Goal: Information Seeking & Learning: Compare options

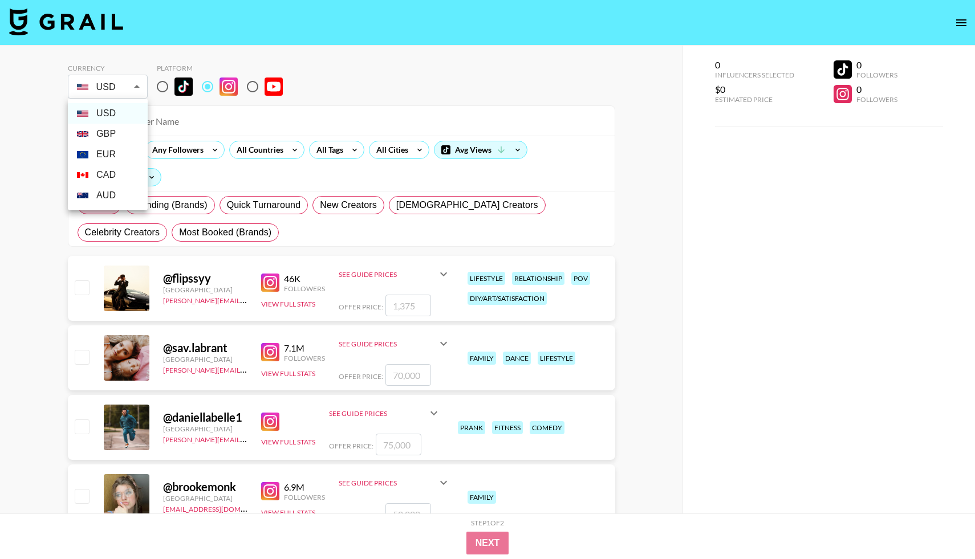
click at [109, 110] on li "USD" at bounding box center [108, 113] width 80 height 21
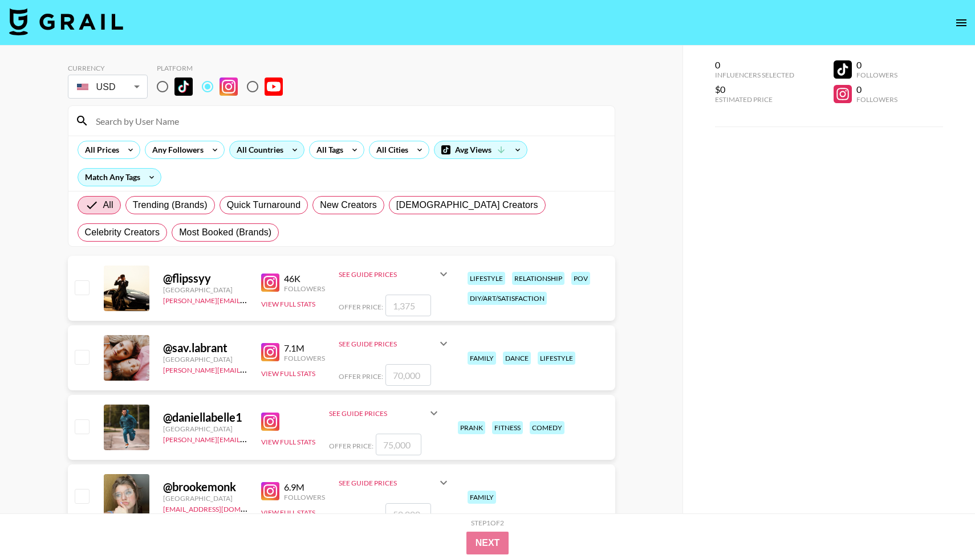
click at [274, 148] on div "All Countries" at bounding box center [258, 149] width 56 height 17
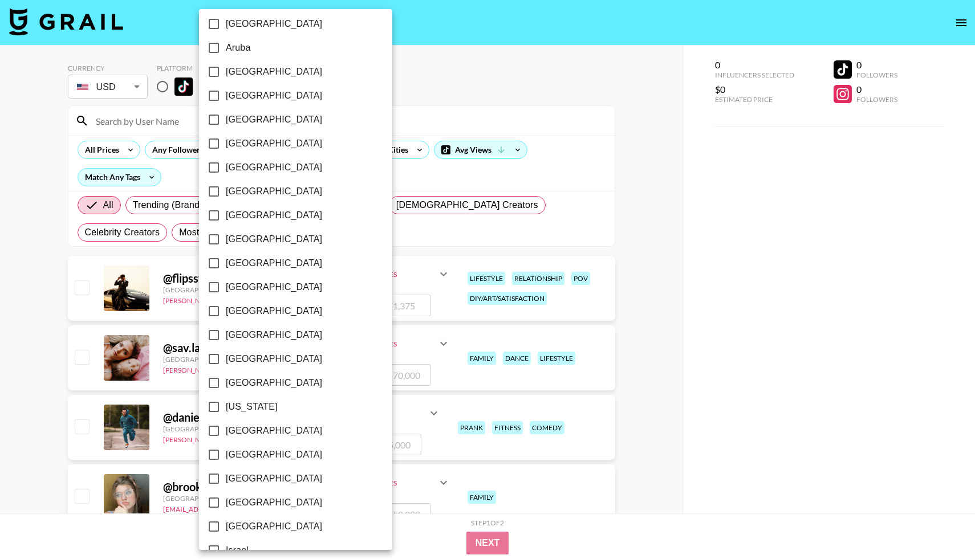
scroll to position [36, 0]
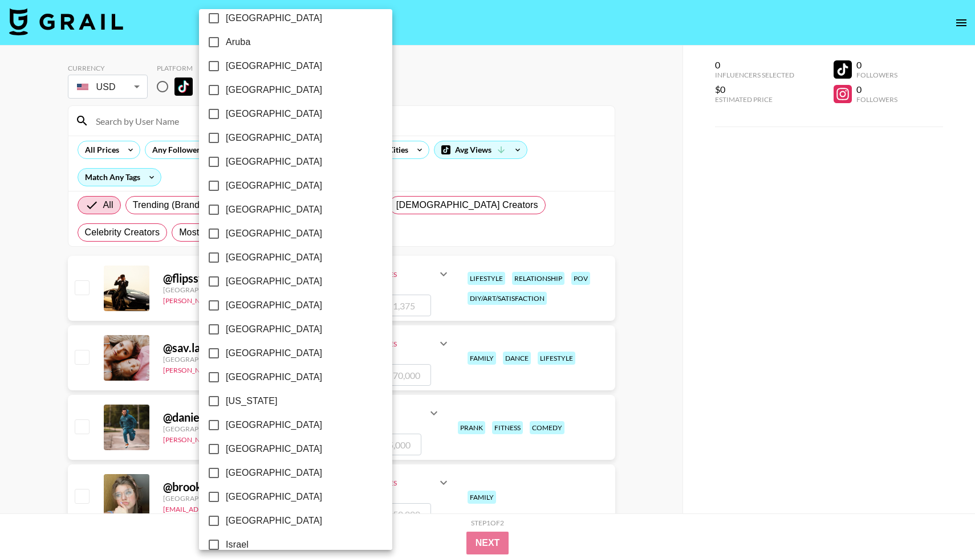
click at [218, 67] on input "[GEOGRAPHIC_DATA]" at bounding box center [214, 66] width 24 height 24
checkbox input "true"
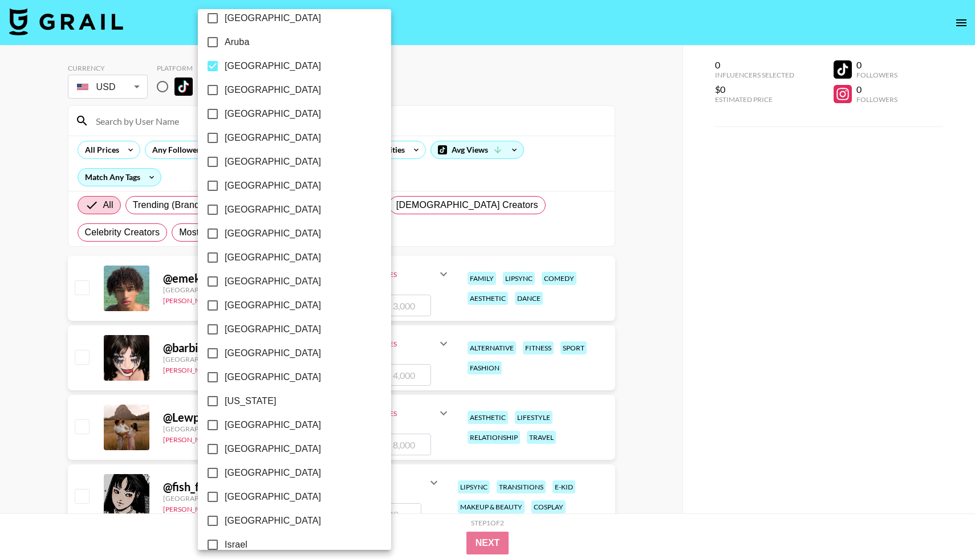
click at [446, 88] on div at bounding box center [487, 279] width 975 height 559
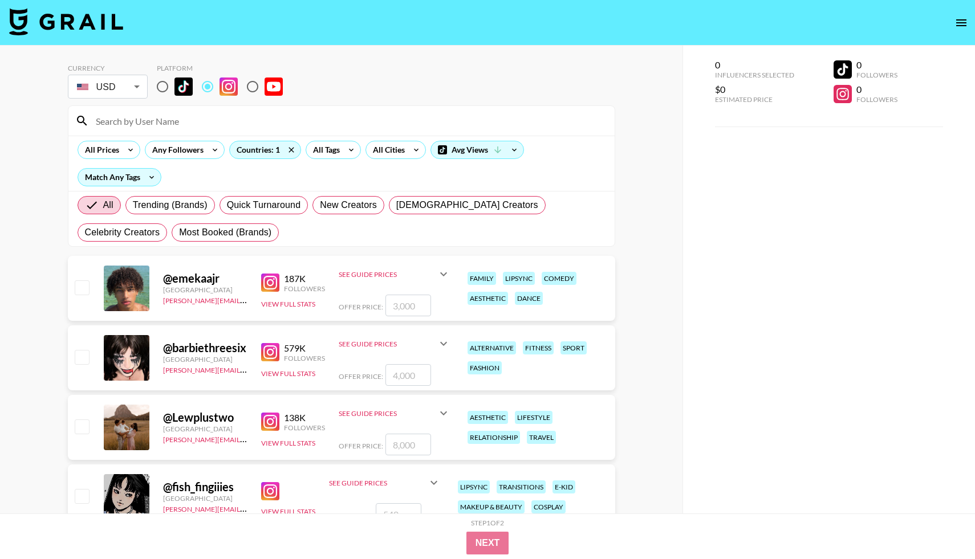
click at [484, 159] on div "Avg Views" at bounding box center [478, 150] width 94 height 18
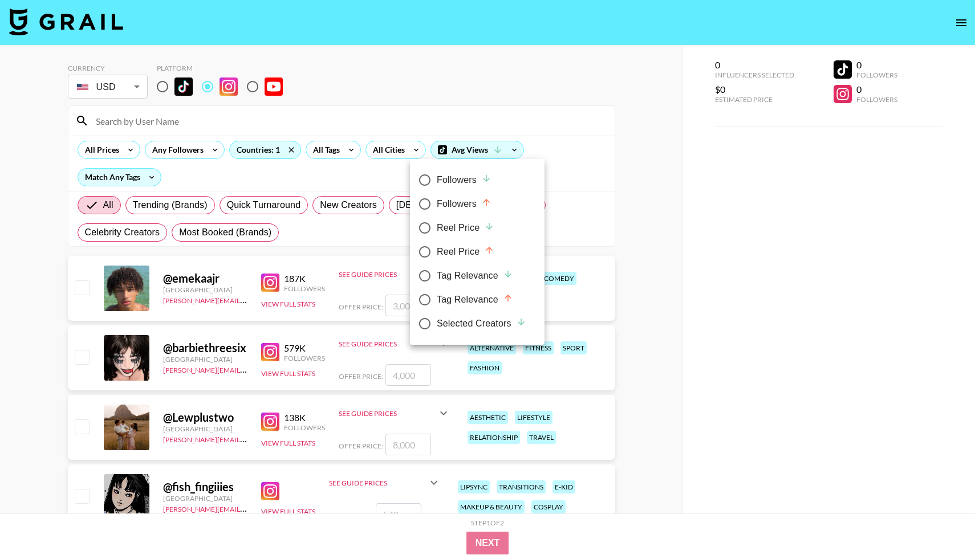
click at [424, 274] on input "Tag Relevance" at bounding box center [425, 276] width 24 height 24
radio input "true"
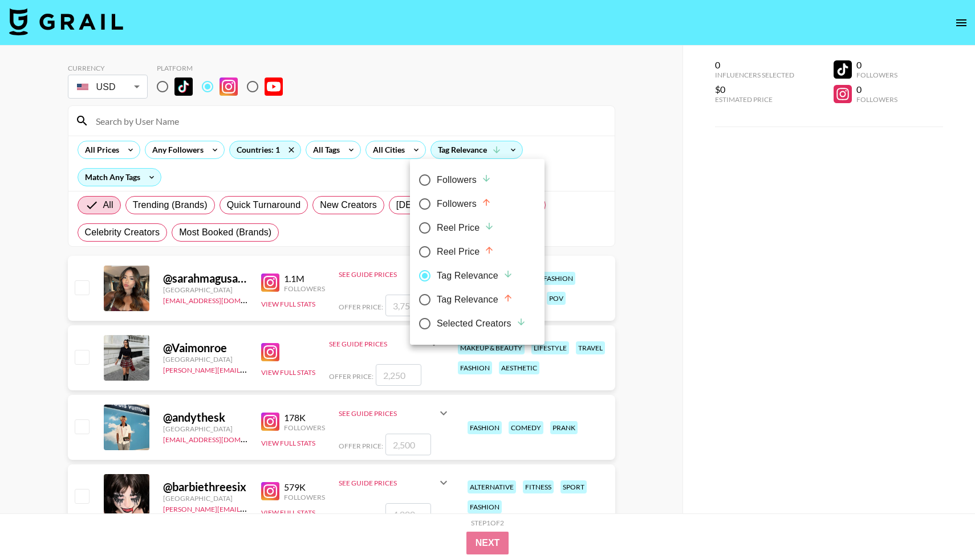
click at [445, 54] on div at bounding box center [487, 279] width 975 height 559
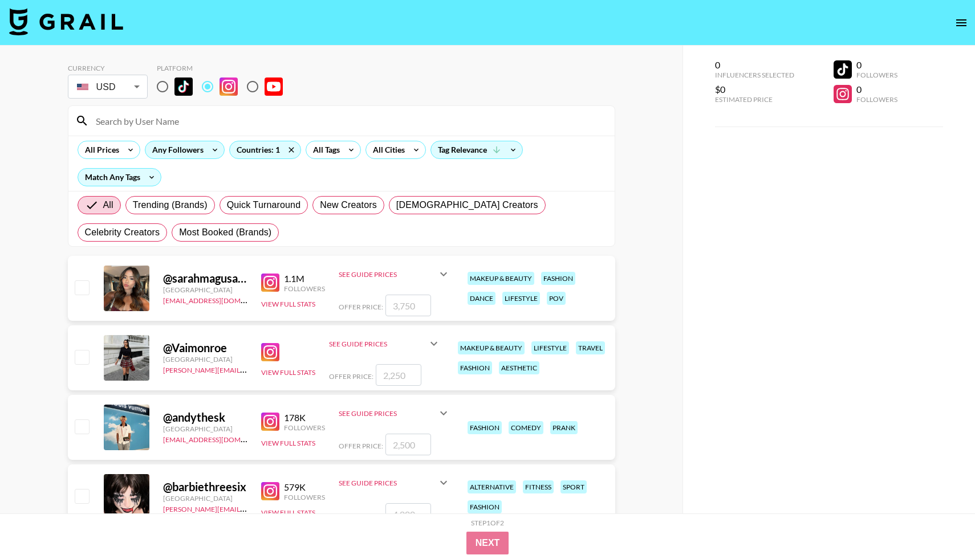
click at [180, 153] on div "Any Followers" at bounding box center [175, 149] width 60 height 17
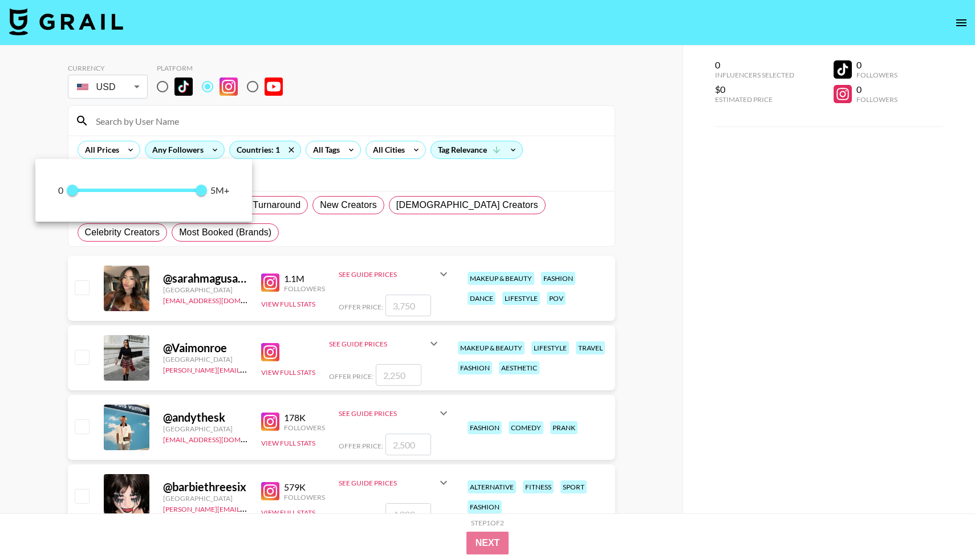
click at [180, 153] on div at bounding box center [487, 279] width 975 height 559
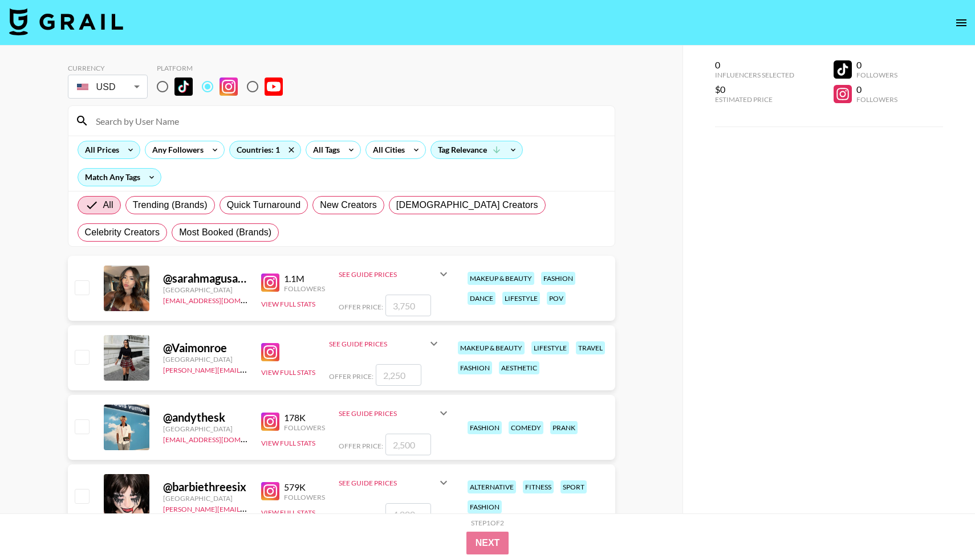
click at [122, 144] on icon at bounding box center [130, 149] width 18 height 17
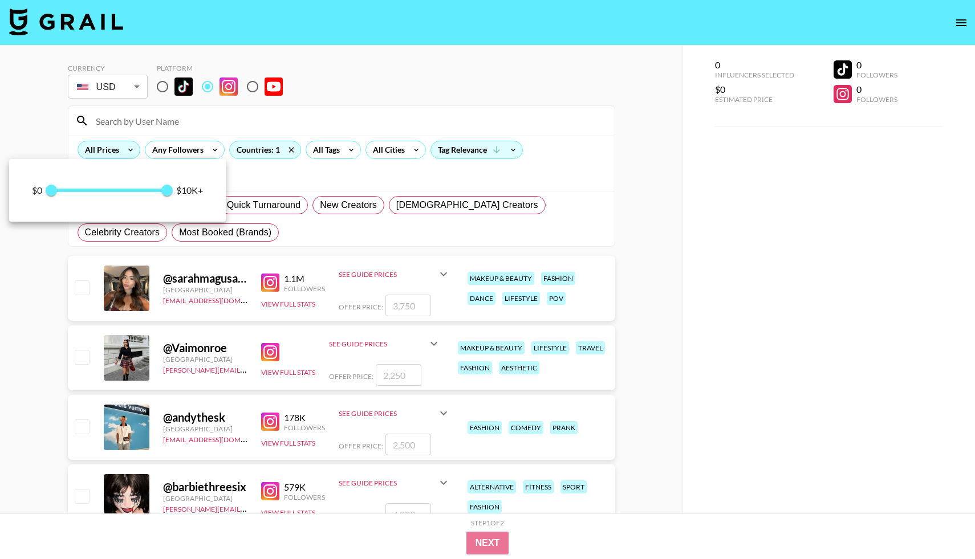
click at [122, 144] on div at bounding box center [487, 279] width 975 height 559
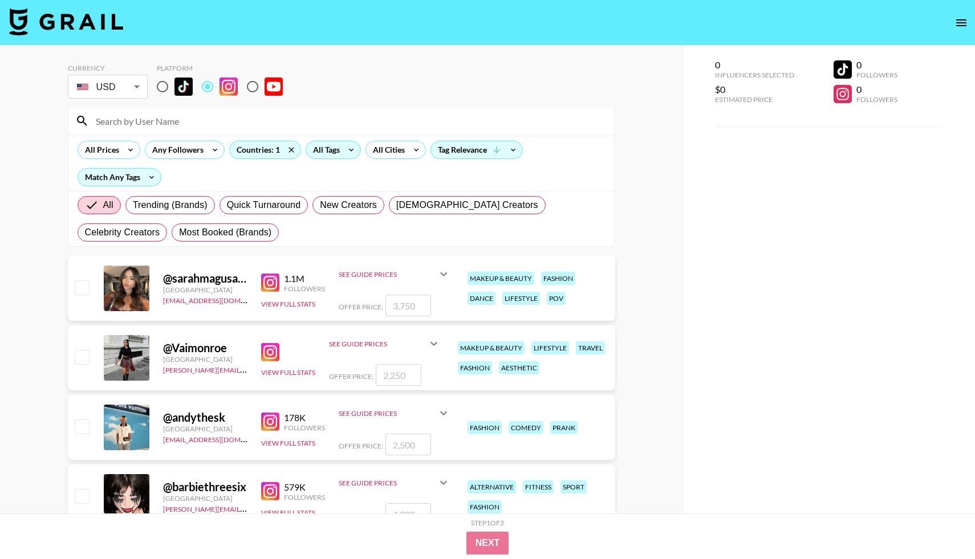
click at [325, 151] on div "All Tags" at bounding box center [324, 149] width 36 height 17
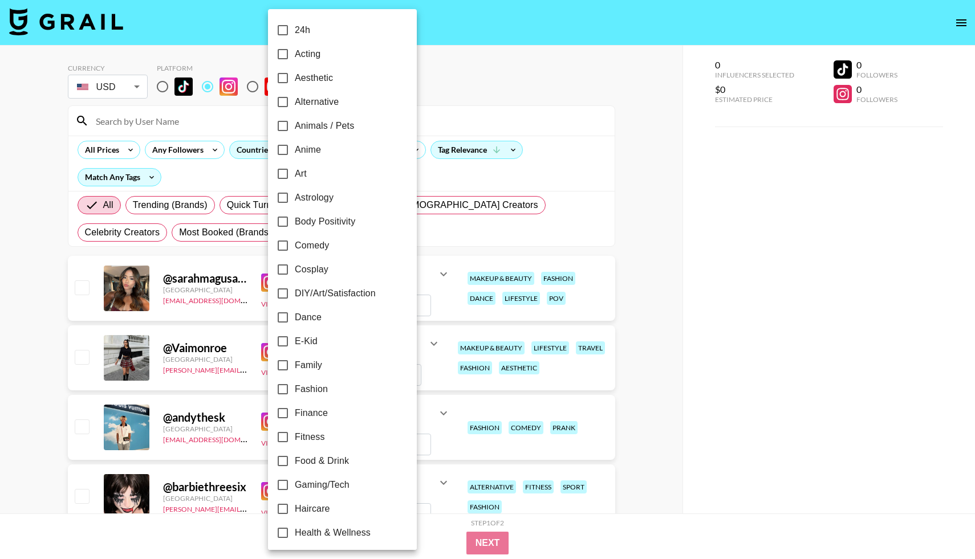
scroll to position [531, 0]
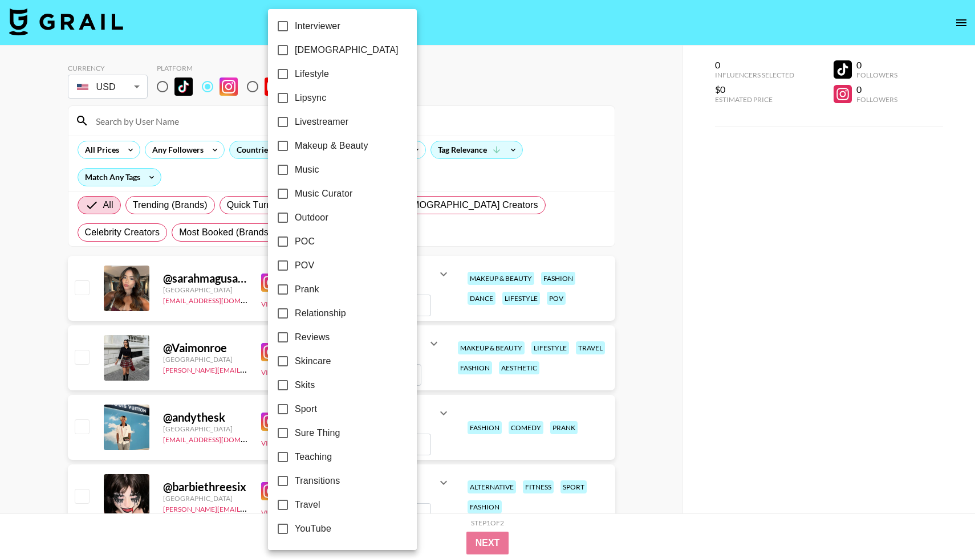
click at [486, 59] on div at bounding box center [487, 279] width 975 height 559
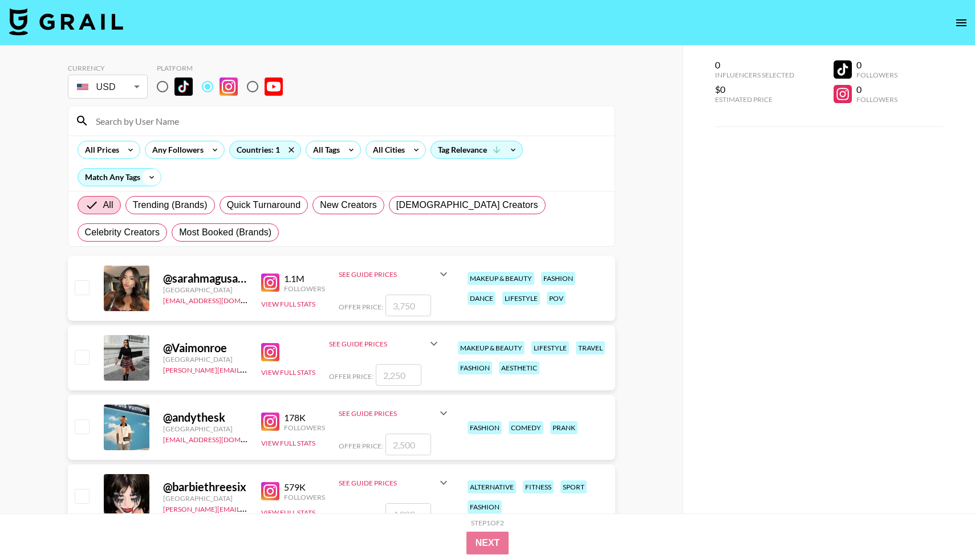
click at [144, 175] on icon at bounding box center [152, 177] width 18 height 17
click at [188, 179] on div at bounding box center [487, 279] width 975 height 559
click at [223, 280] on div "@ sarahmagusara" at bounding box center [205, 278] width 84 height 14
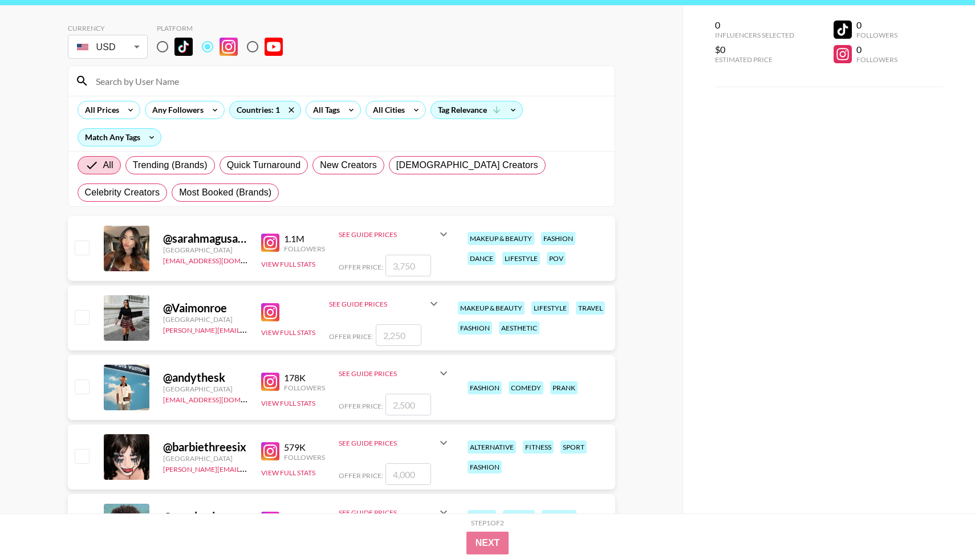
click at [198, 241] on div "@ sarahmagusara" at bounding box center [205, 239] width 84 height 14
click at [291, 262] on button "View Full Stats" at bounding box center [288, 264] width 54 height 9
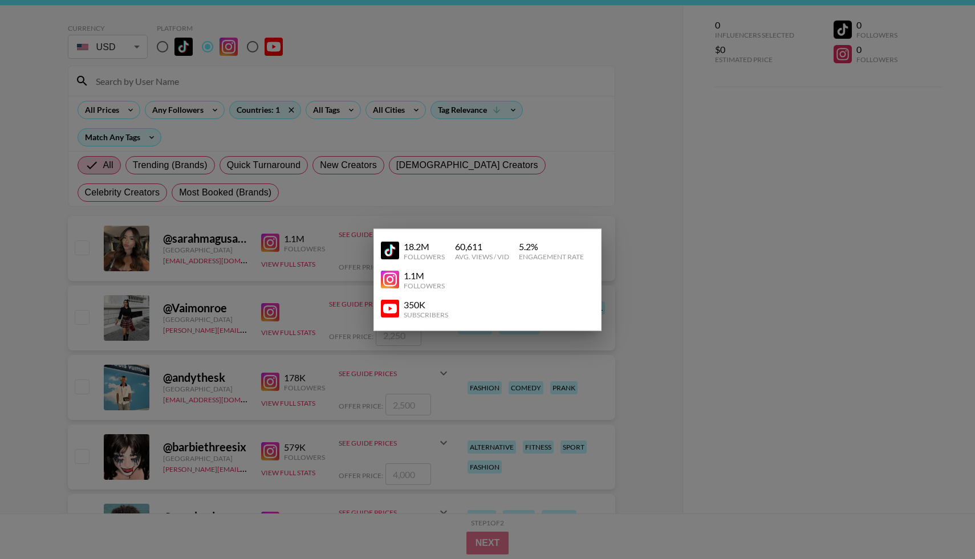
click at [324, 294] on div at bounding box center [487, 279] width 975 height 559
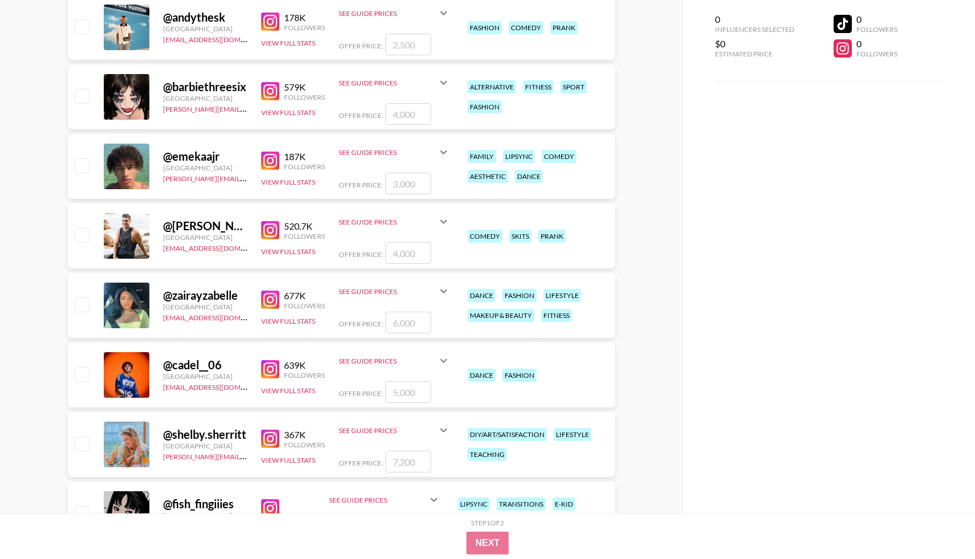
scroll to position [0, 0]
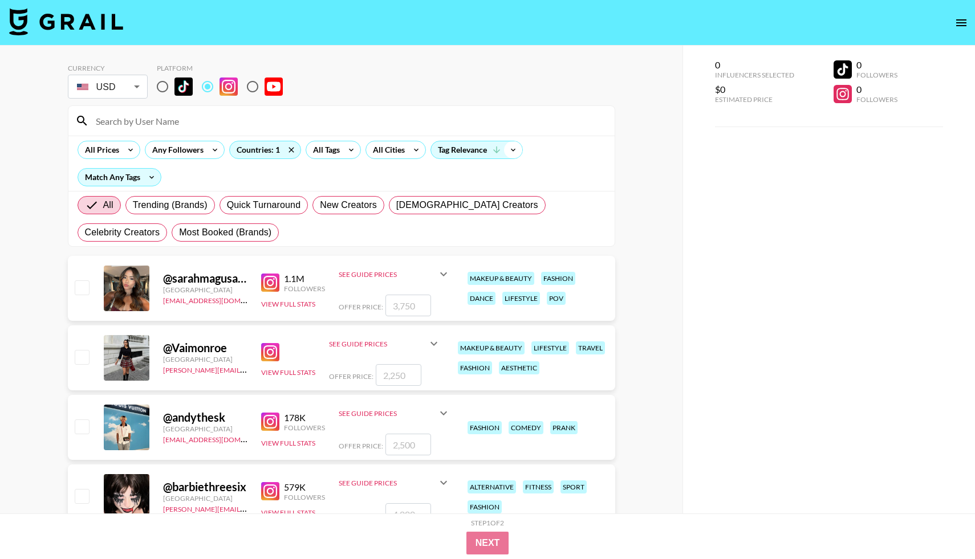
click at [507, 155] on icon at bounding box center [513, 149] width 18 height 17
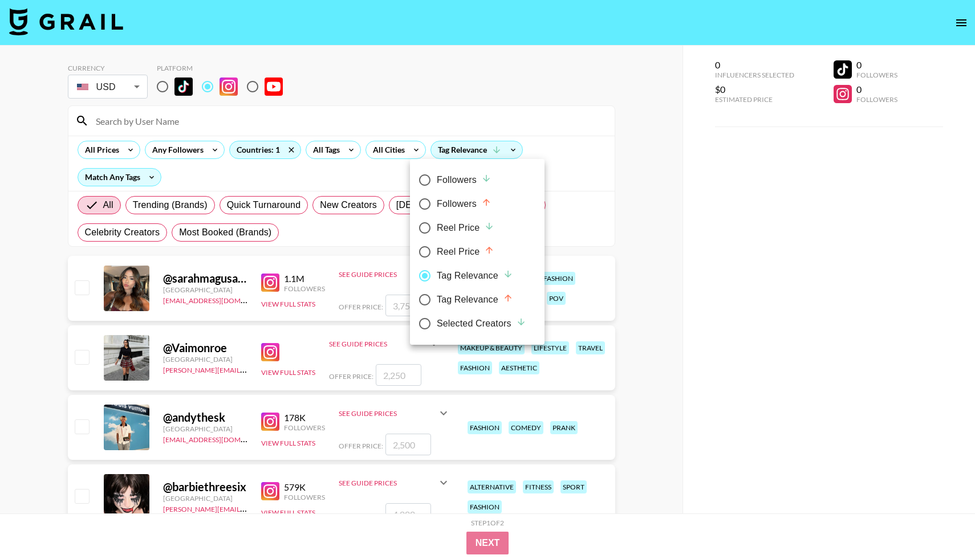
click at [473, 178] on div "Followers" at bounding box center [464, 180] width 55 height 14
click at [437, 178] on input "Followers" at bounding box center [425, 180] width 24 height 24
radio input "true"
radio input "false"
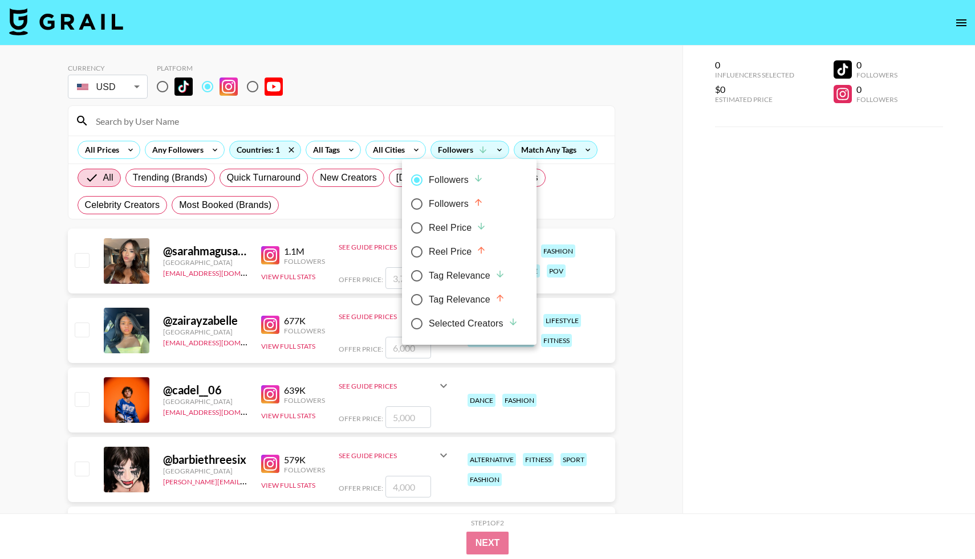
click at [473, 178] on icon at bounding box center [478, 178] width 10 height 10
click at [429, 178] on input "Followers" at bounding box center [417, 180] width 24 height 24
click at [453, 205] on div "Followers" at bounding box center [456, 204] width 55 height 14
click at [429, 205] on input "Followers" at bounding box center [417, 204] width 24 height 24
radio input "true"
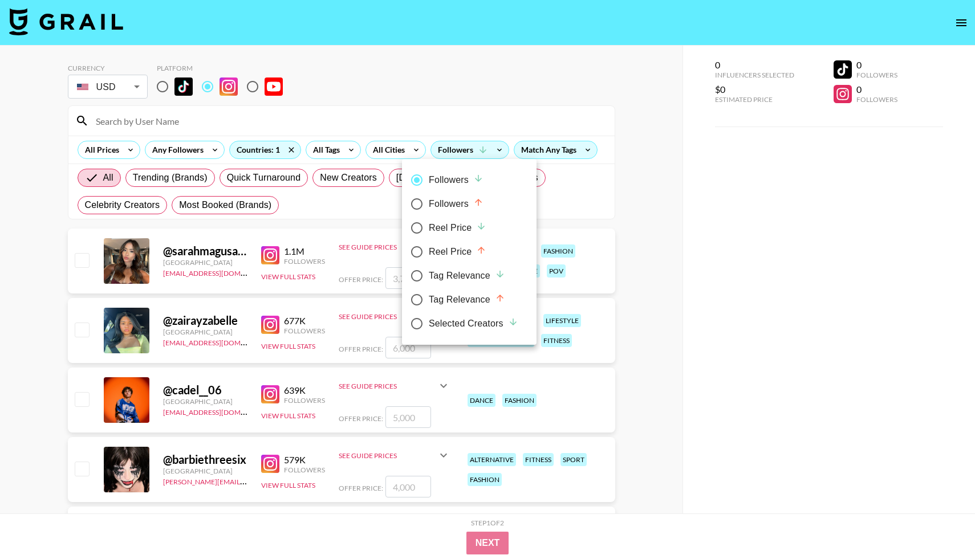
radio input "false"
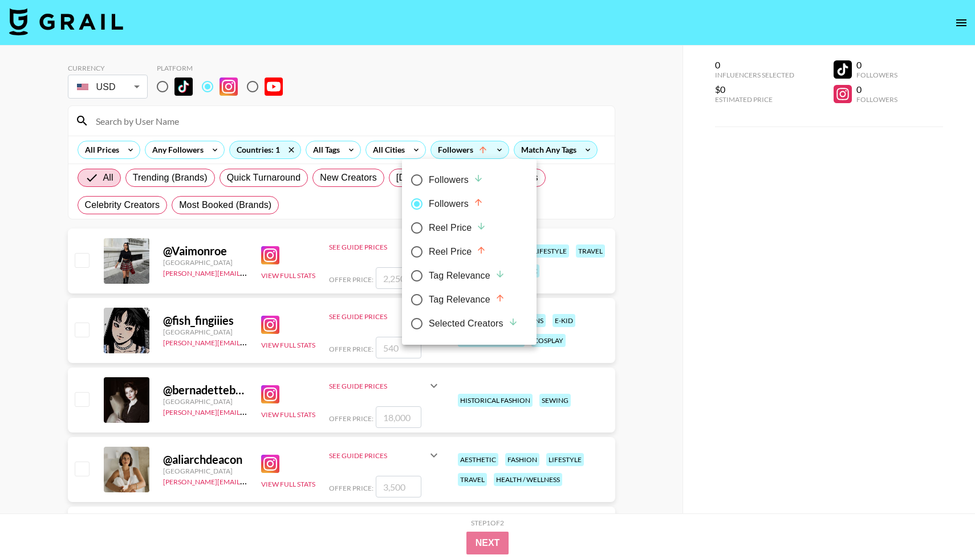
click at [583, 270] on div at bounding box center [487, 279] width 975 height 559
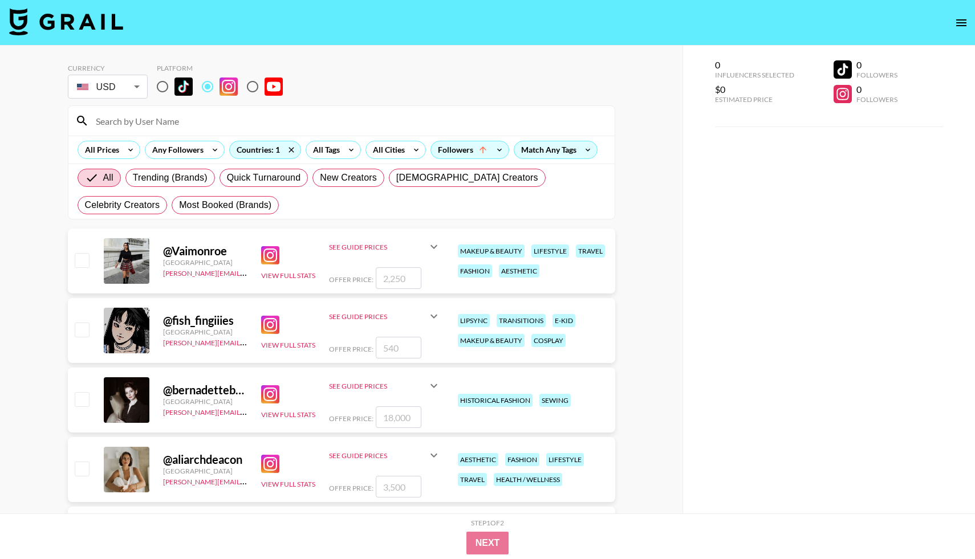
click at [225, 250] on div "@ Vaimonroe" at bounding box center [205, 251] width 84 height 14
drag, startPoint x: 228, startPoint y: 252, endPoint x: 148, endPoint y: 256, distance: 79.9
click at [148, 256] on div "@ Vaimonroe Australia joe.chiarelli@grail-talent.com View Full Stats See Guide …" at bounding box center [341, 261] width 547 height 65
copy div "@ Vaimonroe"
click at [285, 282] on div "@ Vaimonroe Australia joe.chiarelli@grail-talent.com View Full Stats See Guide …" at bounding box center [341, 261] width 547 height 65
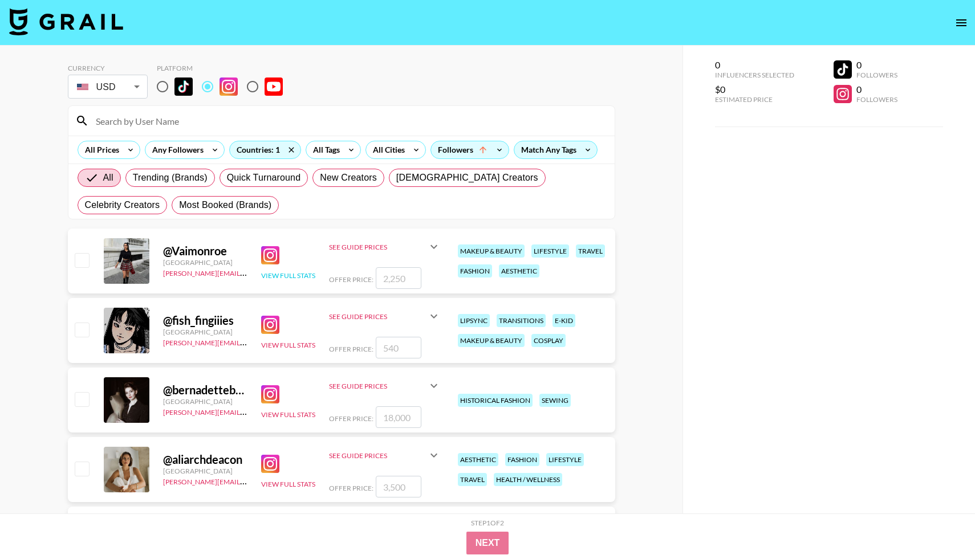
click at [289, 278] on button "View Full Stats" at bounding box center [288, 275] width 54 height 9
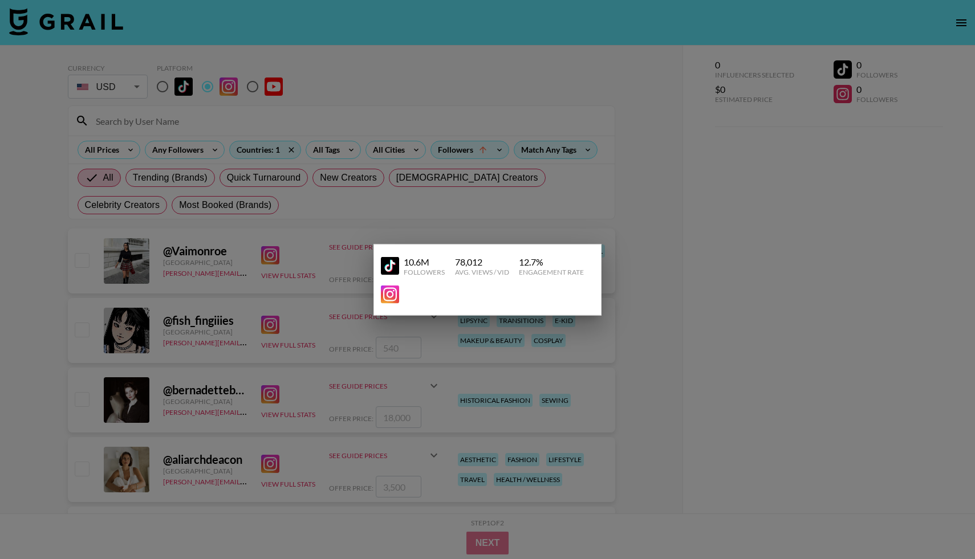
click at [394, 298] on img at bounding box center [390, 294] width 18 height 18
click at [276, 251] on div at bounding box center [487, 279] width 975 height 559
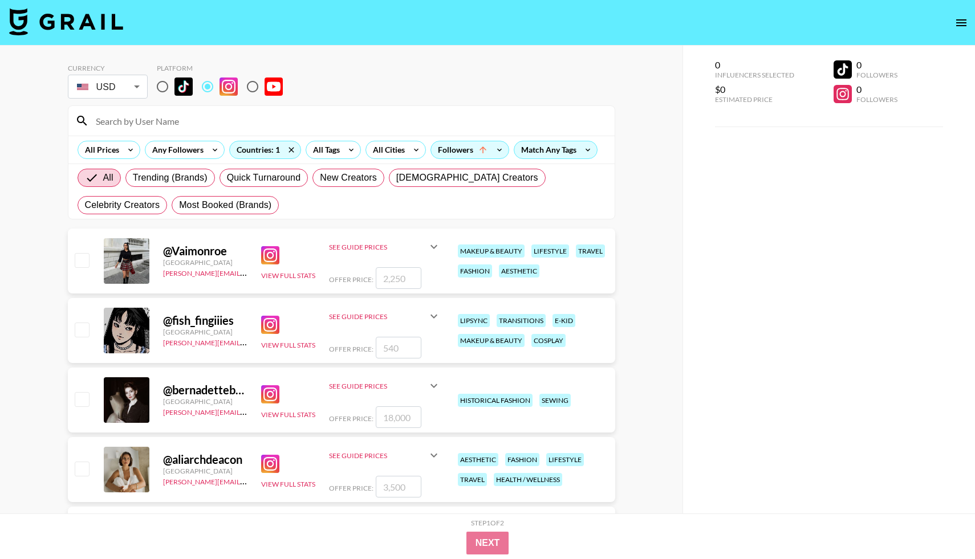
click at [391, 279] on input "number" at bounding box center [399, 278] width 46 height 22
click at [487, 151] on div "Followers" at bounding box center [470, 149] width 78 height 17
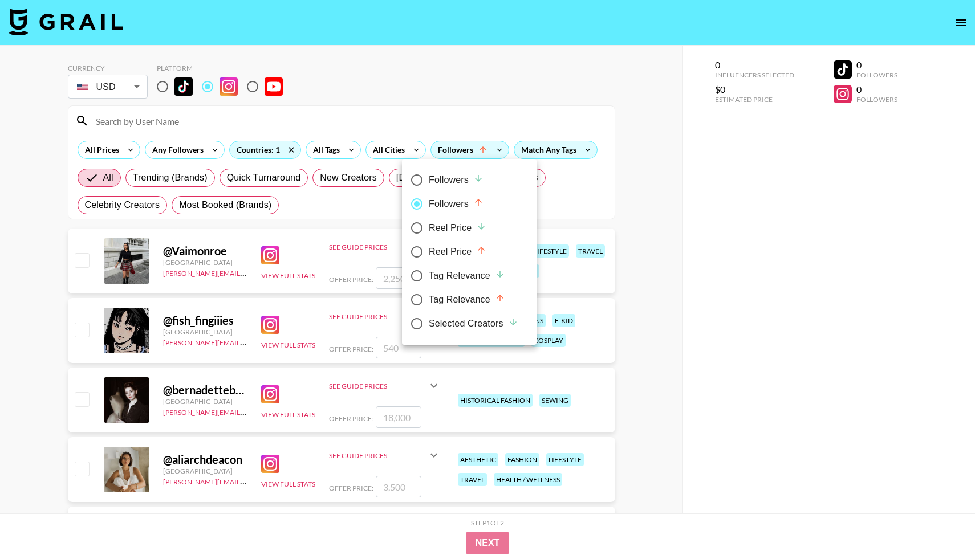
click at [474, 179] on icon at bounding box center [478, 178] width 10 height 10
click at [429, 179] on input "Followers" at bounding box center [417, 180] width 24 height 24
radio input "true"
radio input "false"
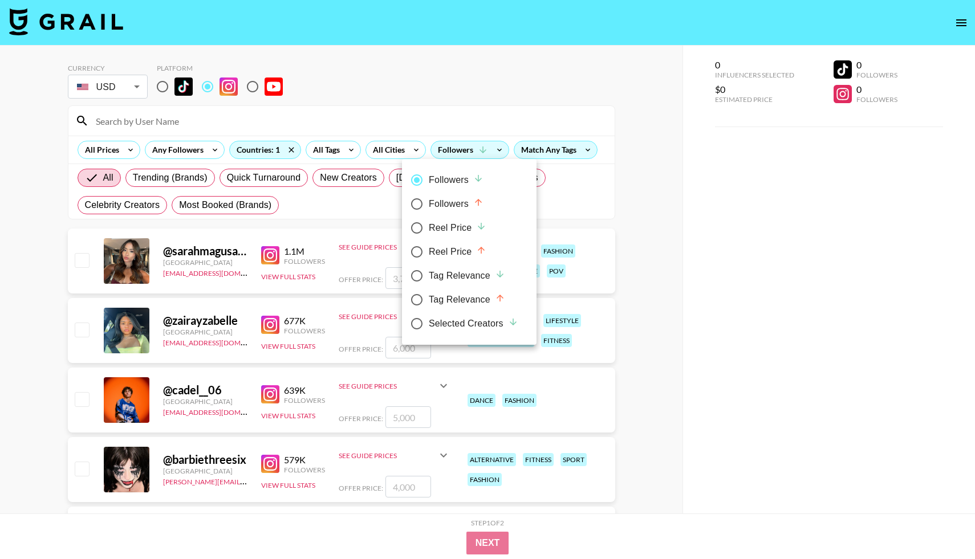
click at [682, 259] on div at bounding box center [487, 279] width 975 height 559
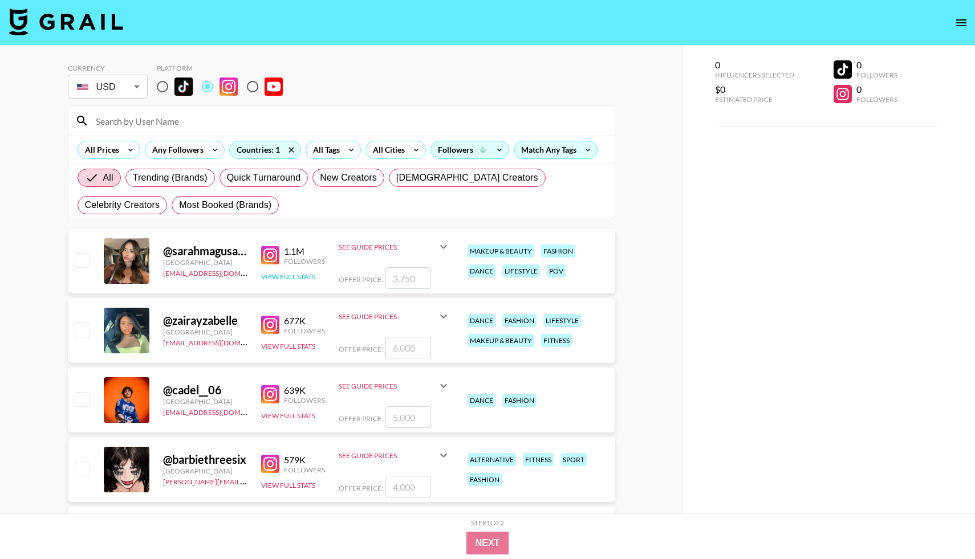
click at [284, 273] on button "View Full Stats" at bounding box center [288, 277] width 54 height 9
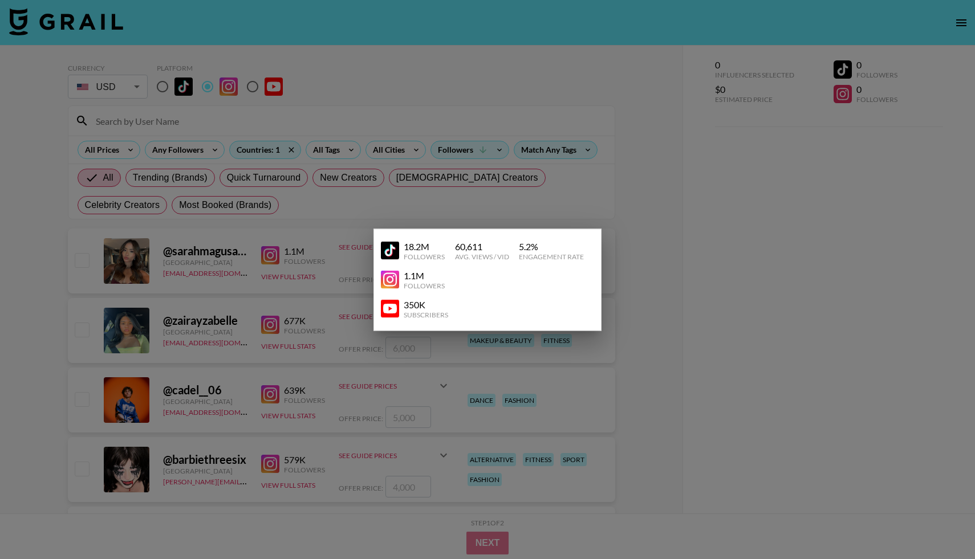
click at [394, 275] on img at bounding box center [390, 280] width 18 height 18
click at [341, 275] on div at bounding box center [487, 279] width 975 height 559
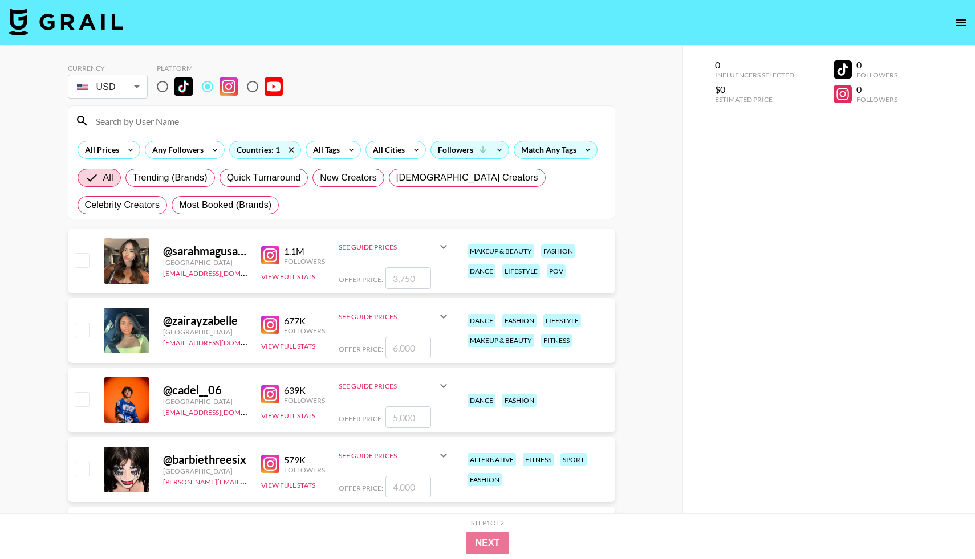
click at [407, 290] on div "@ sarahmagusara Australia denver@grail-talent.com 1.1M Followers View Full Stat…" at bounding box center [341, 261] width 547 height 65
click at [407, 286] on input "number" at bounding box center [408, 278] width 46 height 22
click at [410, 282] on input "number" at bounding box center [408, 278] width 46 height 22
checkbox input "true"
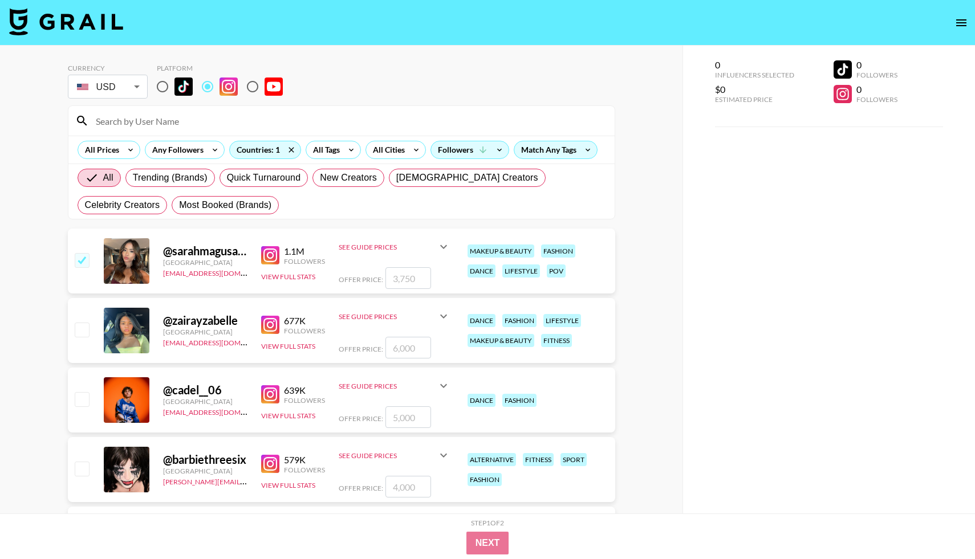
type input "8"
checkbox input "false"
checkbox input "true"
type input "9"
checkbox input "false"
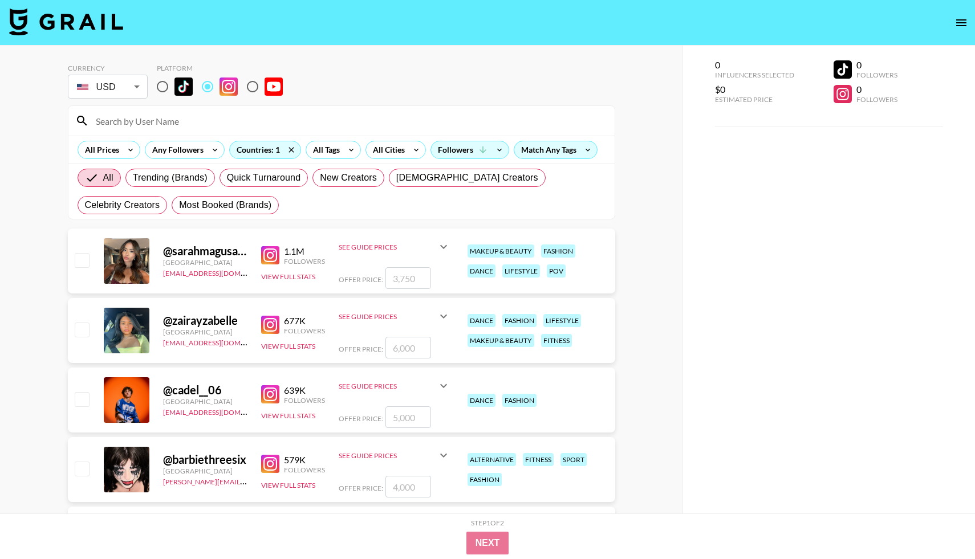
click at [409, 312] on div "See Guide Prices" at bounding box center [388, 316] width 98 height 9
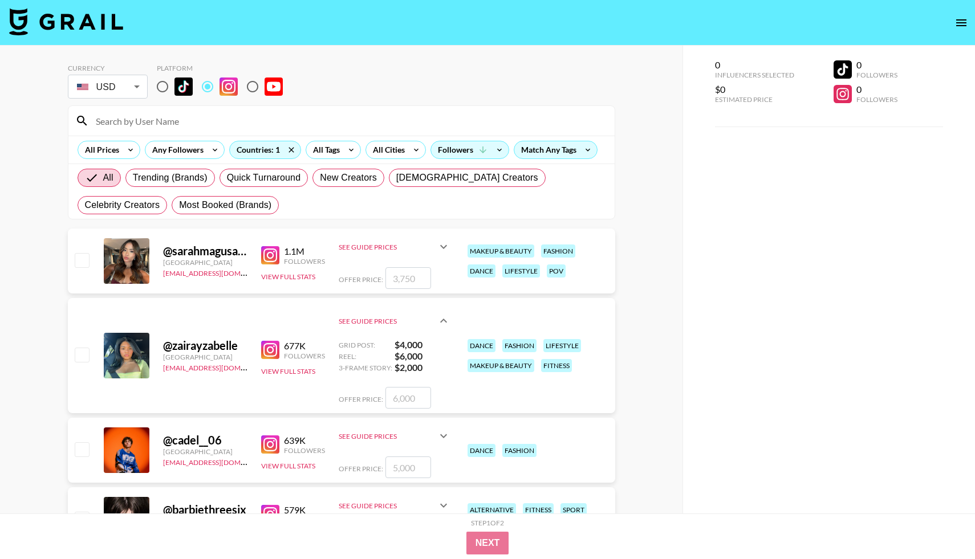
click at [436, 258] on div "See Guide Prices" at bounding box center [395, 246] width 112 height 27
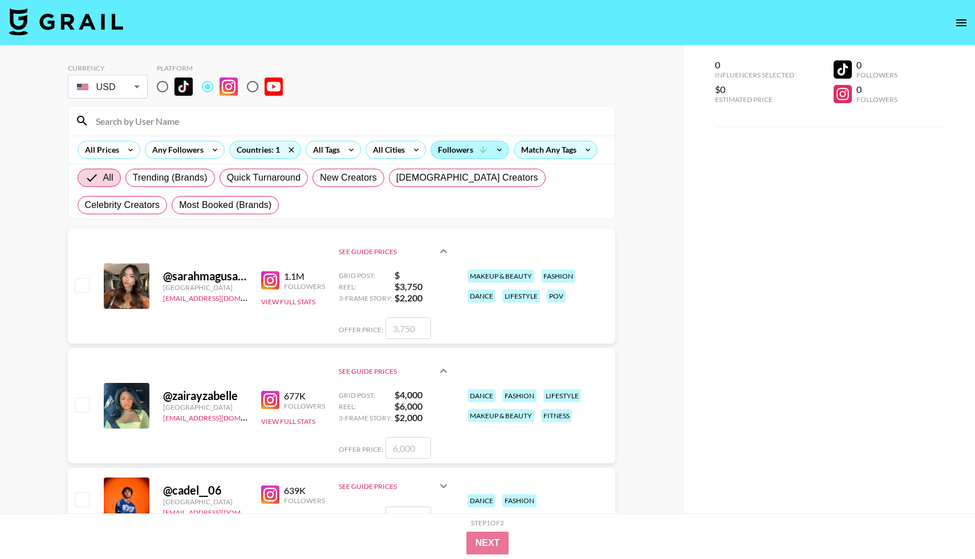
click at [483, 147] on icon at bounding box center [483, 150] width 10 height 10
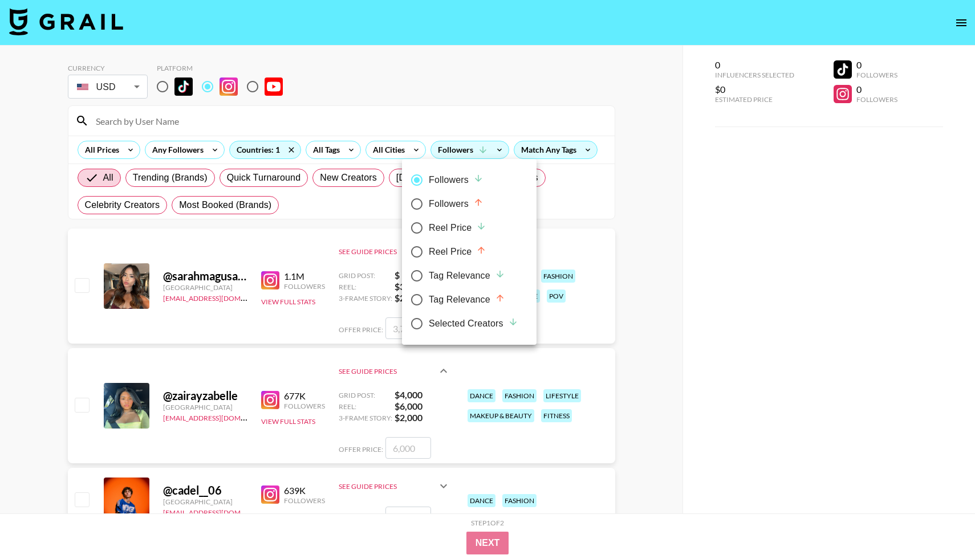
click at [453, 198] on div "Followers" at bounding box center [456, 204] width 55 height 14
click at [429, 198] on input "Followers" at bounding box center [417, 204] width 24 height 24
radio input "true"
radio input "false"
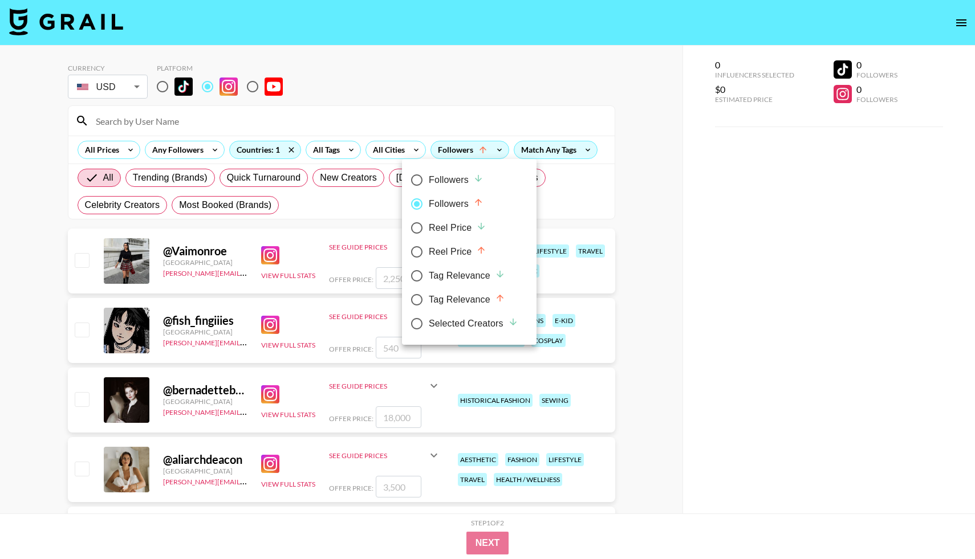
click at [350, 250] on div at bounding box center [487, 279] width 975 height 559
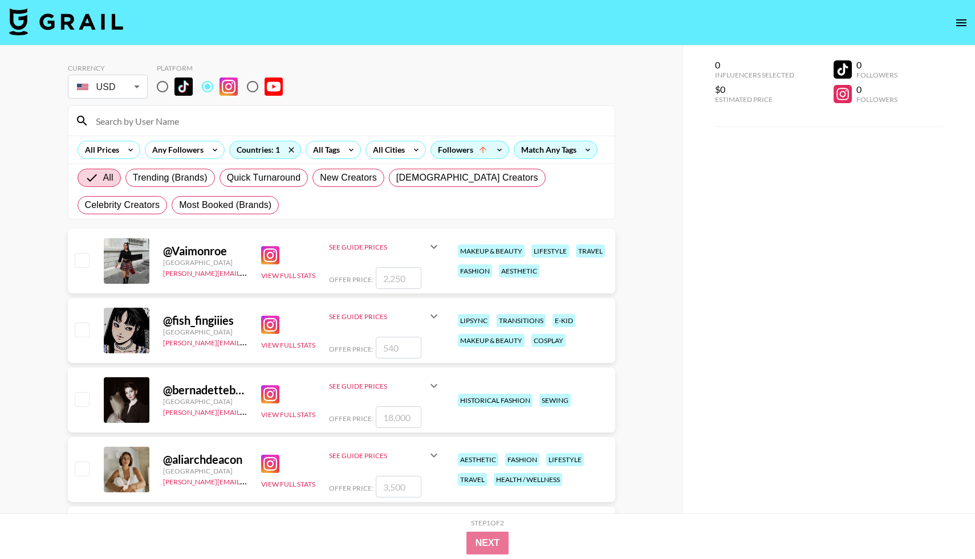
click at [432, 245] on icon at bounding box center [434, 247] width 7 height 4
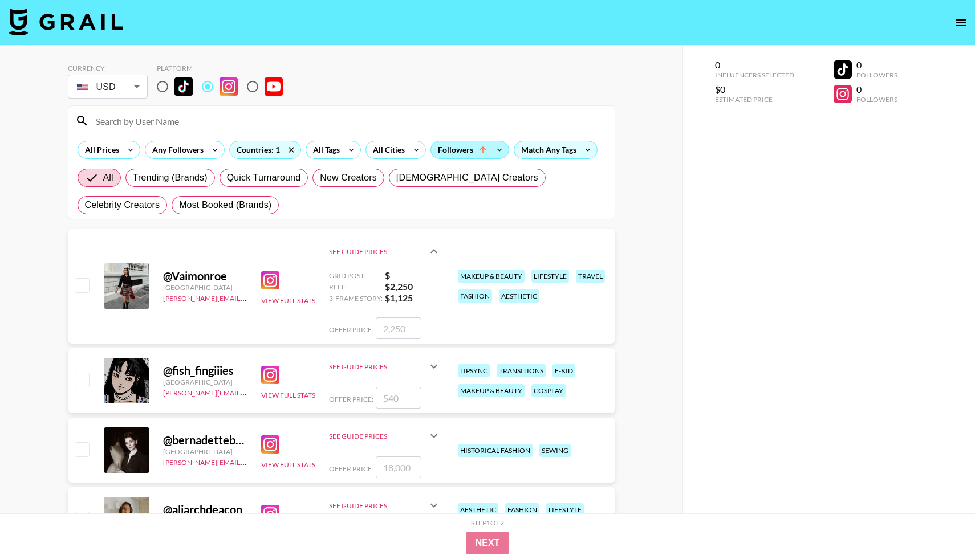
click at [490, 158] on div "Followers" at bounding box center [470, 149] width 78 height 17
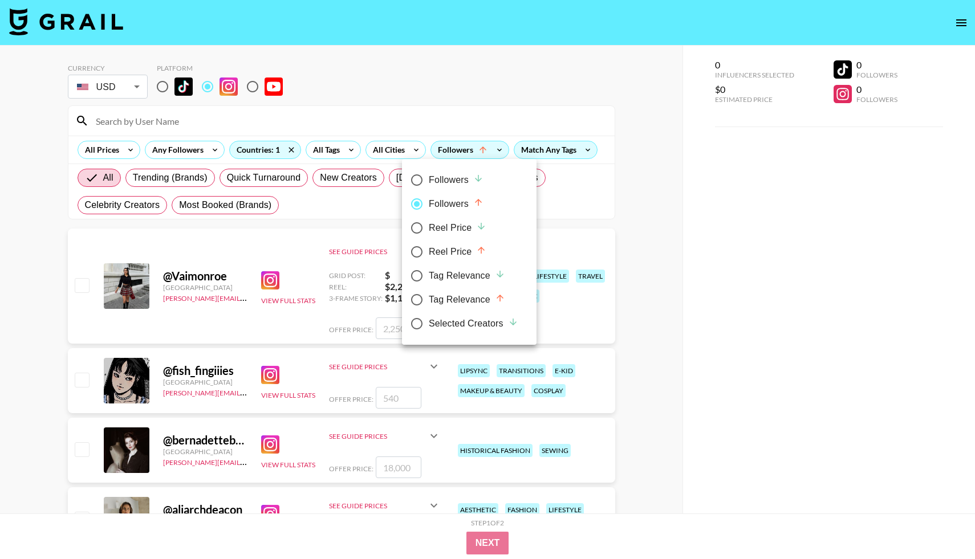
click at [466, 178] on div "Followers" at bounding box center [456, 180] width 55 height 14
click at [429, 178] on input "Followers" at bounding box center [417, 180] width 24 height 24
radio input "true"
radio input "false"
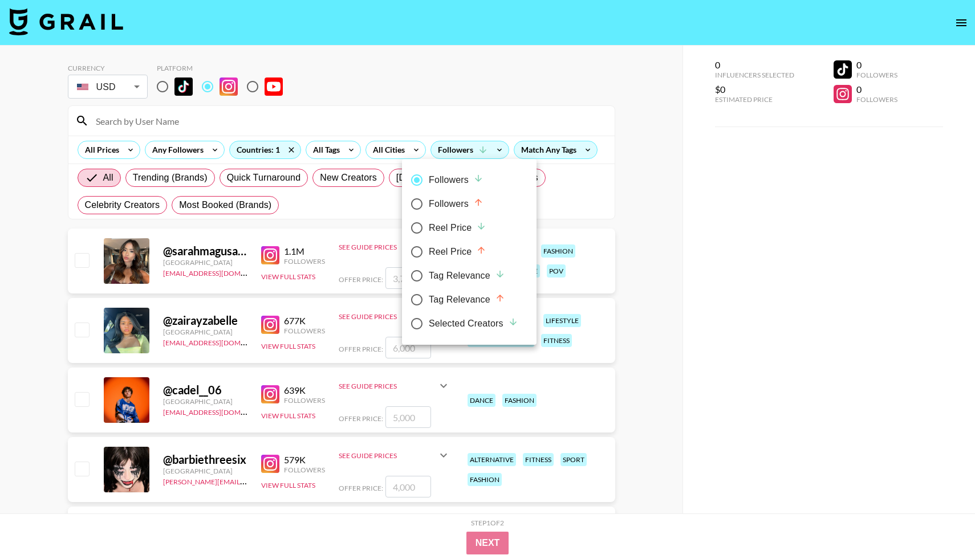
click at [685, 332] on div at bounding box center [487, 279] width 975 height 559
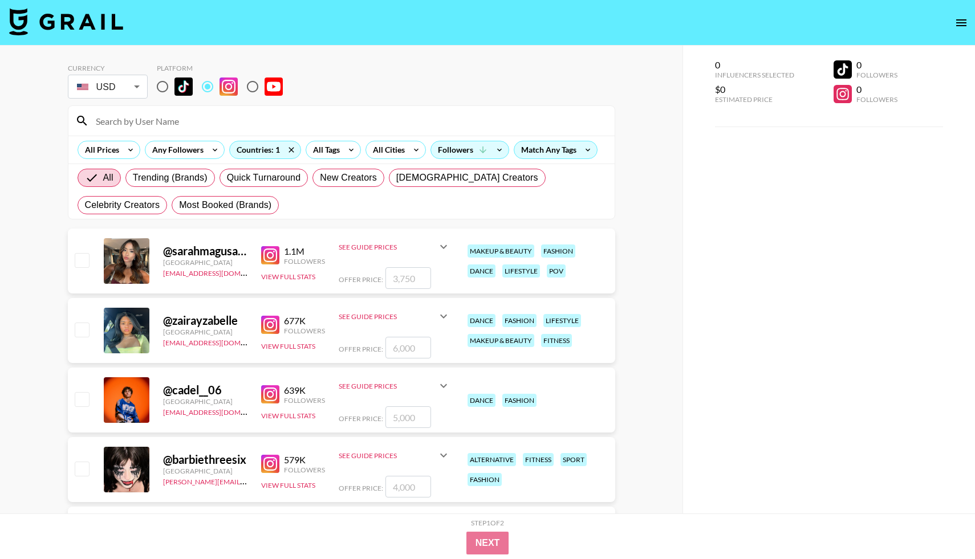
click at [271, 327] on img at bounding box center [270, 325] width 18 height 18
click at [283, 275] on button "View Full Stats" at bounding box center [288, 277] width 54 height 9
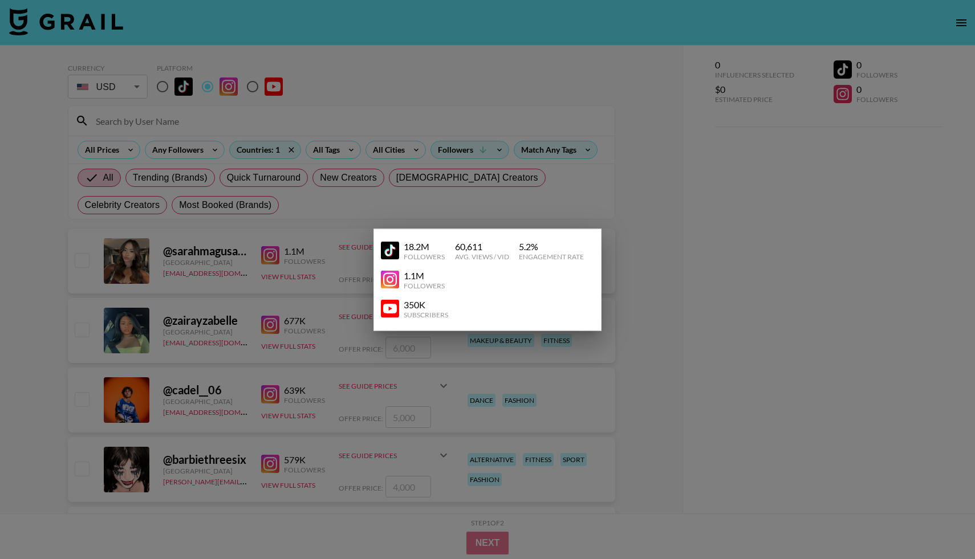
click at [383, 248] on img at bounding box center [390, 251] width 18 height 18
click at [723, 295] on div at bounding box center [487, 279] width 975 height 559
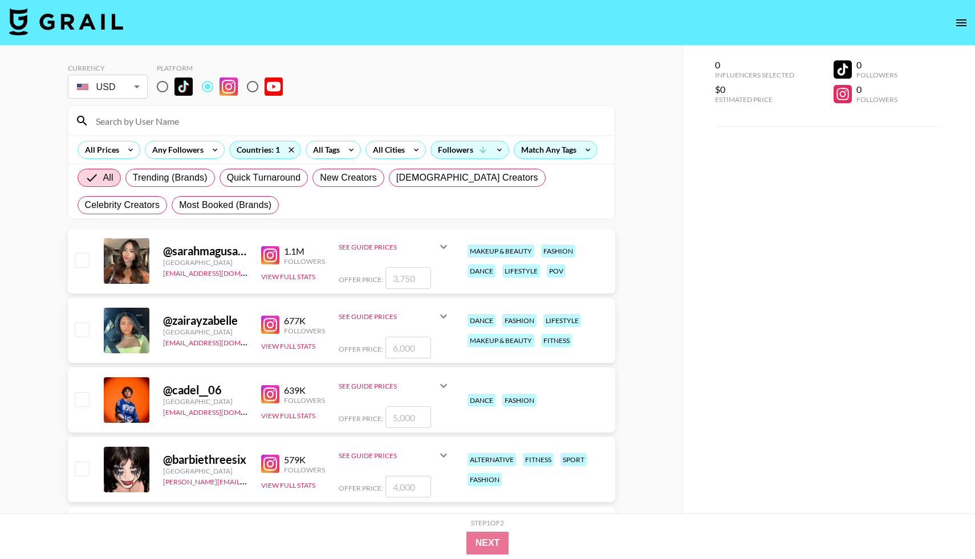
click at [442, 314] on icon at bounding box center [444, 317] width 14 height 14
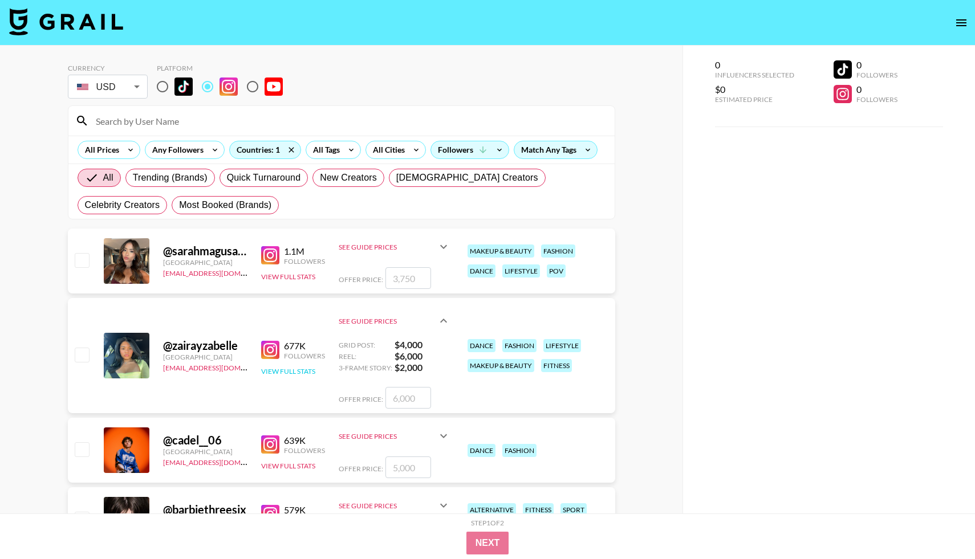
click at [281, 368] on button "View Full Stats" at bounding box center [288, 371] width 54 height 9
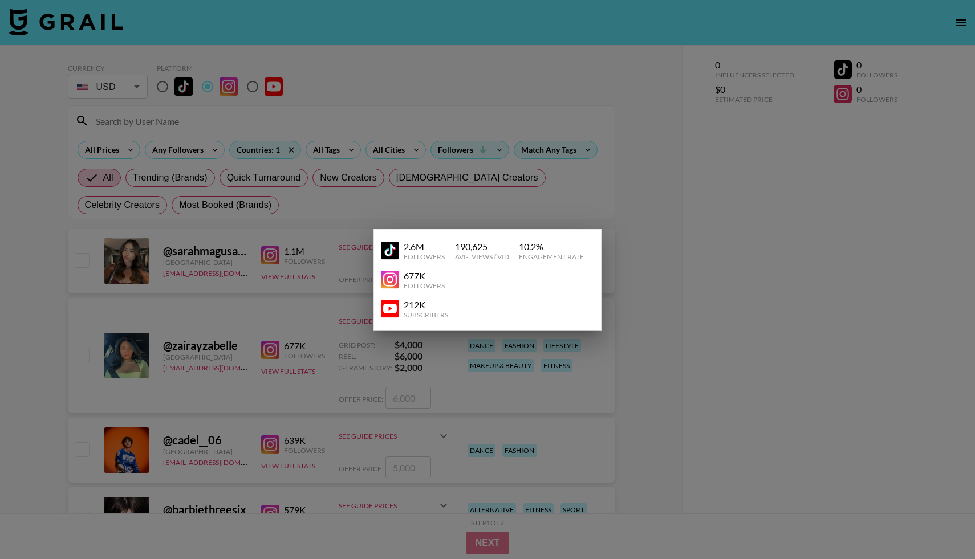
click at [394, 251] on img at bounding box center [390, 251] width 18 height 18
click at [281, 234] on div at bounding box center [487, 279] width 975 height 559
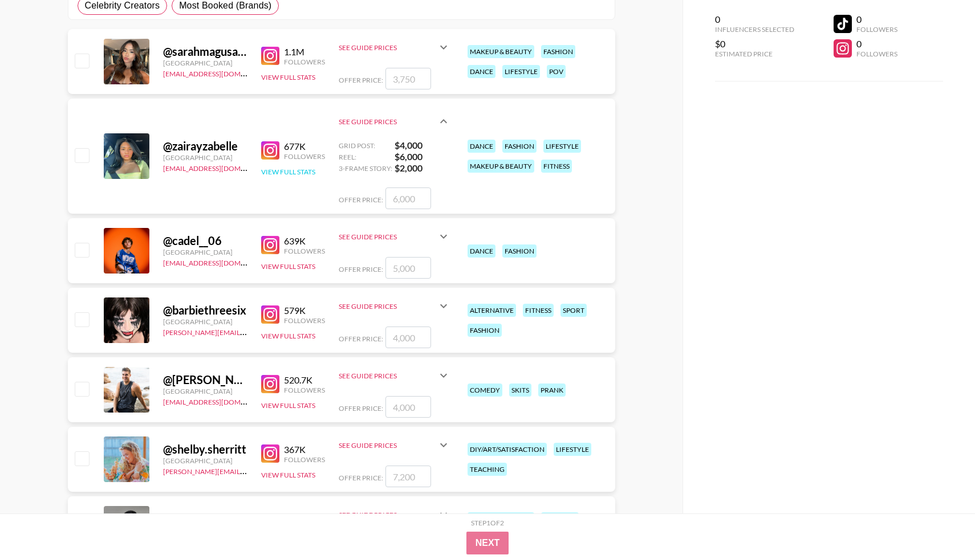
scroll to position [199, 0]
click at [266, 308] on img at bounding box center [270, 315] width 18 height 18
click at [417, 336] on input "number" at bounding box center [408, 338] width 46 height 22
click at [447, 310] on icon at bounding box center [444, 307] width 14 height 14
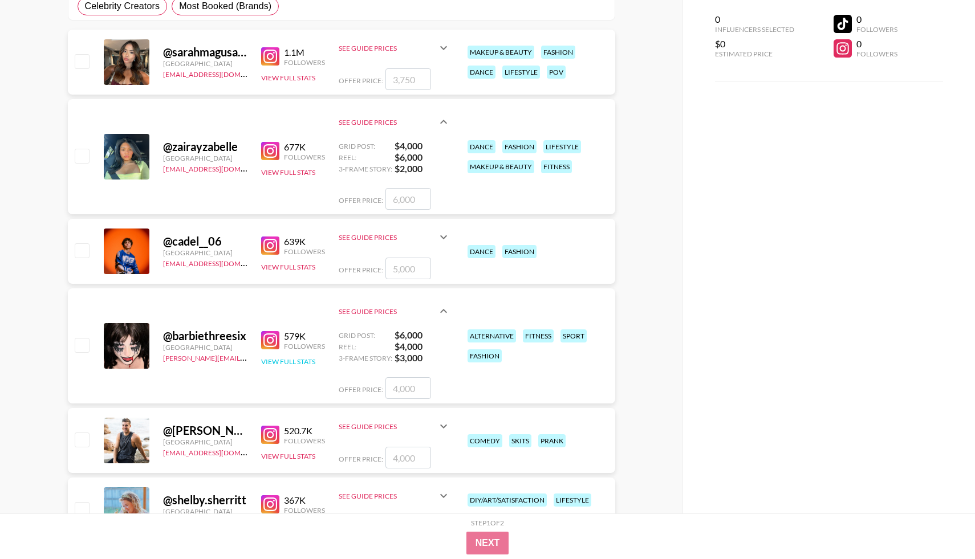
click at [283, 363] on button "View Full Stats" at bounding box center [288, 362] width 54 height 9
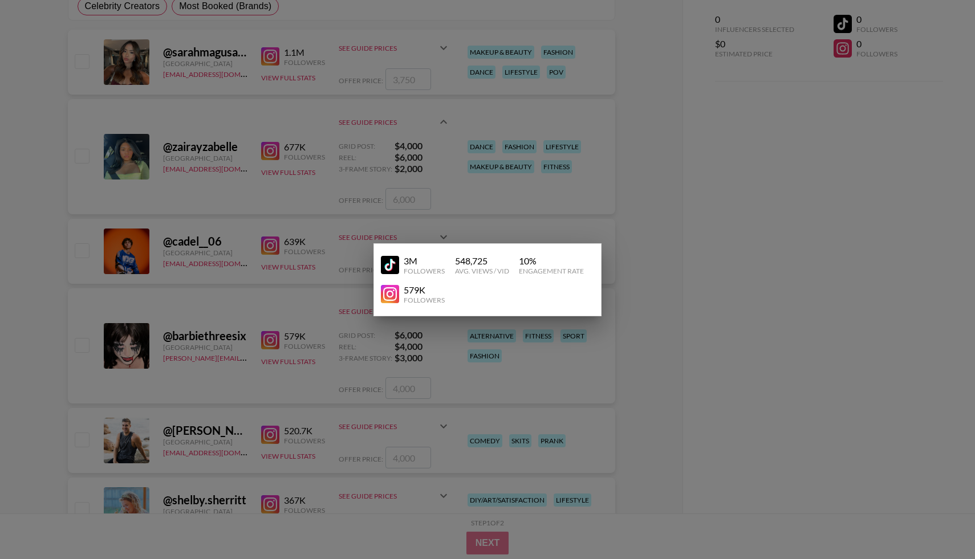
click at [383, 261] on img at bounding box center [390, 265] width 18 height 18
click at [379, 193] on div at bounding box center [487, 279] width 975 height 559
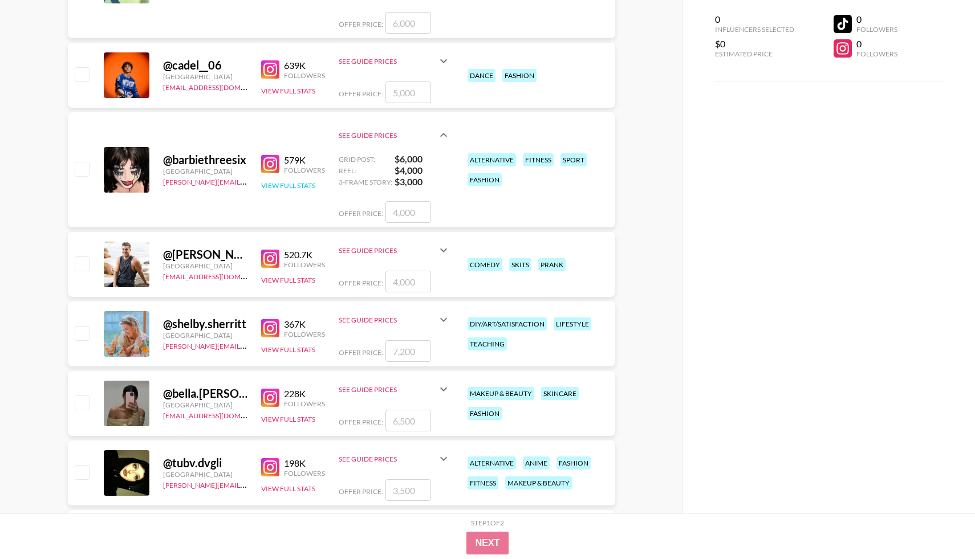
scroll to position [387, 0]
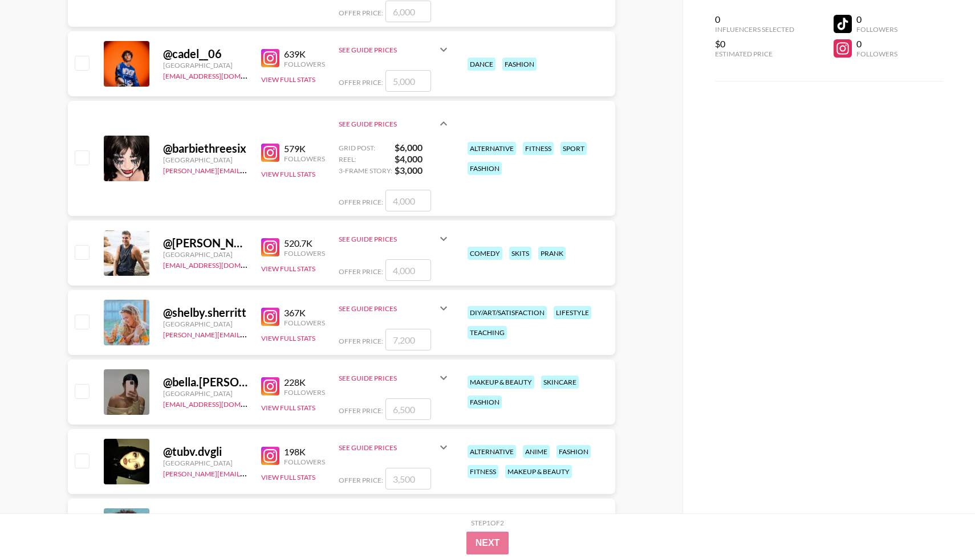
click at [265, 314] on img at bounding box center [270, 317] width 18 height 18
click at [441, 308] on icon at bounding box center [444, 309] width 14 height 14
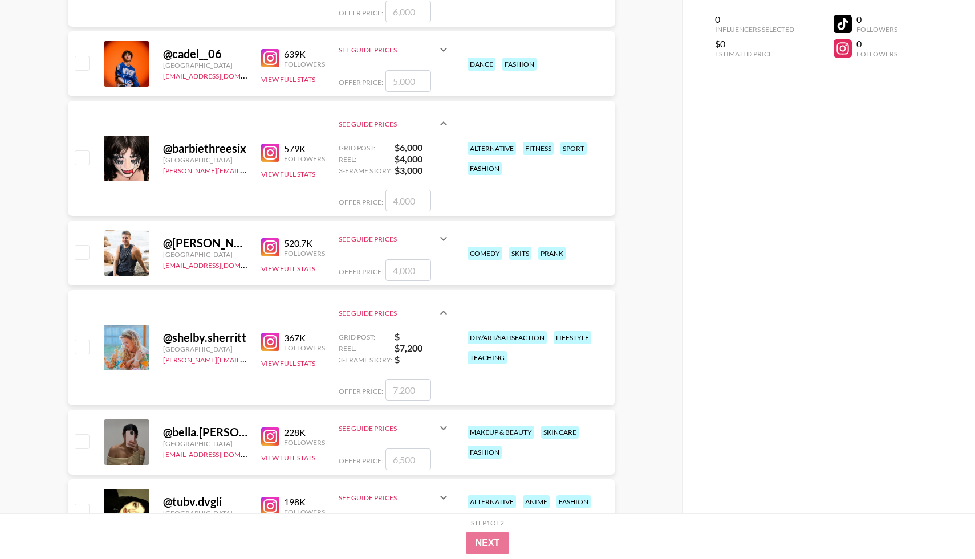
click at [441, 313] on icon at bounding box center [443, 313] width 7 height 4
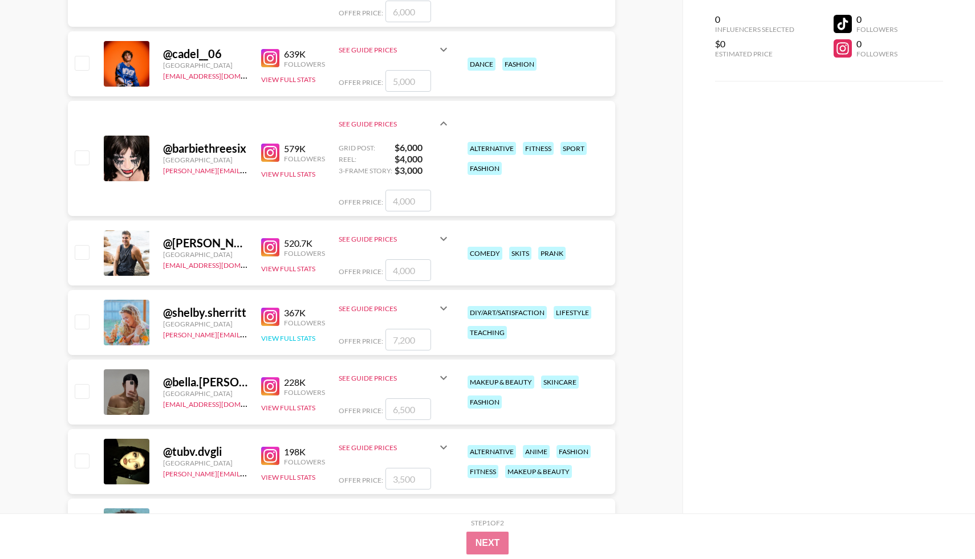
click at [274, 335] on button "View Full Stats" at bounding box center [288, 338] width 54 height 9
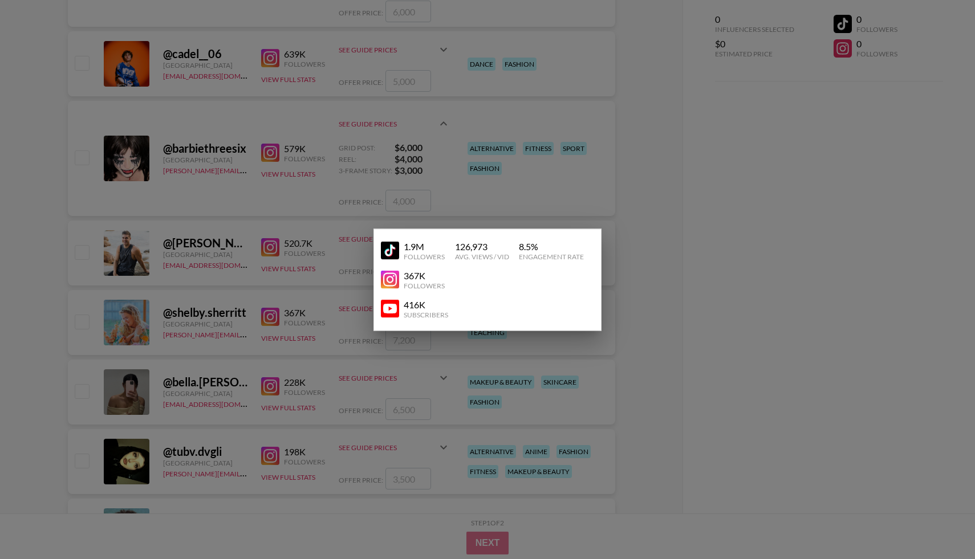
click at [388, 245] on img at bounding box center [390, 251] width 18 height 18
click at [316, 135] on div at bounding box center [487, 279] width 975 height 559
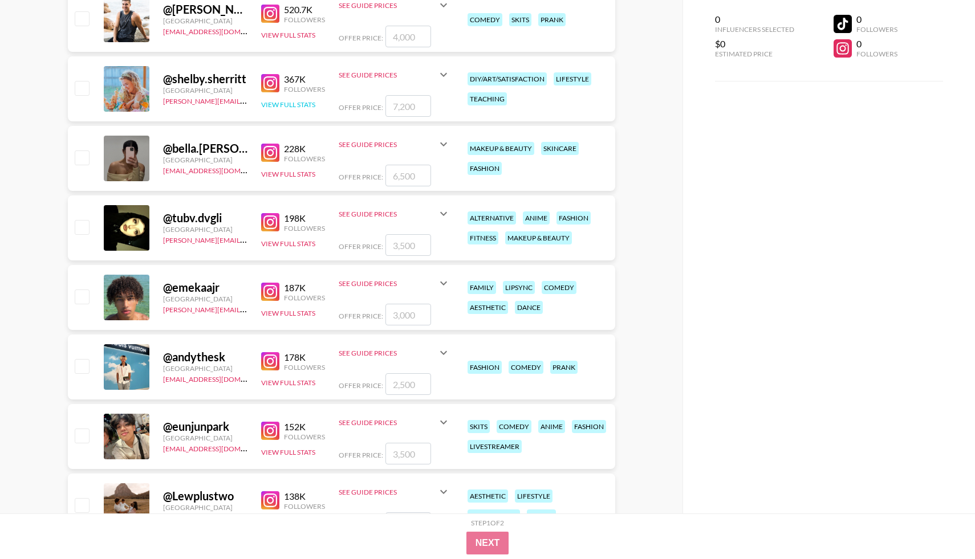
scroll to position [626, 0]
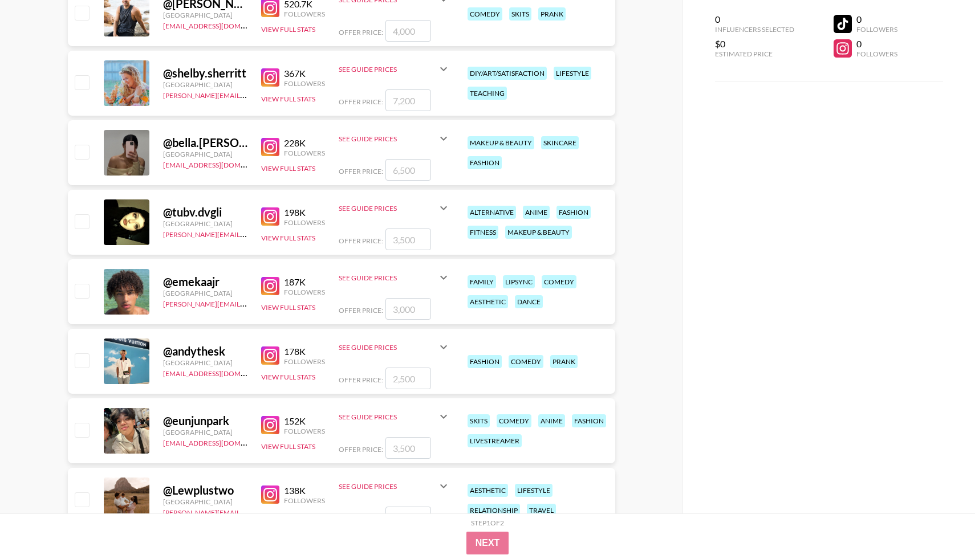
click at [274, 141] on img at bounding box center [270, 147] width 18 height 18
click at [442, 135] on icon at bounding box center [444, 139] width 14 height 14
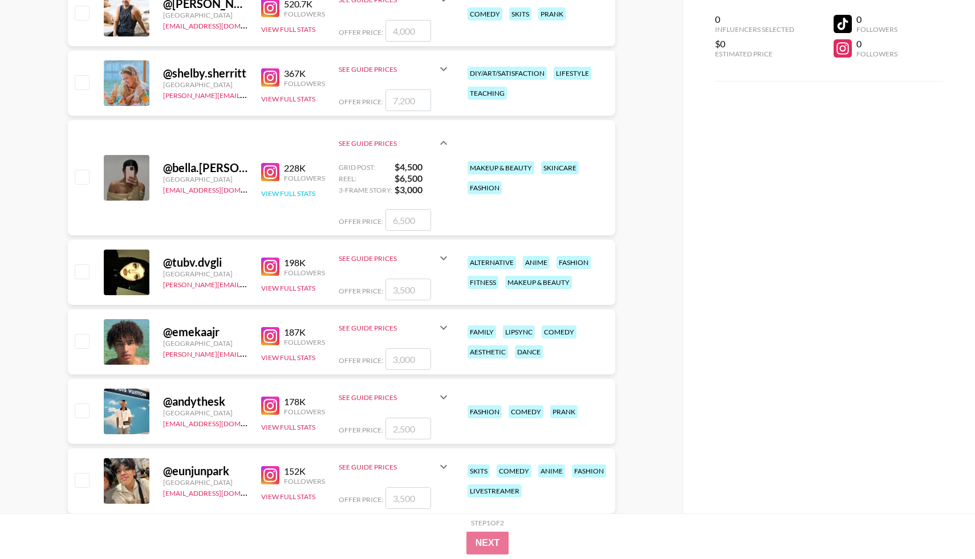
click at [294, 189] on button "View Full Stats" at bounding box center [288, 193] width 54 height 9
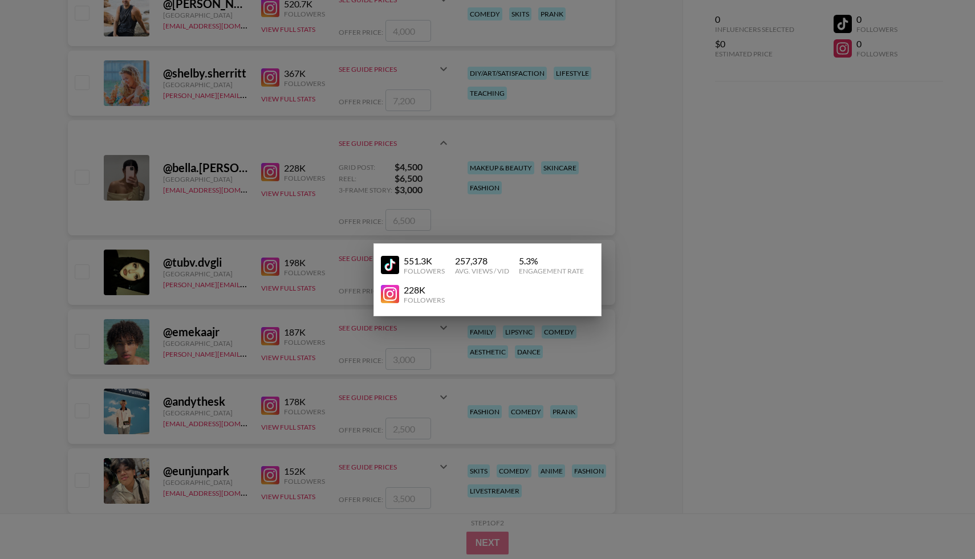
click at [385, 263] on img at bounding box center [390, 265] width 18 height 18
click at [281, 122] on div at bounding box center [487, 279] width 975 height 559
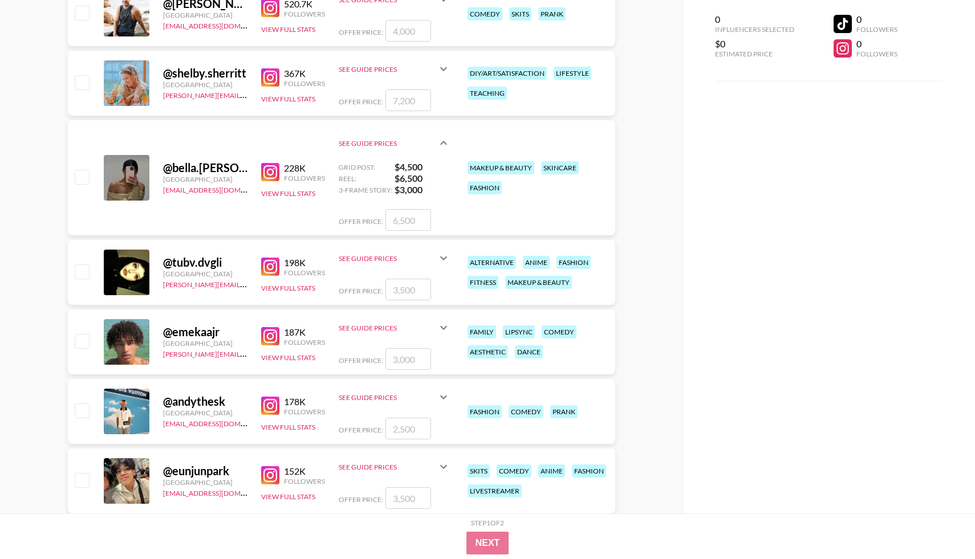
click at [274, 262] on img at bounding box center [270, 267] width 18 height 18
click at [444, 258] on icon at bounding box center [443, 259] width 7 height 4
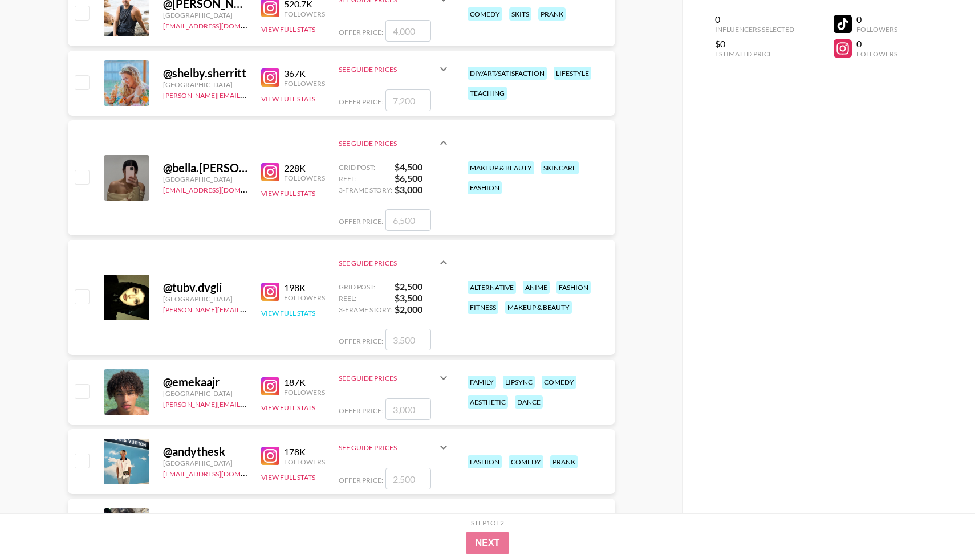
click at [299, 311] on button "View Full Stats" at bounding box center [288, 313] width 54 height 9
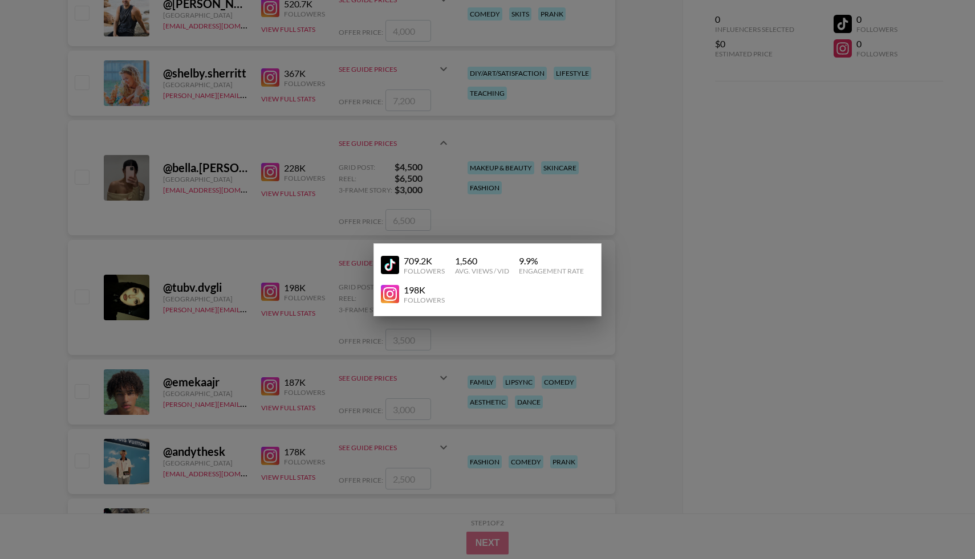
click at [385, 266] on img at bounding box center [390, 265] width 18 height 18
click at [298, 134] on div at bounding box center [487, 279] width 975 height 559
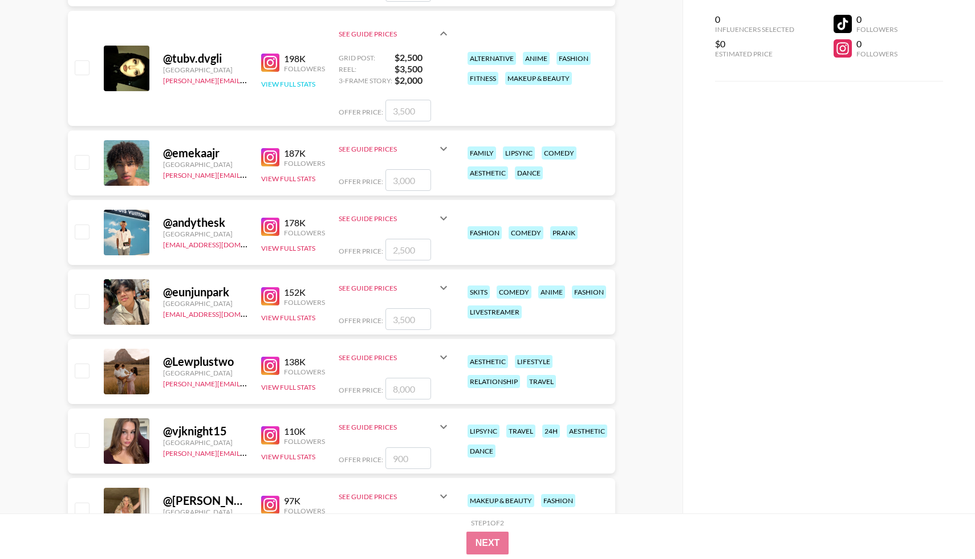
scroll to position [927, 0]
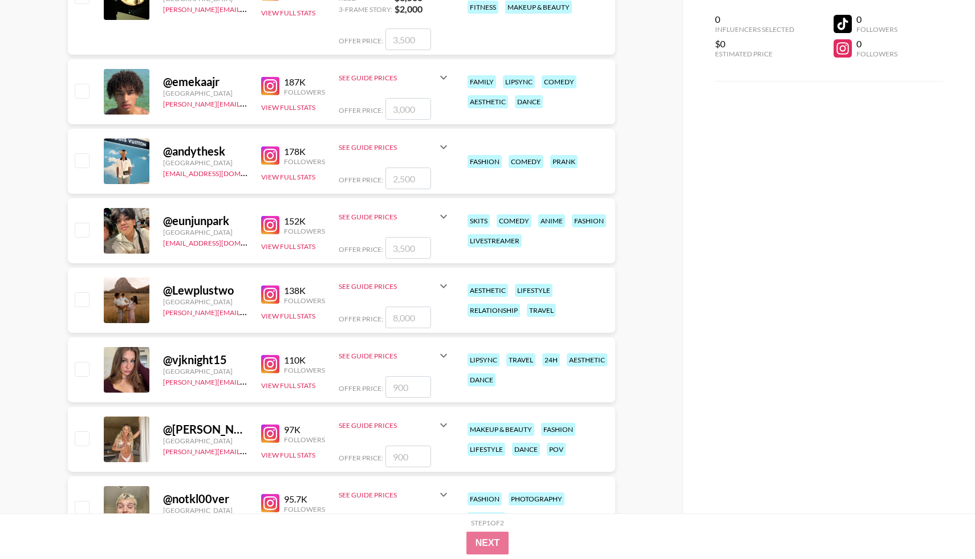
click at [199, 360] on div "@ vjknight15" at bounding box center [205, 360] width 84 height 14
click at [136, 375] on div at bounding box center [127, 370] width 46 height 46
click at [277, 362] on img at bounding box center [270, 364] width 18 height 18
click at [443, 355] on icon at bounding box center [444, 356] width 14 height 14
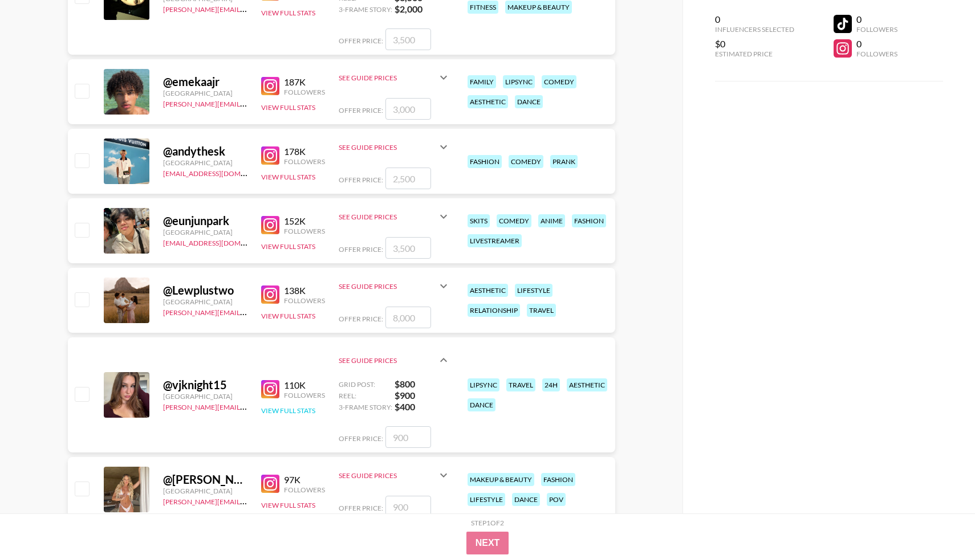
click at [288, 412] on button "View Full Stats" at bounding box center [288, 411] width 54 height 9
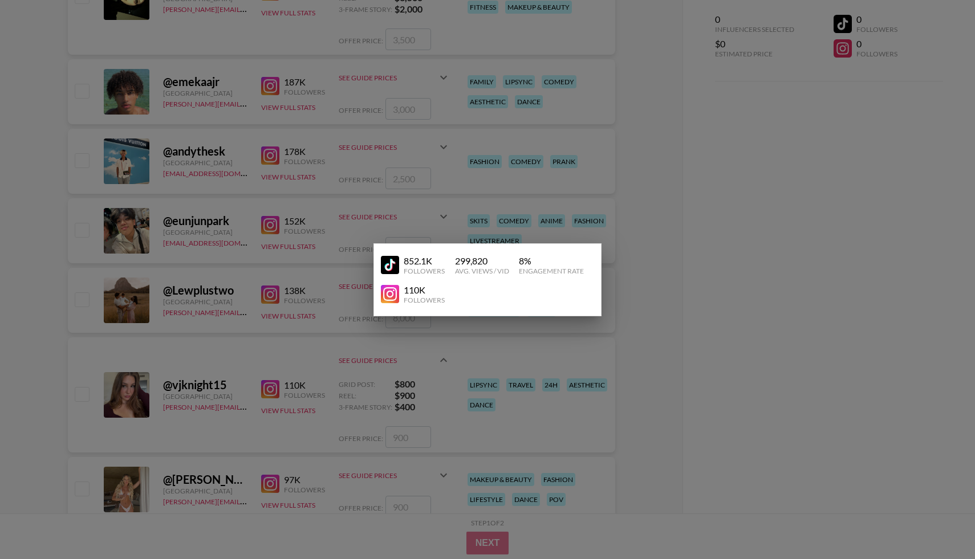
click at [392, 263] on img at bounding box center [390, 265] width 18 height 18
click at [340, 355] on div at bounding box center [487, 279] width 975 height 559
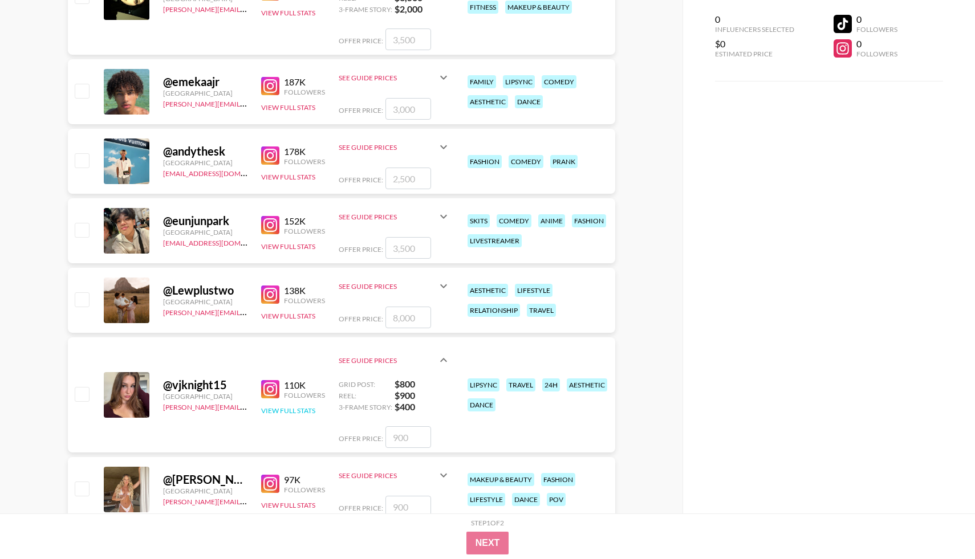
click at [309, 409] on button "View Full Stats" at bounding box center [288, 411] width 54 height 9
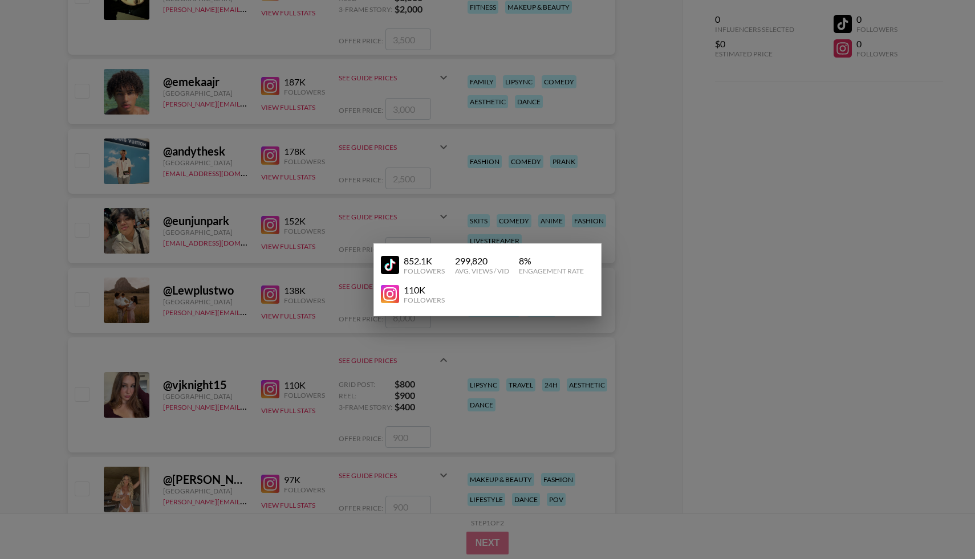
click at [317, 405] on div at bounding box center [487, 279] width 975 height 559
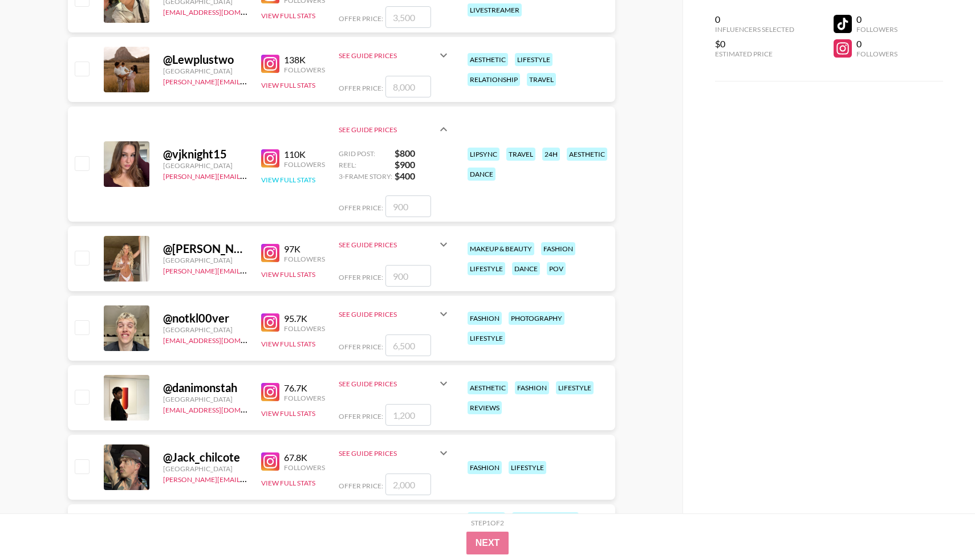
scroll to position [1159, 0]
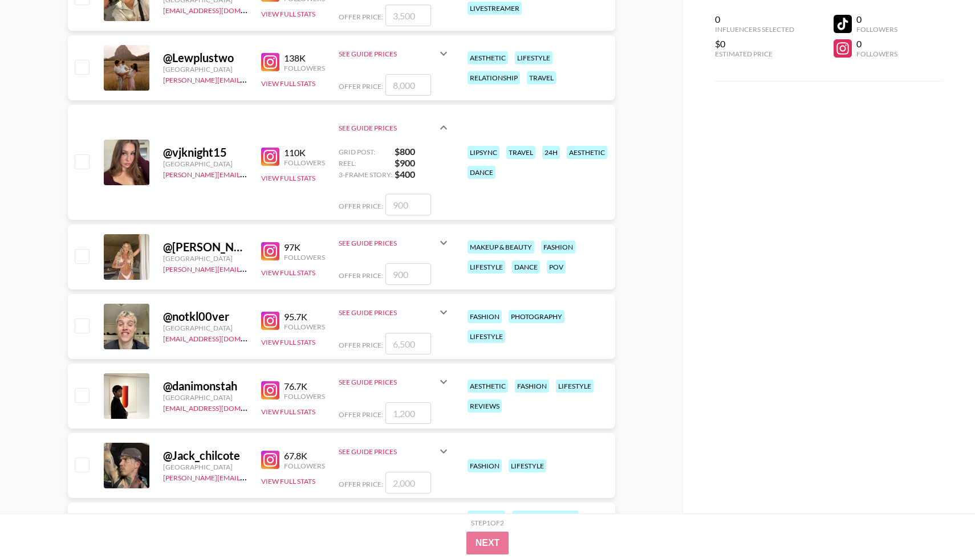
click at [260, 252] on div "@ Alisha.isaacs Australia george@grail-talent.com 97K Followers View Full Stats…" at bounding box center [341, 257] width 547 height 65
click at [269, 253] on img at bounding box center [270, 251] width 18 height 18
click at [287, 277] on div "97K Followers View Full Stats" at bounding box center [293, 257] width 64 height 40
click at [297, 271] on button "View Full Stats" at bounding box center [288, 273] width 54 height 9
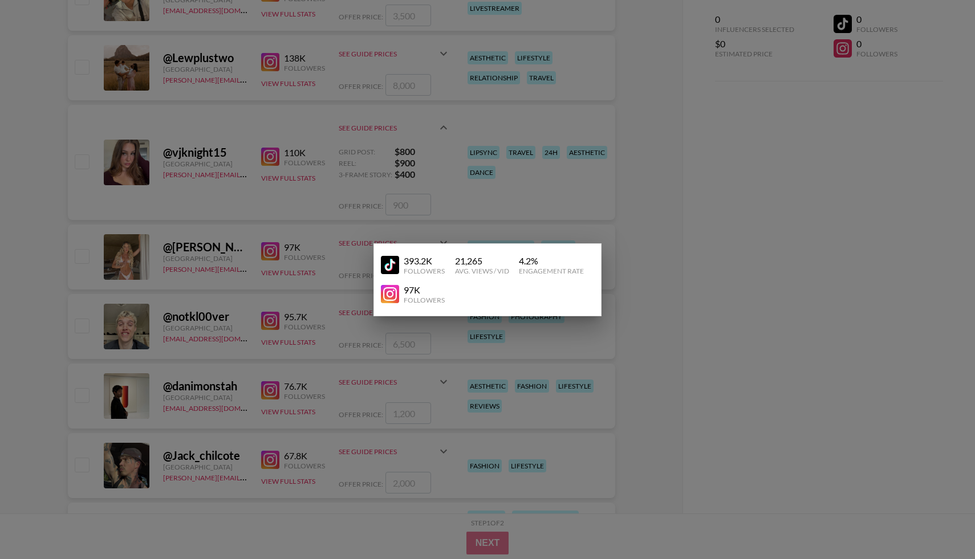
click at [395, 269] on img at bounding box center [390, 265] width 18 height 18
click at [328, 250] on div at bounding box center [487, 279] width 975 height 559
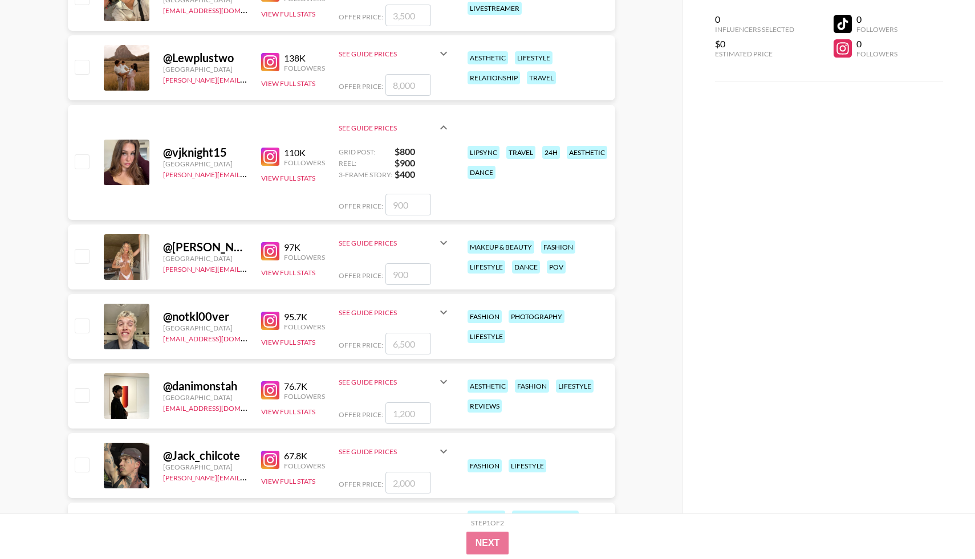
click at [407, 271] on input "number" at bounding box center [408, 274] width 46 height 22
click at [446, 244] on icon at bounding box center [444, 243] width 14 height 14
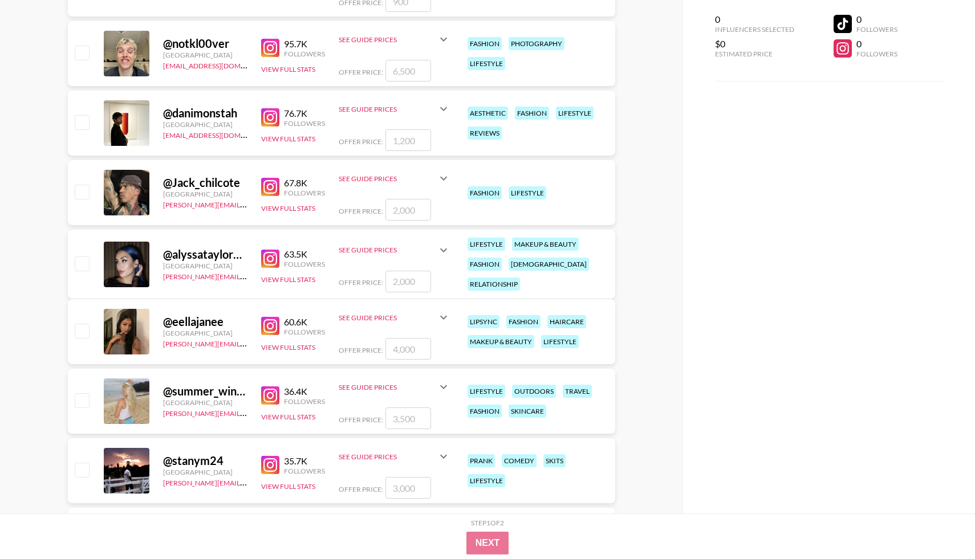
scroll to position [1488, 0]
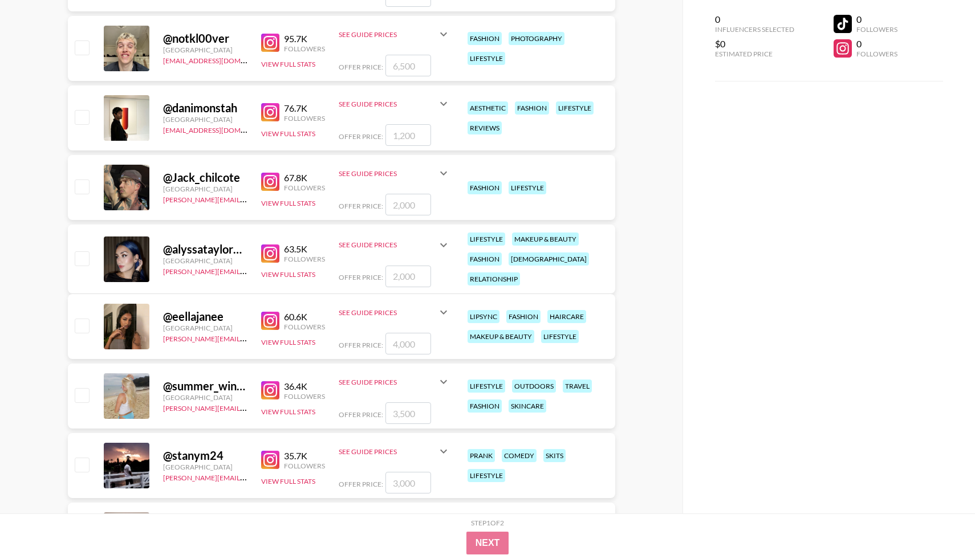
click at [274, 245] on img at bounding box center [270, 254] width 18 height 18
click at [290, 273] on button "View Full Stats" at bounding box center [288, 274] width 54 height 9
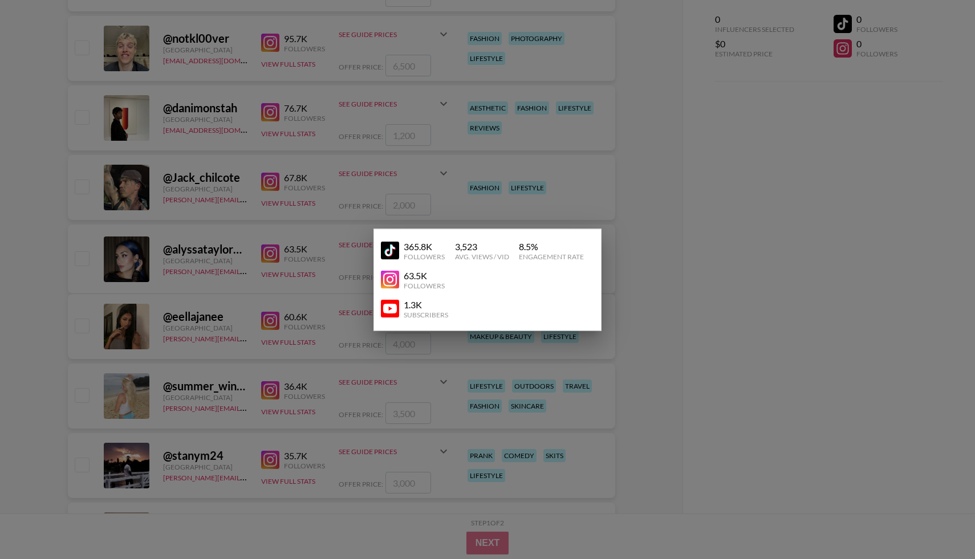
click at [387, 247] on img at bounding box center [390, 251] width 18 height 18
click at [295, 359] on div at bounding box center [487, 279] width 975 height 559
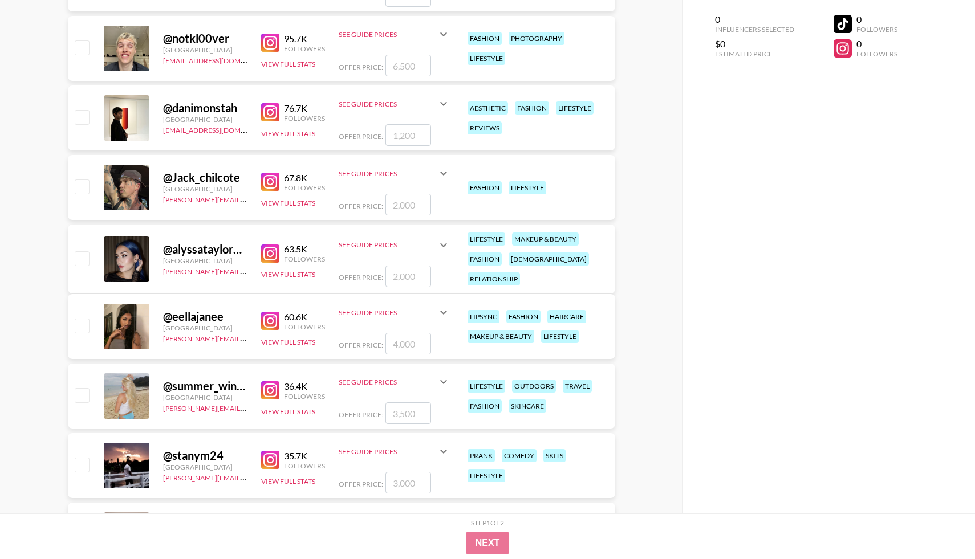
click at [409, 281] on input "number" at bounding box center [408, 277] width 46 height 22
click at [442, 246] on icon at bounding box center [444, 245] width 14 height 14
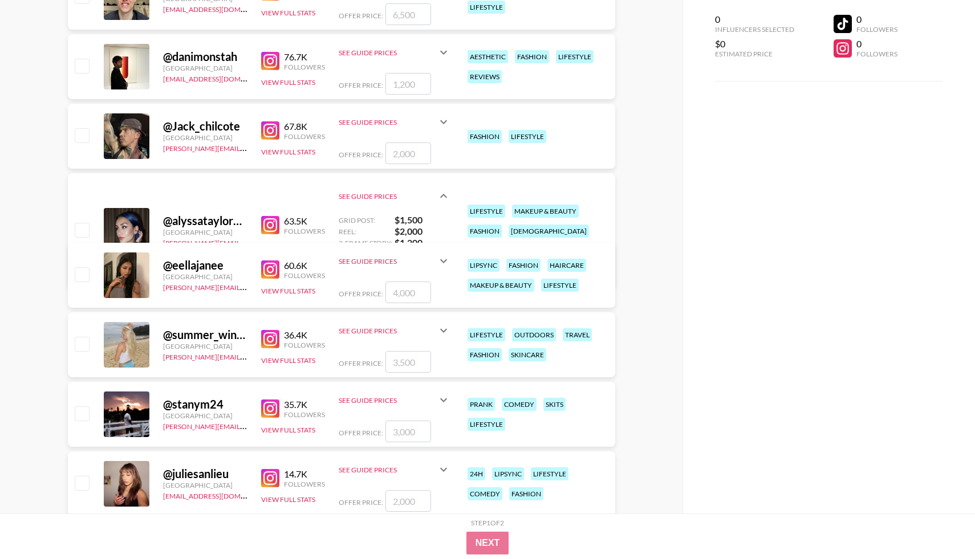
scroll to position [1542, 0]
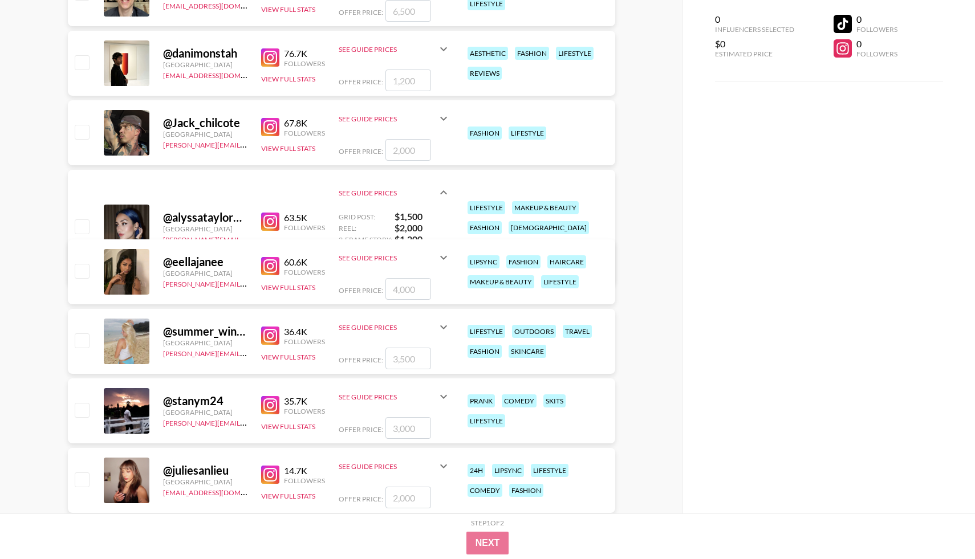
click at [440, 197] on icon at bounding box center [444, 193] width 14 height 14
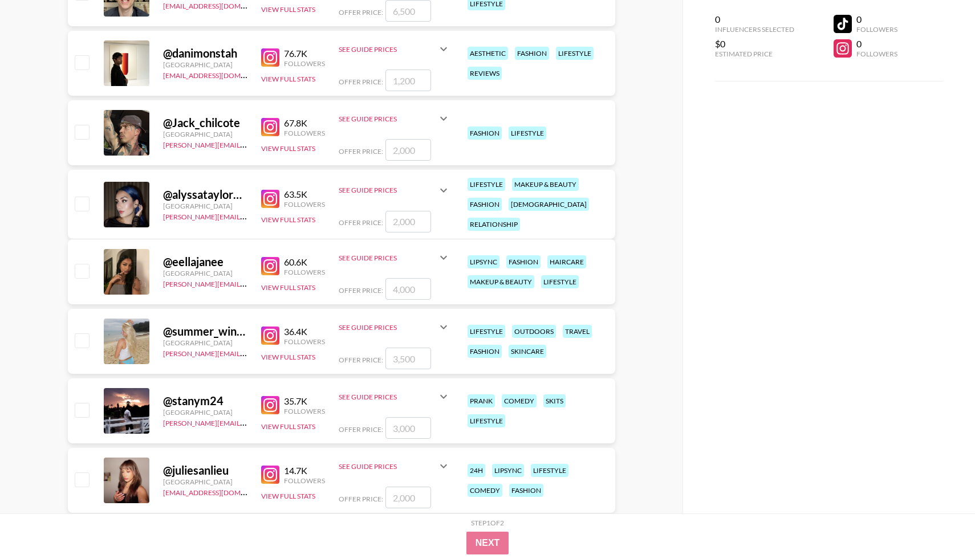
click at [443, 189] on icon at bounding box center [443, 190] width 7 height 4
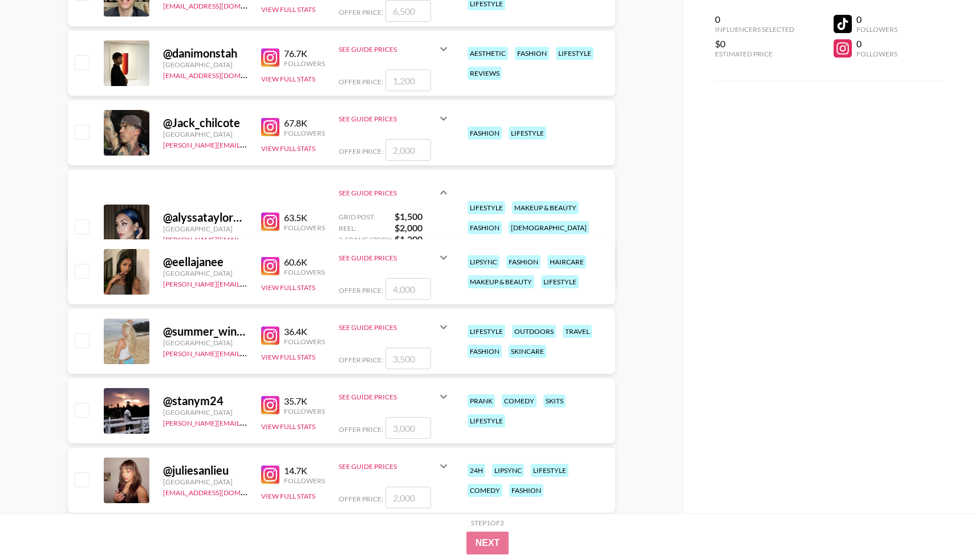
click at [443, 189] on icon at bounding box center [444, 193] width 14 height 14
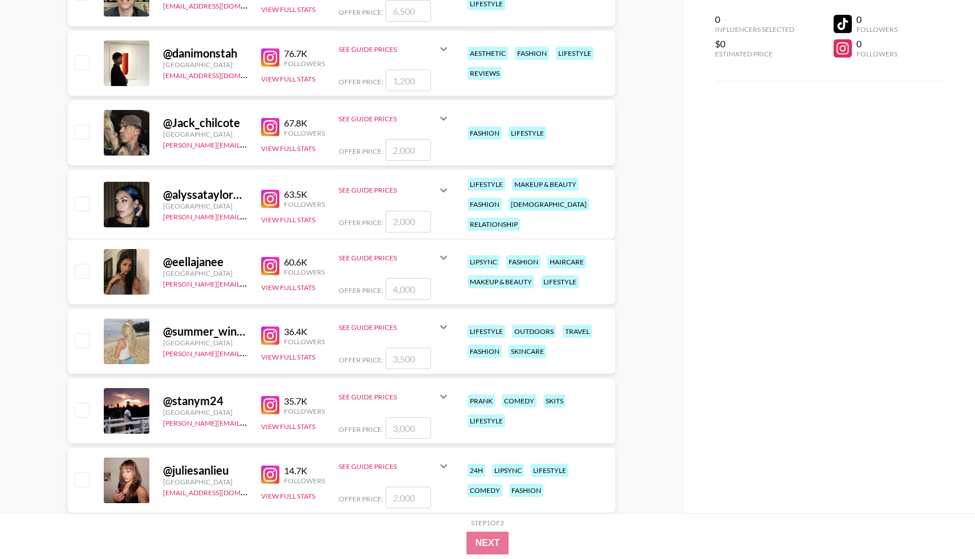
click at [273, 266] on img at bounding box center [270, 266] width 18 height 18
click at [299, 283] on button "View Full Stats" at bounding box center [288, 287] width 54 height 9
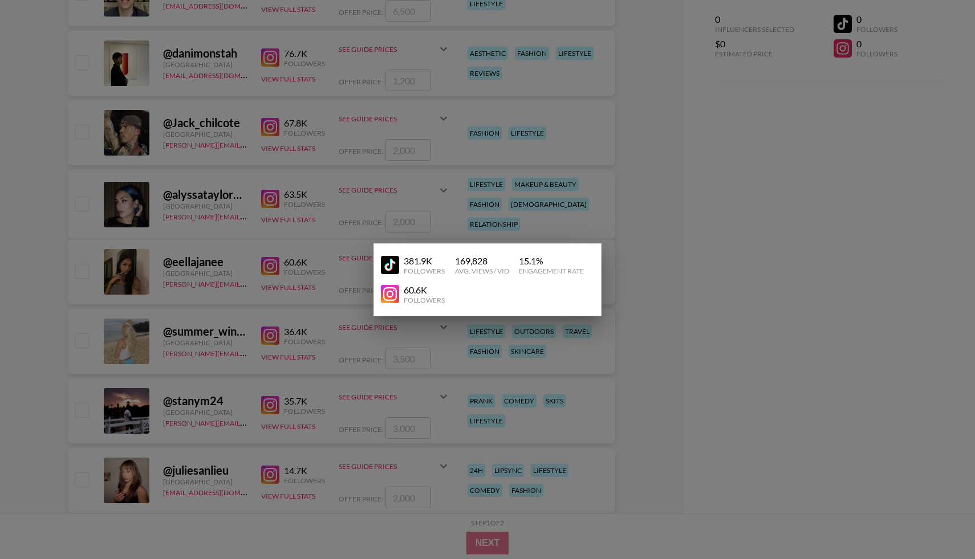
click at [388, 262] on img at bounding box center [390, 265] width 18 height 18
click at [237, 263] on div at bounding box center [487, 279] width 975 height 559
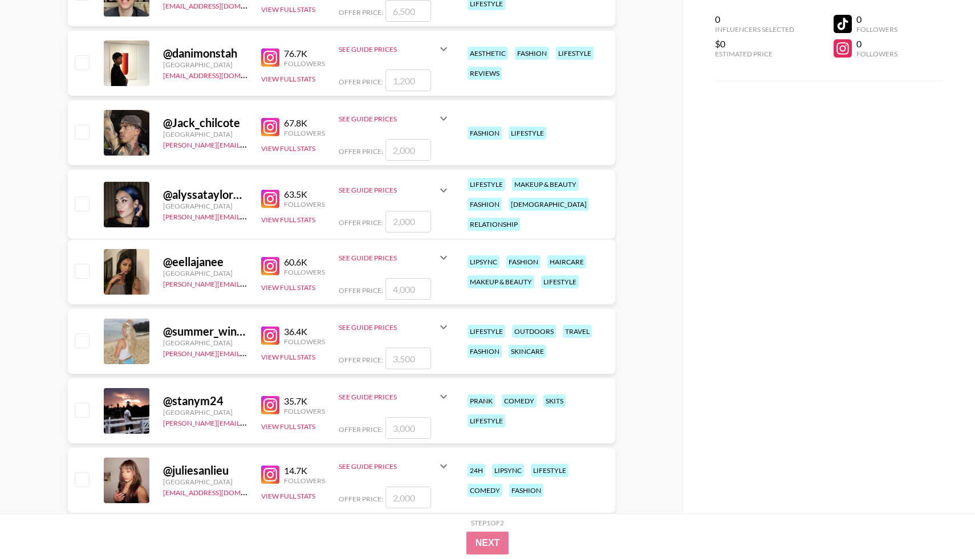
click at [448, 259] on icon at bounding box center [444, 258] width 14 height 14
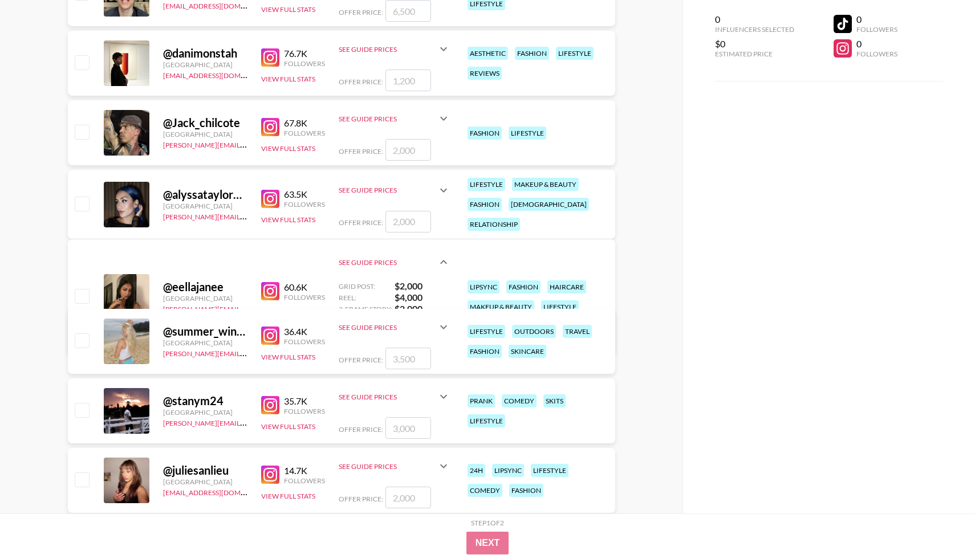
scroll to position [1563, 0]
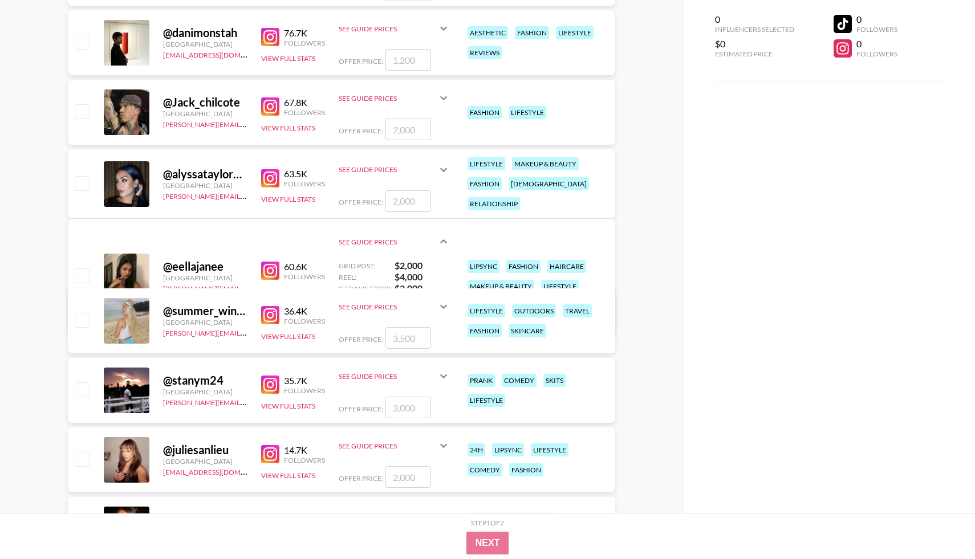
click at [417, 286] on strong "$ 2,000" at bounding box center [423, 288] width 56 height 11
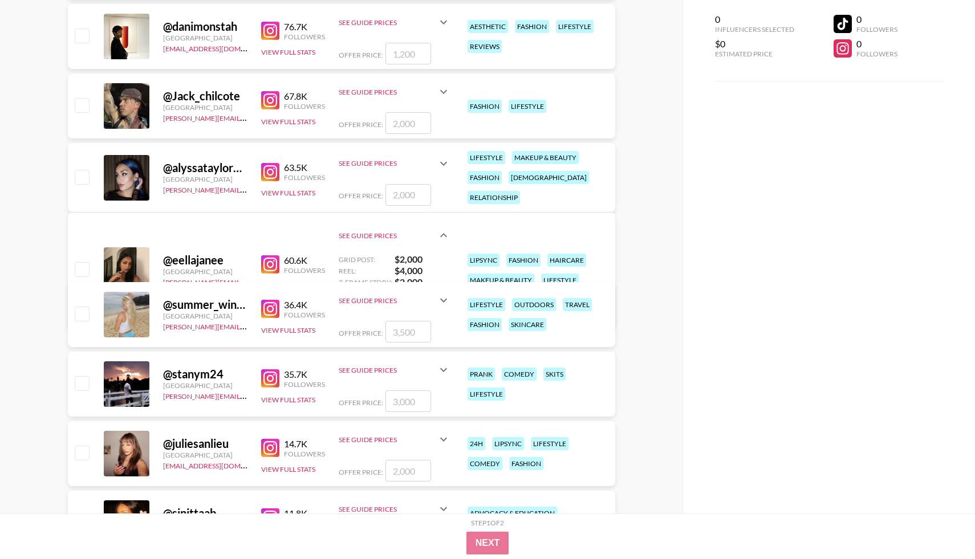
scroll to position [1597, 0]
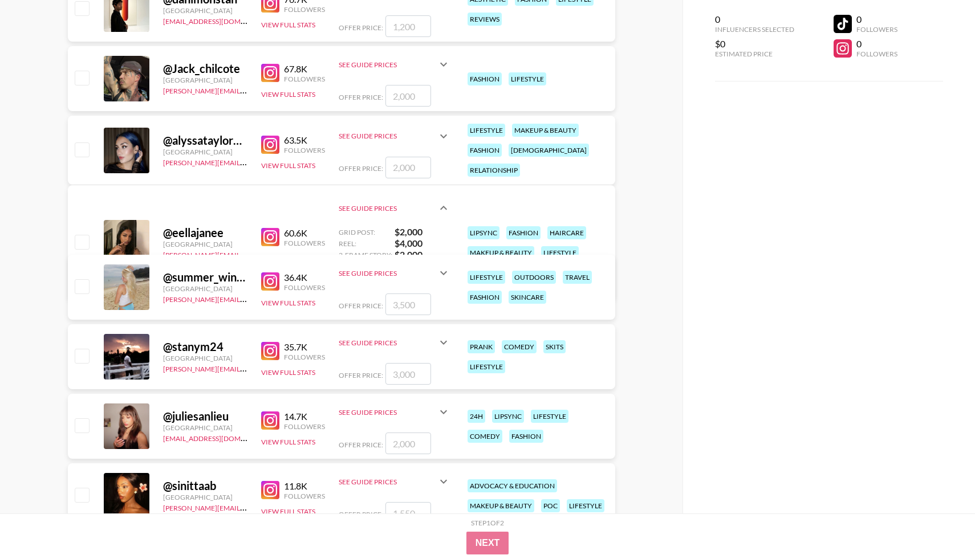
click at [388, 204] on div "See Guide Prices" at bounding box center [388, 208] width 98 height 9
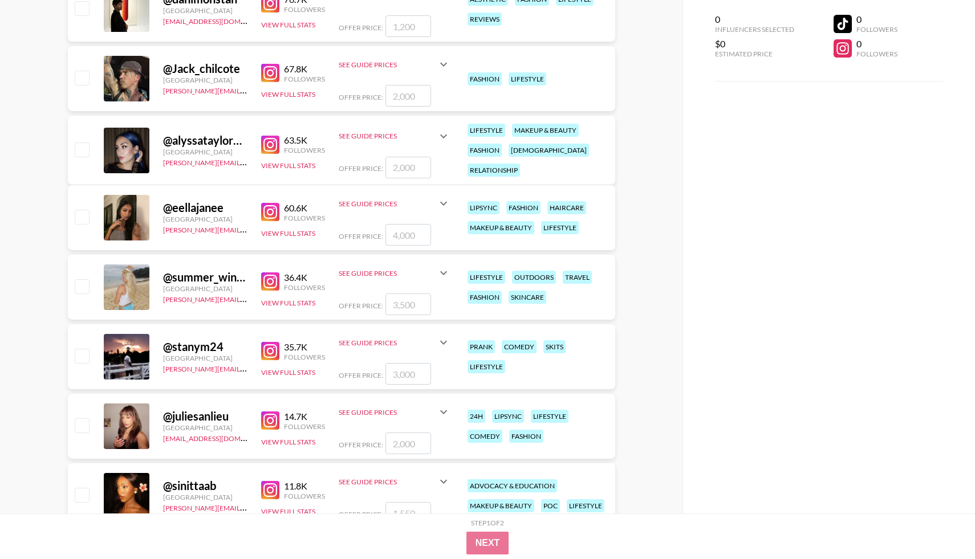
click at [388, 204] on div "See Guide Prices" at bounding box center [388, 204] width 98 height 9
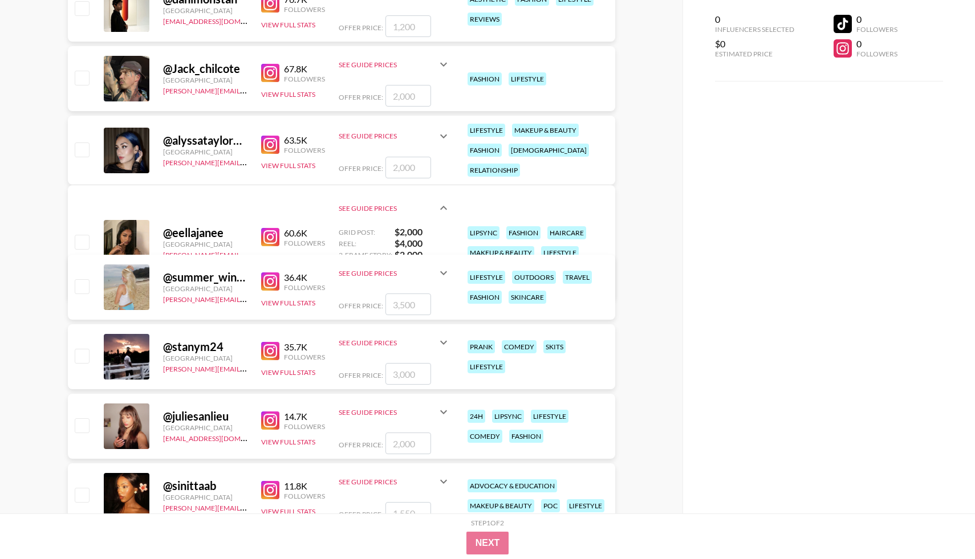
click at [388, 204] on div "See Guide Prices" at bounding box center [388, 208] width 98 height 9
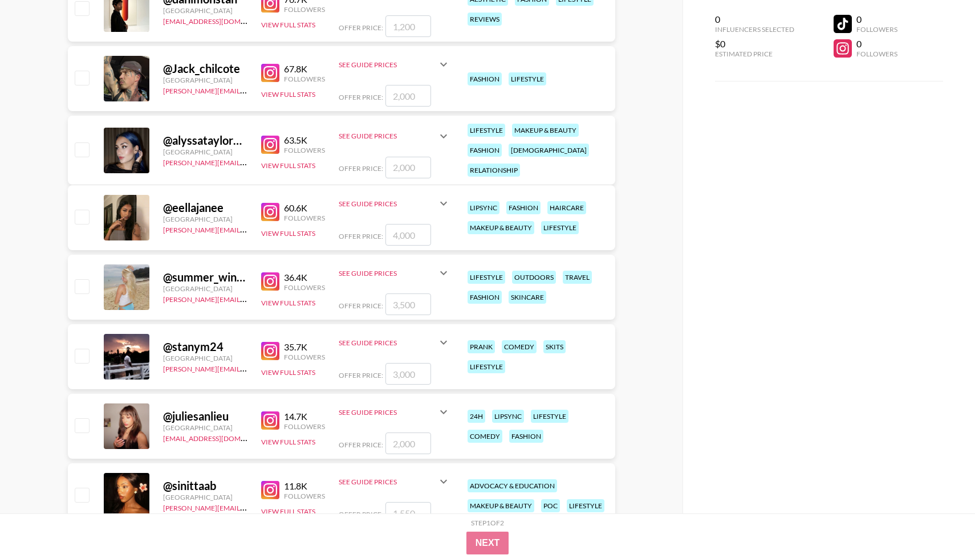
click at [388, 204] on div "See Guide Prices" at bounding box center [388, 204] width 98 height 9
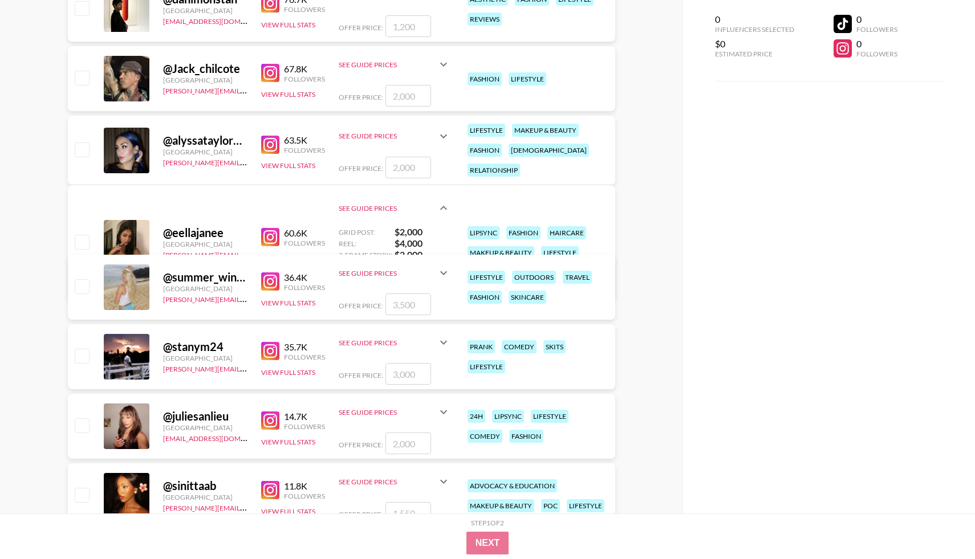
click at [300, 270] on div "36.4K Followers View Full Stats" at bounding box center [293, 287] width 64 height 40
click at [374, 215] on div "See Guide Prices" at bounding box center [395, 208] width 112 height 36
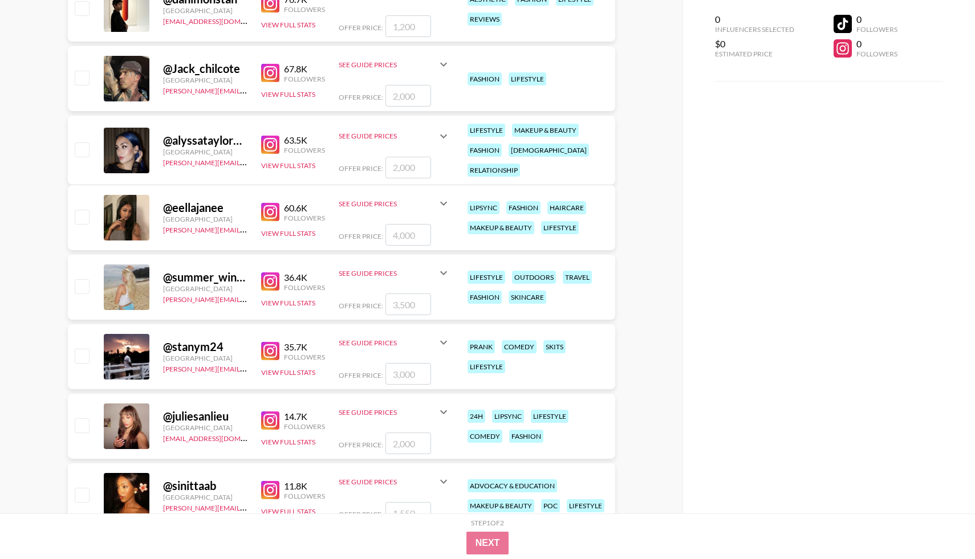
click at [274, 278] on img at bounding box center [270, 282] width 18 height 18
click at [305, 299] on button "View Full Stats" at bounding box center [288, 303] width 54 height 9
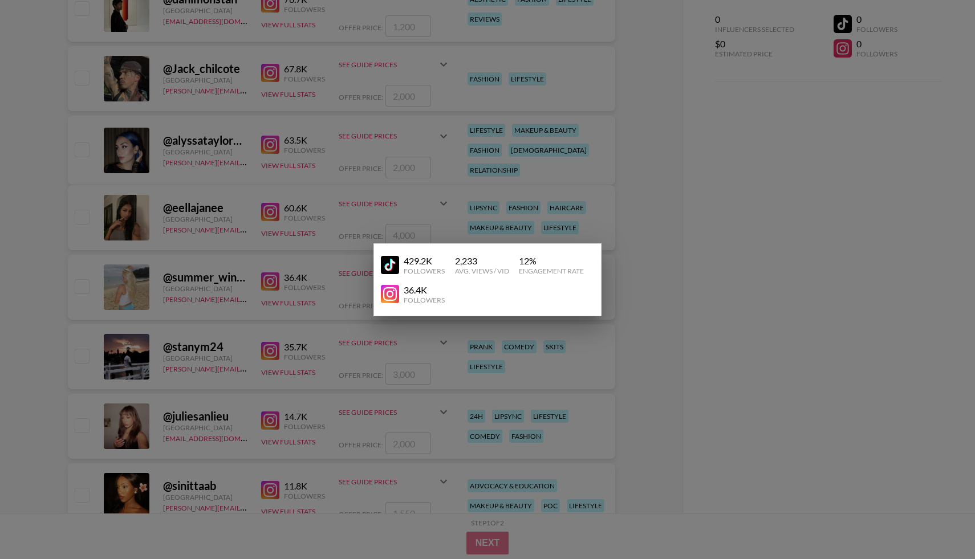
click at [380, 266] on div "429.2K Followers 2,233 Avg. Views / Vid 12 % Engagement Rate 36.4K Followers" at bounding box center [488, 279] width 228 height 73
click at [387, 269] on img at bounding box center [390, 265] width 18 height 18
click at [699, 311] on div at bounding box center [487, 279] width 975 height 559
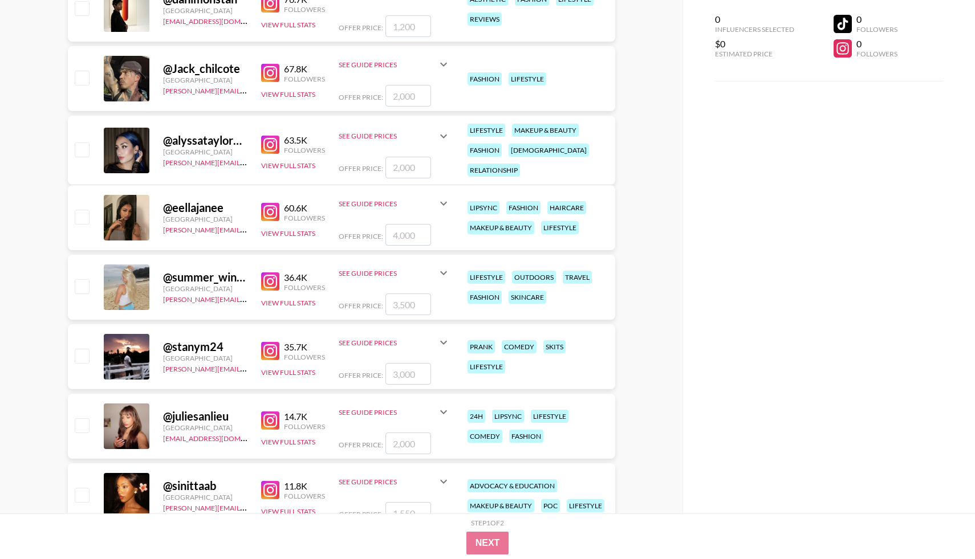
click at [441, 276] on icon at bounding box center [444, 273] width 14 height 14
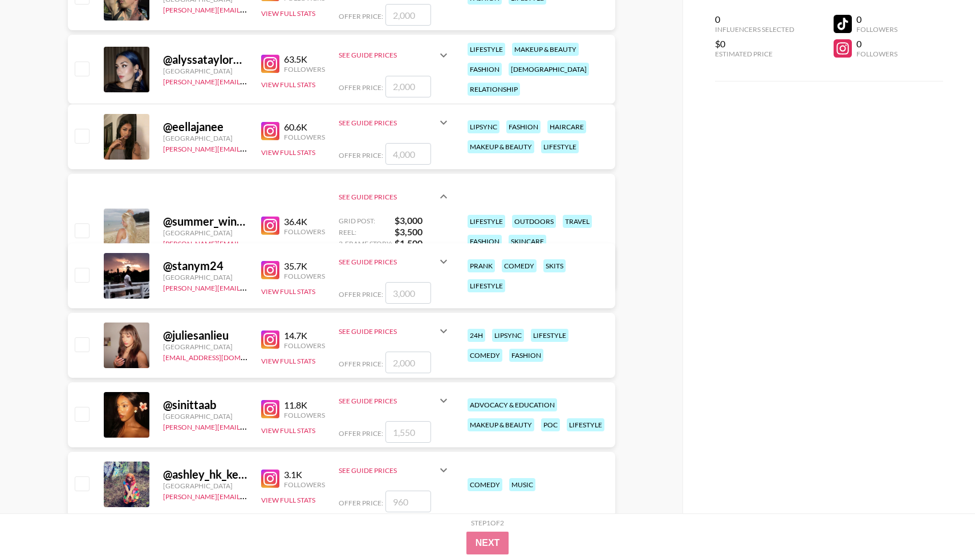
scroll to position [1692, 0]
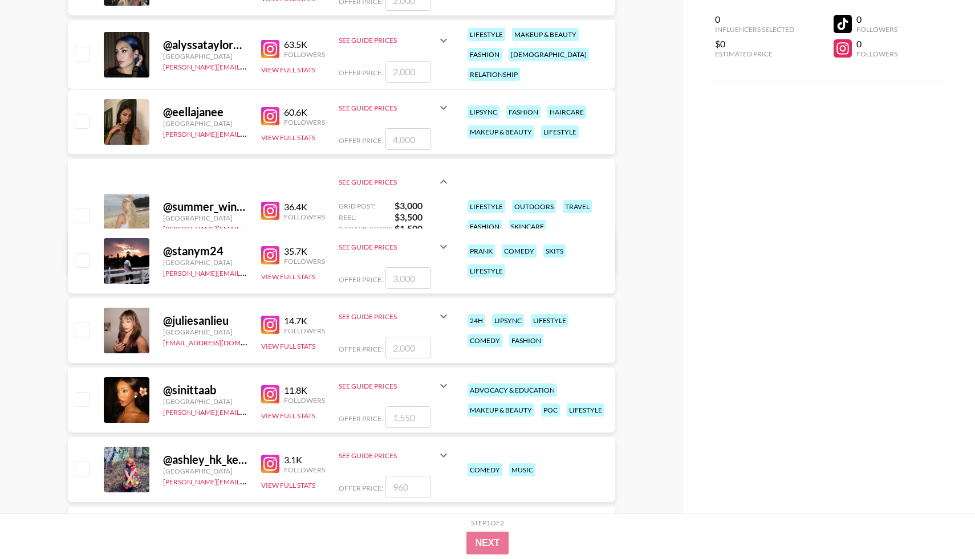
click at [272, 322] on img at bounding box center [270, 325] width 18 height 18
click at [444, 316] on icon at bounding box center [443, 317] width 7 height 4
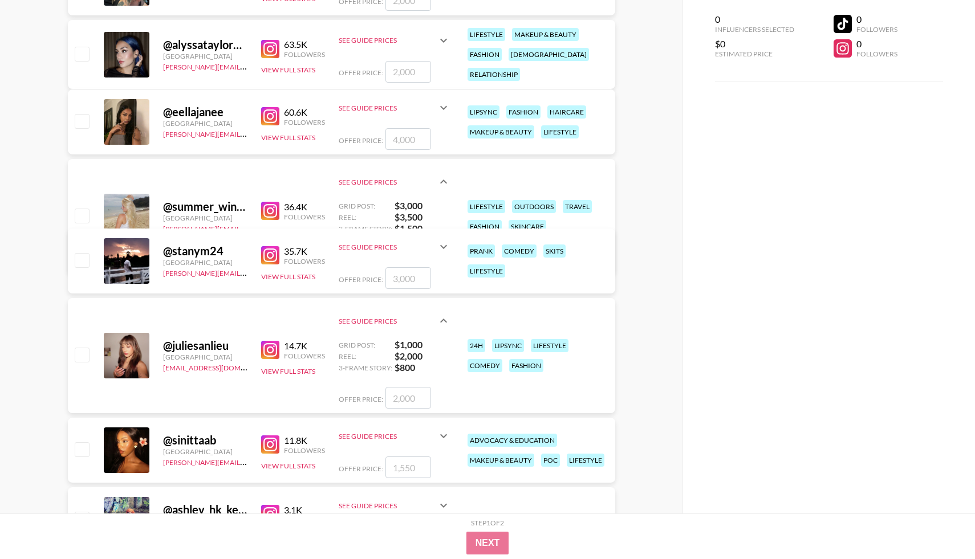
click at [444, 316] on icon at bounding box center [444, 321] width 14 height 14
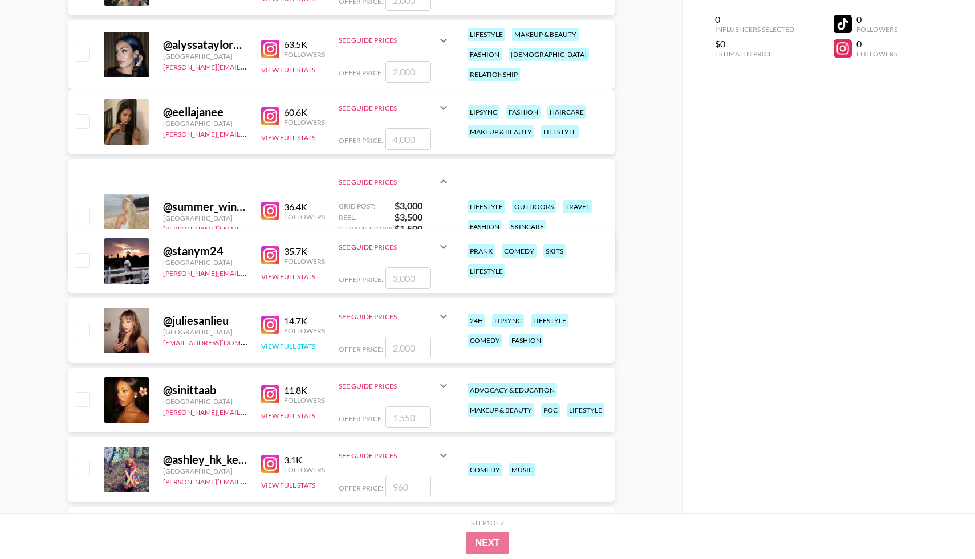
click at [307, 348] on button "View Full Stats" at bounding box center [288, 346] width 54 height 9
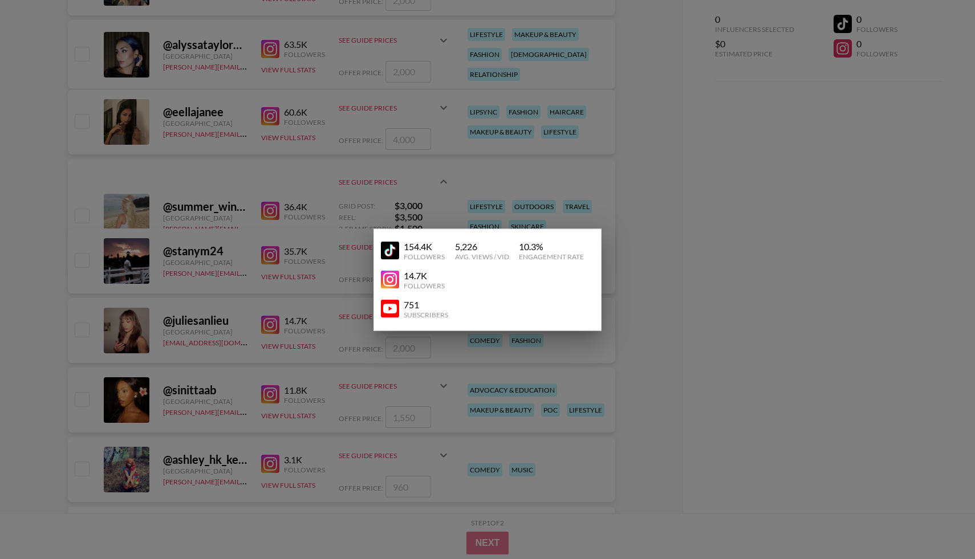
click at [388, 253] on img at bounding box center [390, 251] width 18 height 18
click at [258, 320] on div at bounding box center [487, 279] width 975 height 559
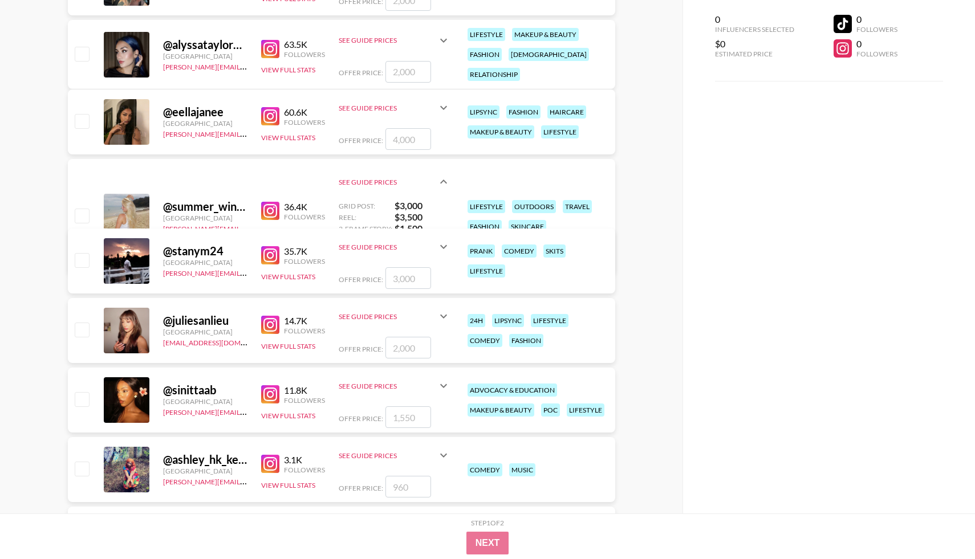
click at [440, 316] on icon at bounding box center [443, 317] width 7 height 4
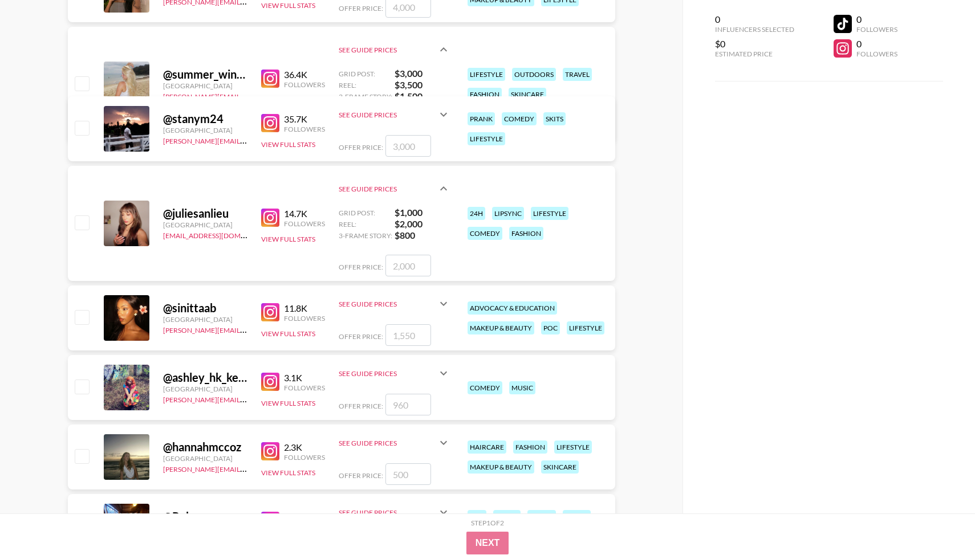
scroll to position [1826, 0]
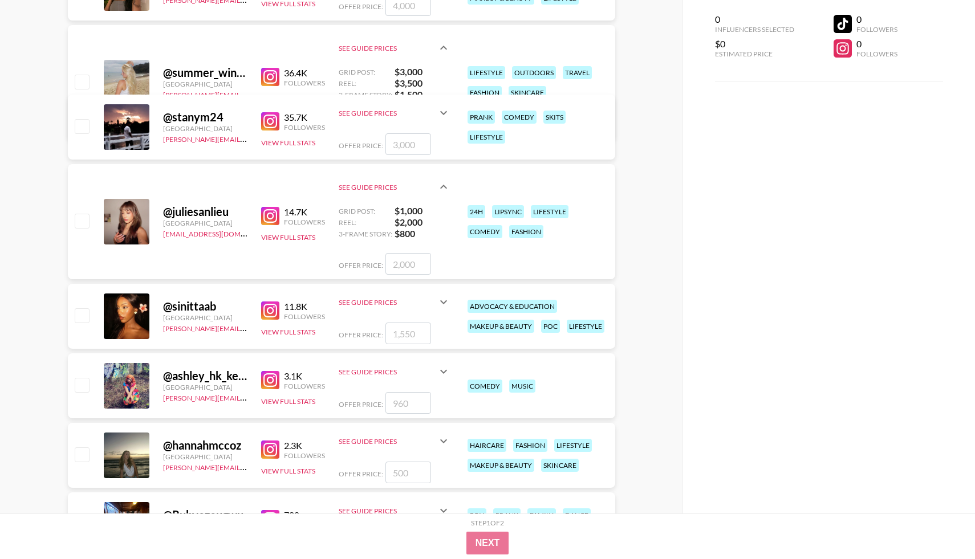
click at [269, 310] on img at bounding box center [270, 311] width 18 height 18
click at [440, 305] on icon at bounding box center [444, 302] width 14 height 14
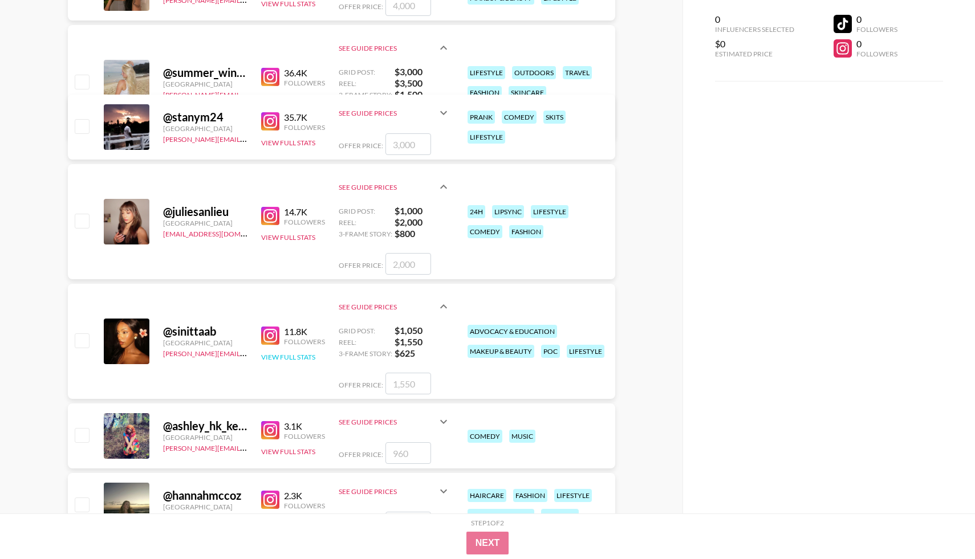
click at [298, 358] on button "View Full Stats" at bounding box center [288, 357] width 54 height 9
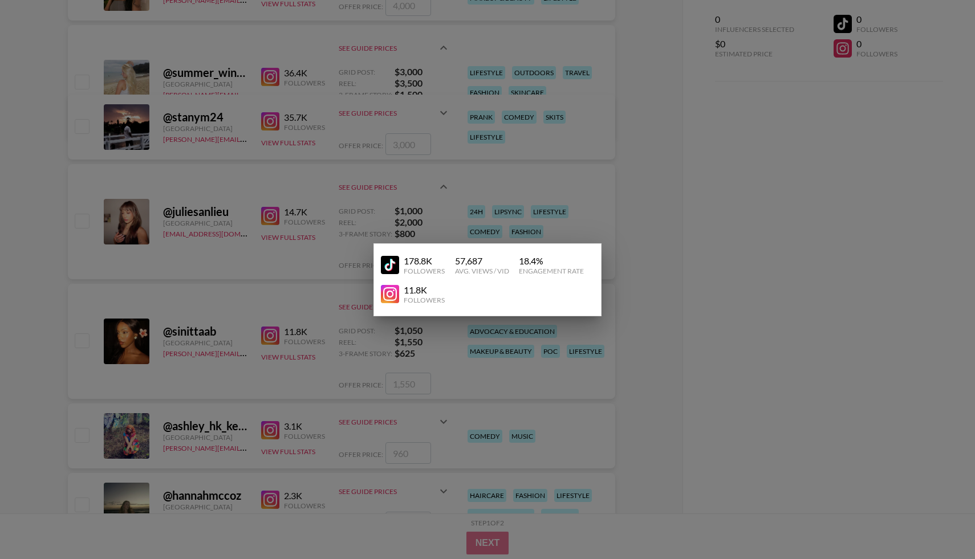
click at [389, 262] on img at bounding box center [390, 265] width 18 height 18
click at [245, 236] on div at bounding box center [487, 279] width 975 height 559
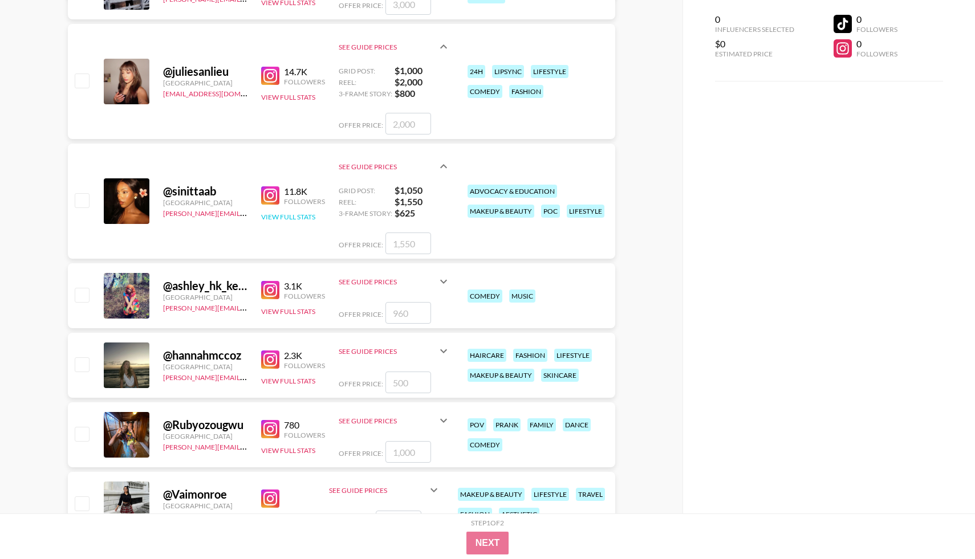
scroll to position [1997, 0]
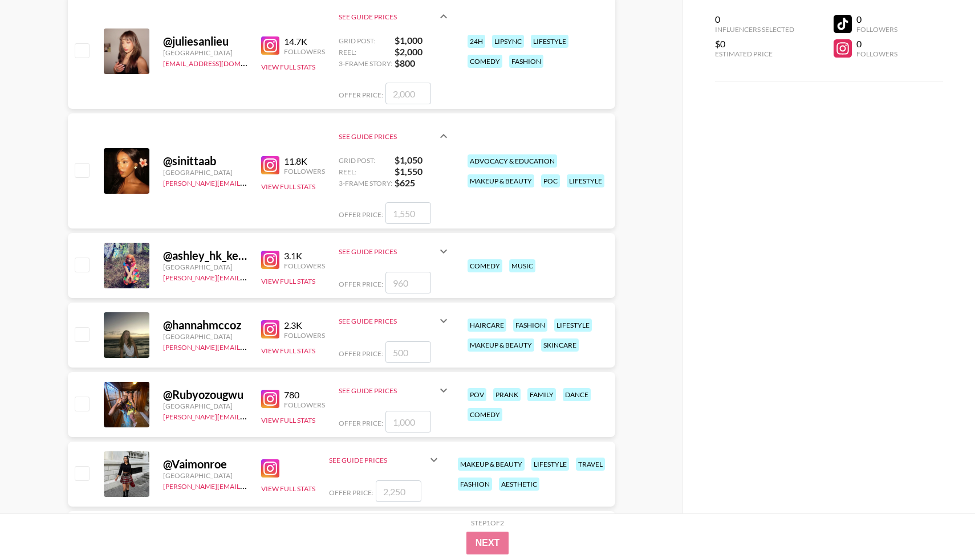
click at [266, 262] on img at bounding box center [270, 260] width 18 height 18
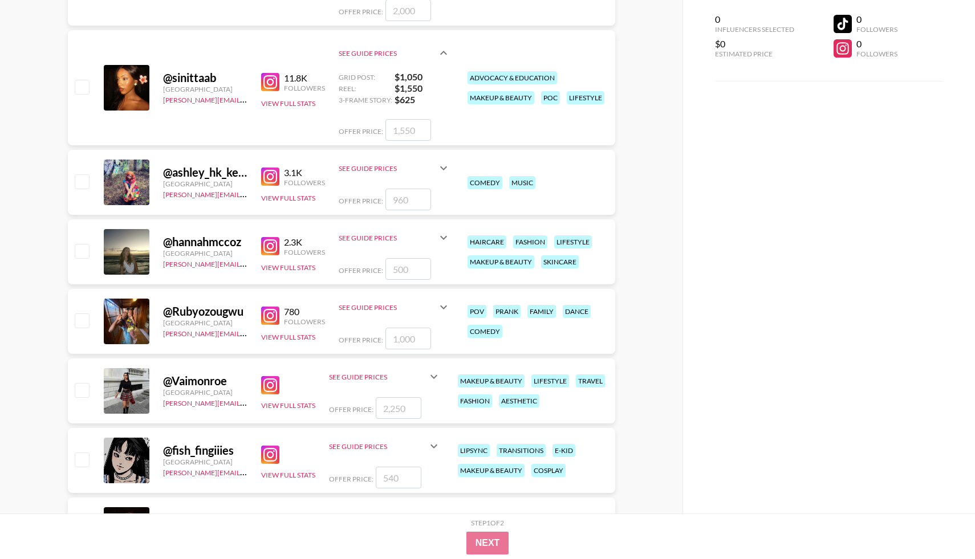
scroll to position [2090, 0]
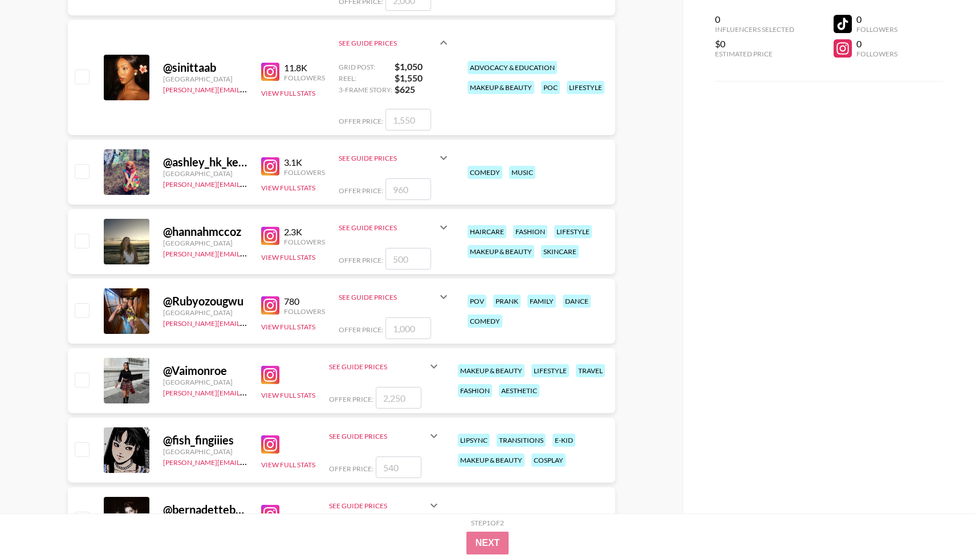
click at [272, 380] on img at bounding box center [270, 375] width 18 height 18
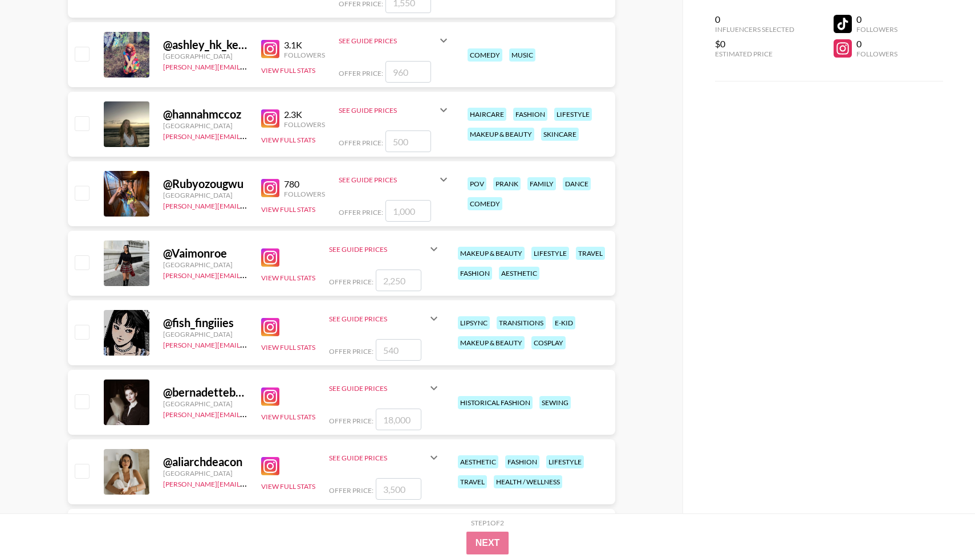
scroll to position [2252, 0]
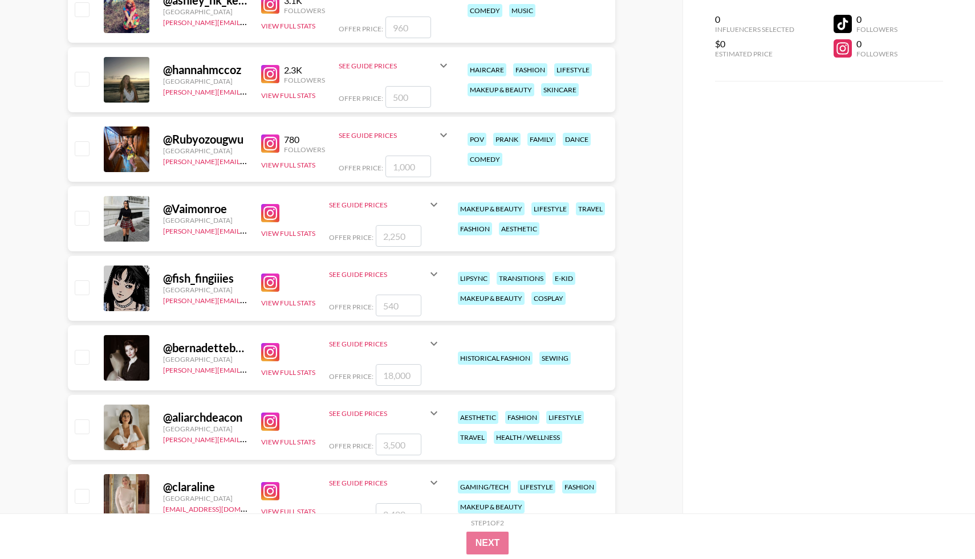
click at [268, 281] on img at bounding box center [270, 283] width 18 height 18
click at [297, 301] on button "View Full Stats" at bounding box center [288, 303] width 54 height 9
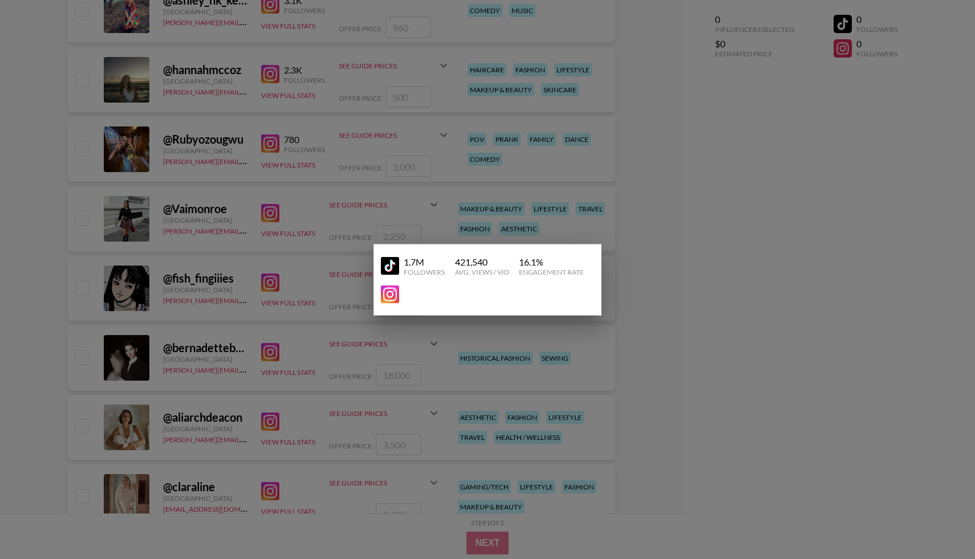
click at [385, 264] on img at bounding box center [390, 266] width 18 height 18
click at [286, 218] on div at bounding box center [487, 279] width 975 height 559
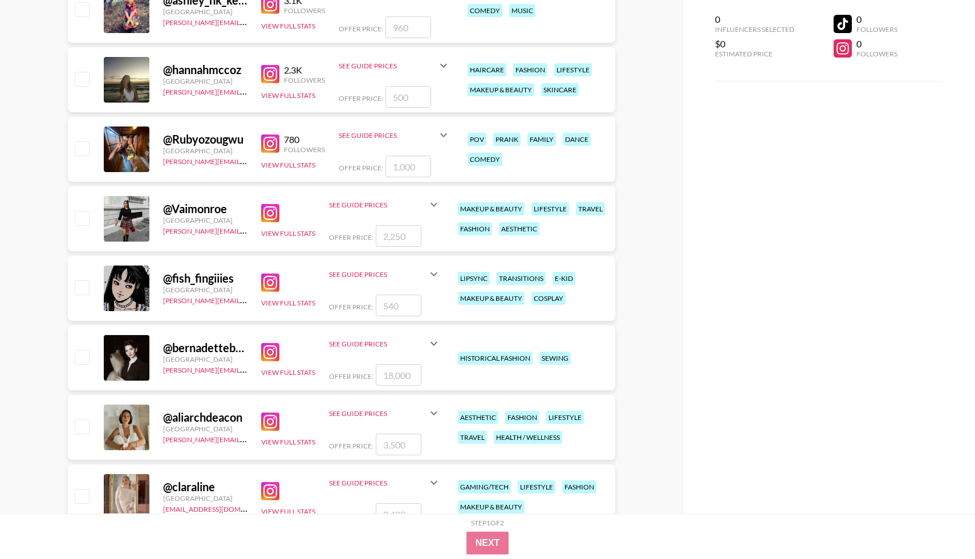
click at [431, 274] on icon at bounding box center [434, 274] width 14 height 14
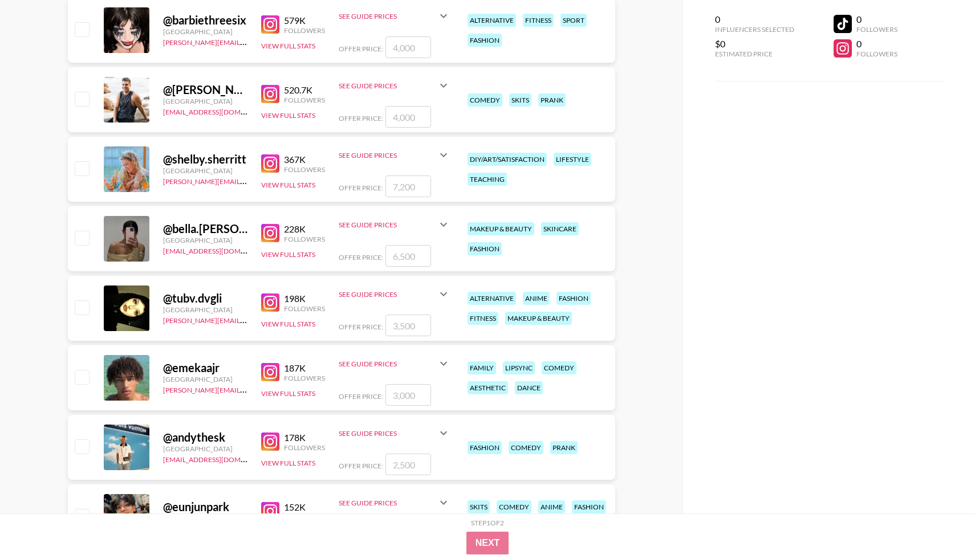
scroll to position [439, 0]
click at [446, 159] on icon at bounding box center [444, 156] width 14 height 14
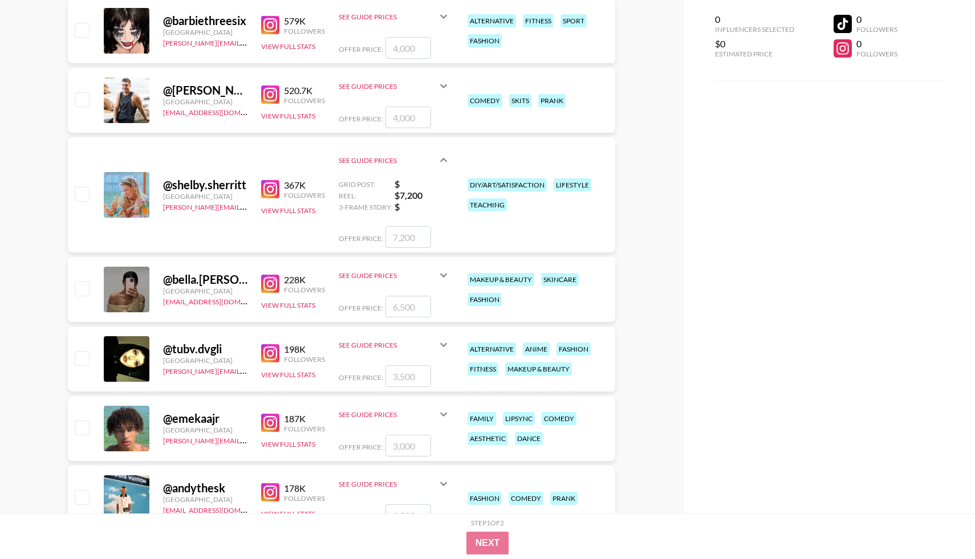
click at [446, 159] on icon at bounding box center [444, 160] width 14 height 14
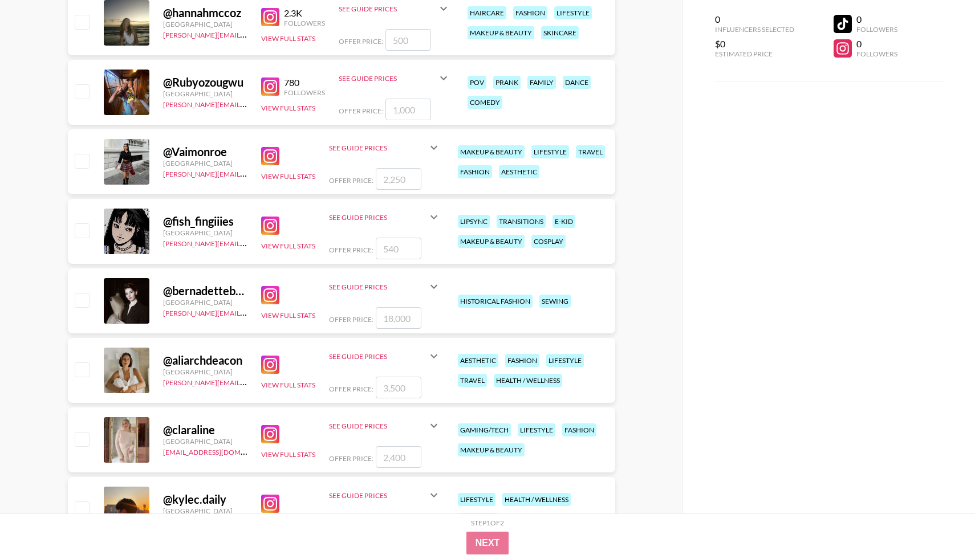
scroll to position [2117, 0]
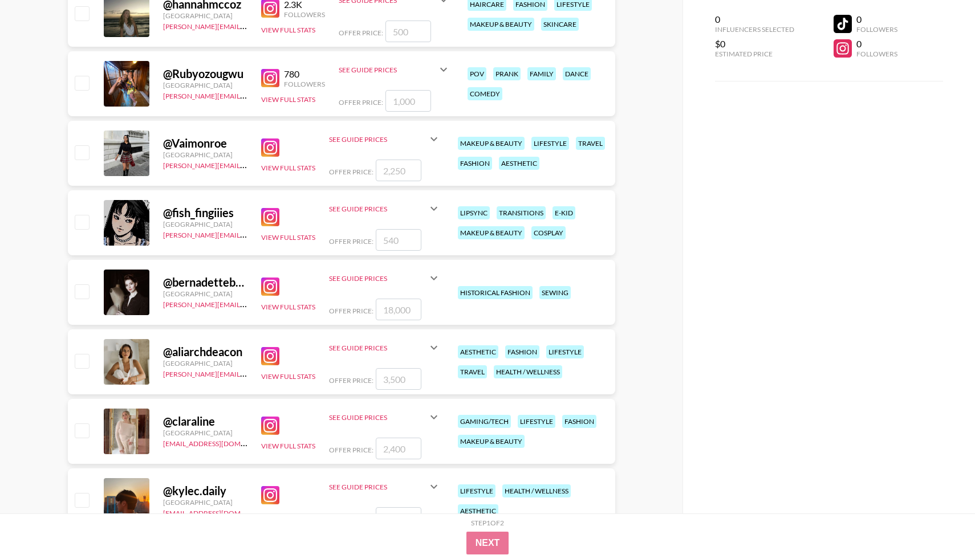
click at [267, 284] on img at bounding box center [270, 287] width 18 height 18
click at [270, 350] on img at bounding box center [270, 356] width 18 height 18
click at [438, 347] on icon at bounding box center [434, 348] width 14 height 14
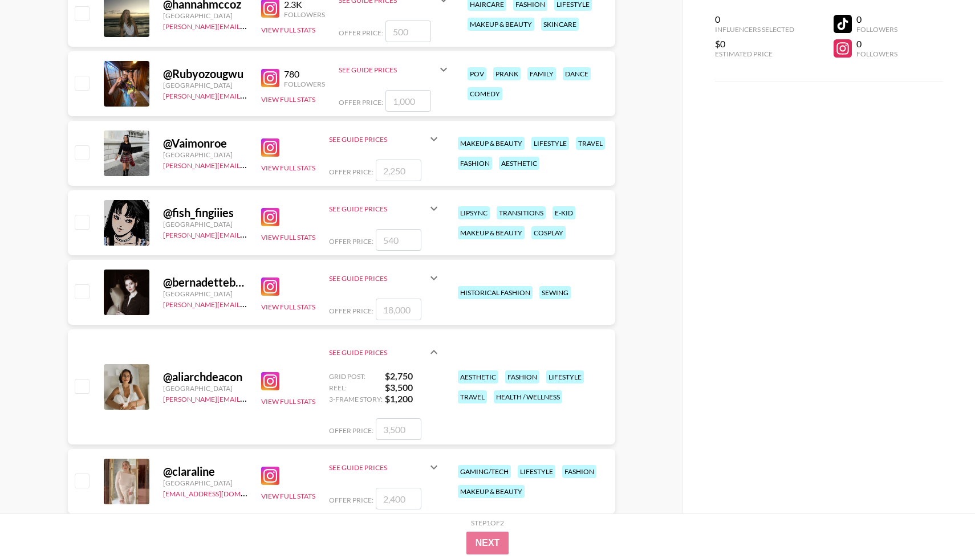
click at [286, 396] on div "View Full Stats" at bounding box center [288, 387] width 54 height 39
click at [285, 402] on button "View Full Stats" at bounding box center [288, 401] width 54 height 9
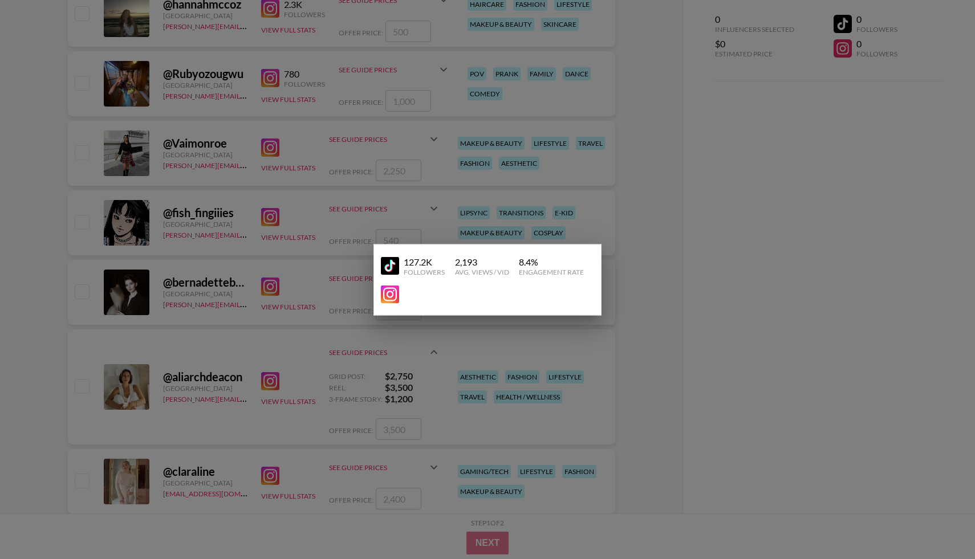
click at [384, 273] on img at bounding box center [390, 266] width 18 height 18
click at [263, 259] on div at bounding box center [487, 279] width 975 height 559
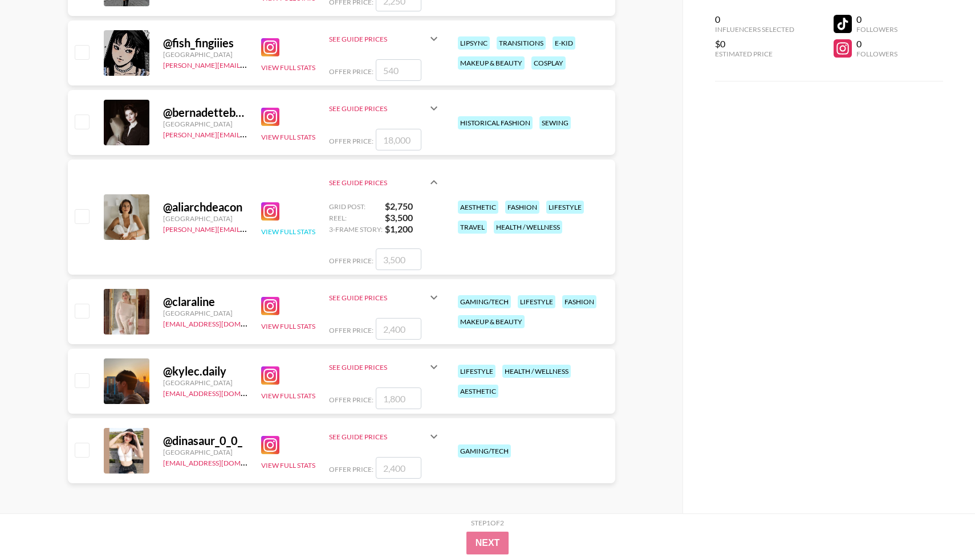
scroll to position [2289, 0]
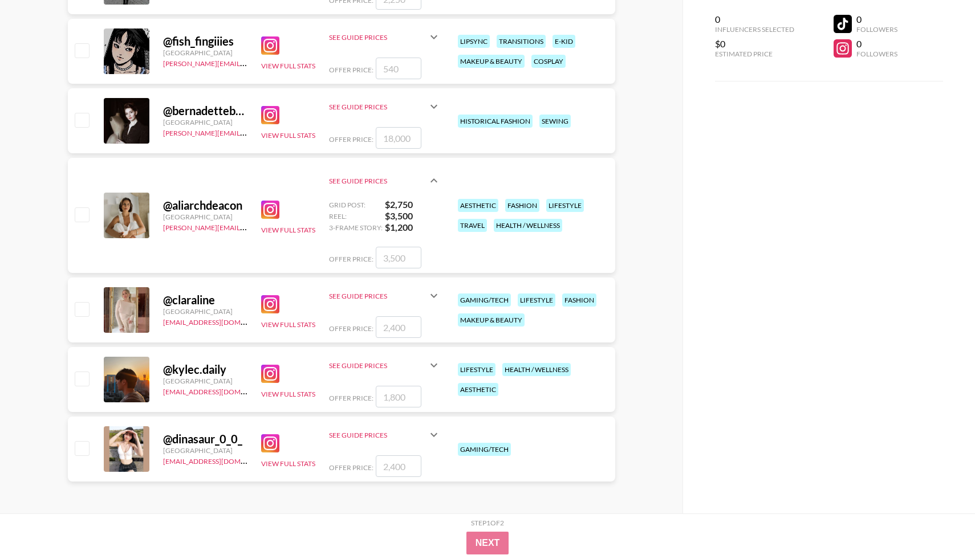
click at [265, 305] on img at bounding box center [270, 304] width 18 height 18
click at [273, 445] on img at bounding box center [270, 444] width 18 height 18
click at [430, 440] on icon at bounding box center [434, 435] width 14 height 14
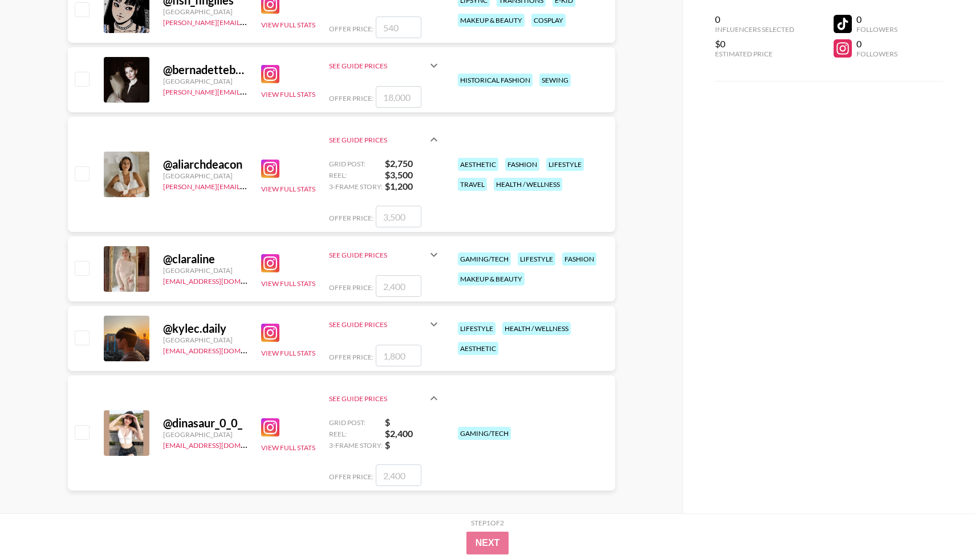
scroll to position [2339, 0]
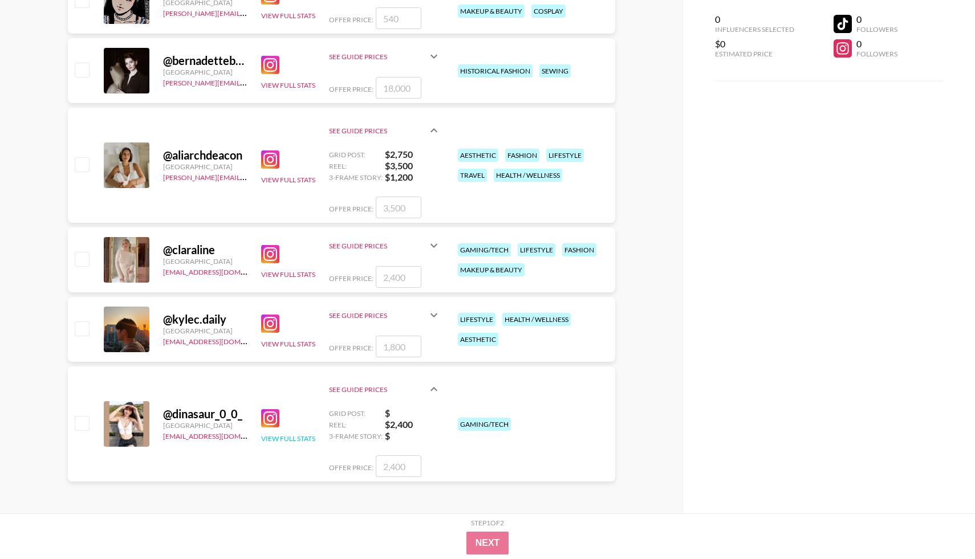
click at [279, 439] on button "View Full Stats" at bounding box center [288, 439] width 54 height 9
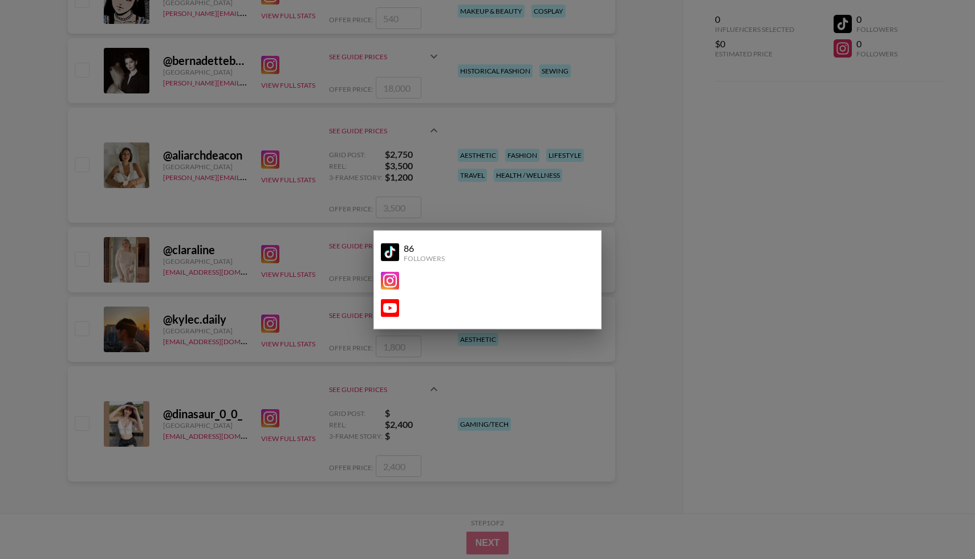
click at [394, 256] on img at bounding box center [390, 252] width 18 height 18
click at [276, 239] on div at bounding box center [487, 279] width 975 height 559
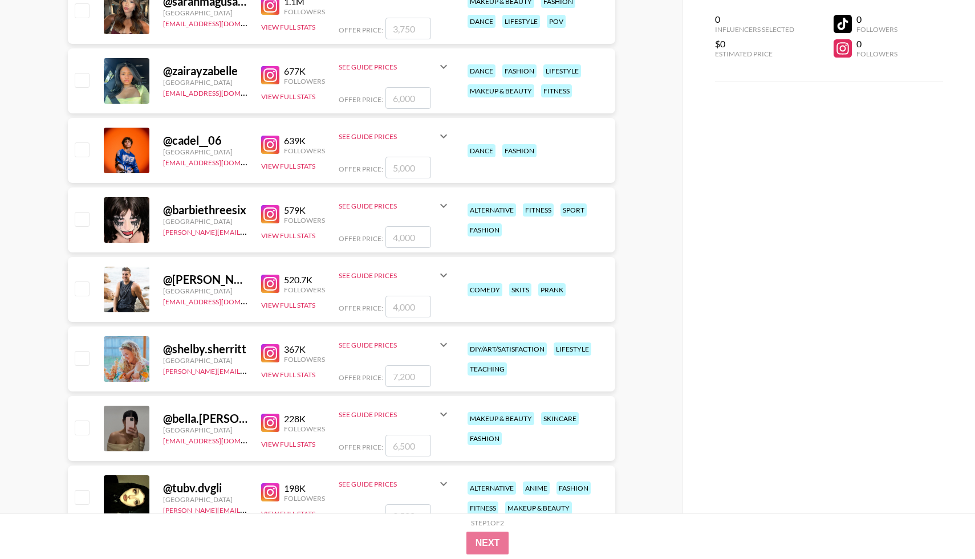
scroll to position [0, 0]
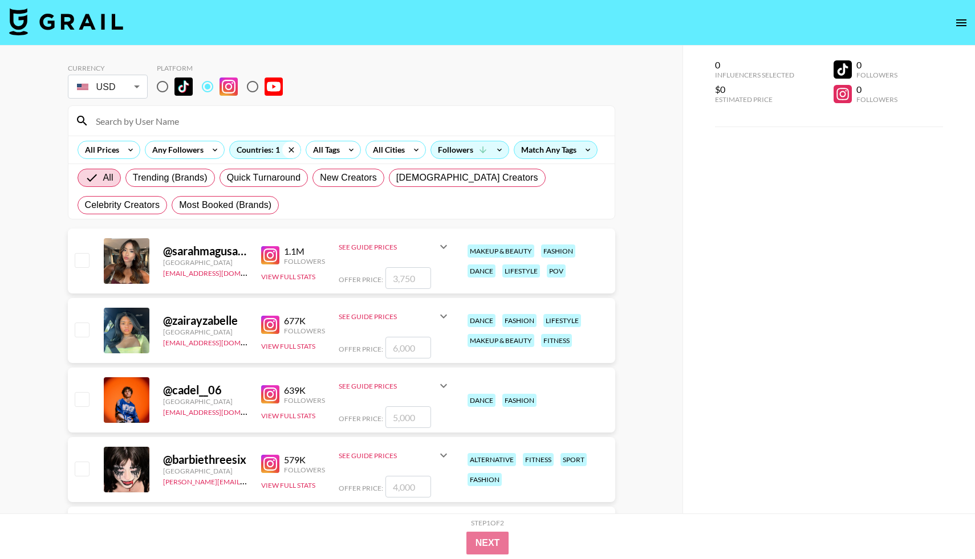
click at [290, 152] on icon at bounding box center [291, 149] width 18 height 17
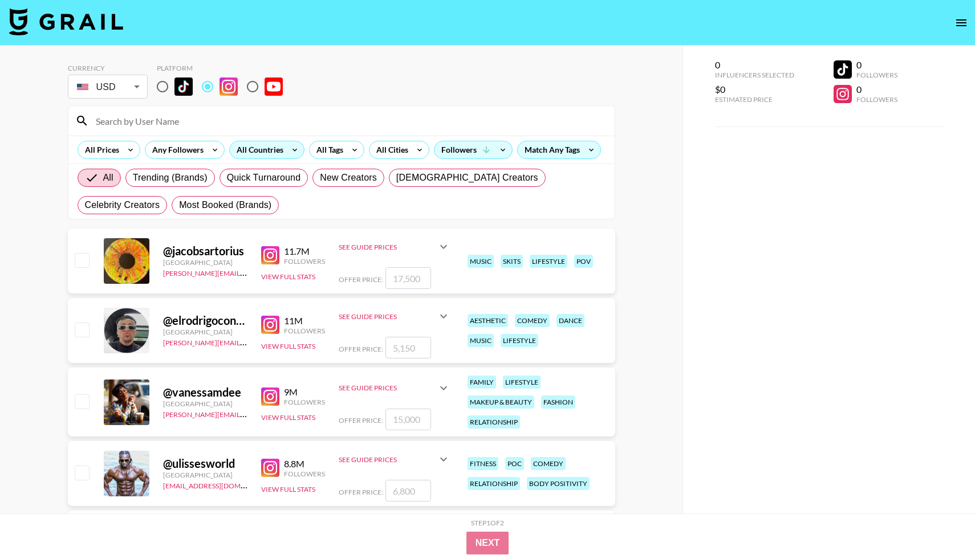
click at [272, 154] on div "All Countries" at bounding box center [258, 149] width 56 height 17
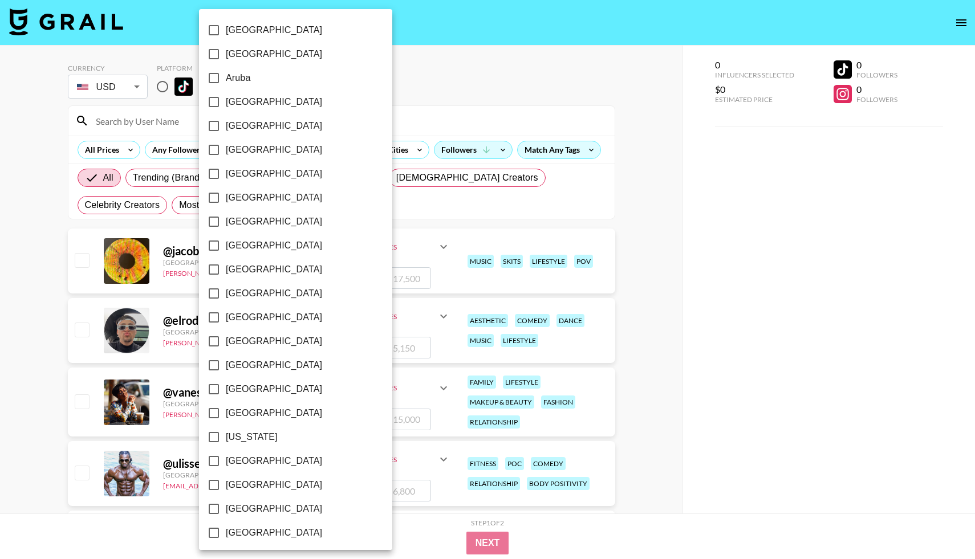
click at [213, 194] on input "[GEOGRAPHIC_DATA]" at bounding box center [214, 198] width 24 height 24
checkbox input "true"
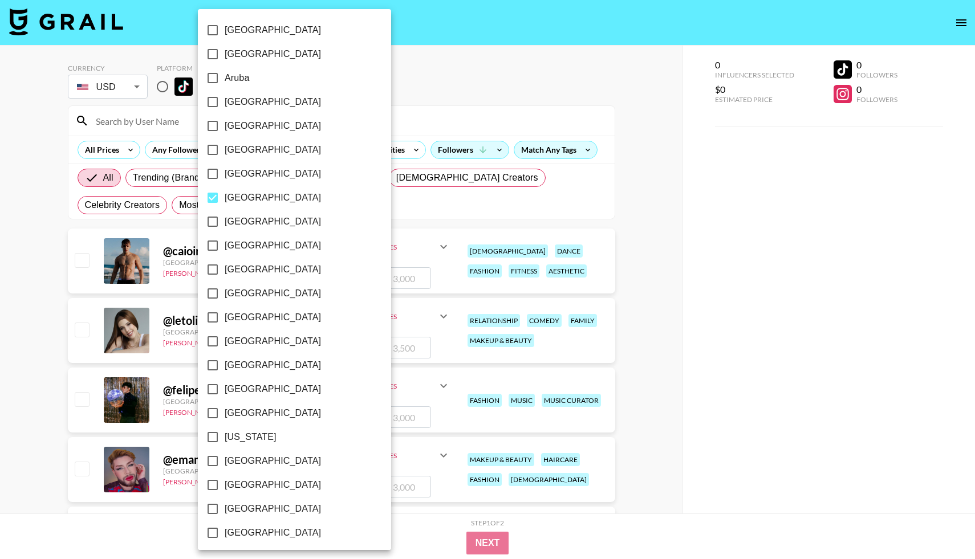
click at [660, 249] on div at bounding box center [487, 279] width 975 height 559
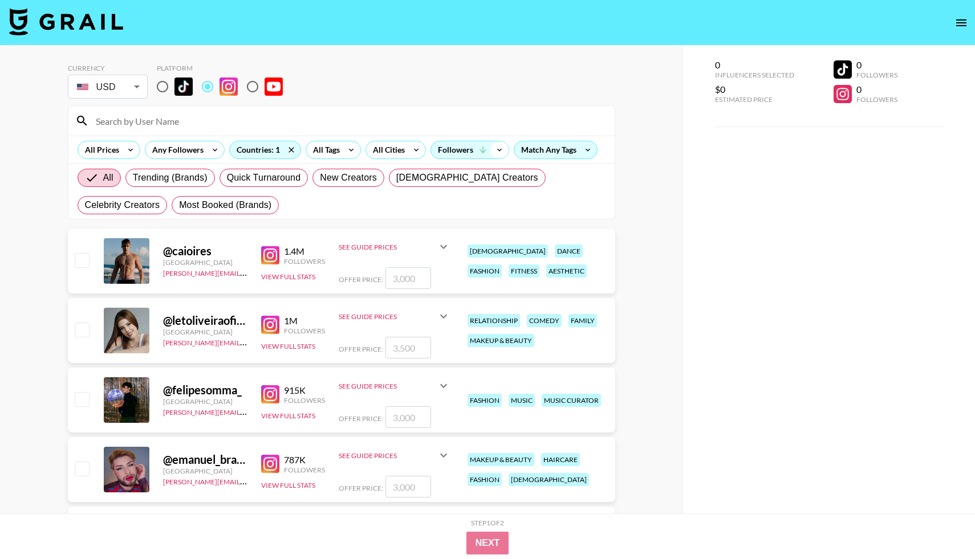
click at [493, 144] on icon at bounding box center [499, 149] width 18 height 17
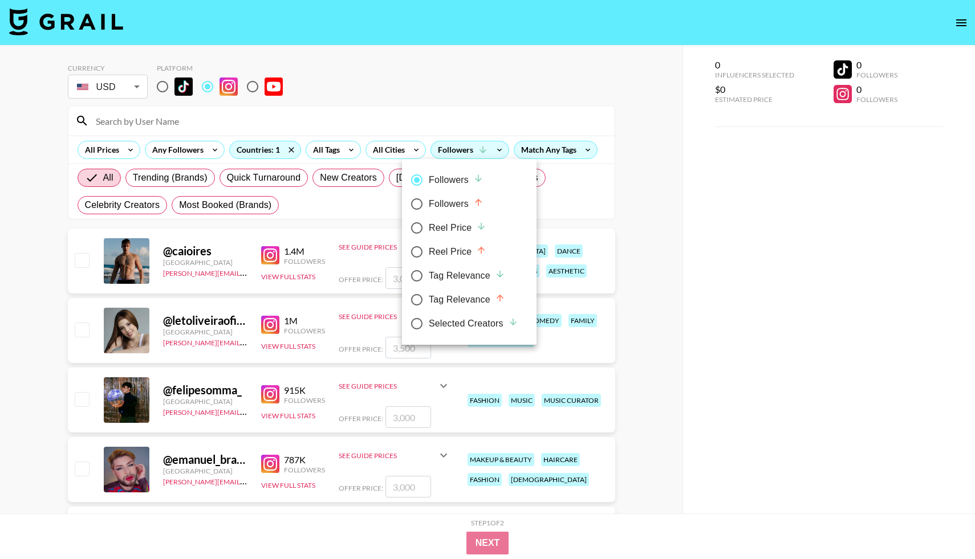
click at [466, 184] on div "Followers" at bounding box center [456, 180] width 55 height 14
click at [429, 184] on input "Followers" at bounding box center [417, 180] width 24 height 24
click at [463, 200] on div "Followers" at bounding box center [456, 204] width 55 height 14
click at [429, 200] on input "Followers" at bounding box center [417, 204] width 24 height 24
radio input "true"
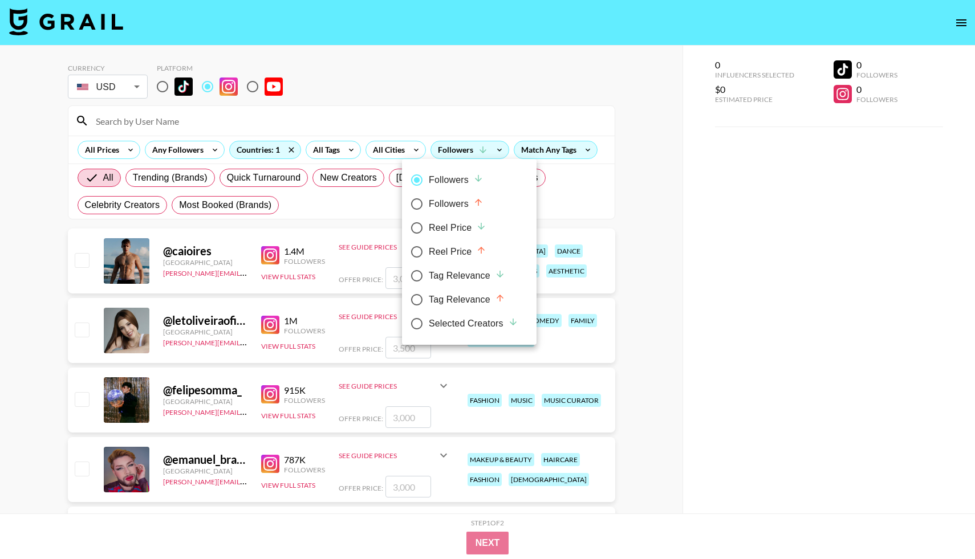
radio input "false"
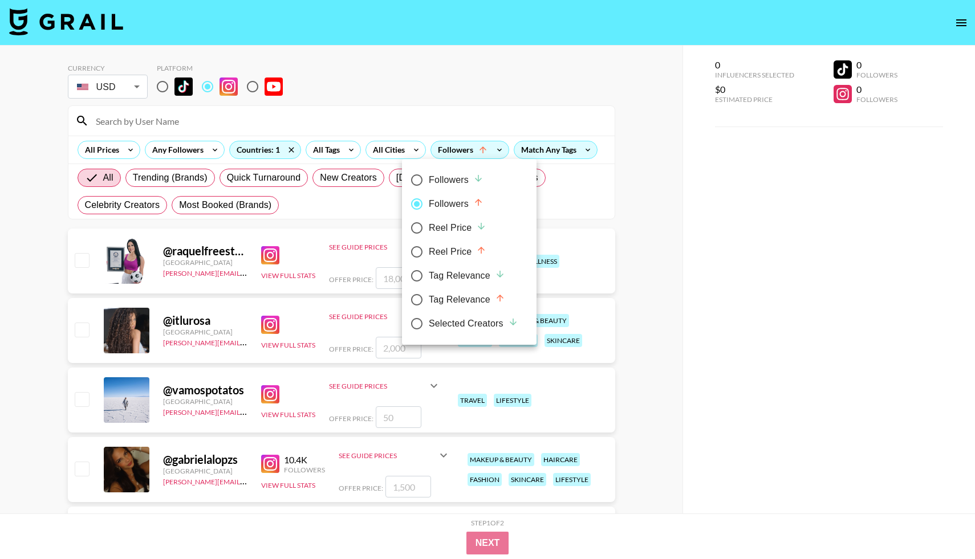
click at [650, 277] on div at bounding box center [487, 279] width 975 height 559
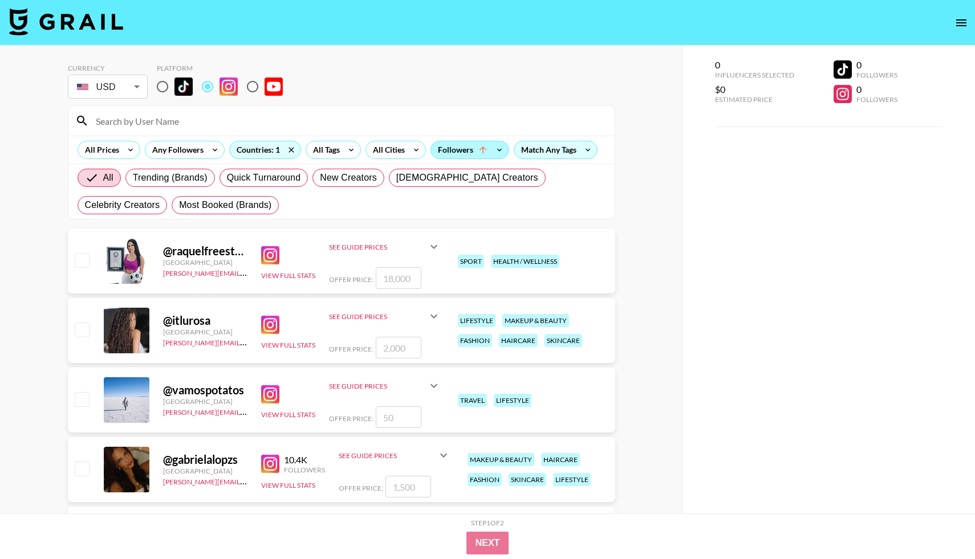
click at [452, 154] on div "Followers" at bounding box center [470, 149] width 78 height 17
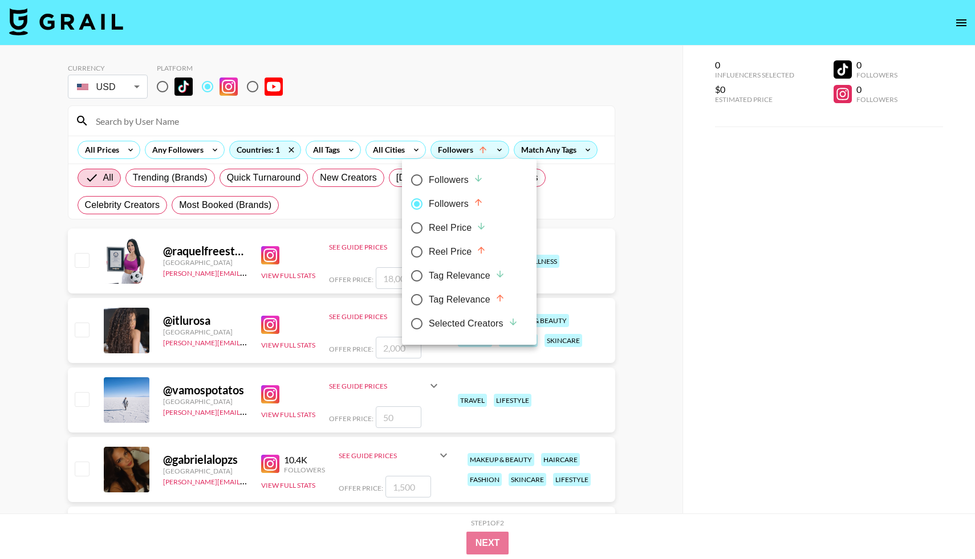
click at [455, 184] on div "Followers" at bounding box center [456, 180] width 55 height 14
click at [429, 184] on input "Followers" at bounding box center [417, 180] width 24 height 24
radio input "true"
radio input "false"
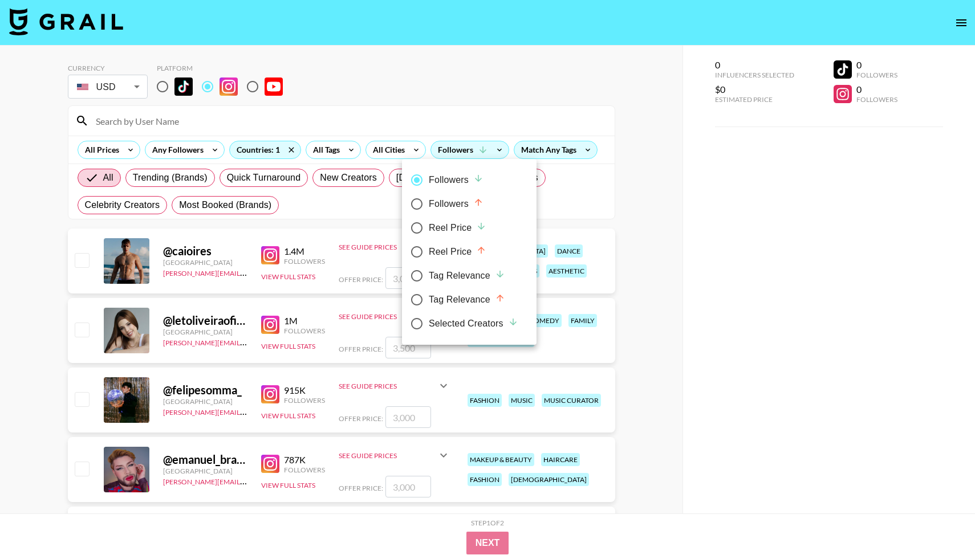
click at [677, 297] on div at bounding box center [487, 279] width 975 height 559
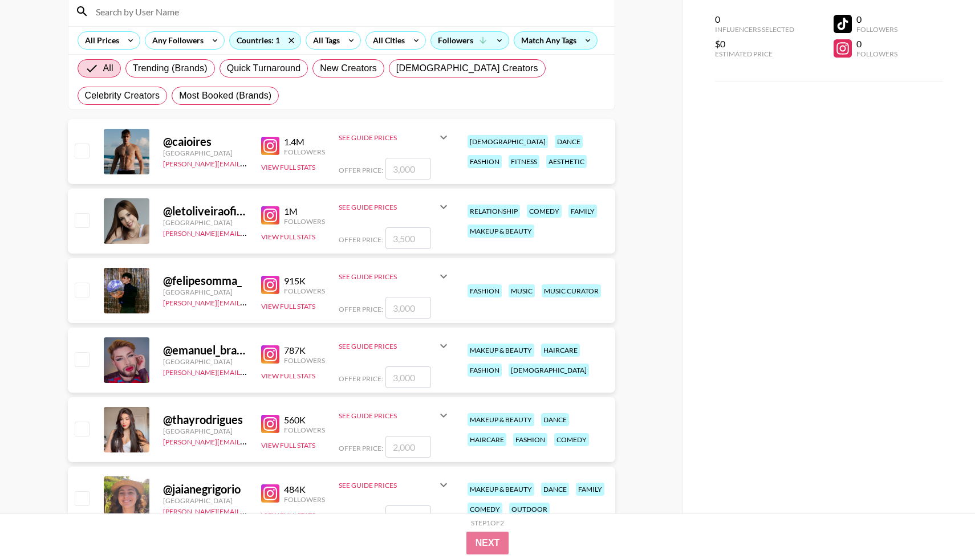
scroll to position [112, 0]
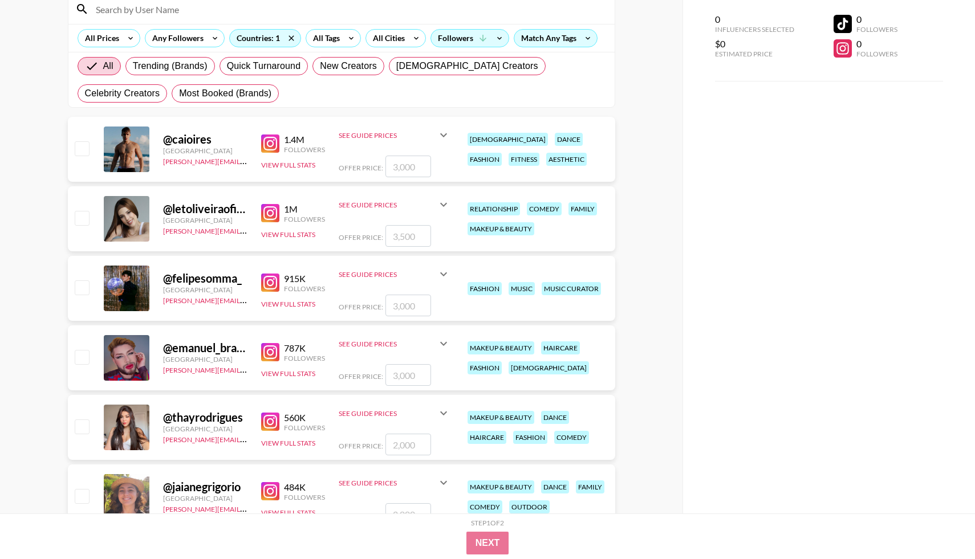
click at [266, 214] on img at bounding box center [270, 213] width 18 height 18
click at [444, 210] on icon at bounding box center [444, 205] width 14 height 14
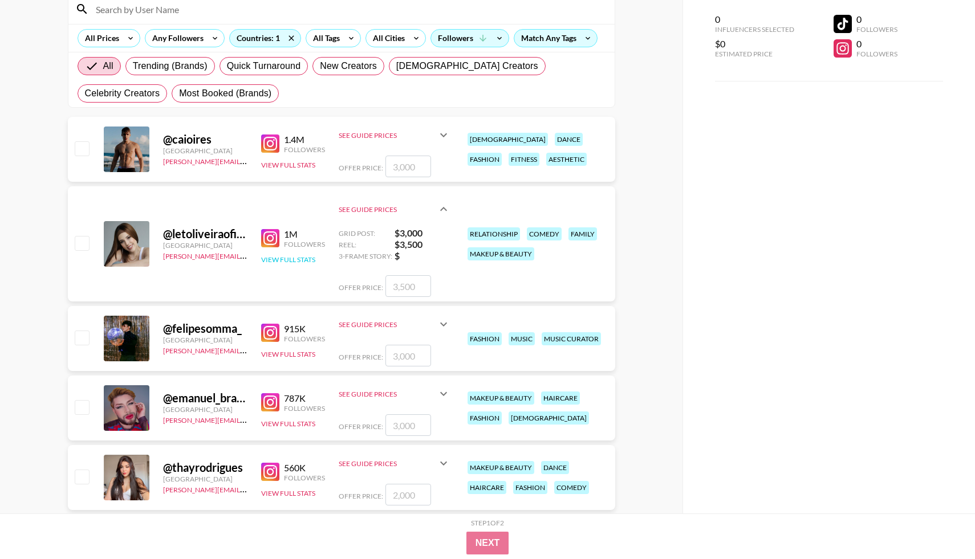
click at [289, 259] on button "View Full Stats" at bounding box center [288, 259] width 54 height 9
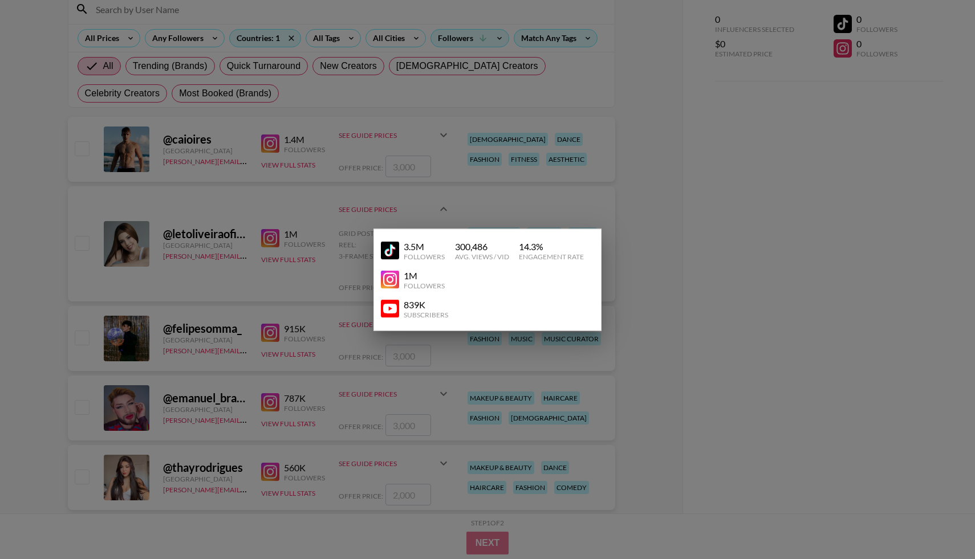
click at [387, 248] on img at bounding box center [390, 251] width 18 height 18
click at [315, 294] on div at bounding box center [487, 279] width 975 height 559
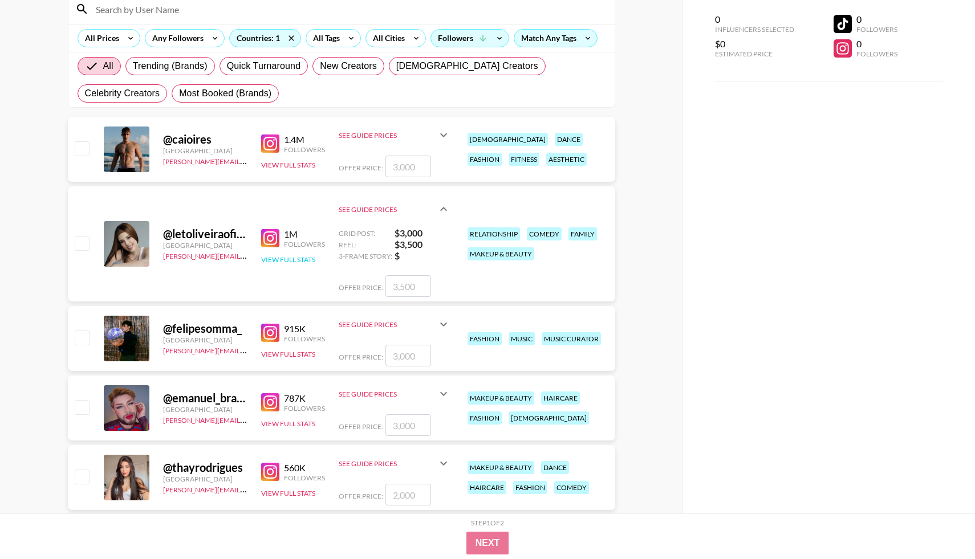
scroll to position [120, 0]
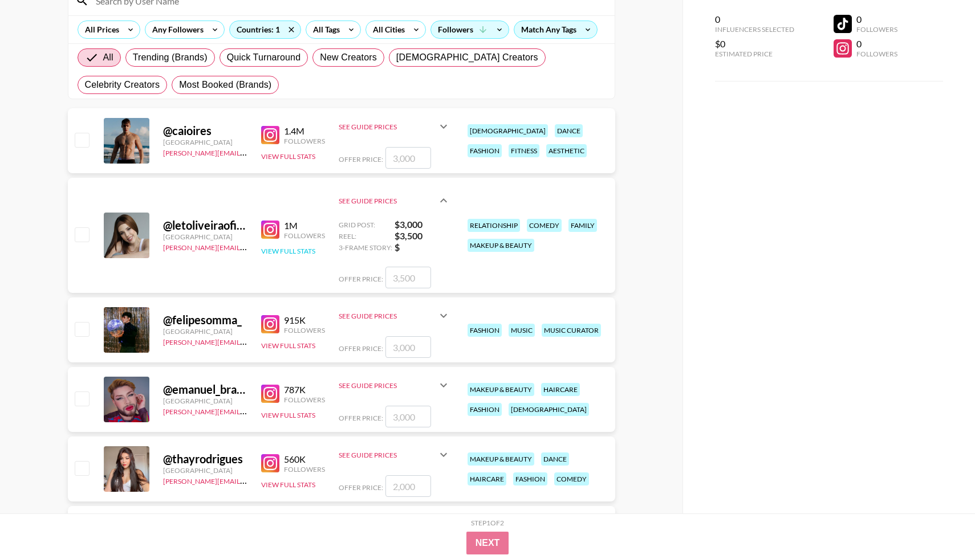
click at [297, 252] on button "View Full Stats" at bounding box center [288, 251] width 54 height 9
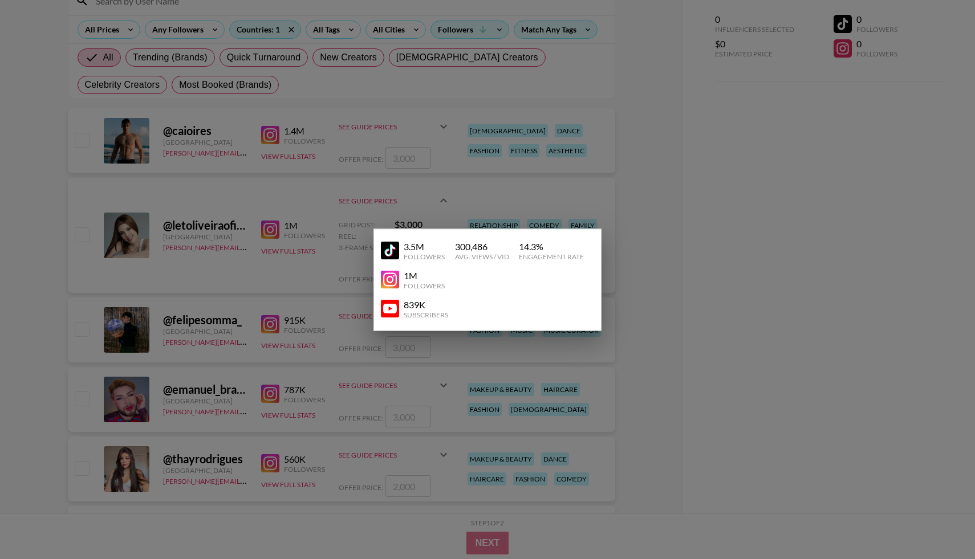
click at [388, 250] on img at bounding box center [390, 251] width 18 height 18
click at [412, 170] on div at bounding box center [487, 279] width 975 height 559
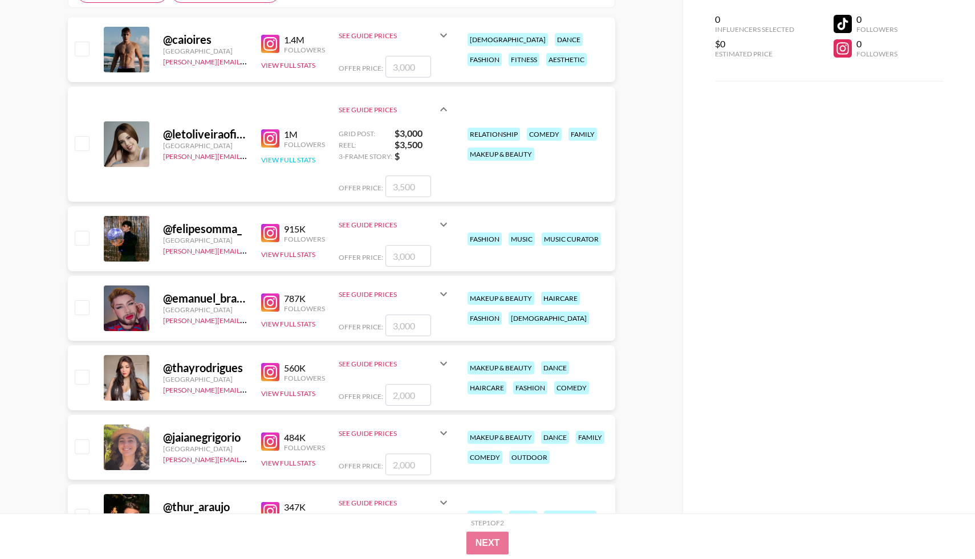
scroll to position [275, 0]
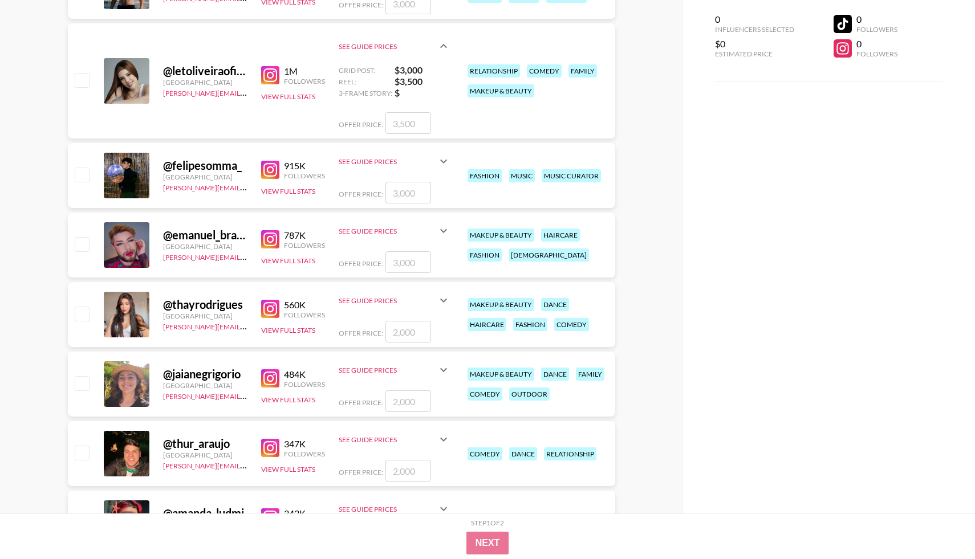
click at [274, 310] on img at bounding box center [270, 309] width 18 height 18
click at [438, 295] on icon at bounding box center [444, 301] width 14 height 14
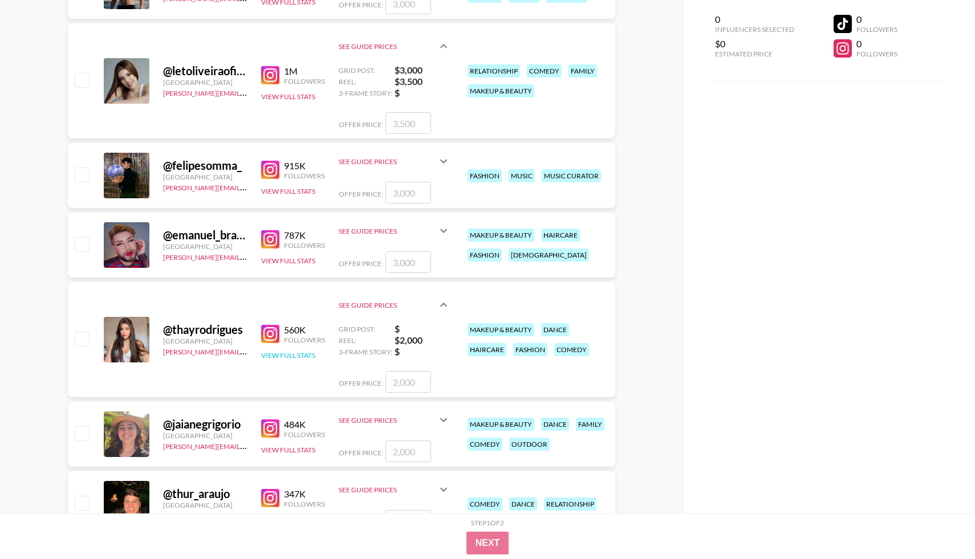
click at [285, 355] on button "View Full Stats" at bounding box center [288, 355] width 54 height 9
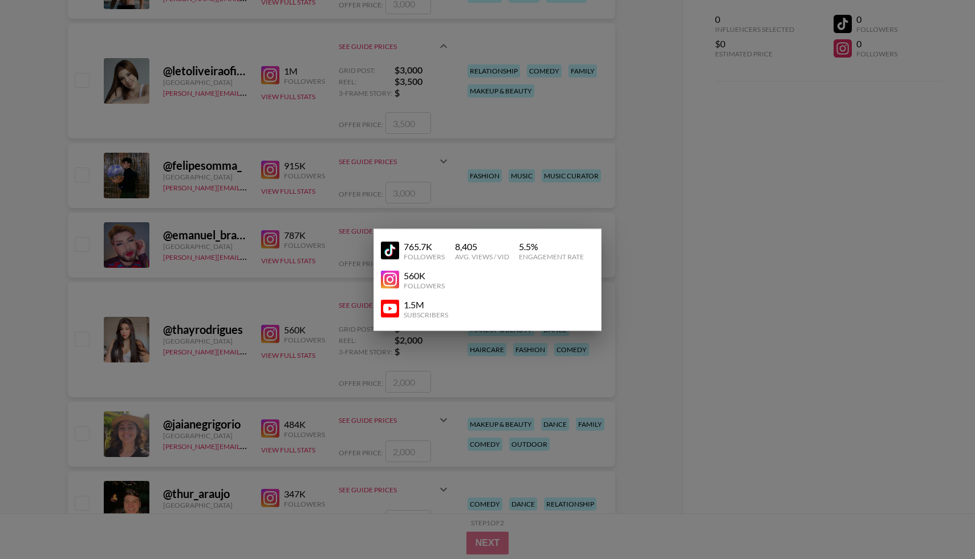
click at [385, 242] on img at bounding box center [390, 251] width 18 height 18
click at [262, 274] on div at bounding box center [487, 279] width 975 height 559
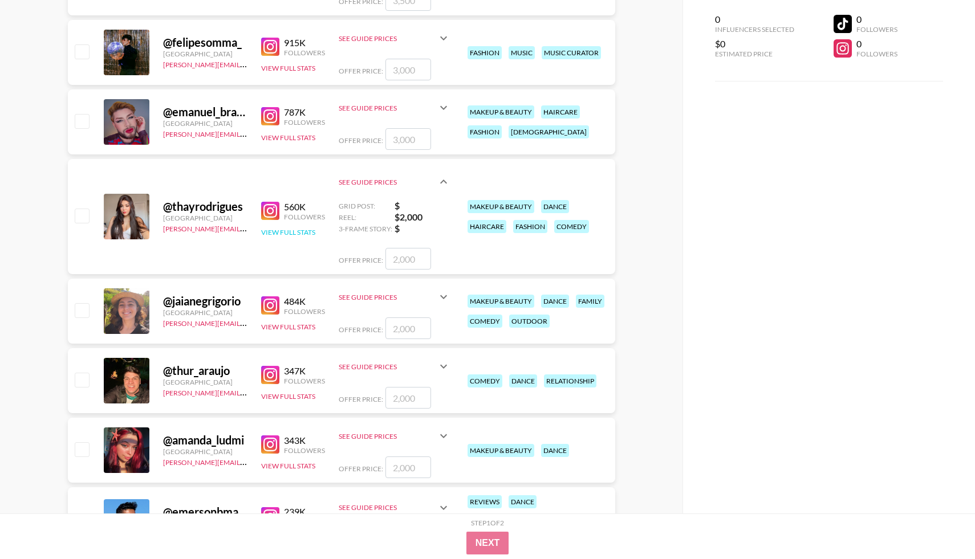
scroll to position [410, 0]
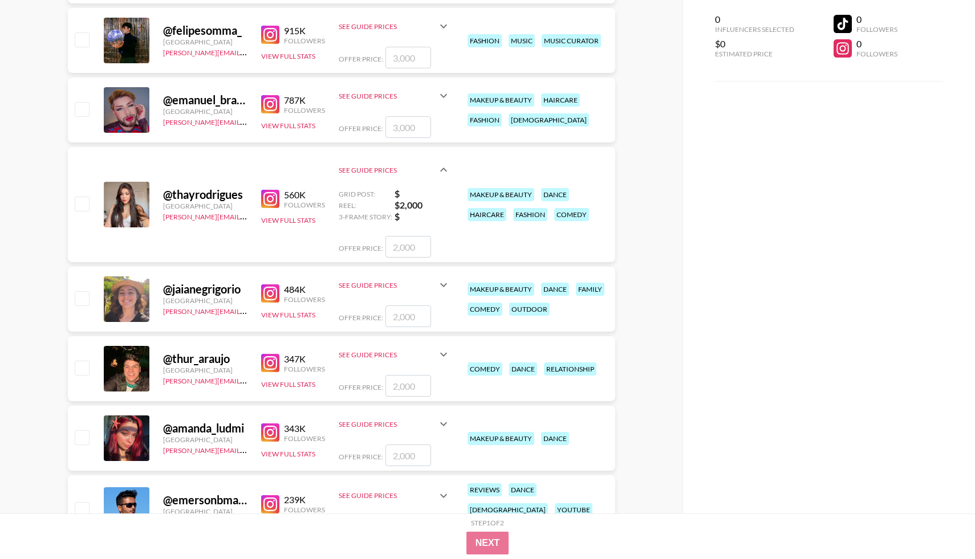
click at [265, 290] on img at bounding box center [270, 294] width 18 height 18
click at [440, 285] on icon at bounding box center [443, 285] width 7 height 4
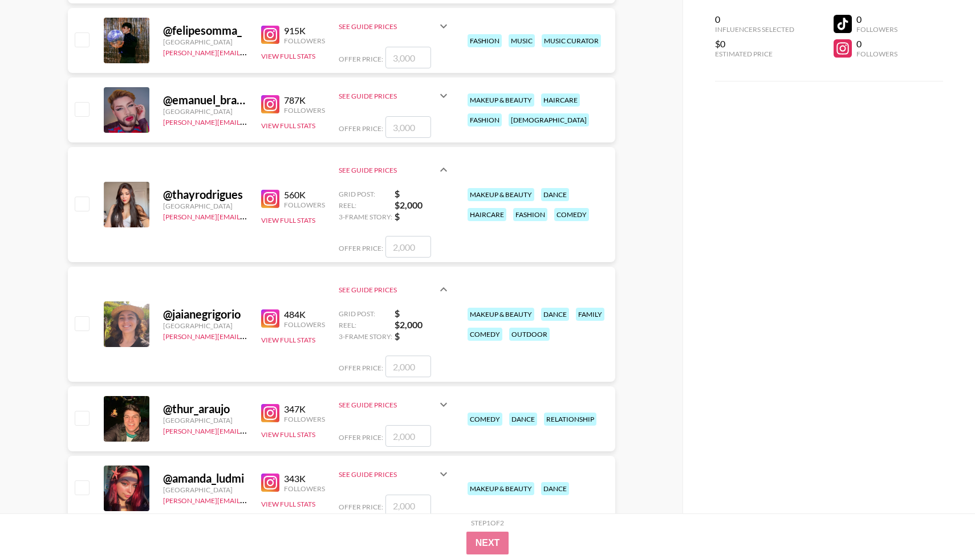
click at [440, 285] on icon at bounding box center [444, 290] width 14 height 14
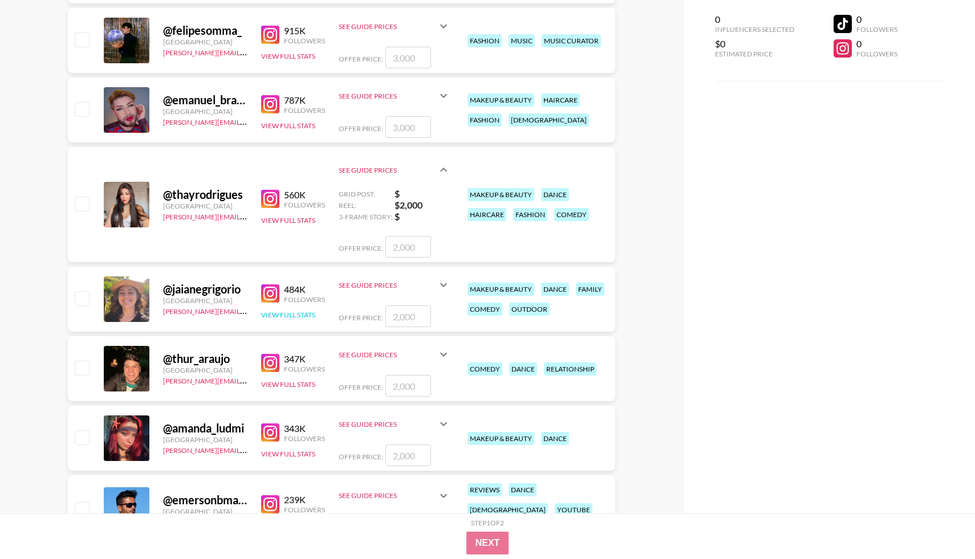
click at [302, 317] on button "View Full Stats" at bounding box center [288, 315] width 54 height 9
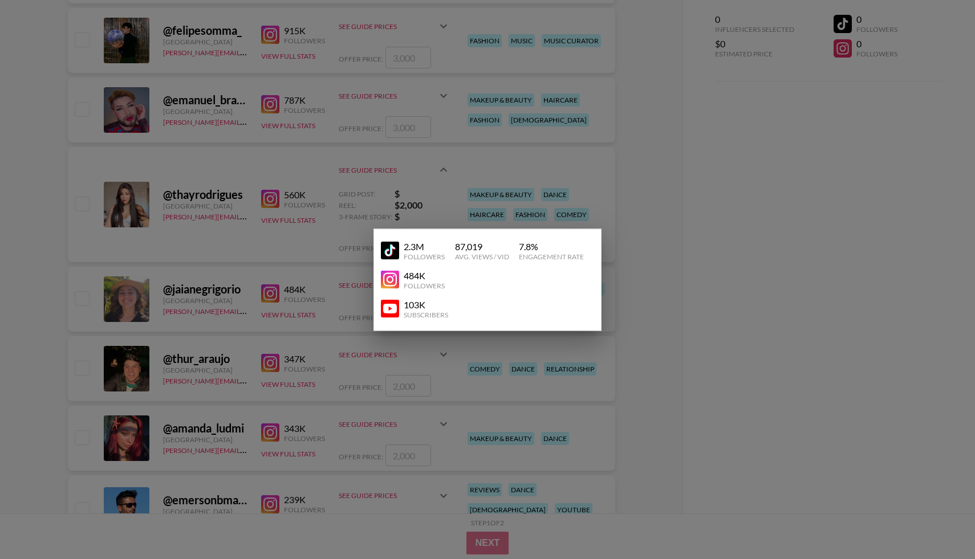
click at [392, 249] on img at bounding box center [390, 251] width 18 height 18
click at [310, 222] on div at bounding box center [487, 279] width 975 height 559
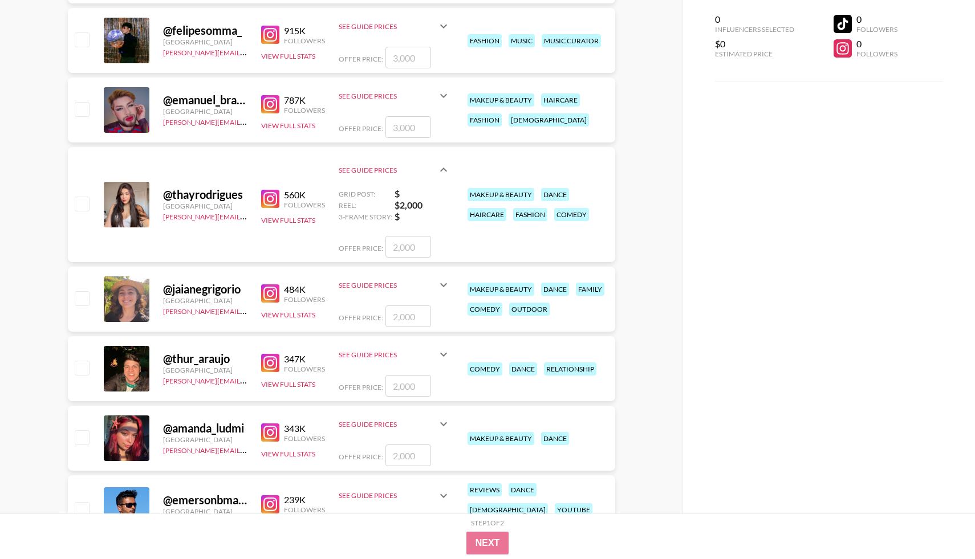
click at [440, 288] on icon at bounding box center [444, 285] width 14 height 14
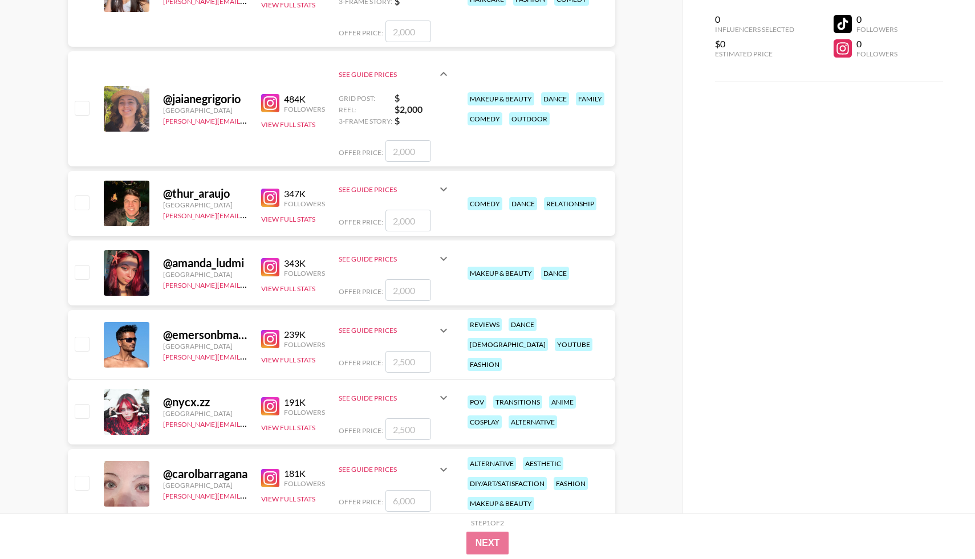
scroll to position [648, 0]
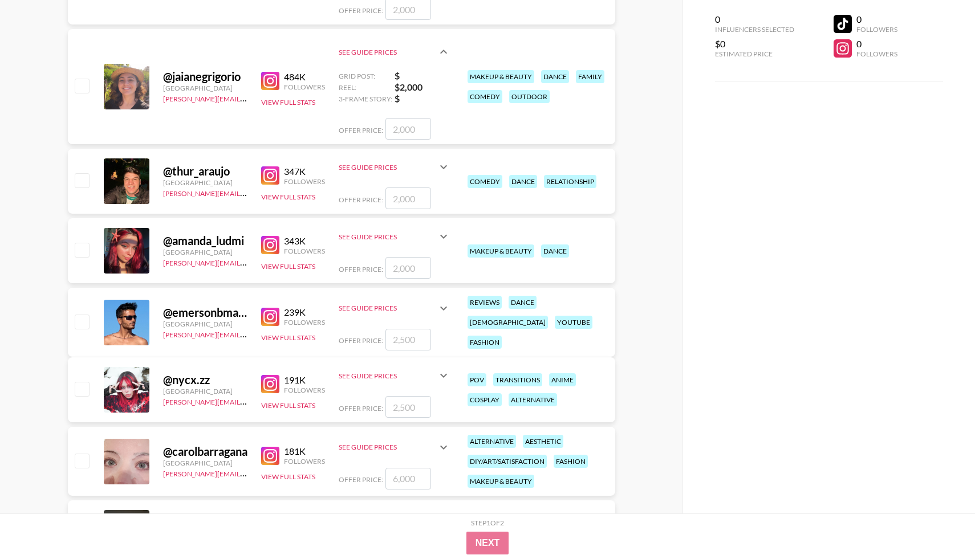
click at [268, 245] on img at bounding box center [270, 245] width 18 height 18
click at [289, 263] on button "View Full Stats" at bounding box center [288, 266] width 54 height 9
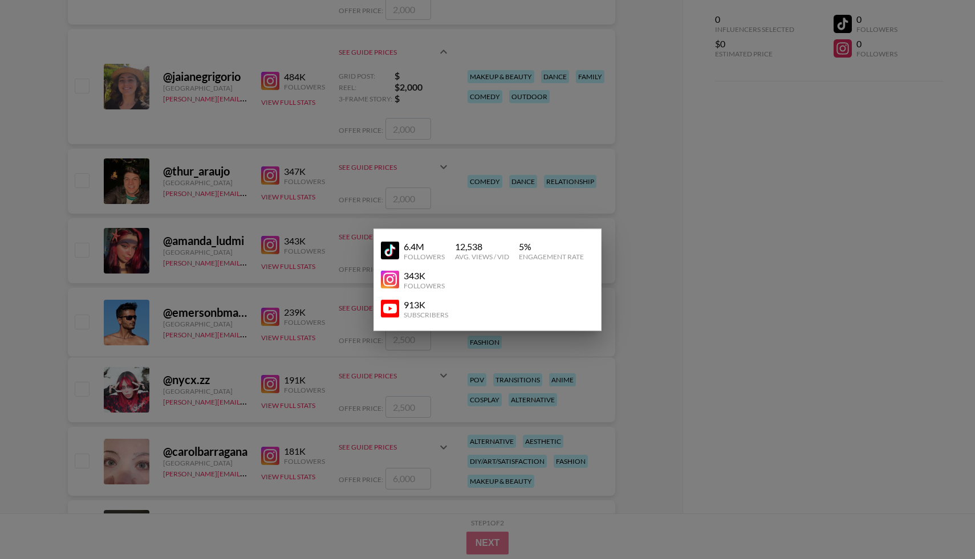
click at [387, 255] on img at bounding box center [390, 251] width 18 height 18
click at [238, 243] on div at bounding box center [487, 279] width 975 height 559
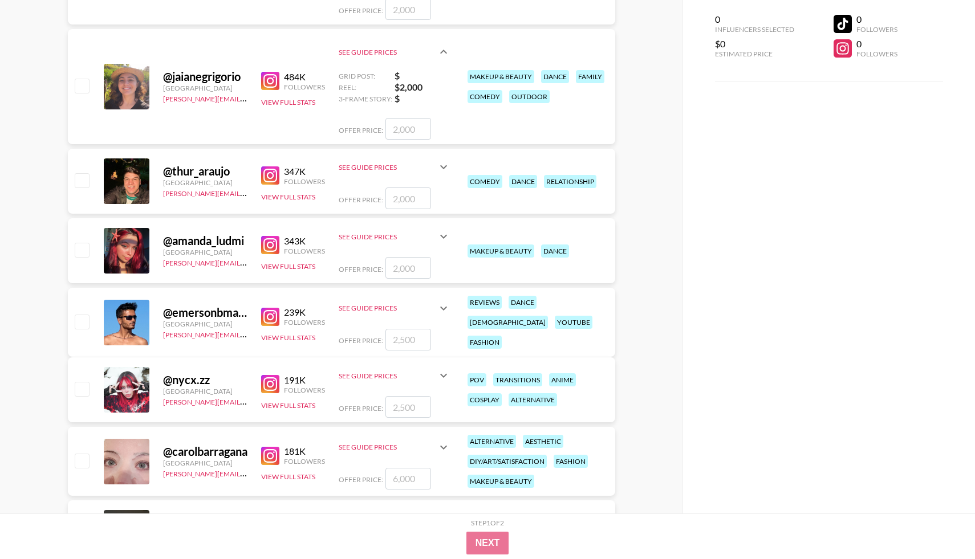
click at [441, 242] on icon at bounding box center [444, 237] width 14 height 14
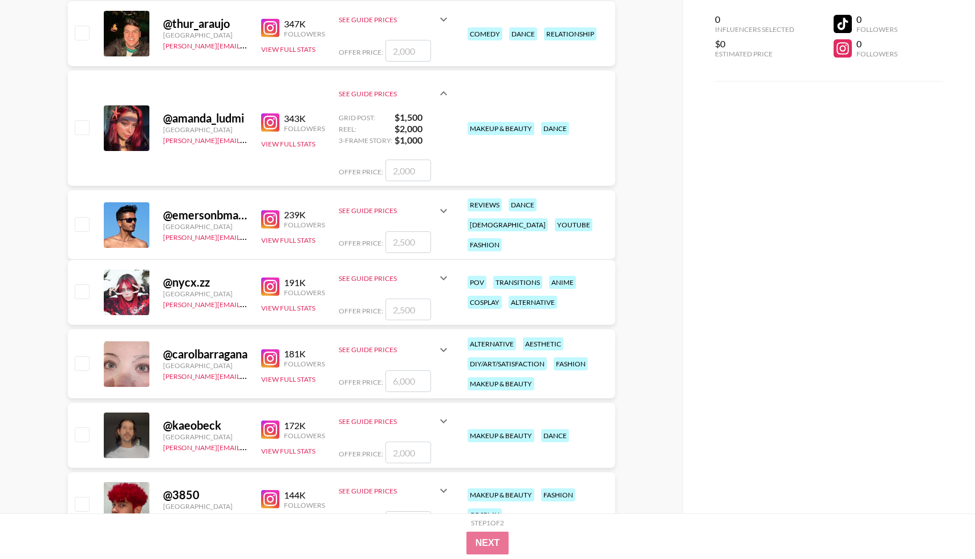
scroll to position [849, 0]
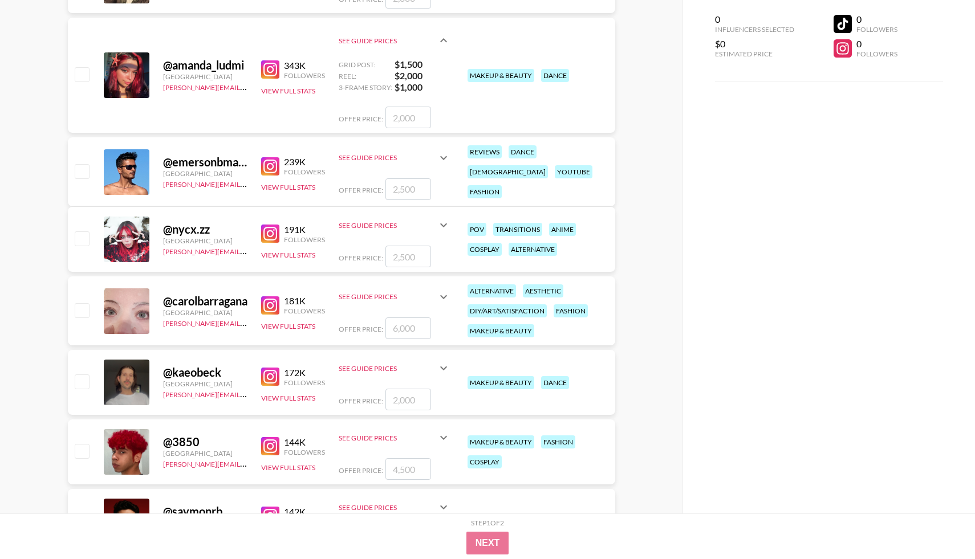
click at [274, 235] on img at bounding box center [270, 234] width 18 height 18
click at [277, 237] on img at bounding box center [270, 234] width 18 height 18
click at [285, 258] on button "View Full Stats" at bounding box center [288, 255] width 54 height 9
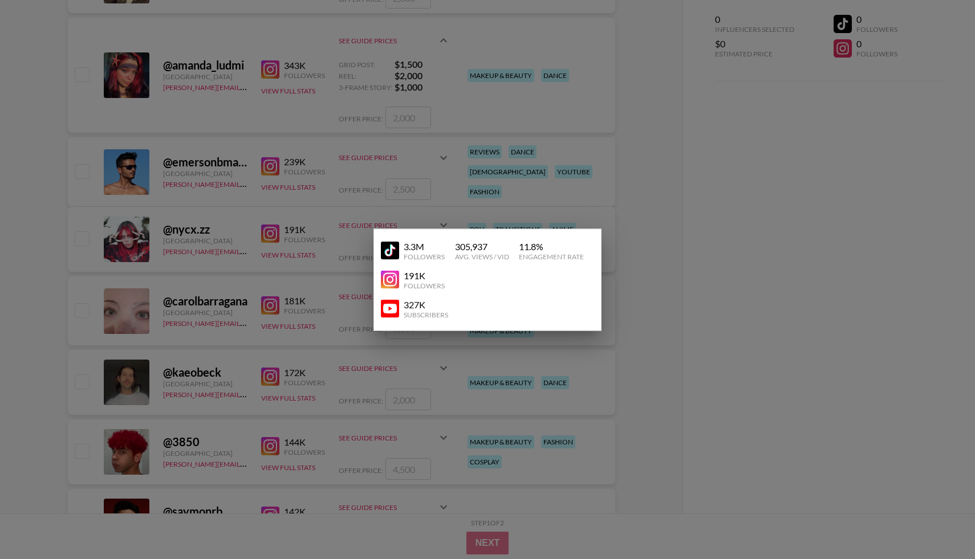
click at [399, 252] on link at bounding box center [392, 251] width 23 height 18
click at [241, 254] on div at bounding box center [487, 279] width 975 height 559
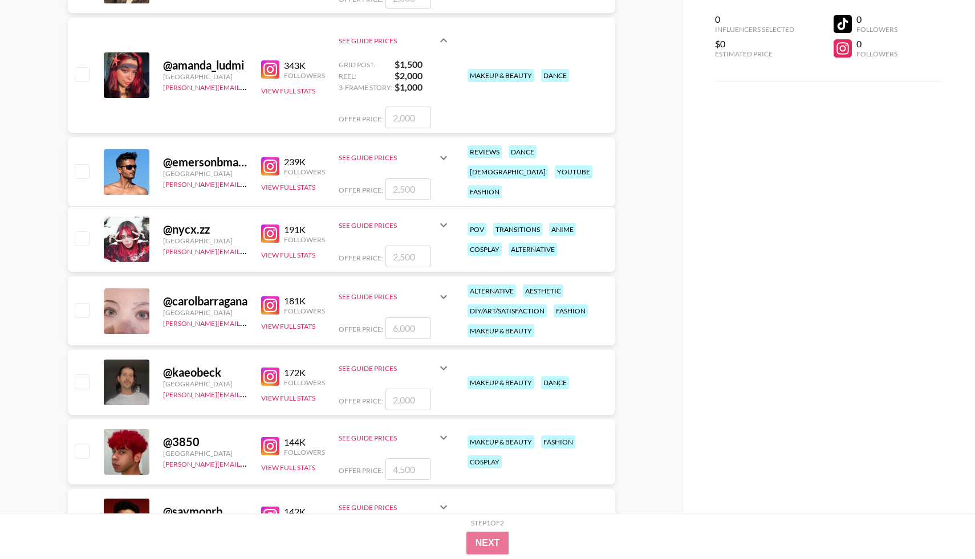
click at [441, 224] on icon at bounding box center [444, 225] width 14 height 14
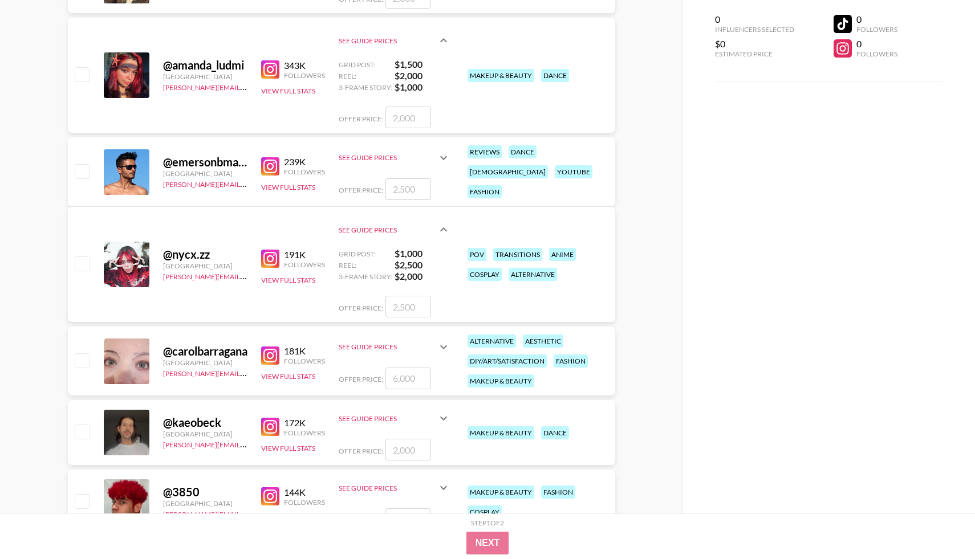
click at [273, 359] on img at bounding box center [270, 356] width 18 height 18
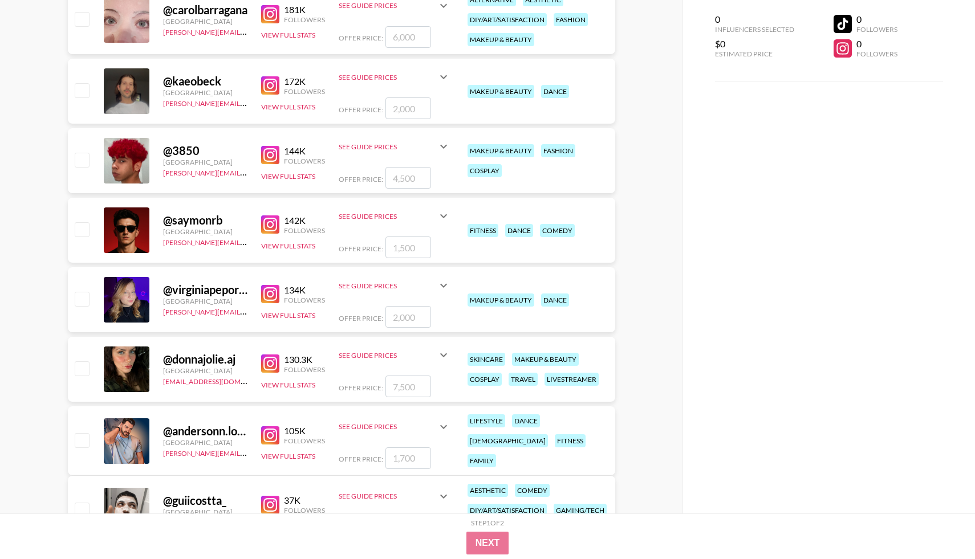
scroll to position [1196, 0]
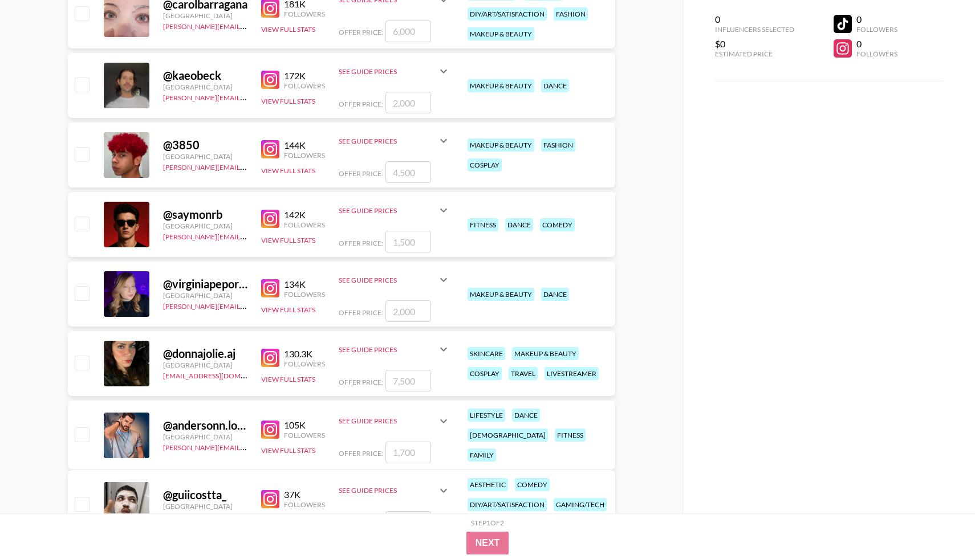
click at [267, 294] on img at bounding box center [270, 288] width 18 height 18
click at [449, 278] on icon at bounding box center [444, 280] width 14 height 14
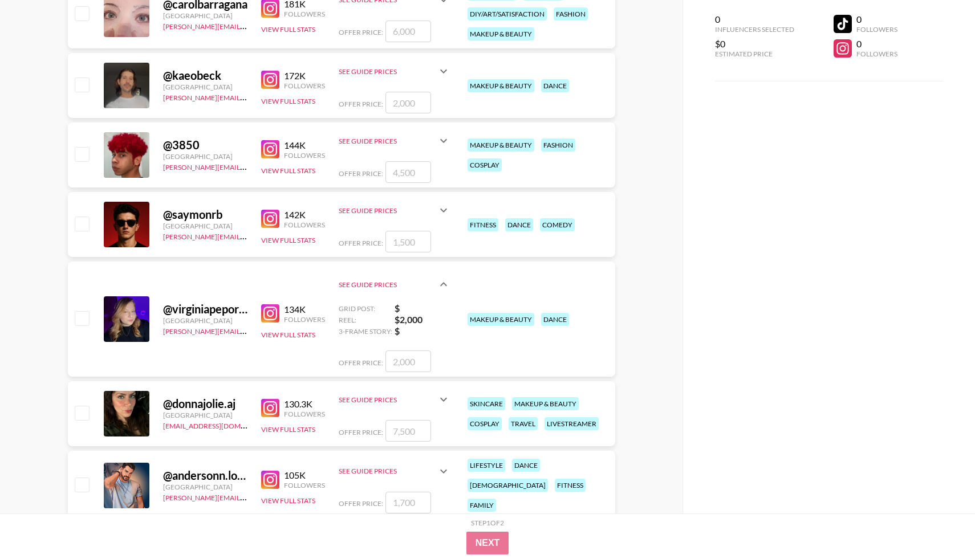
click at [449, 278] on icon at bounding box center [444, 285] width 14 height 14
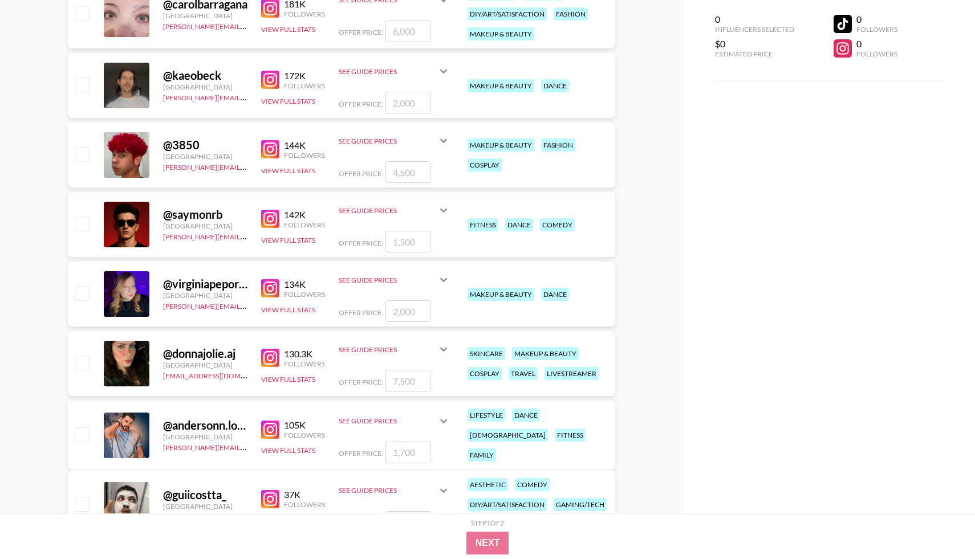
click at [440, 282] on icon at bounding box center [444, 280] width 14 height 14
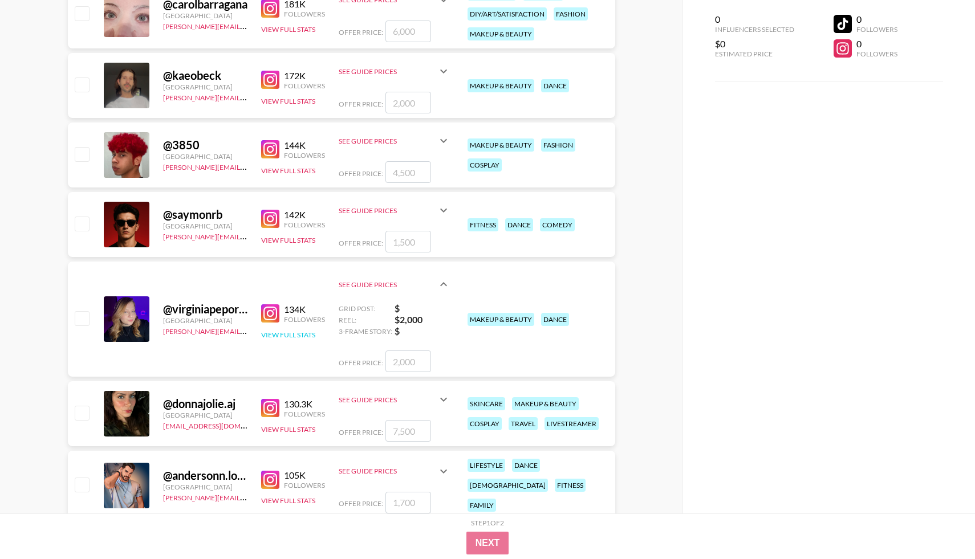
click at [268, 332] on button "View Full Stats" at bounding box center [288, 335] width 54 height 9
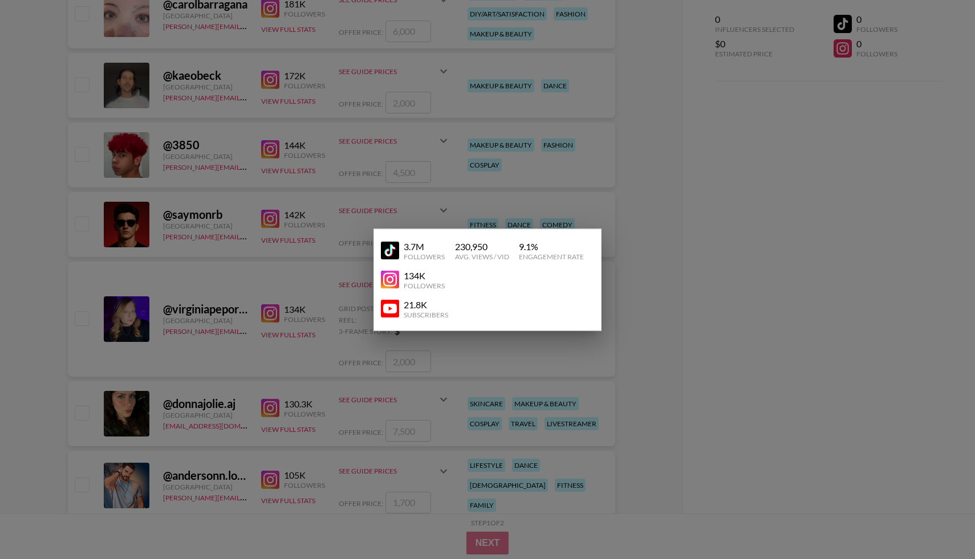
click at [389, 258] on img at bounding box center [390, 251] width 18 height 18
click at [711, 323] on div at bounding box center [487, 279] width 975 height 559
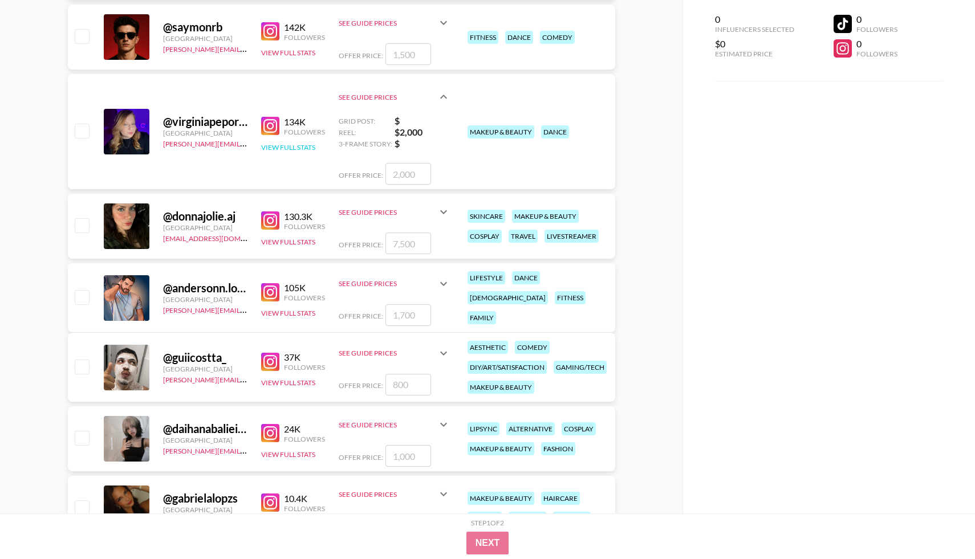
scroll to position [1404, 0]
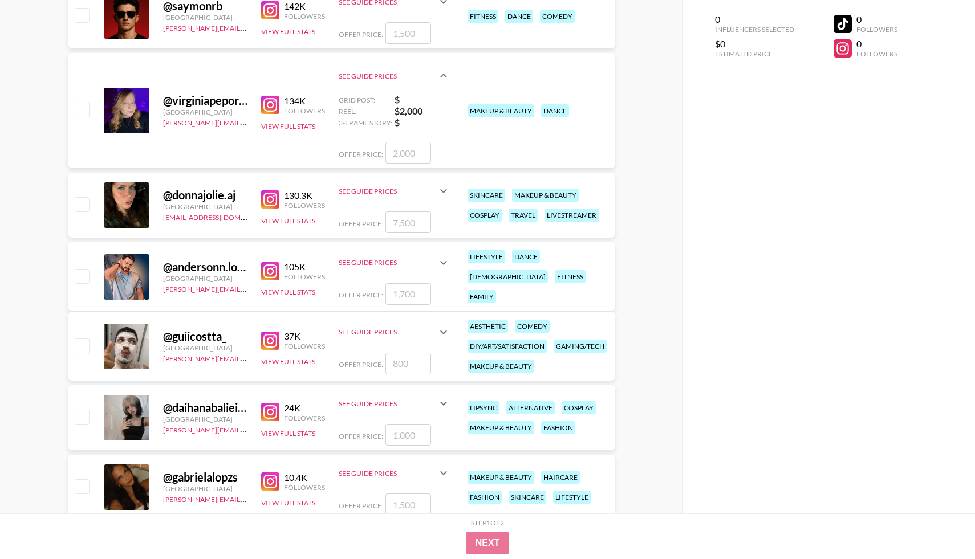
click at [265, 192] on img at bounding box center [270, 199] width 18 height 18
click at [285, 224] on button "View Full Stats" at bounding box center [288, 221] width 54 height 9
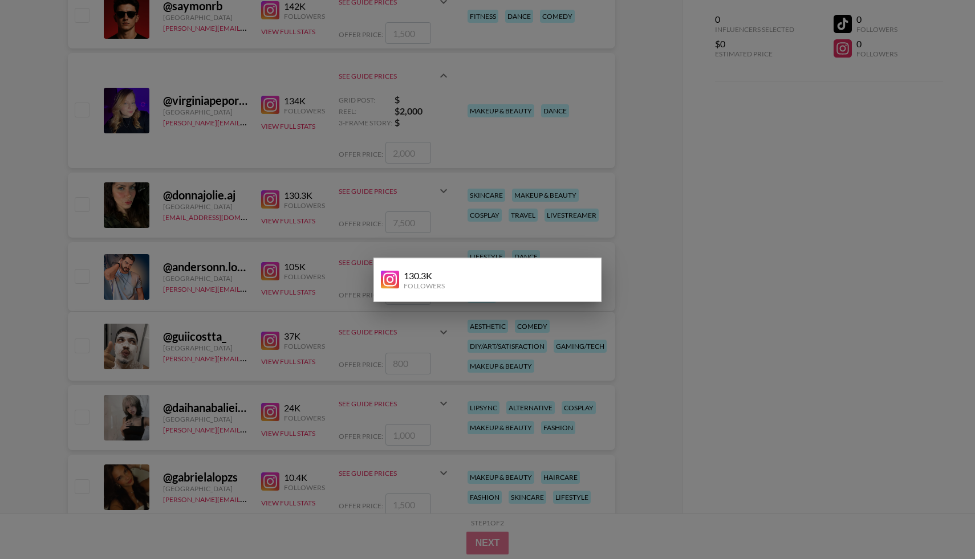
click at [294, 253] on div at bounding box center [487, 279] width 975 height 559
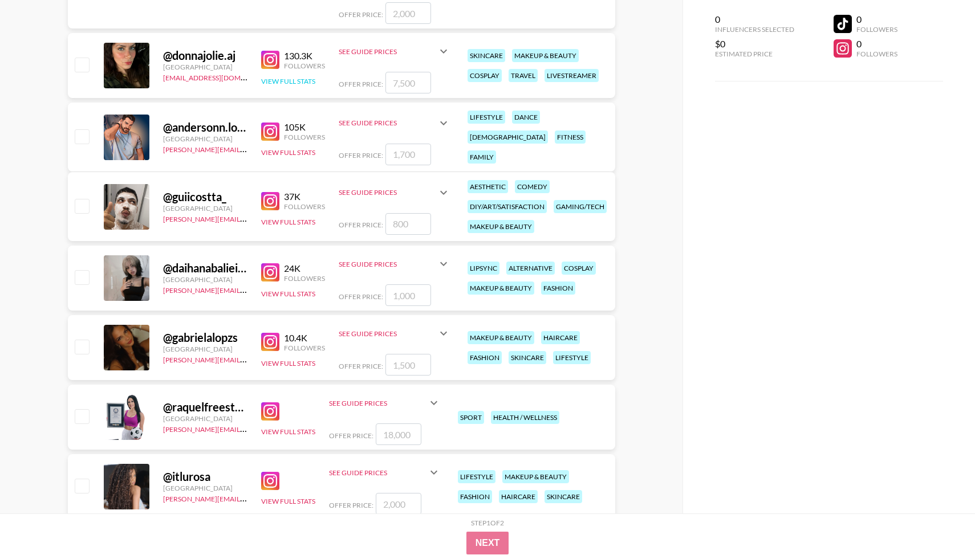
scroll to position [1567, 0]
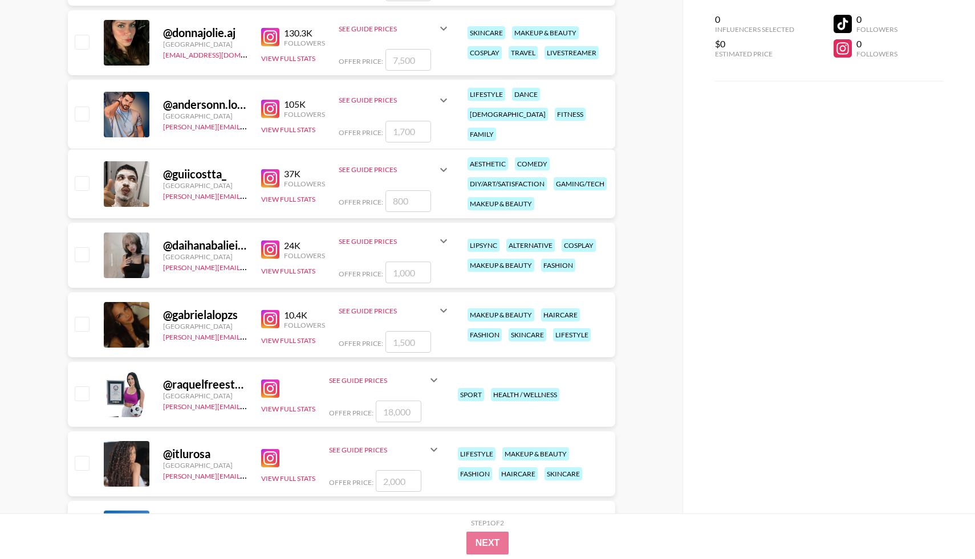
click at [278, 244] on img at bounding box center [270, 250] width 18 height 18
click at [439, 247] on icon at bounding box center [444, 241] width 14 height 14
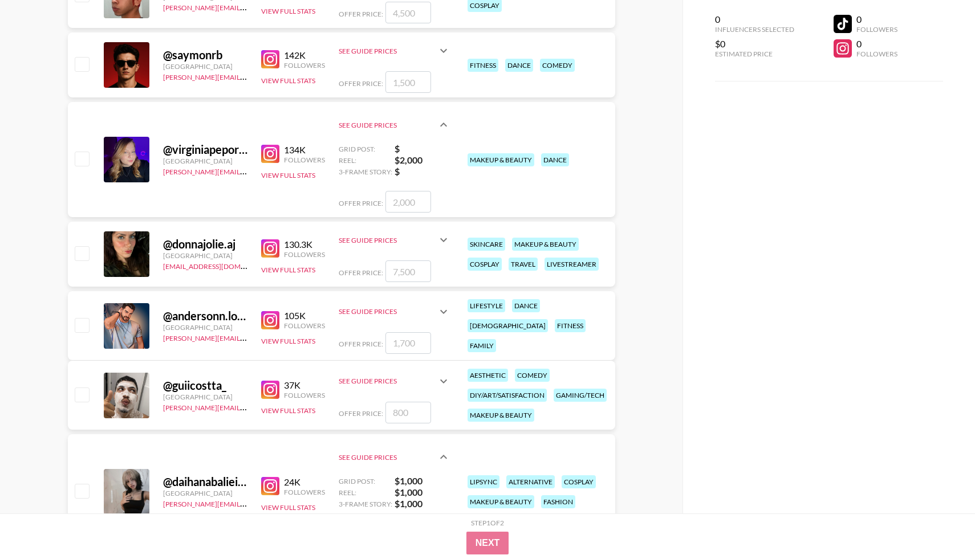
scroll to position [1354, 0]
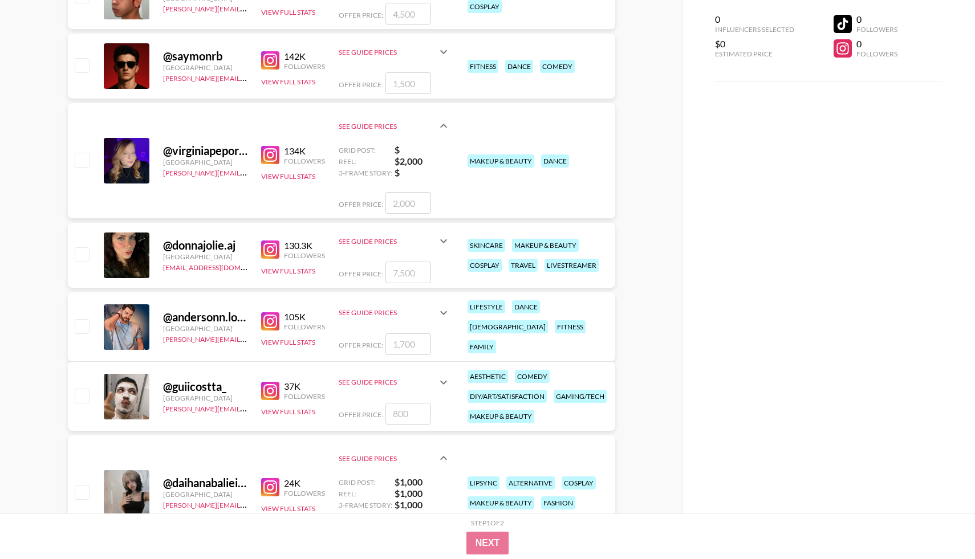
click at [442, 246] on icon at bounding box center [444, 241] width 14 height 14
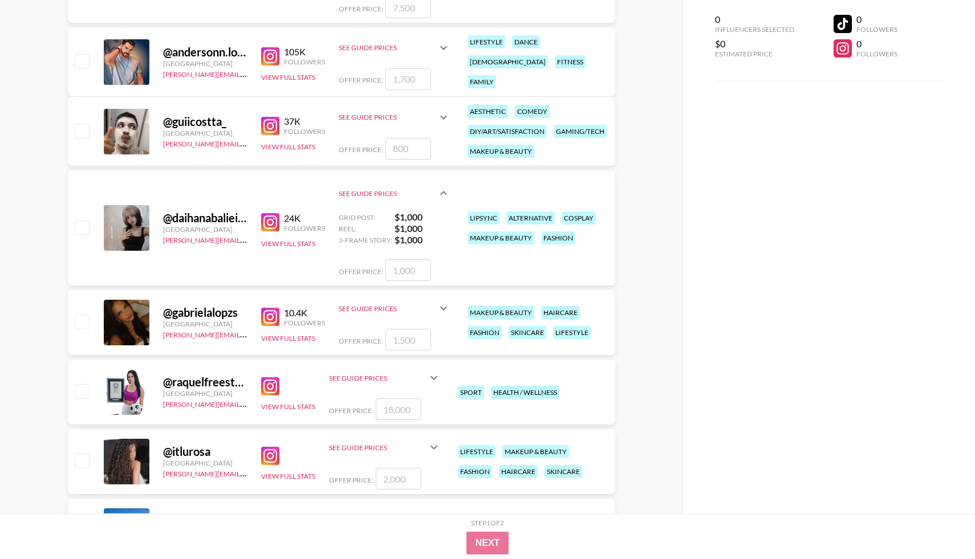
scroll to position [1674, 0]
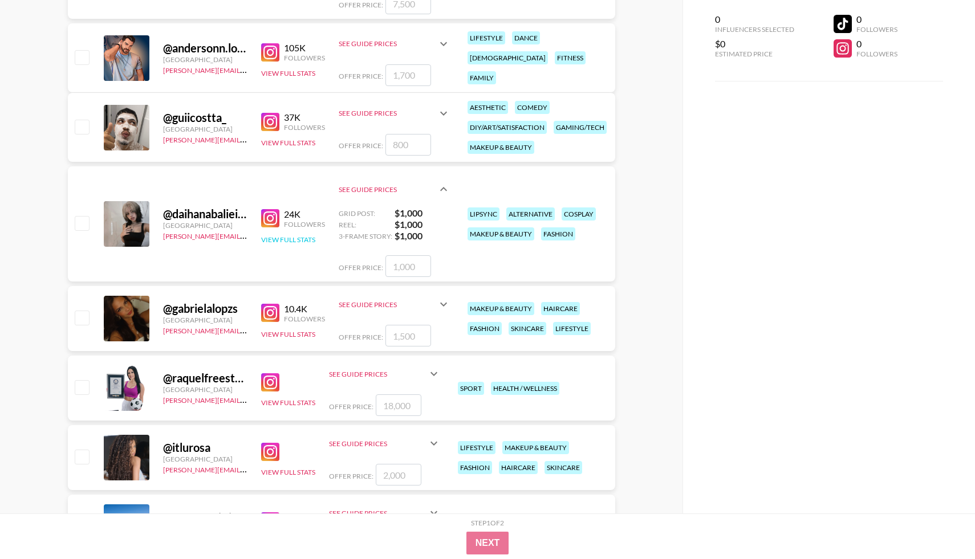
click at [281, 237] on button "View Full Stats" at bounding box center [288, 240] width 54 height 9
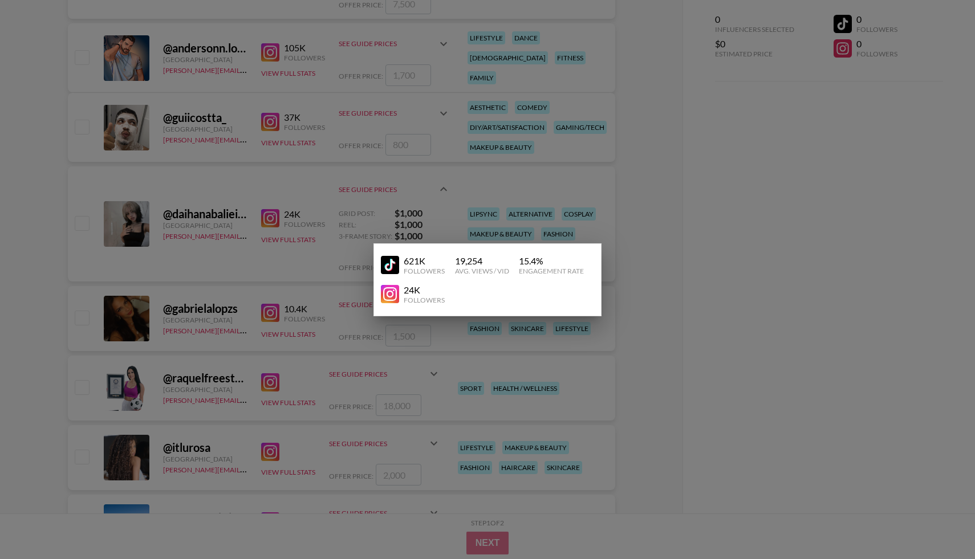
click at [387, 260] on img at bounding box center [390, 265] width 18 height 18
click at [253, 251] on div at bounding box center [487, 279] width 975 height 559
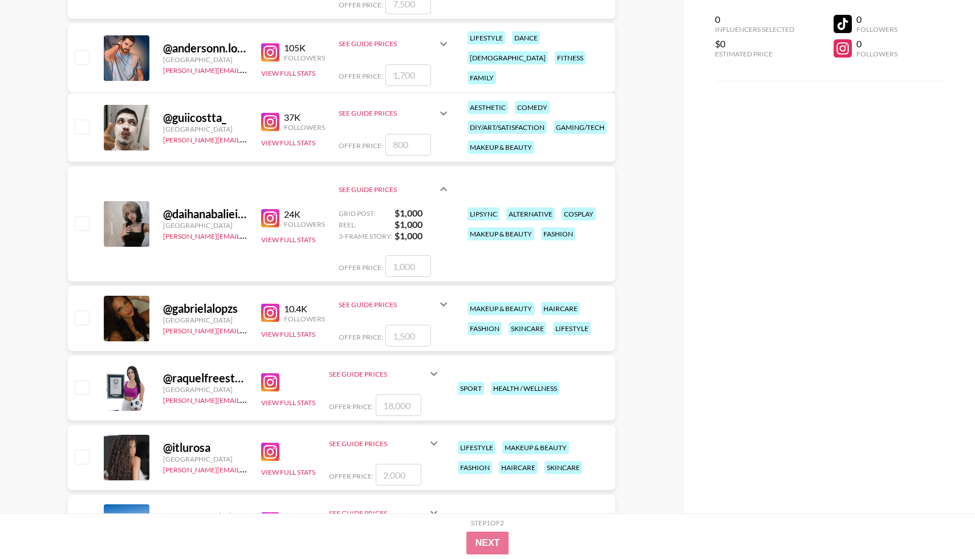
click at [268, 311] on img at bounding box center [270, 313] width 18 height 18
click at [442, 310] on icon at bounding box center [444, 305] width 14 height 14
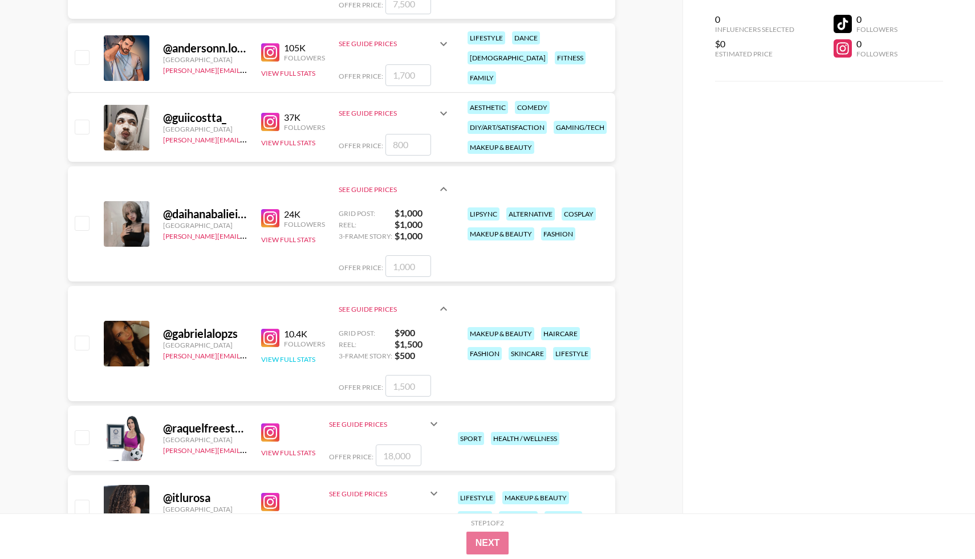
click at [296, 357] on button "View Full Stats" at bounding box center [288, 359] width 54 height 9
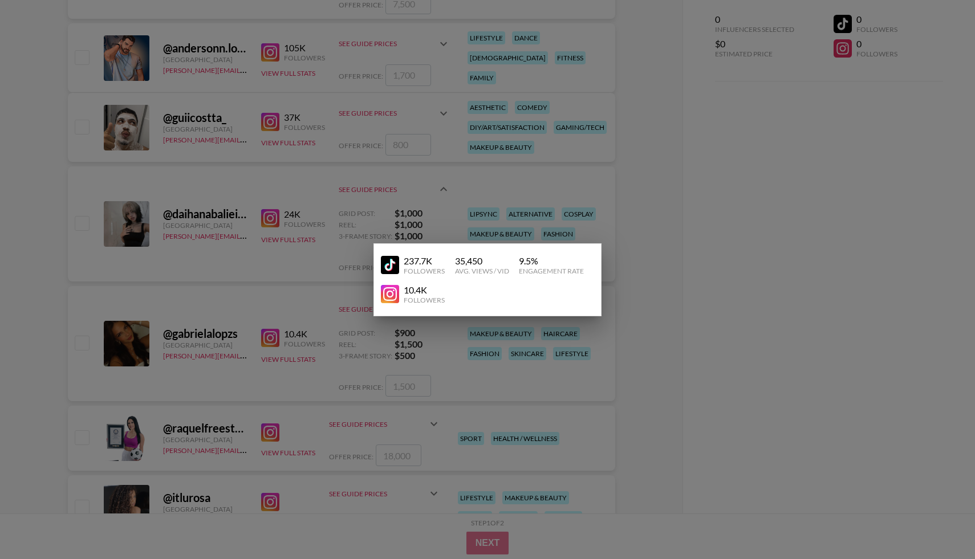
click at [388, 270] on img at bounding box center [390, 265] width 18 height 18
click at [334, 327] on div at bounding box center [487, 279] width 975 height 559
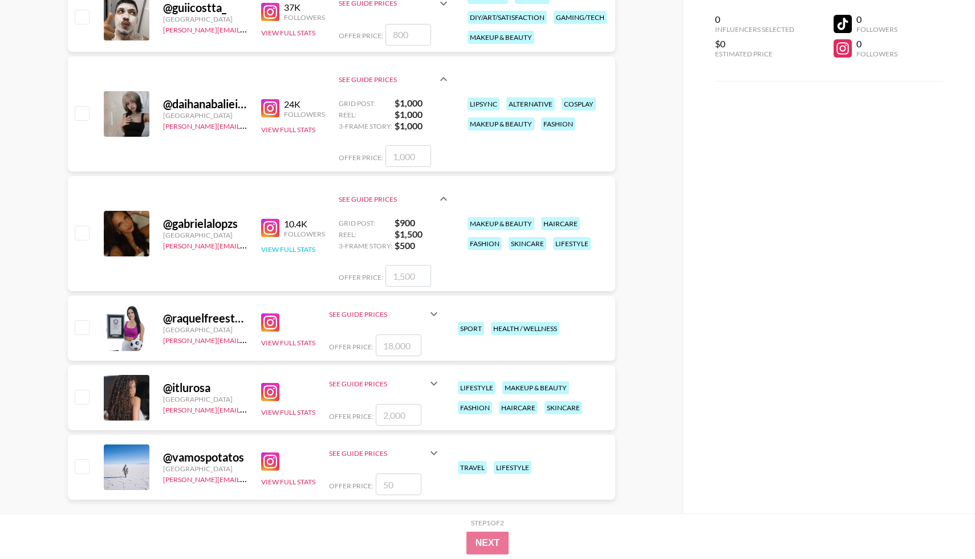
scroll to position [1802, 0]
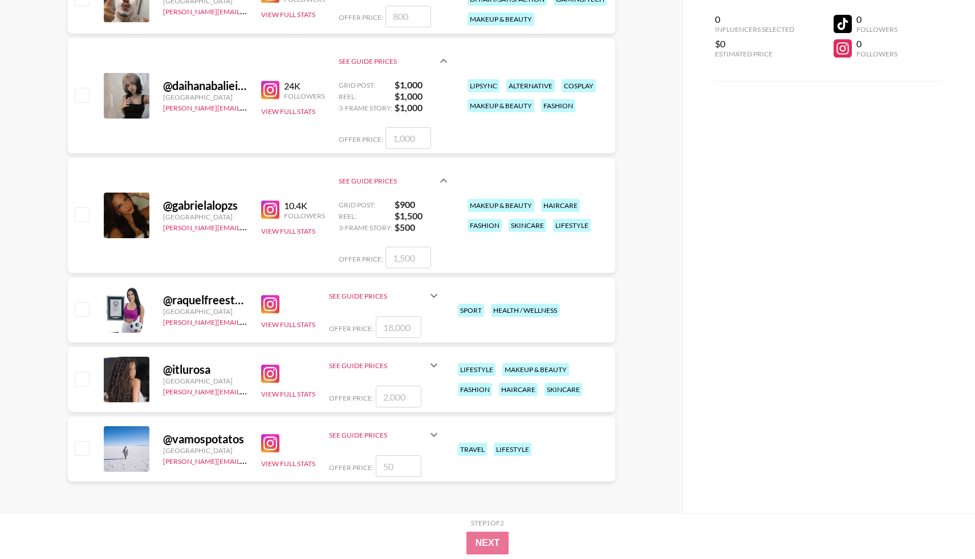
click at [265, 298] on img at bounding box center [270, 304] width 18 height 18
click at [425, 299] on div "See Guide Prices" at bounding box center [378, 296] width 98 height 9
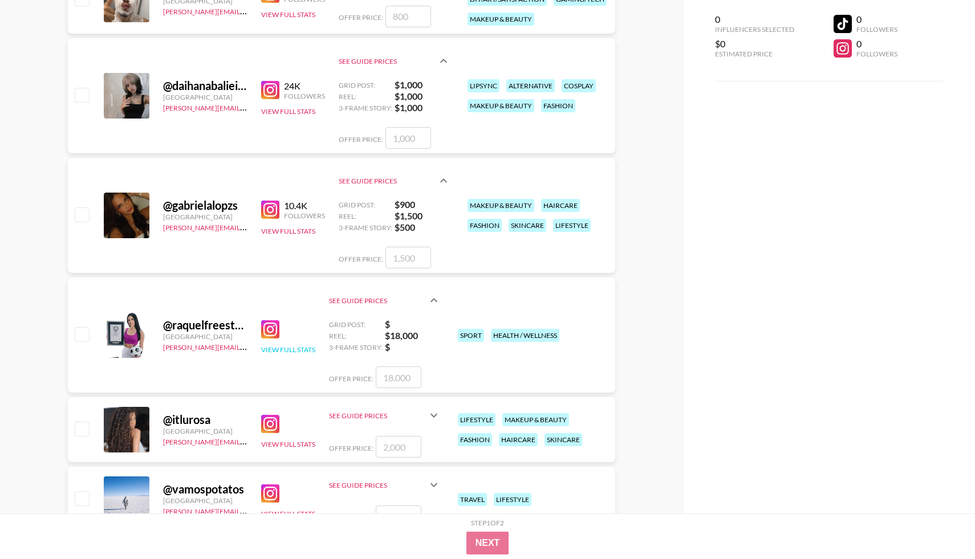
click at [278, 346] on button "View Full Stats" at bounding box center [288, 350] width 54 height 9
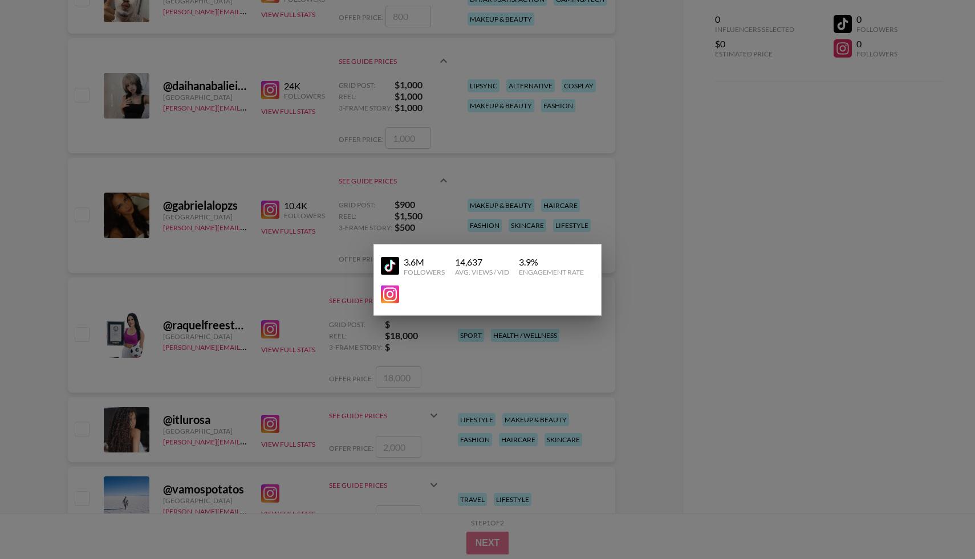
click at [385, 267] on img at bounding box center [390, 266] width 18 height 18
click at [274, 361] on div at bounding box center [487, 279] width 975 height 559
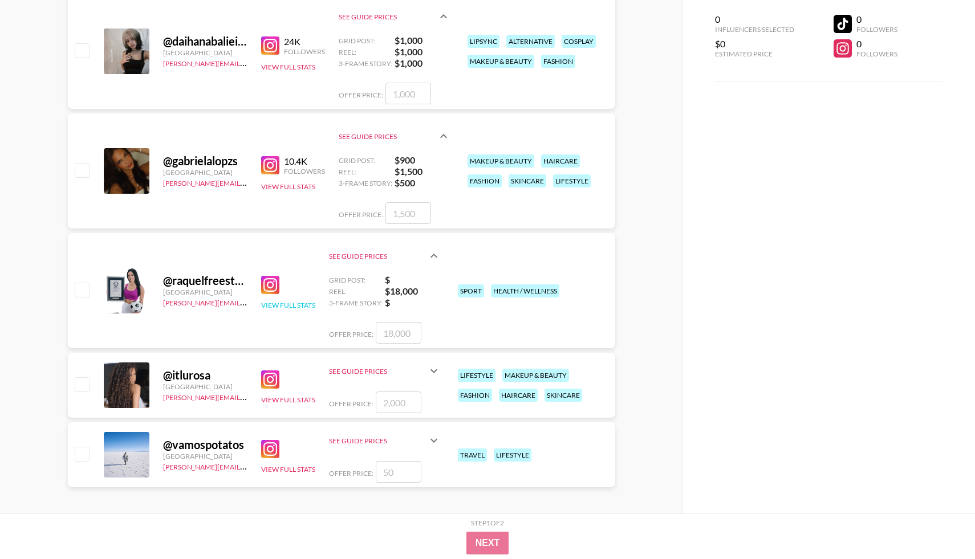
scroll to position [1852, 0]
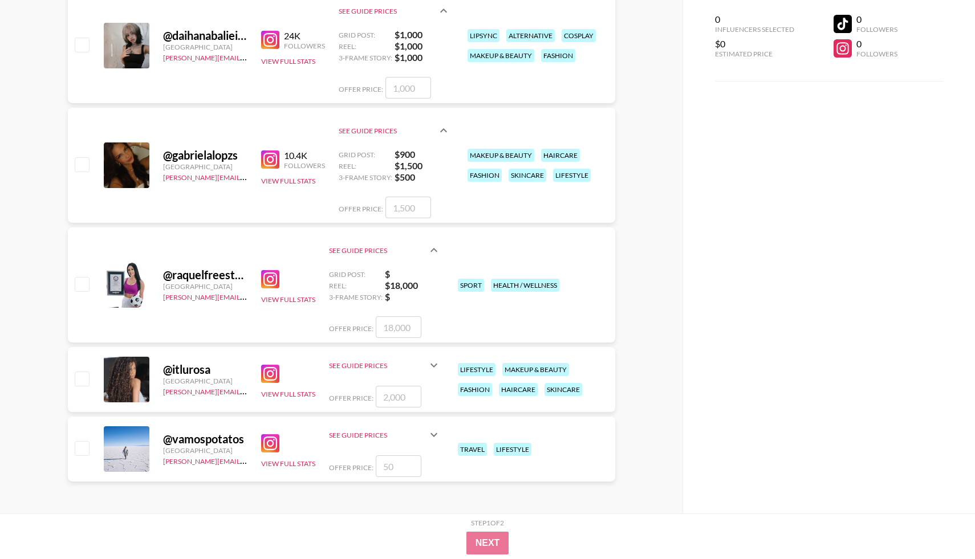
click at [275, 372] on img at bounding box center [270, 374] width 18 height 18
click at [432, 371] on icon at bounding box center [434, 366] width 14 height 14
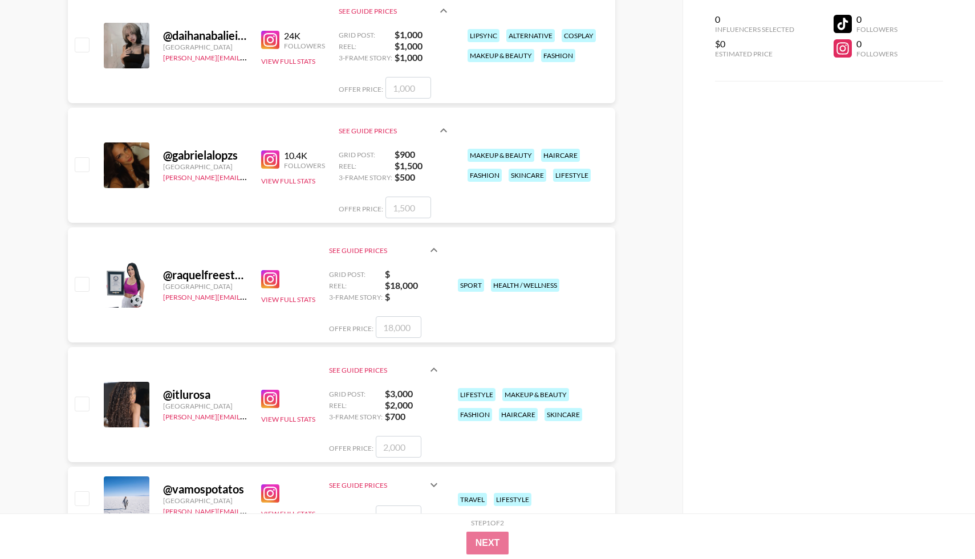
scroll to position [1902, 0]
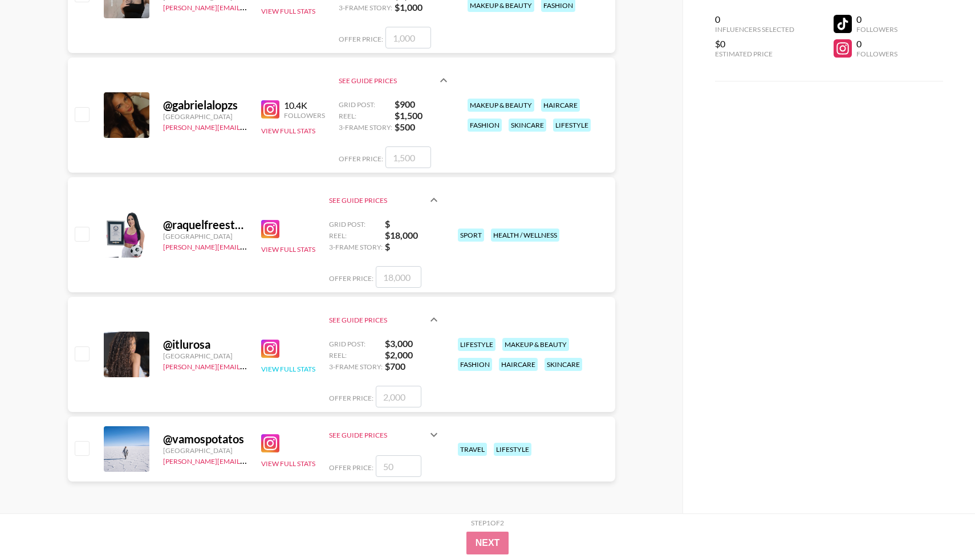
click at [277, 369] on button "View Full Stats" at bounding box center [288, 369] width 54 height 9
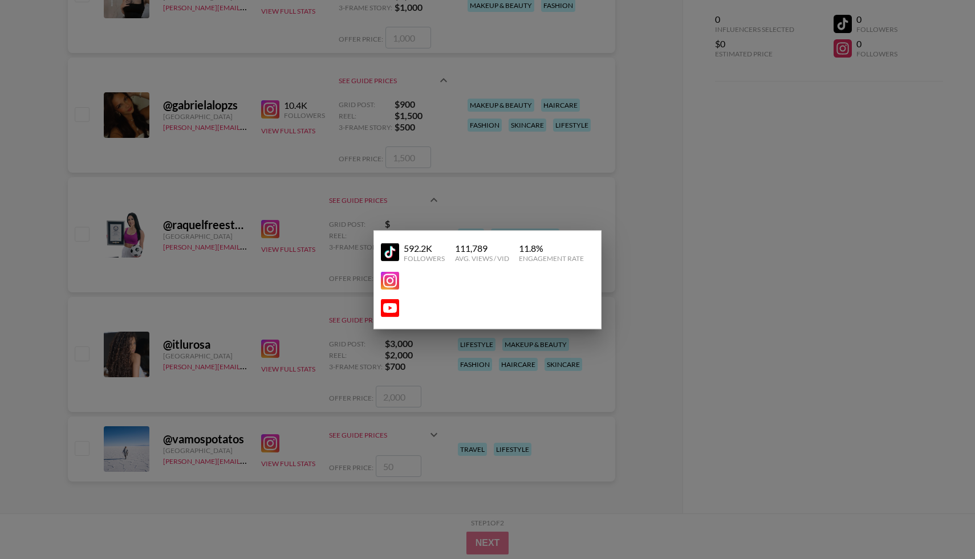
click at [388, 246] on img at bounding box center [390, 252] width 18 height 18
click at [294, 204] on div at bounding box center [487, 279] width 975 height 559
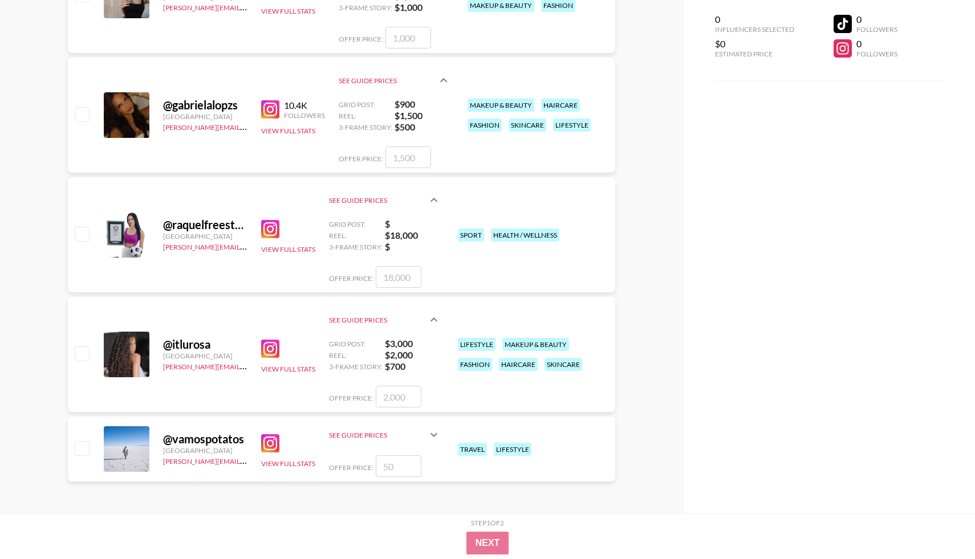
click at [273, 445] on img at bounding box center [270, 444] width 18 height 18
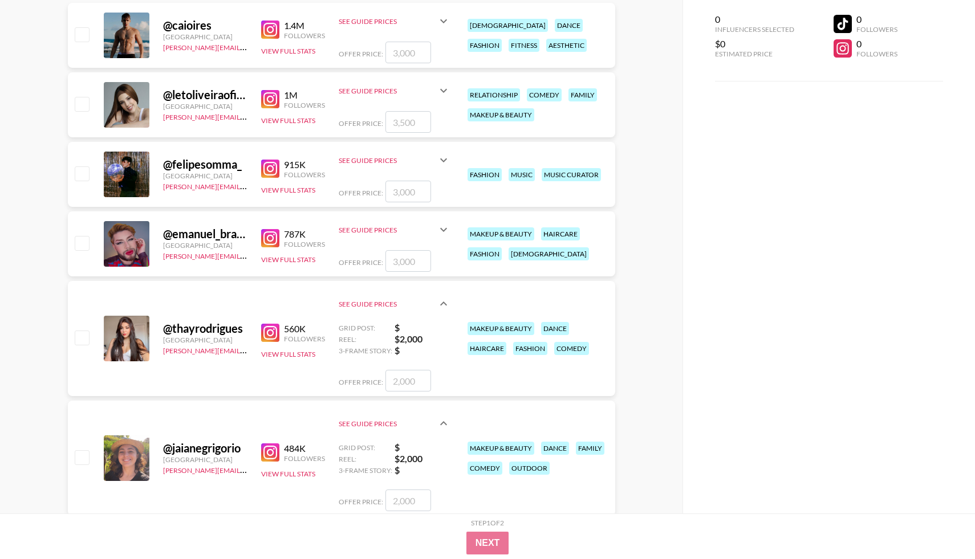
scroll to position [0, 0]
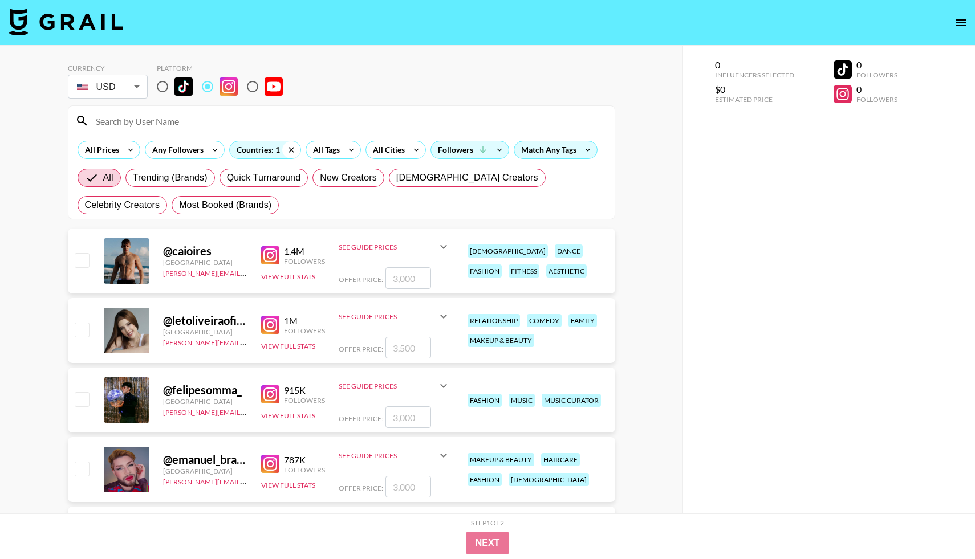
click at [293, 151] on icon at bounding box center [291, 149] width 18 height 17
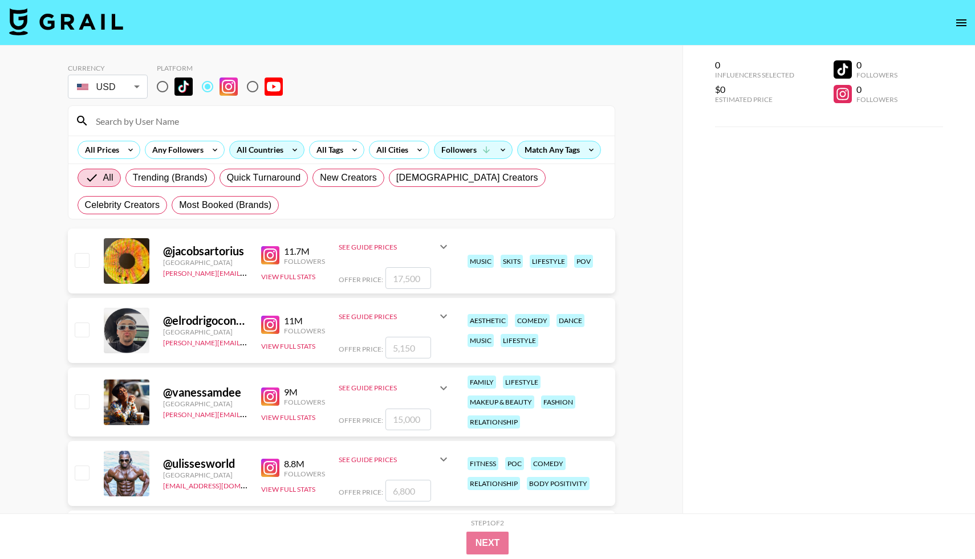
click at [276, 152] on div "All Countries" at bounding box center [258, 149] width 56 height 17
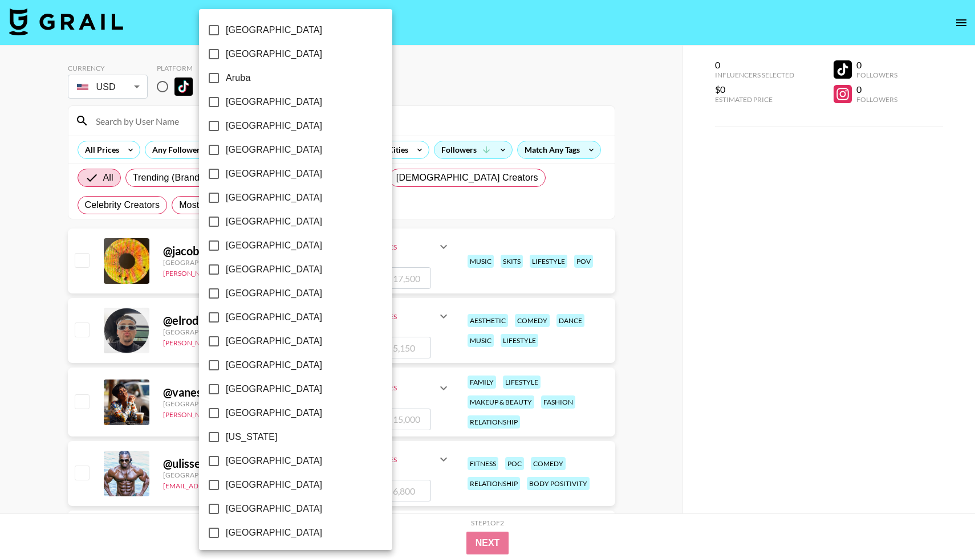
scroll to position [25, 0]
click at [242, 248] on span "[GEOGRAPHIC_DATA]" at bounding box center [274, 245] width 96 height 14
click at [226, 248] on input "[GEOGRAPHIC_DATA]" at bounding box center [214, 245] width 24 height 24
checkbox input "true"
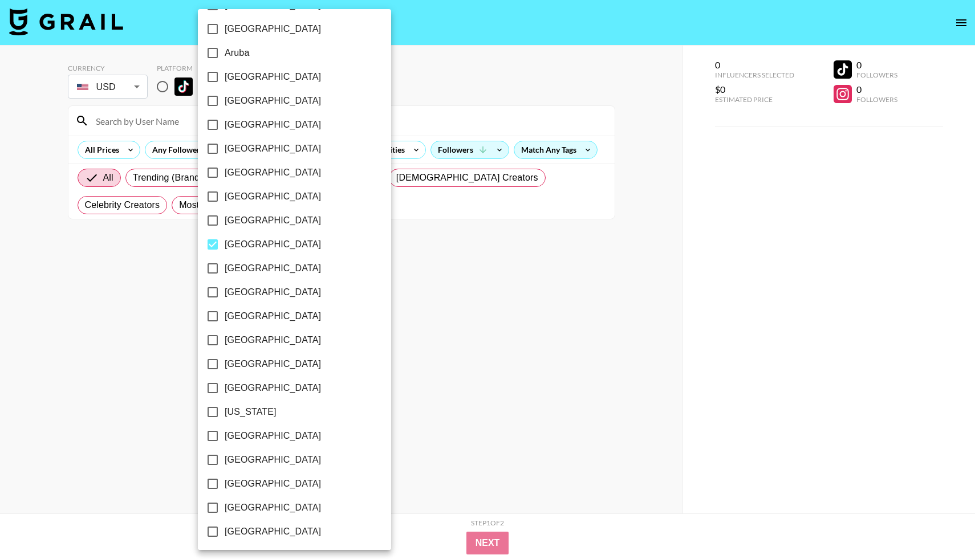
click at [383, 297] on div at bounding box center [487, 279] width 975 height 559
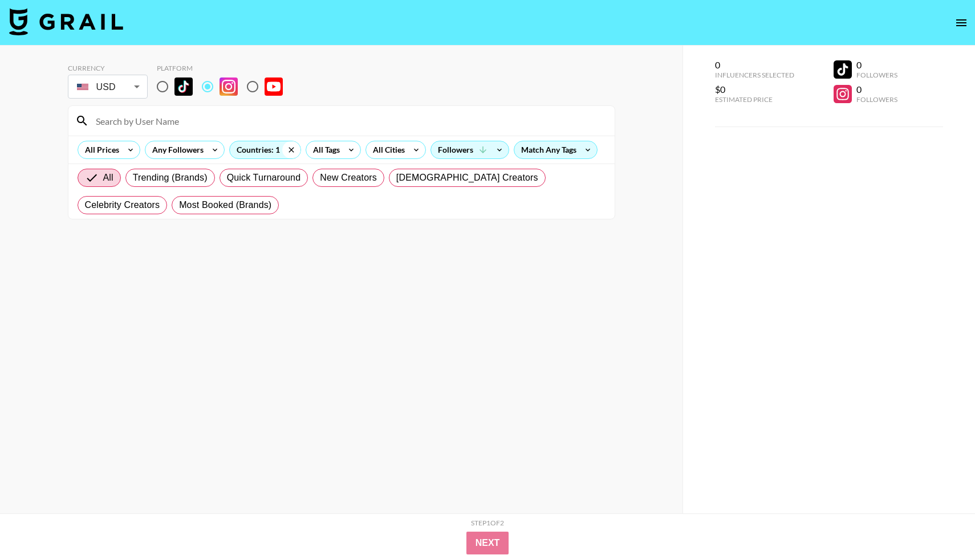
click at [290, 153] on icon at bounding box center [291, 149] width 18 height 17
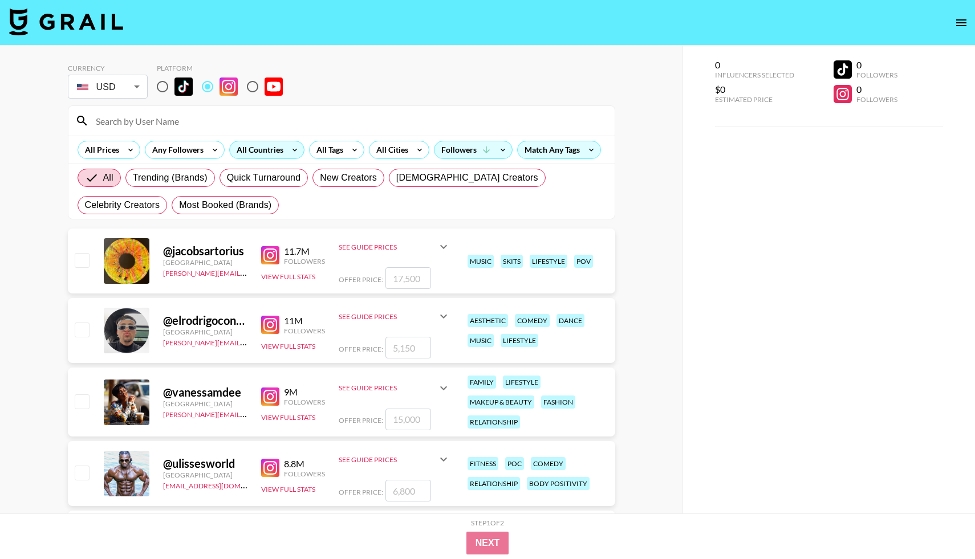
click at [275, 152] on div "All Countries" at bounding box center [258, 149] width 56 height 17
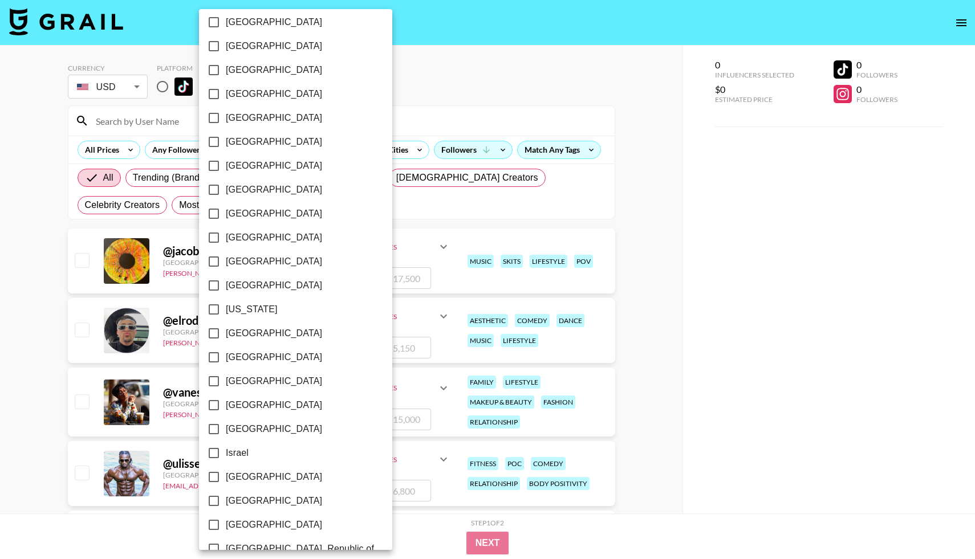
scroll to position [151, 0]
click at [216, 383] on input "[GEOGRAPHIC_DATA]" at bounding box center [214, 383] width 24 height 24
checkbox input "true"
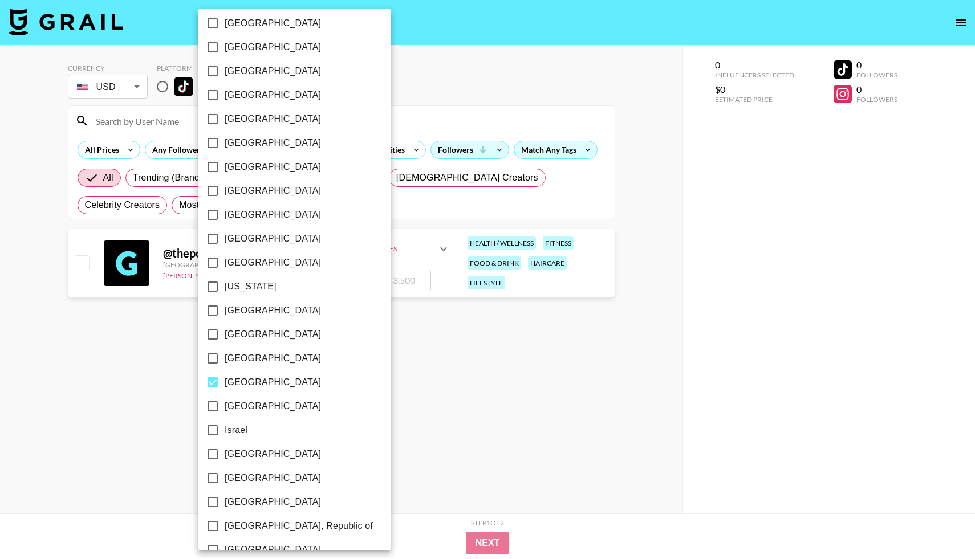
click at [485, 356] on div at bounding box center [487, 279] width 975 height 559
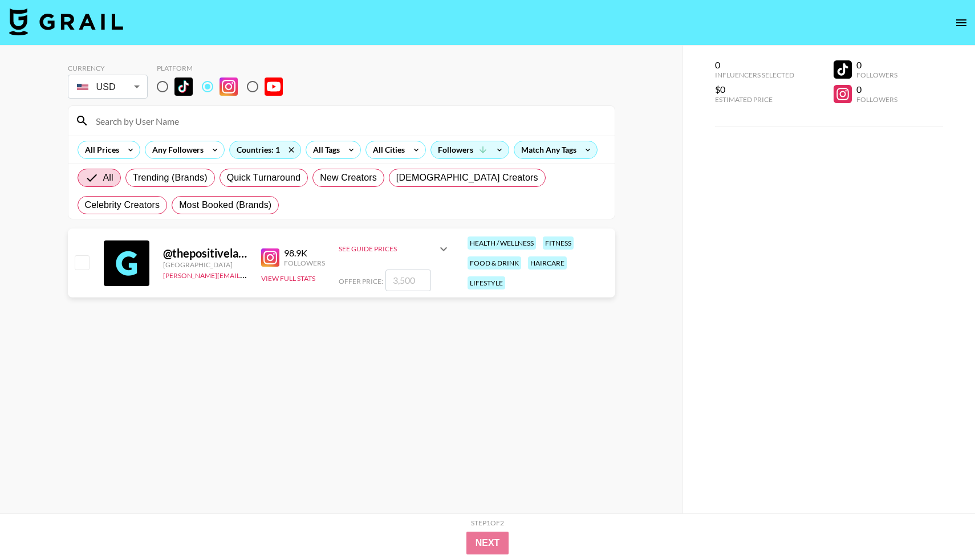
click at [277, 261] on img at bounding box center [270, 258] width 18 height 18
click at [291, 149] on icon at bounding box center [291, 149] width 18 height 17
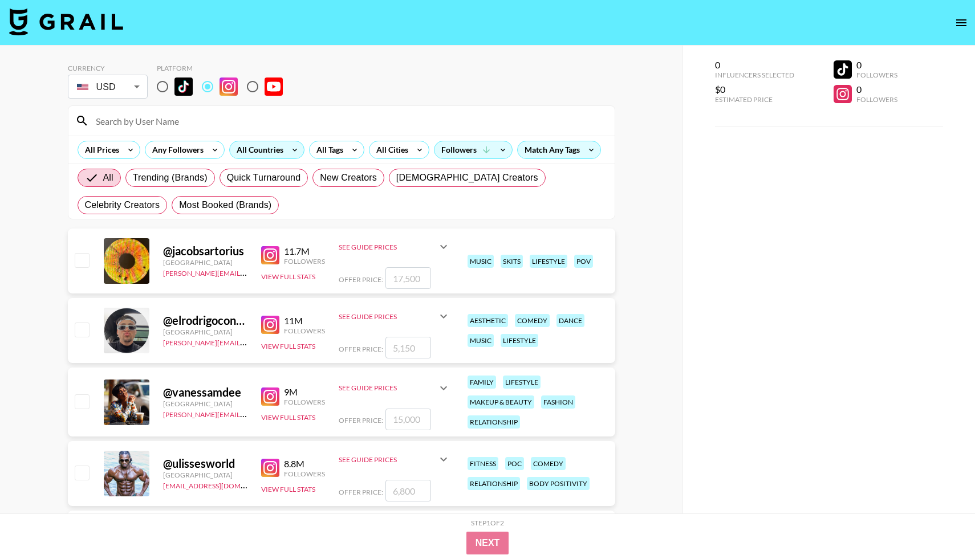
click at [275, 153] on div "All Countries" at bounding box center [258, 149] width 56 height 17
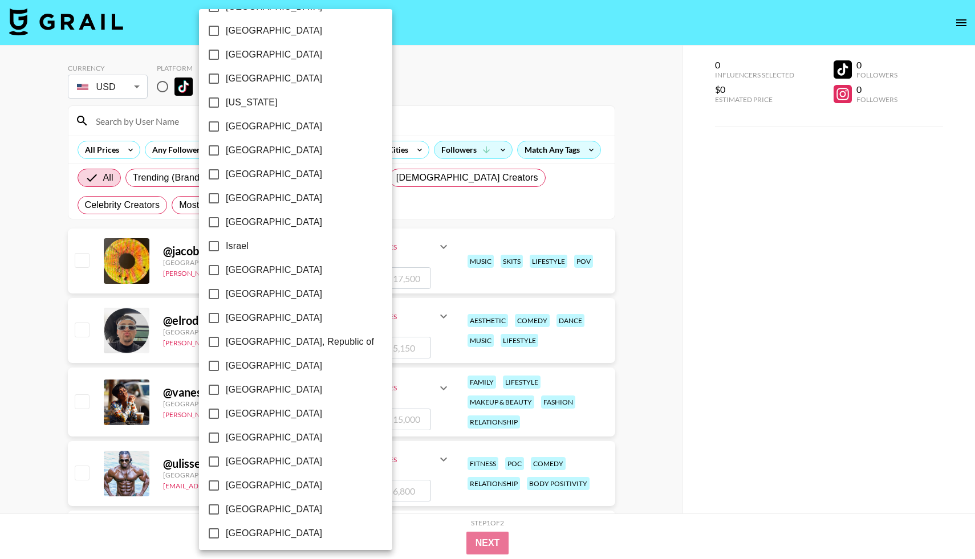
scroll to position [362, 0]
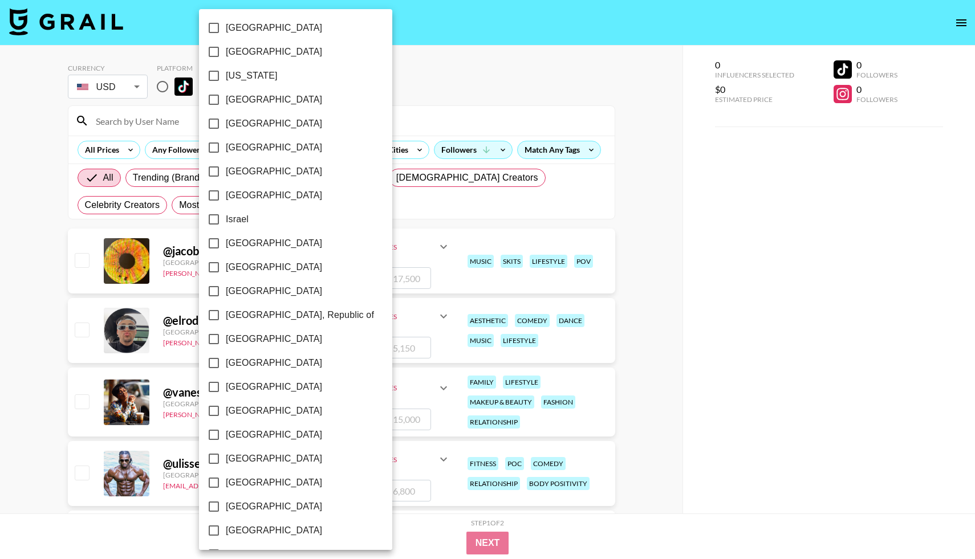
click at [261, 317] on span "[GEOGRAPHIC_DATA], Republic of" at bounding box center [300, 315] width 148 height 14
click at [226, 317] on input "[GEOGRAPHIC_DATA], Republic of" at bounding box center [214, 315] width 24 height 24
checkbox input "true"
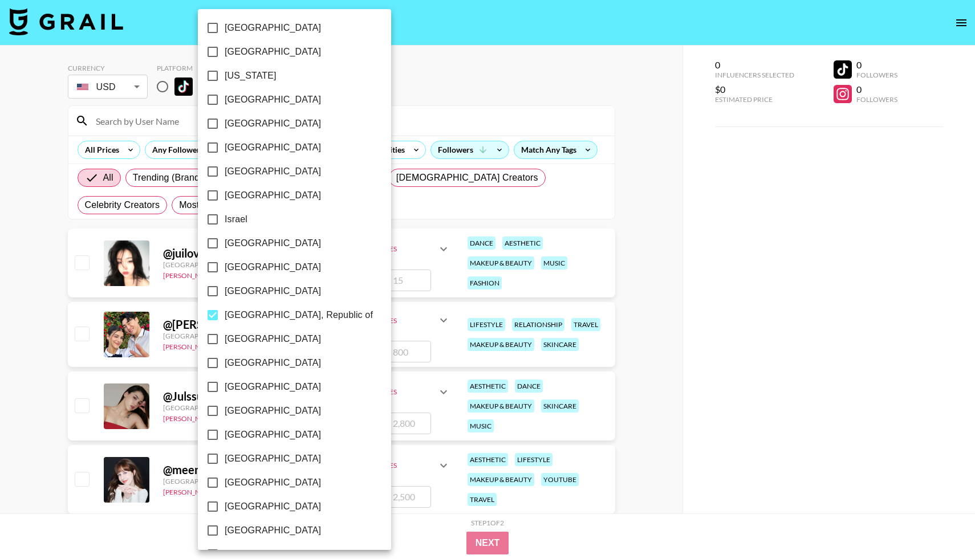
click at [738, 336] on div at bounding box center [487, 279] width 975 height 559
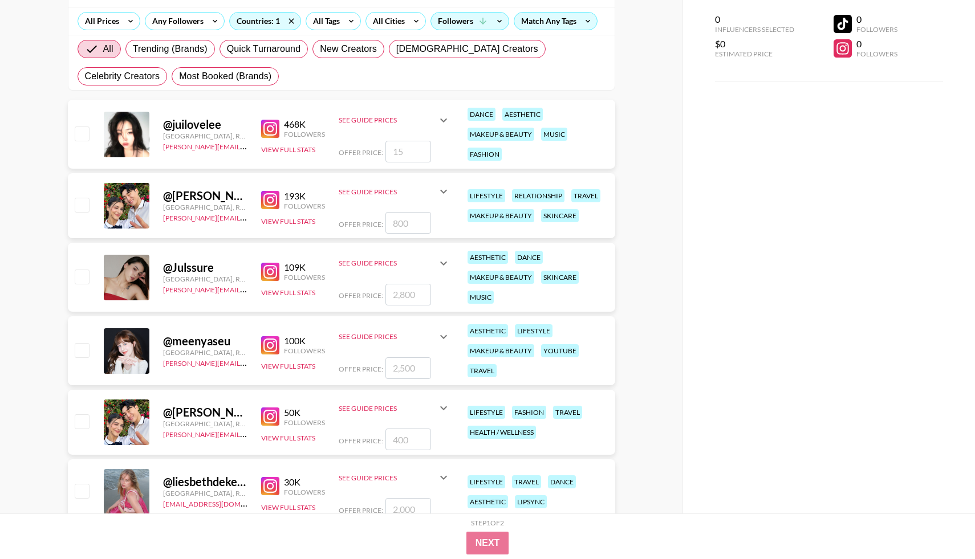
scroll to position [0, 0]
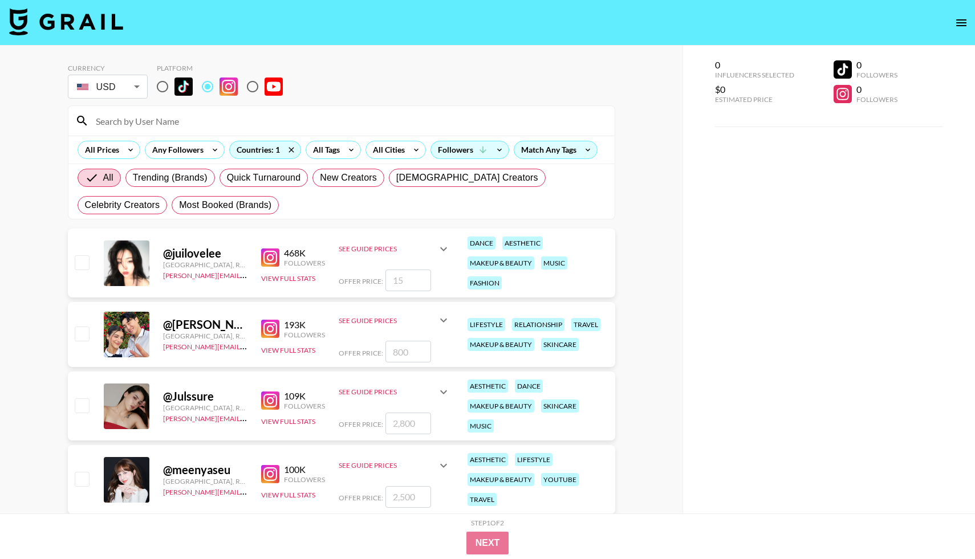
click at [265, 257] on img at bounding box center [270, 258] width 18 height 18
click at [424, 254] on div "See Guide Prices" at bounding box center [395, 249] width 112 height 27
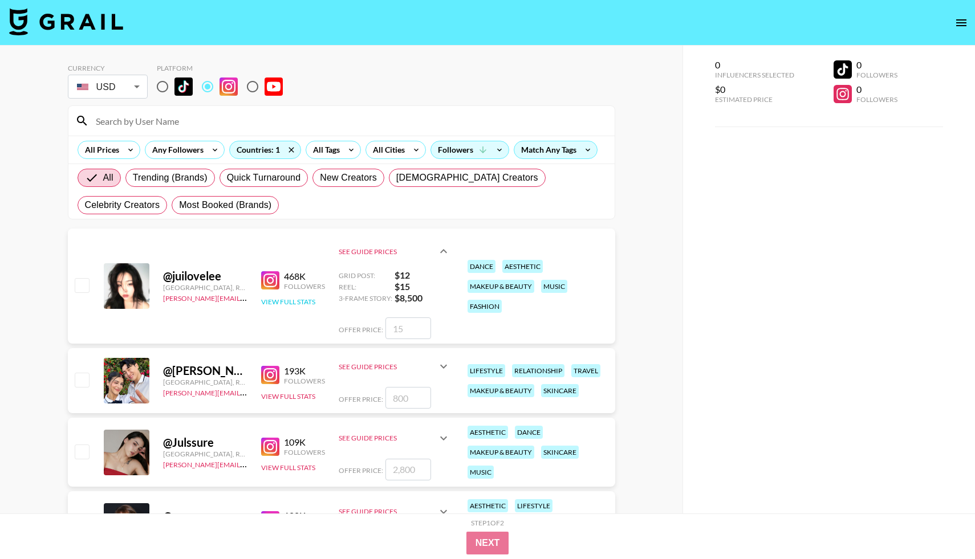
click at [310, 305] on button "View Full Stats" at bounding box center [288, 302] width 54 height 9
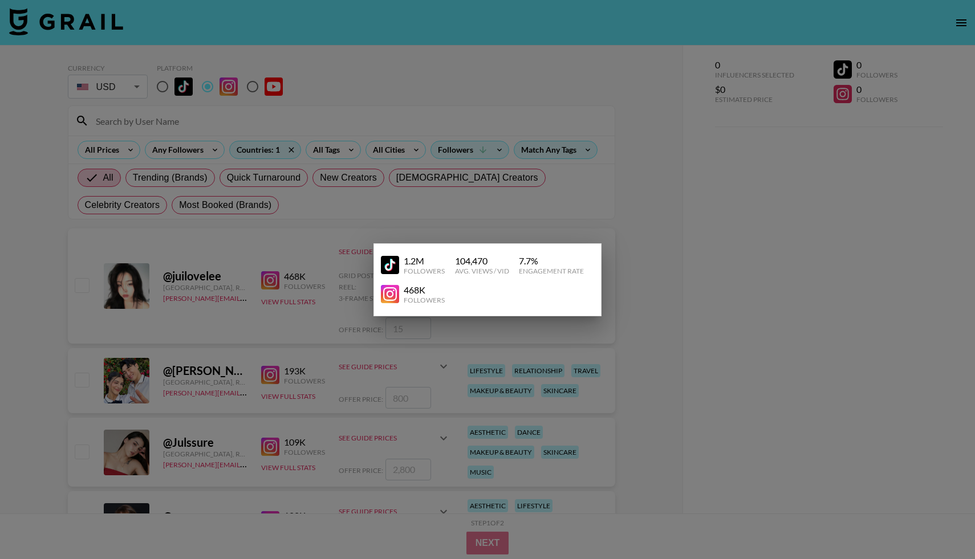
click at [390, 266] on img at bounding box center [390, 265] width 18 height 18
click at [293, 250] on div at bounding box center [487, 279] width 975 height 559
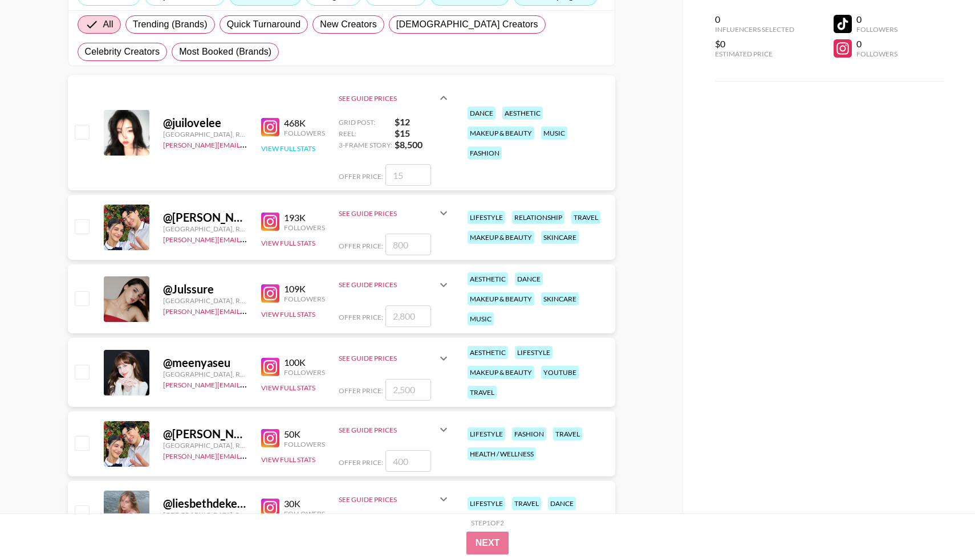
scroll to position [159, 0]
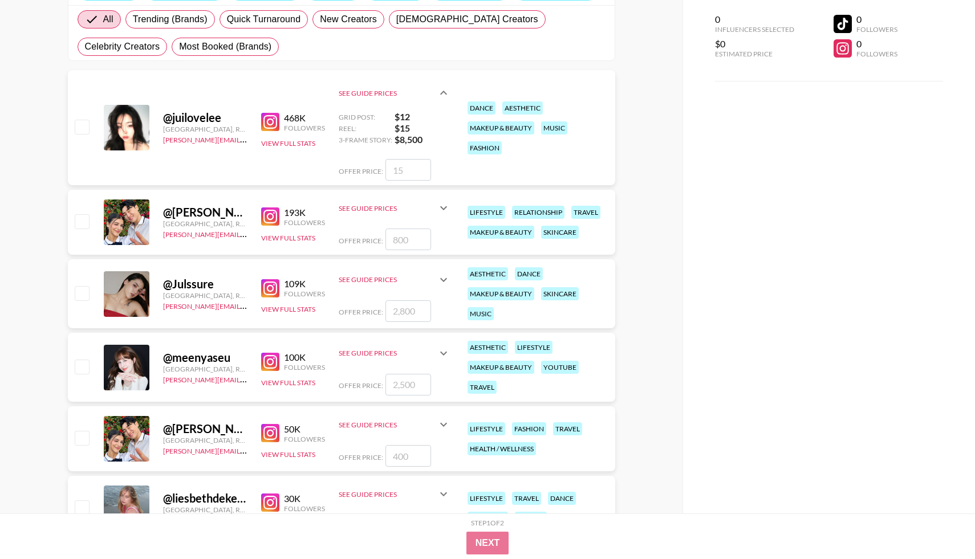
click at [275, 217] on img at bounding box center [270, 217] width 18 height 18
click at [278, 276] on div "109K Followers View Full Stats" at bounding box center [293, 294] width 64 height 40
click at [275, 282] on img at bounding box center [270, 288] width 18 height 18
click at [442, 276] on icon at bounding box center [444, 280] width 14 height 14
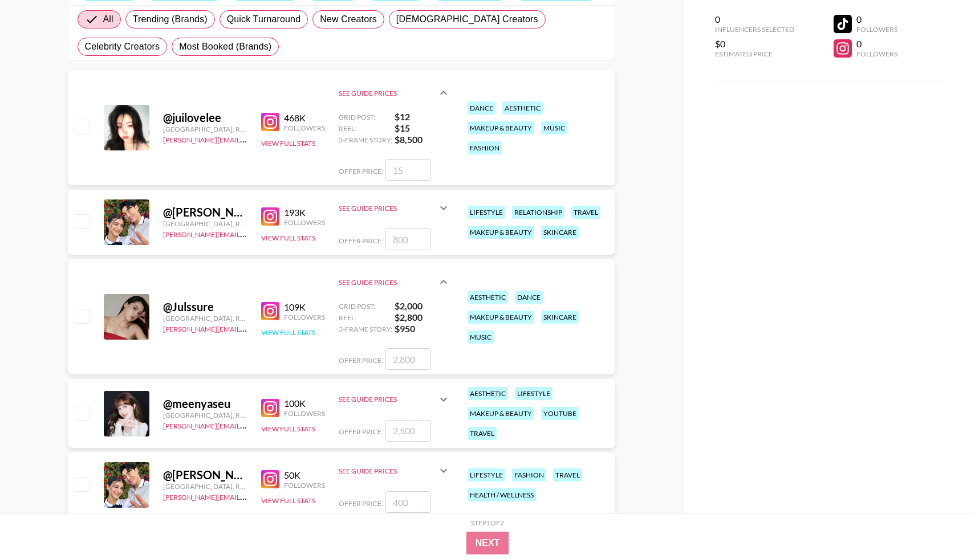
click at [274, 333] on button "View Full Stats" at bounding box center [288, 332] width 54 height 9
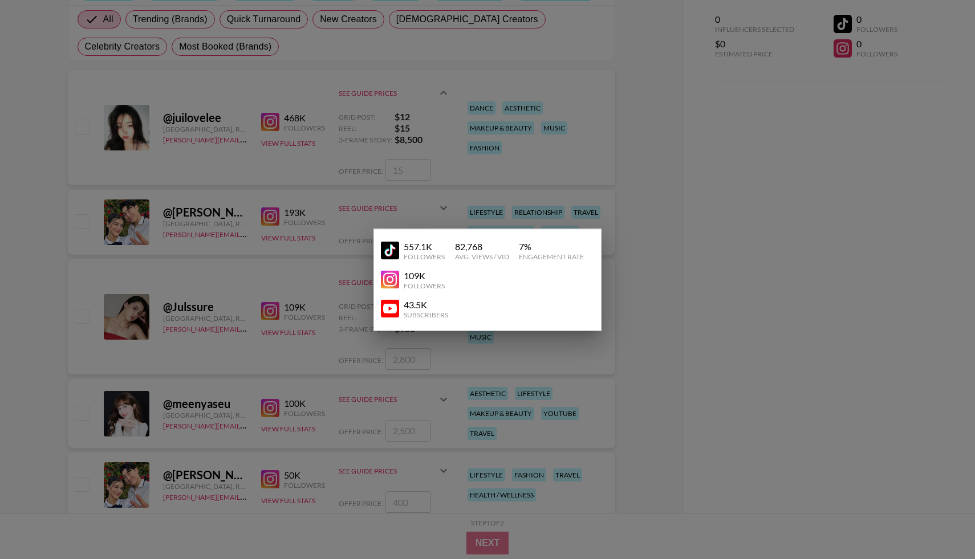
click at [379, 257] on div "557.1K Followers 82,768 Avg. Views / Vid 7 % Engagement Rate 109K Followers 43.…" at bounding box center [488, 280] width 228 height 102
click at [391, 250] on img at bounding box center [390, 251] width 18 height 18
click at [285, 241] on div at bounding box center [487, 279] width 975 height 559
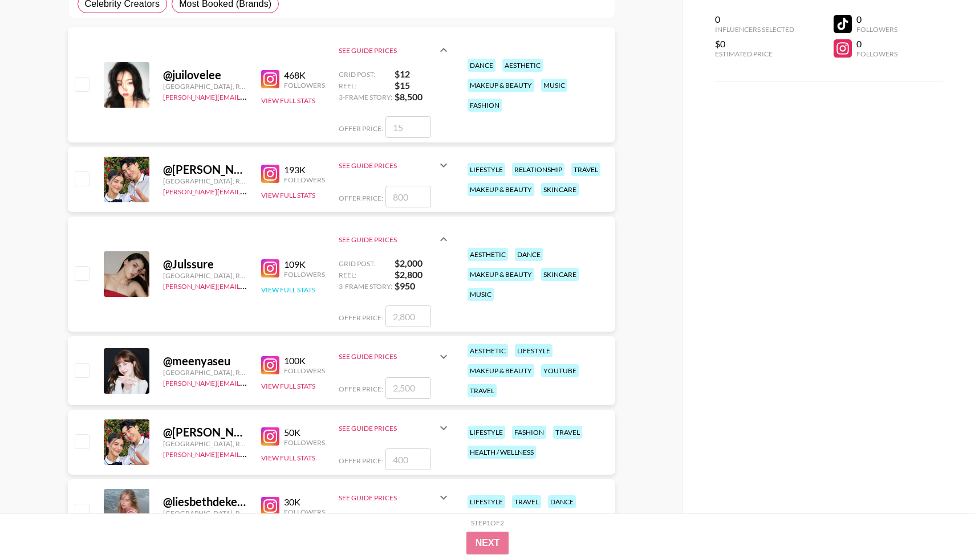
scroll to position [206, 0]
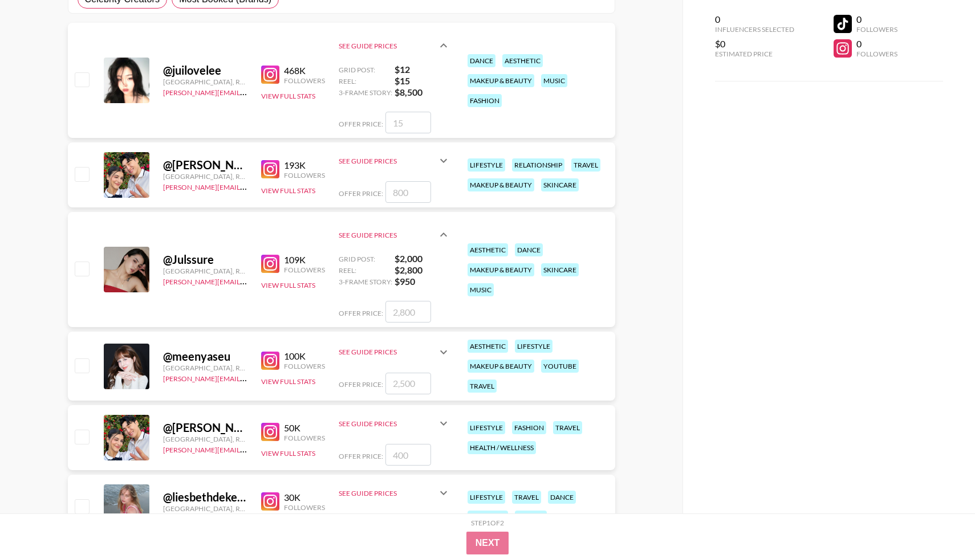
click at [267, 361] on img at bounding box center [270, 361] width 18 height 18
click at [441, 352] on icon at bounding box center [443, 352] width 7 height 4
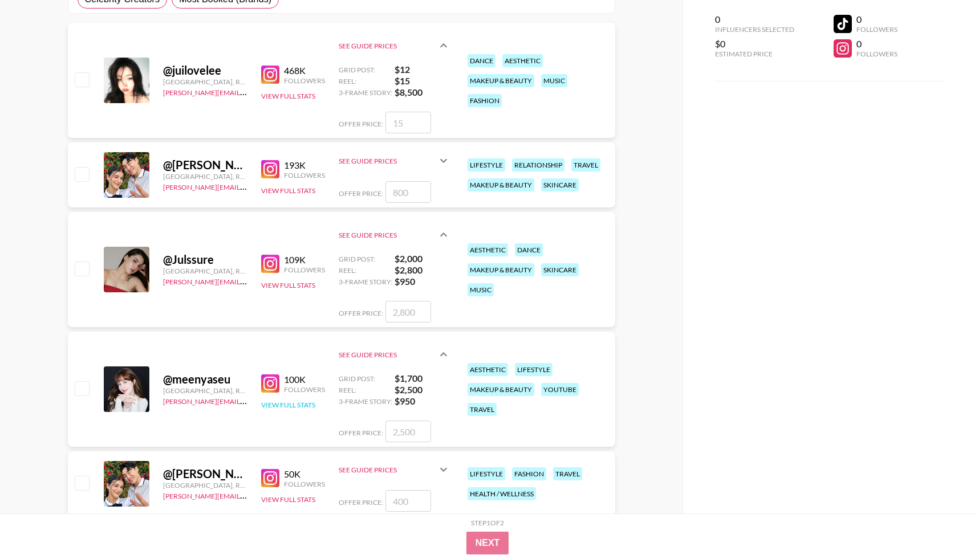
click at [263, 402] on button "View Full Stats" at bounding box center [288, 405] width 54 height 9
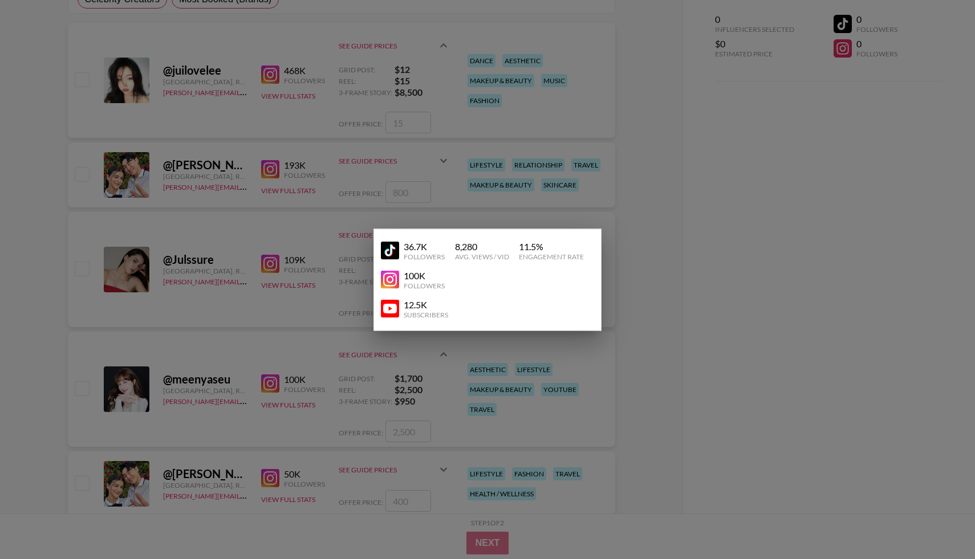
click at [396, 250] on img at bounding box center [390, 251] width 18 height 18
click at [287, 288] on div at bounding box center [487, 279] width 975 height 559
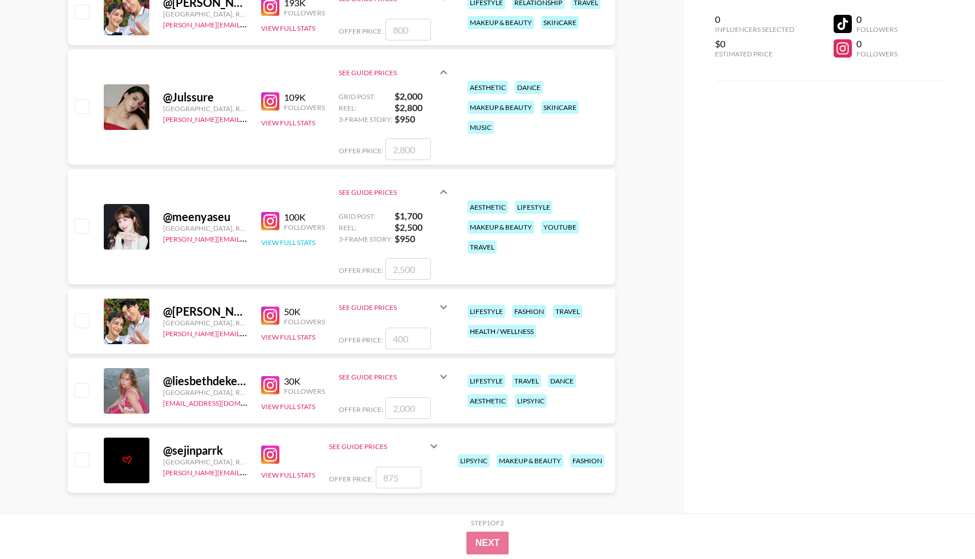
scroll to position [380, 0]
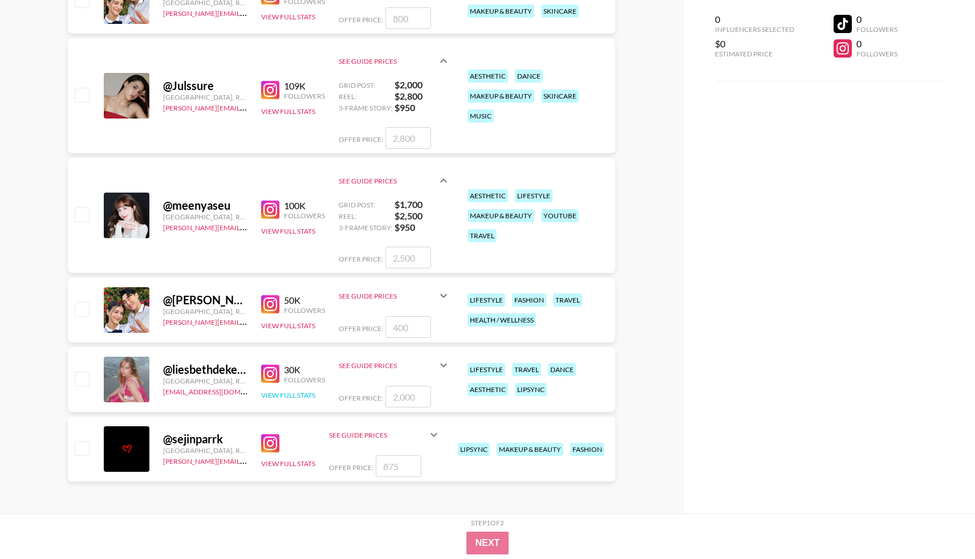
click at [274, 393] on button "View Full Stats" at bounding box center [288, 395] width 54 height 9
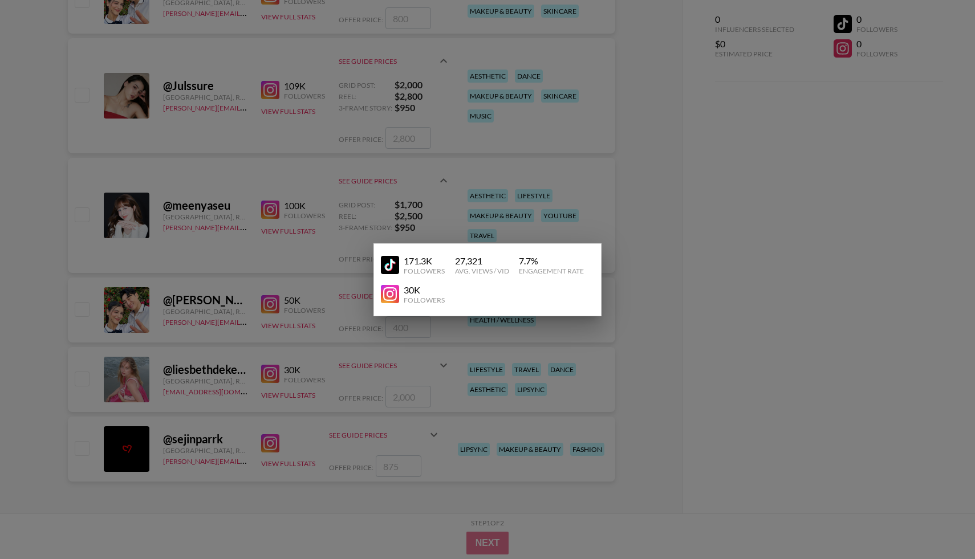
click at [371, 378] on div at bounding box center [487, 279] width 975 height 559
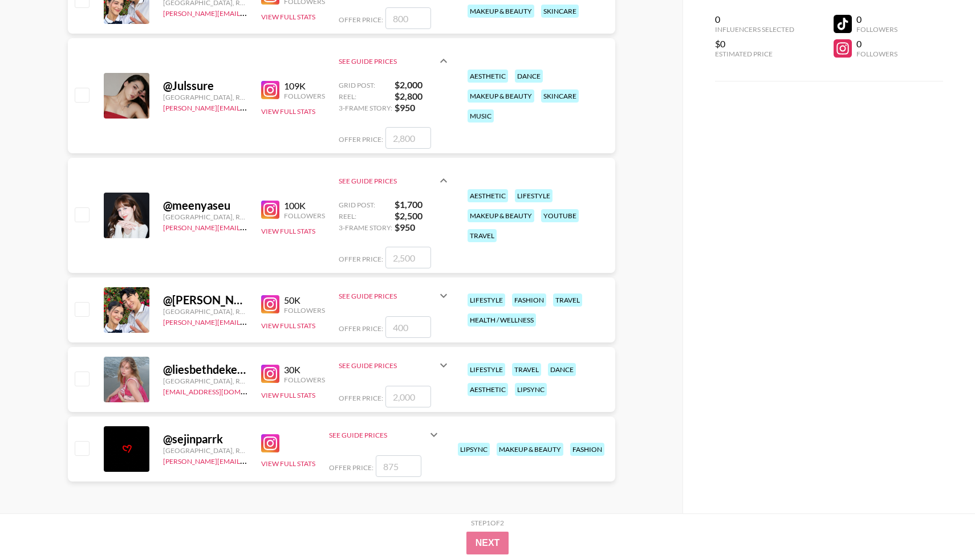
click at [270, 375] on img at bounding box center [270, 374] width 18 height 18
click at [443, 367] on icon at bounding box center [443, 366] width 7 height 4
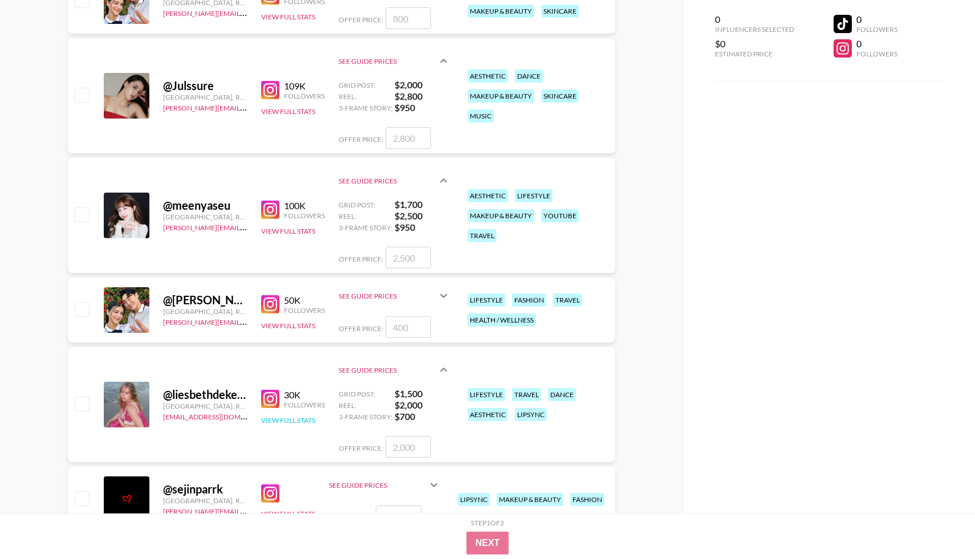
click at [297, 420] on button "View Full Stats" at bounding box center [288, 420] width 54 height 9
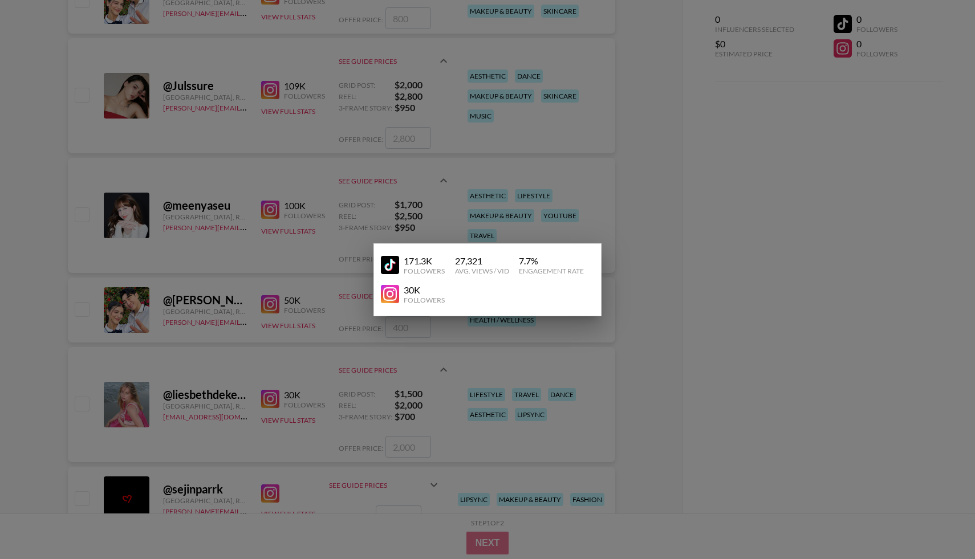
click at [399, 265] on link at bounding box center [392, 265] width 23 height 18
click at [230, 248] on div at bounding box center [487, 279] width 975 height 559
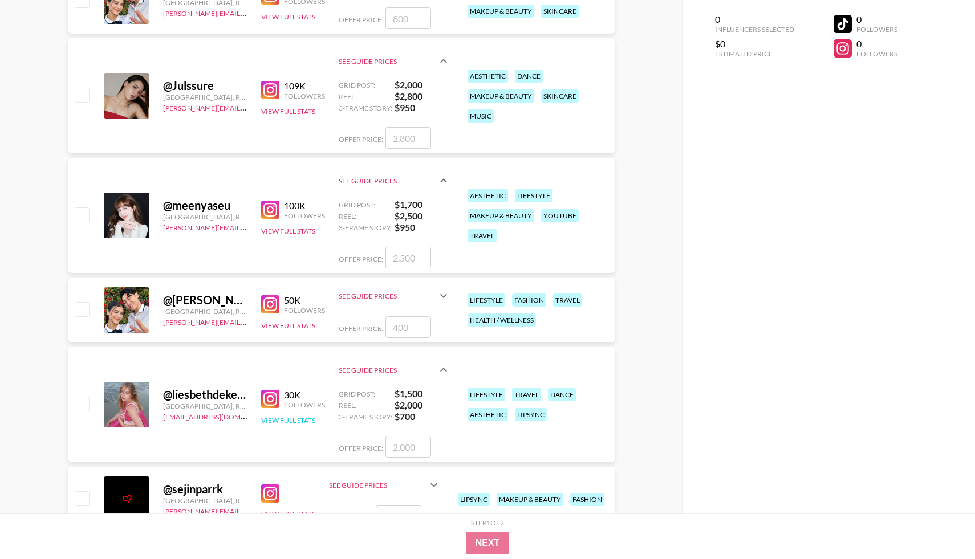
scroll to position [430, 0]
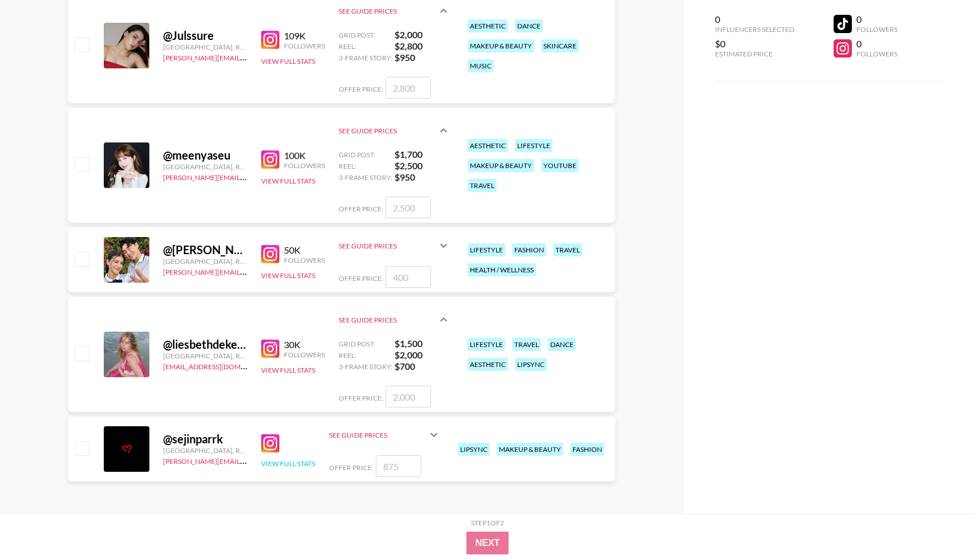
click at [282, 460] on button "View Full Stats" at bounding box center [288, 464] width 54 height 9
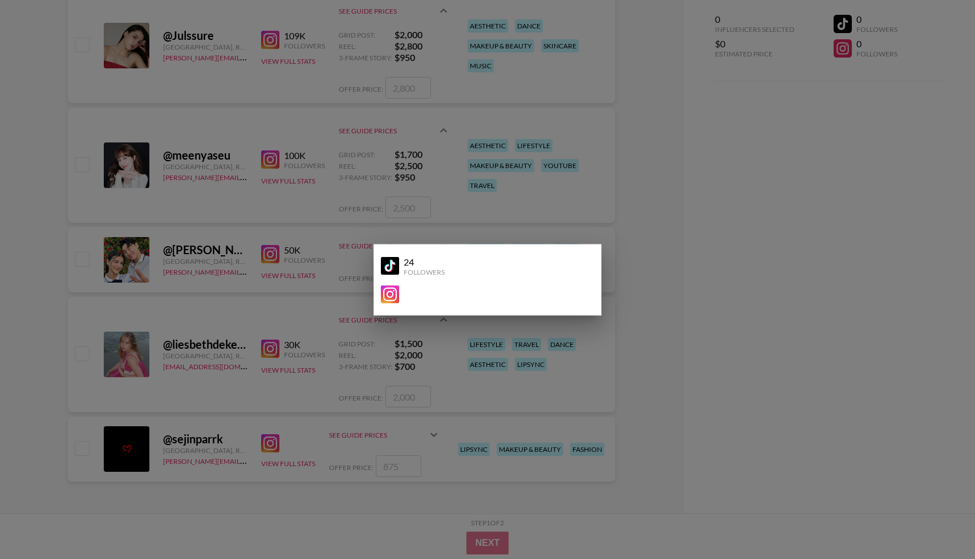
click at [324, 398] on div at bounding box center [487, 279] width 975 height 559
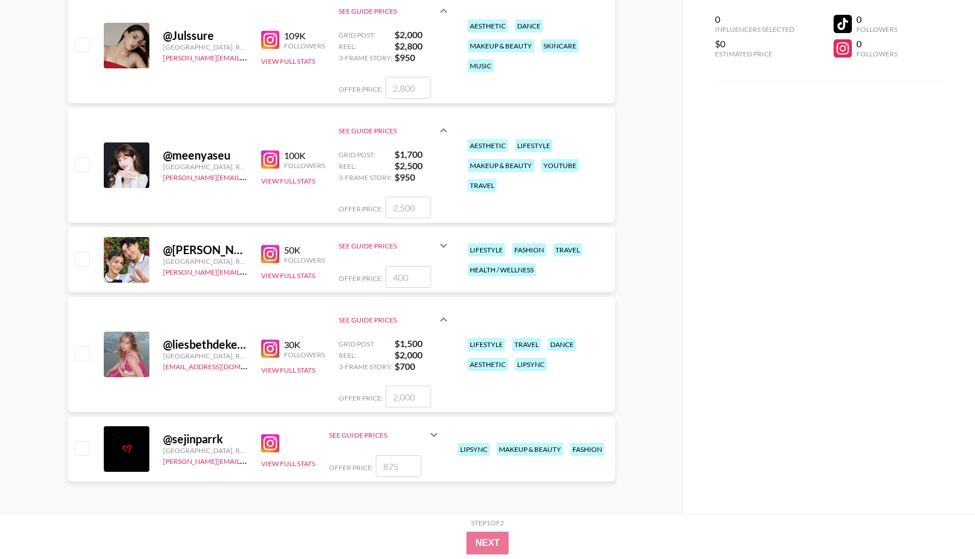
click at [265, 442] on img at bounding box center [270, 444] width 18 height 18
click at [440, 433] on icon at bounding box center [434, 435] width 14 height 14
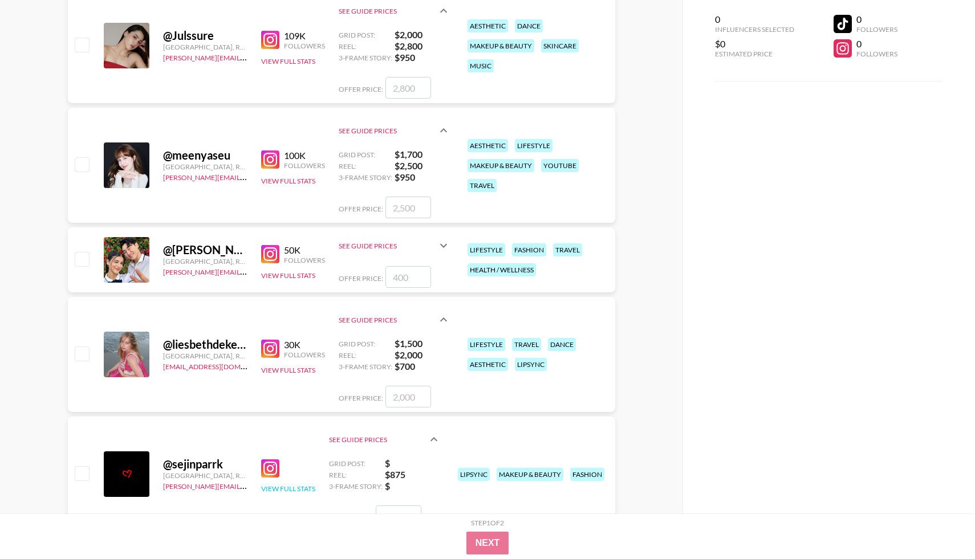
click at [285, 488] on button "View Full Stats" at bounding box center [288, 489] width 54 height 9
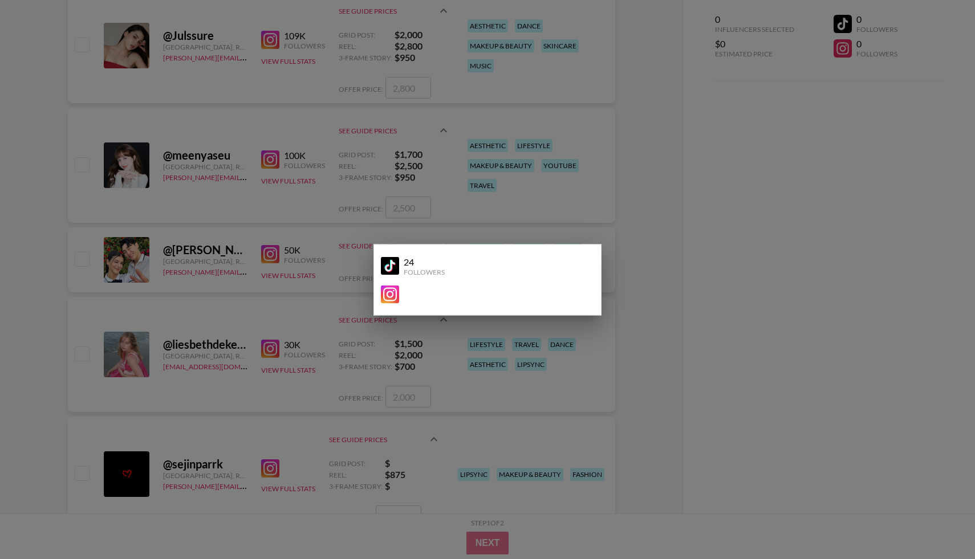
click at [319, 458] on div at bounding box center [487, 279] width 975 height 559
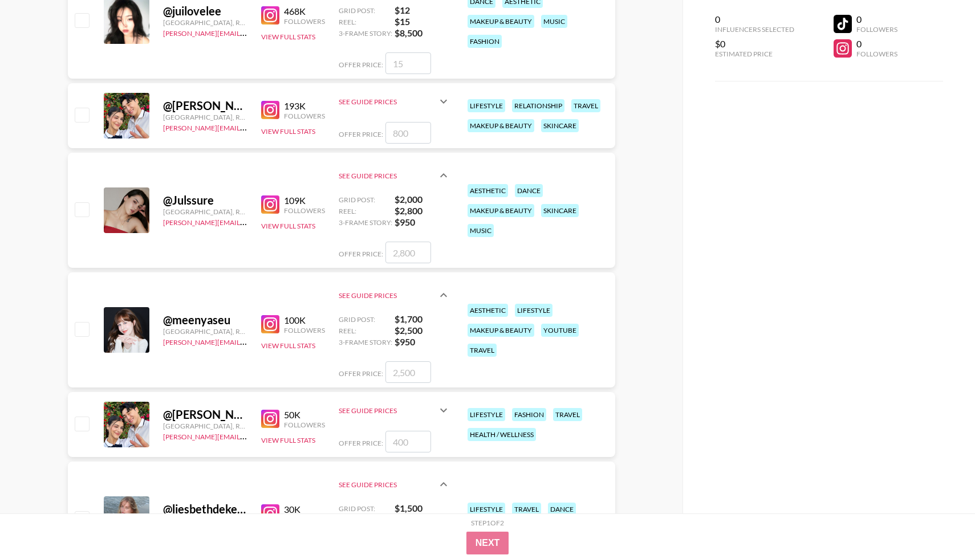
scroll to position [0, 0]
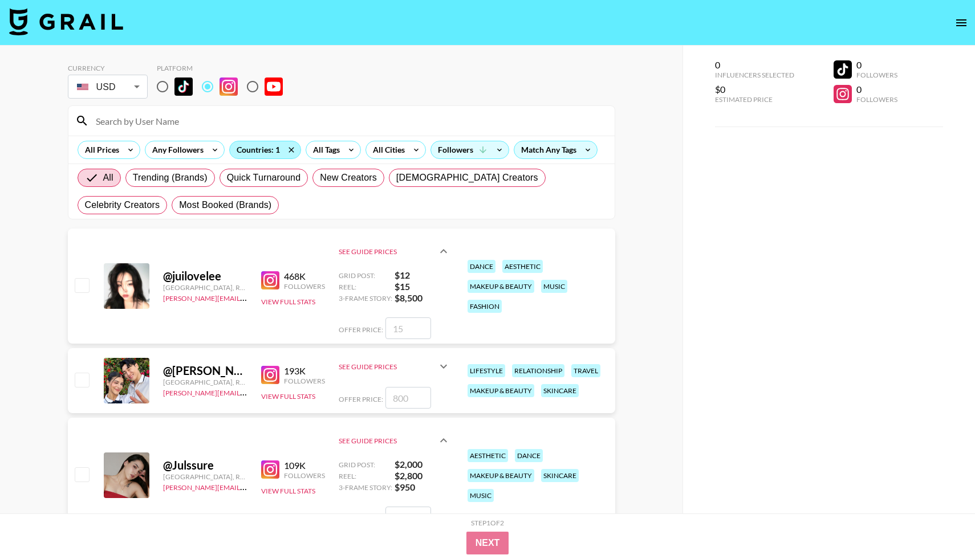
click at [261, 143] on div "Countries: 1" at bounding box center [265, 149] width 71 height 17
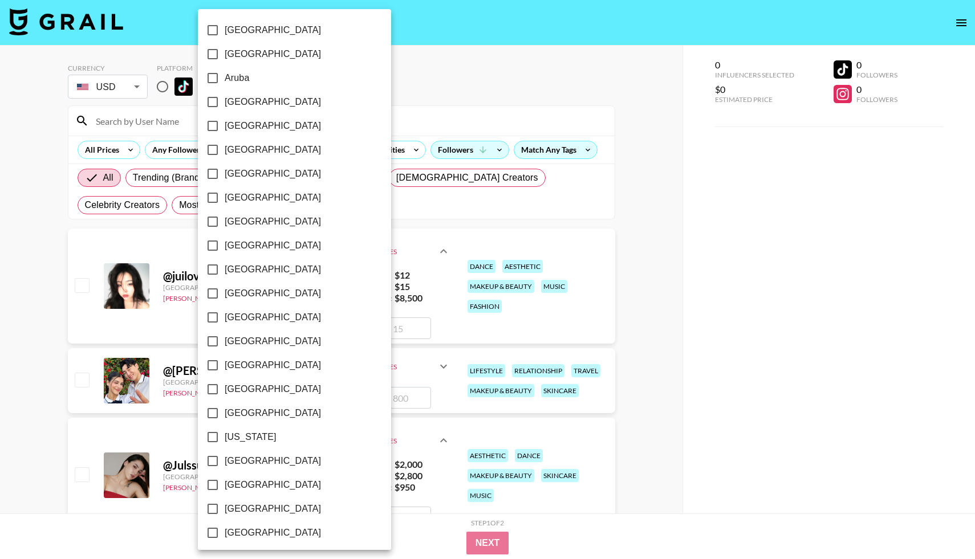
click at [372, 92] on div at bounding box center [487, 279] width 975 height 559
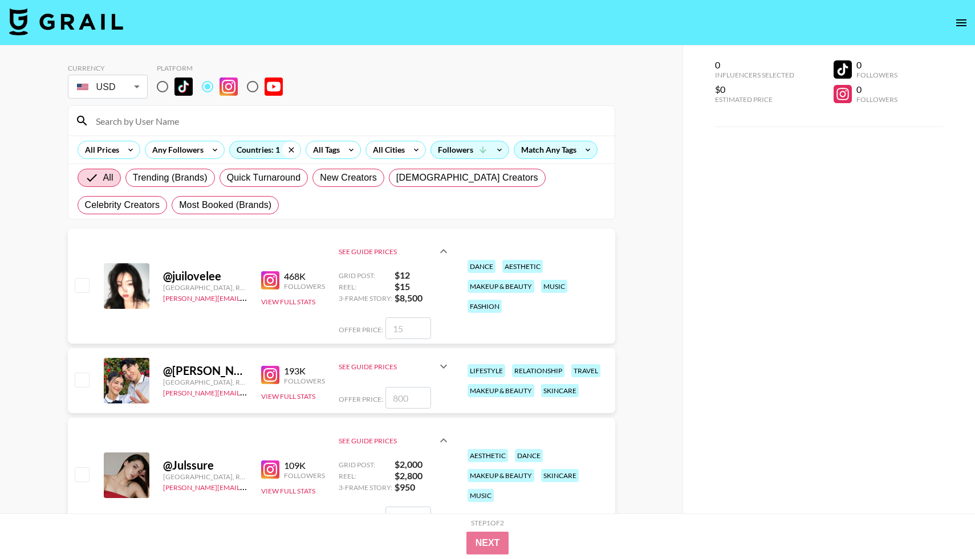
click at [292, 150] on icon at bounding box center [291, 149] width 18 height 17
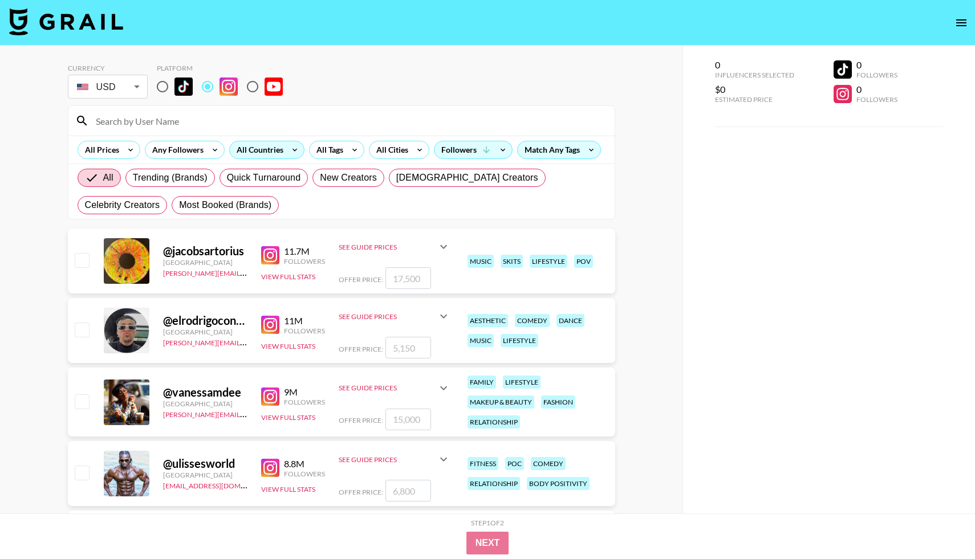
click at [291, 149] on icon at bounding box center [295, 149] width 18 height 17
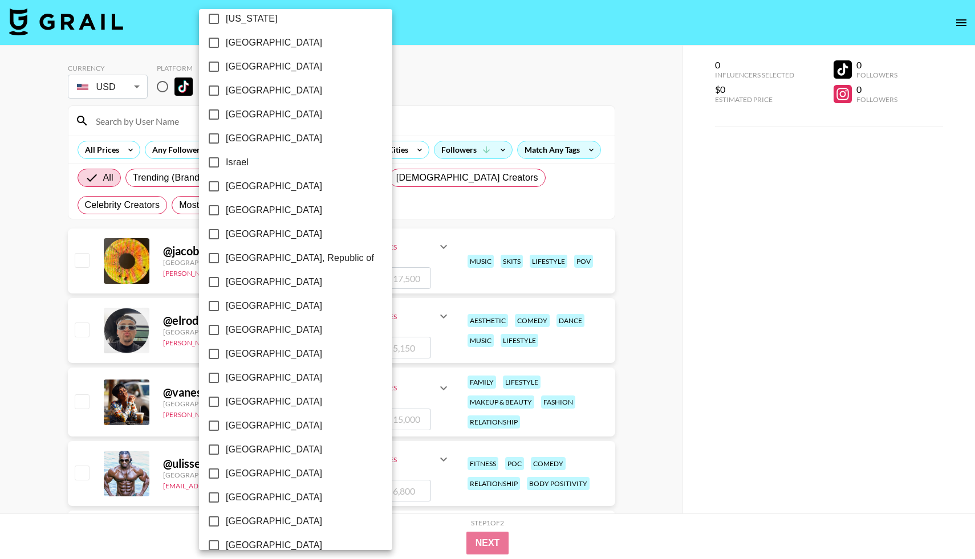
scroll to position [429, 0]
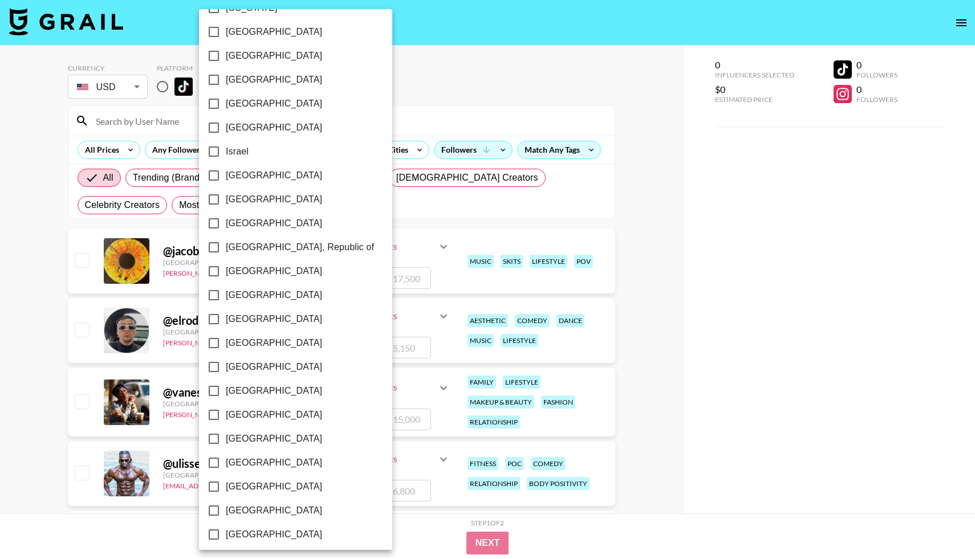
click at [216, 318] on input "[GEOGRAPHIC_DATA]" at bounding box center [214, 319] width 24 height 24
checkbox input "true"
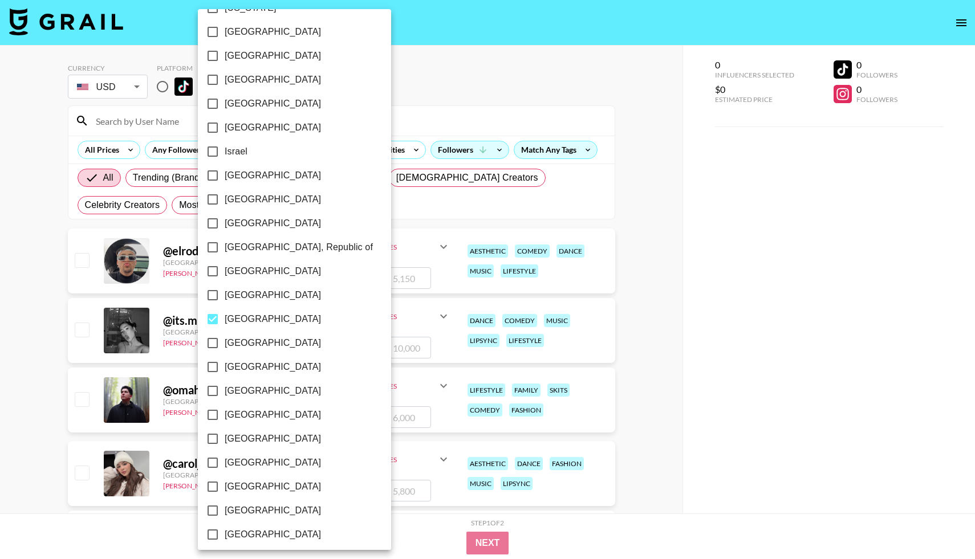
click at [664, 223] on div at bounding box center [487, 279] width 975 height 559
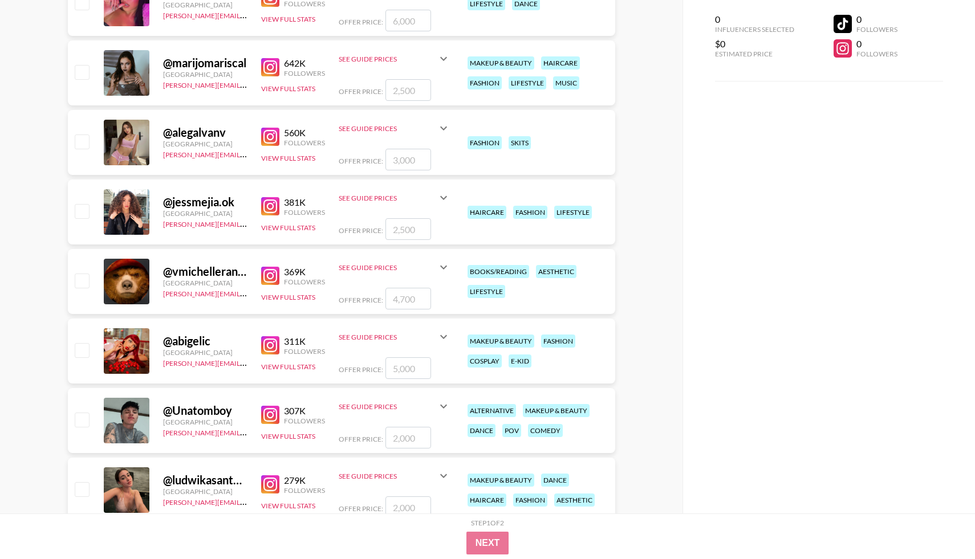
scroll to position [0, 0]
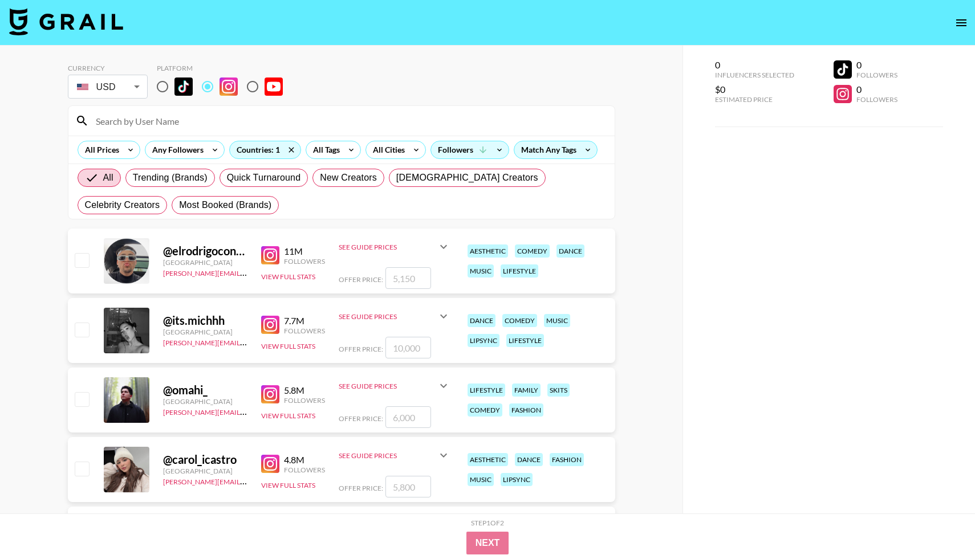
click at [270, 324] on img at bounding box center [270, 325] width 18 height 18
click at [442, 313] on icon at bounding box center [444, 317] width 14 height 14
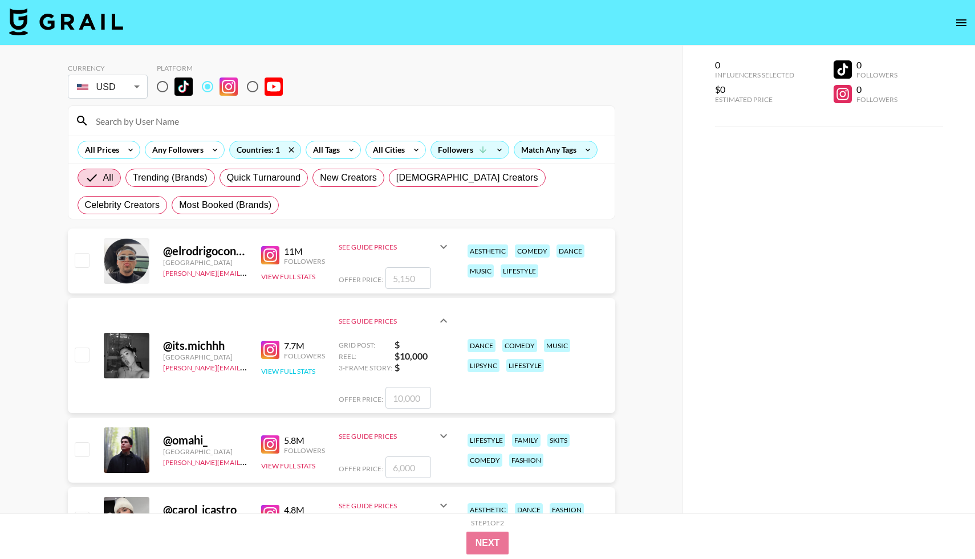
click at [301, 374] on button "View Full Stats" at bounding box center [288, 371] width 54 height 9
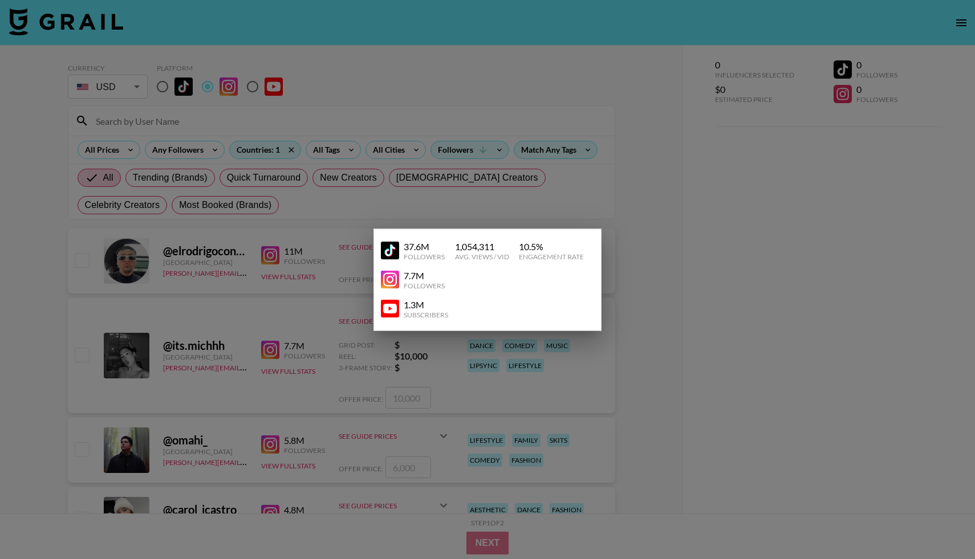
click at [391, 253] on img at bounding box center [390, 251] width 18 height 18
click at [311, 259] on div at bounding box center [487, 279] width 975 height 559
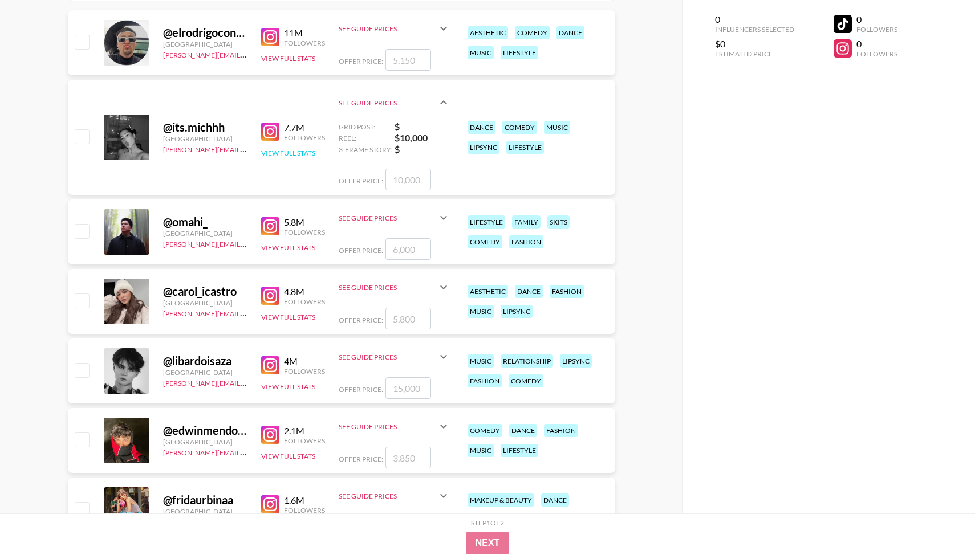
scroll to position [221, 0]
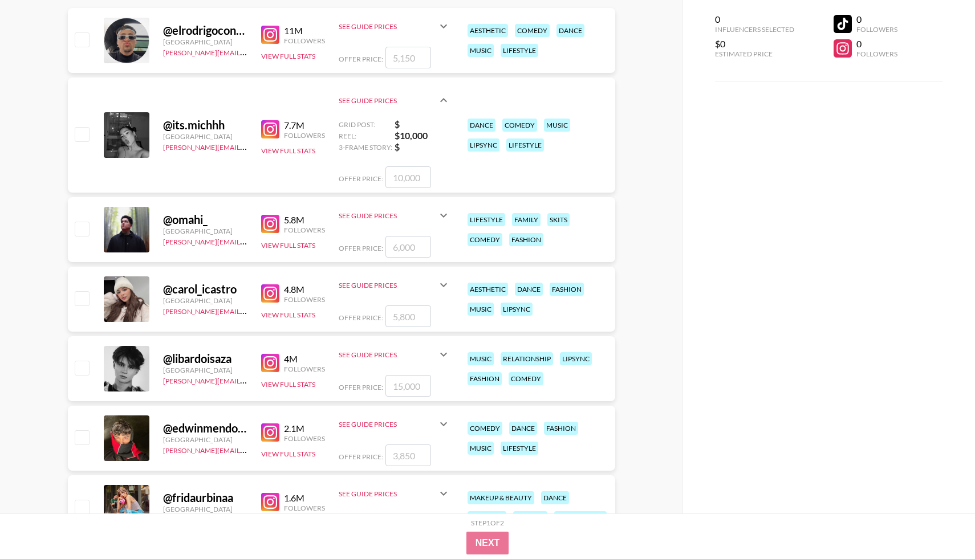
click at [272, 293] on img at bounding box center [270, 294] width 18 height 18
click at [443, 287] on icon at bounding box center [444, 285] width 14 height 14
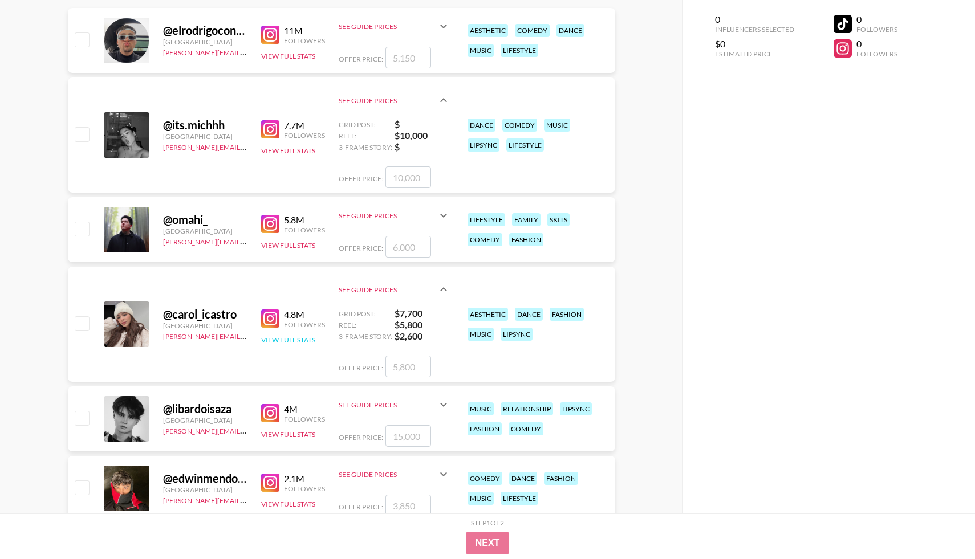
click at [289, 336] on button "View Full Stats" at bounding box center [288, 340] width 54 height 9
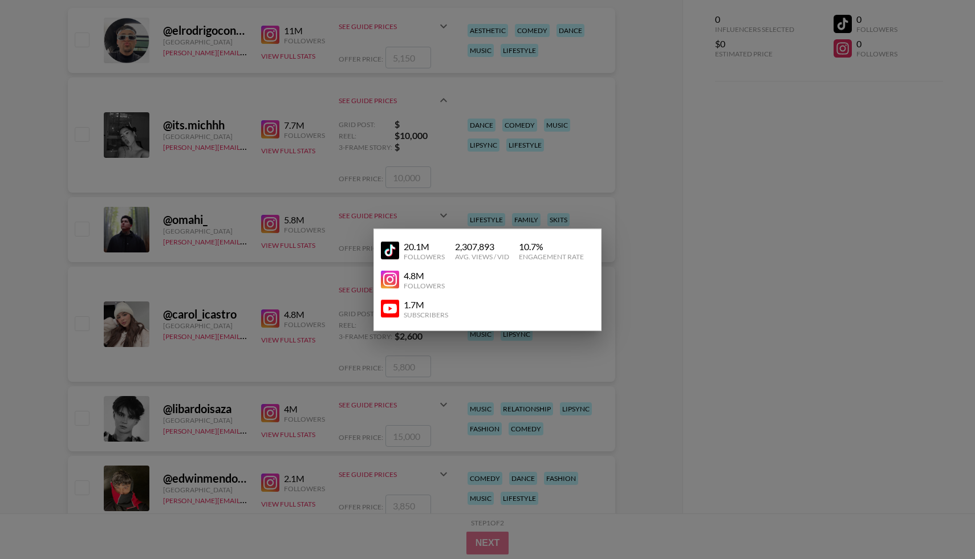
click at [381, 256] on img at bounding box center [390, 251] width 18 height 18
click at [255, 137] on div at bounding box center [487, 279] width 975 height 559
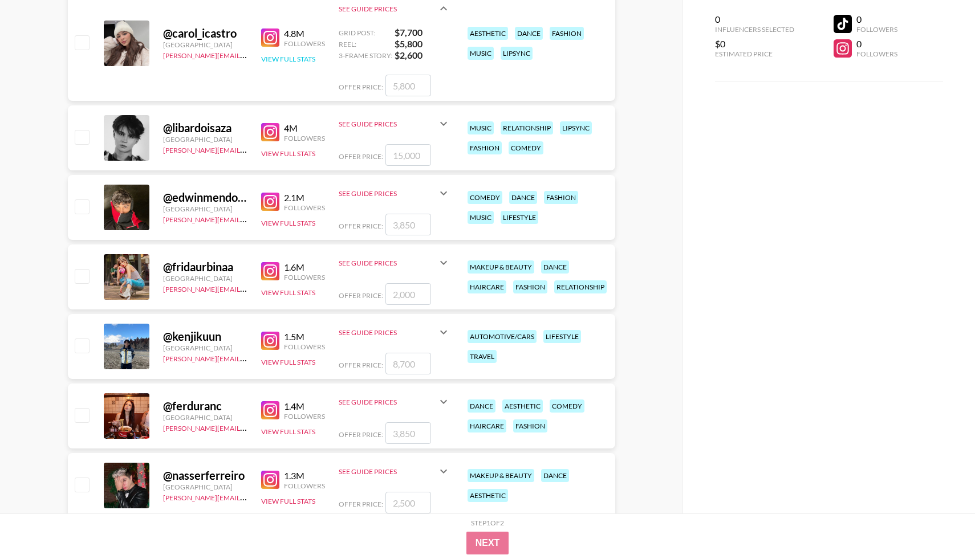
scroll to position [503, 0]
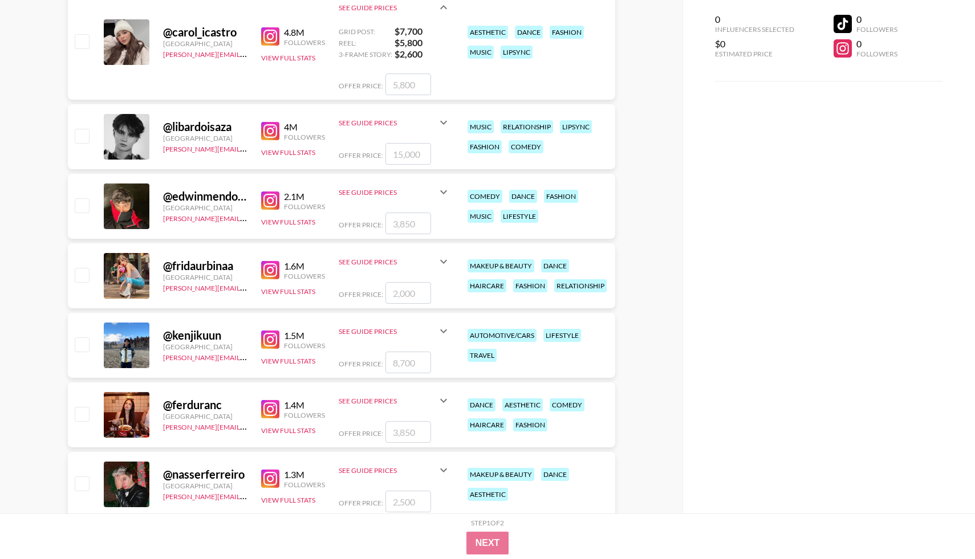
click at [266, 270] on img at bounding box center [270, 270] width 18 height 18
click at [273, 291] on button "View Full Stats" at bounding box center [288, 291] width 54 height 9
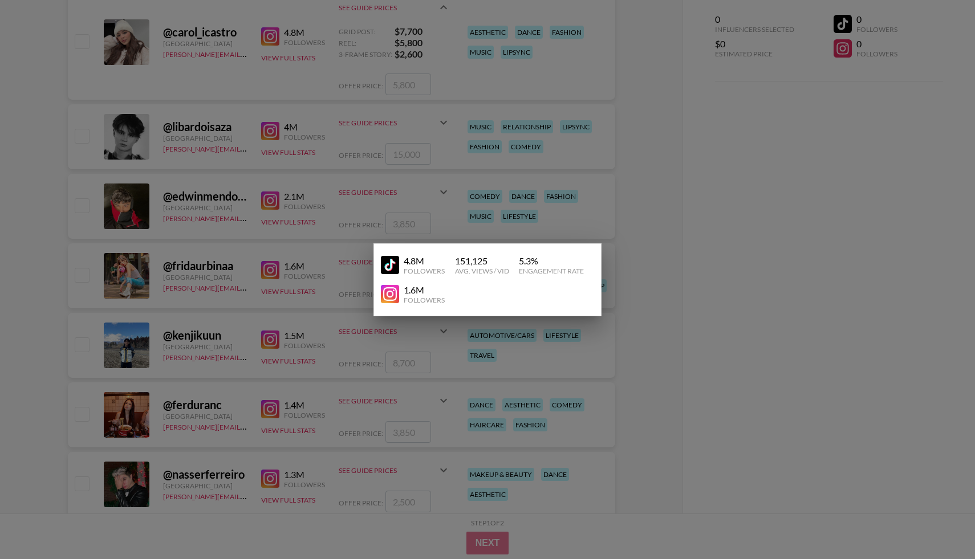
click at [387, 262] on img at bounding box center [390, 265] width 18 height 18
click at [290, 257] on div at bounding box center [487, 279] width 975 height 559
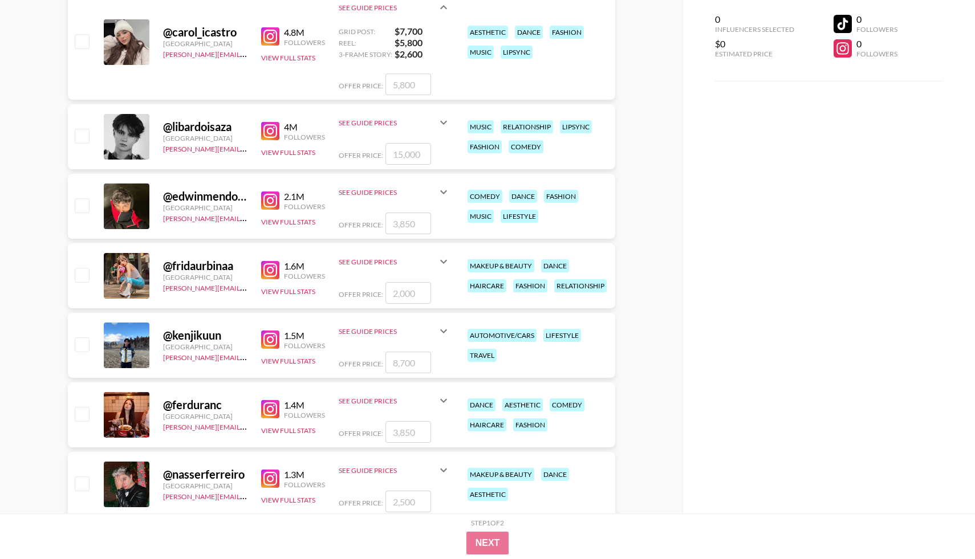
click at [441, 265] on icon at bounding box center [444, 262] width 14 height 14
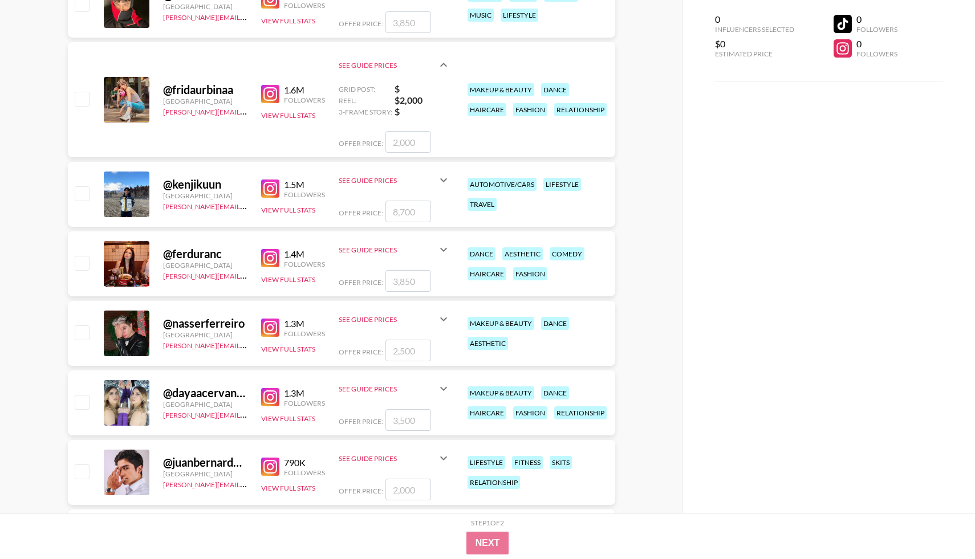
scroll to position [705, 0]
click at [262, 192] on img at bounding box center [270, 188] width 18 height 18
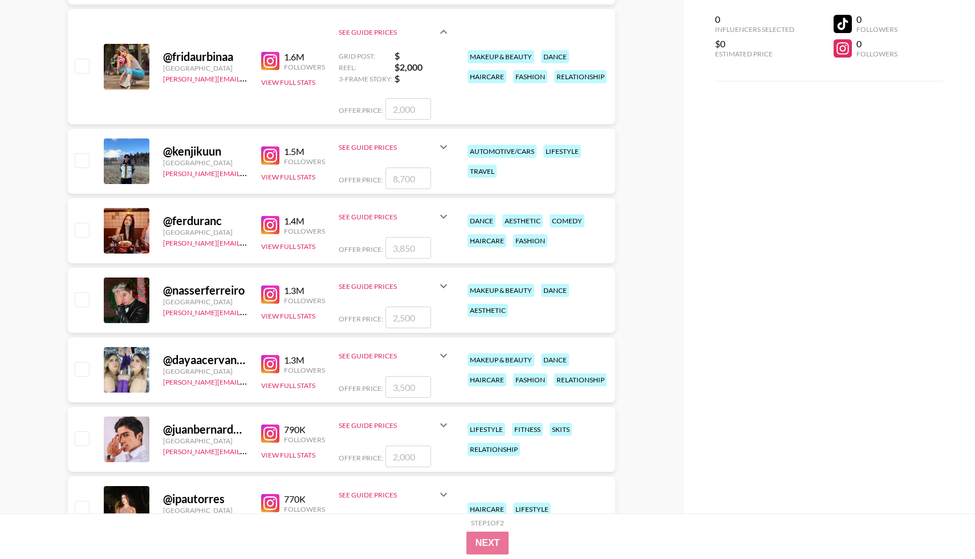
scroll to position [738, 0]
click at [273, 226] on img at bounding box center [270, 225] width 18 height 18
click at [445, 222] on icon at bounding box center [444, 216] width 14 height 14
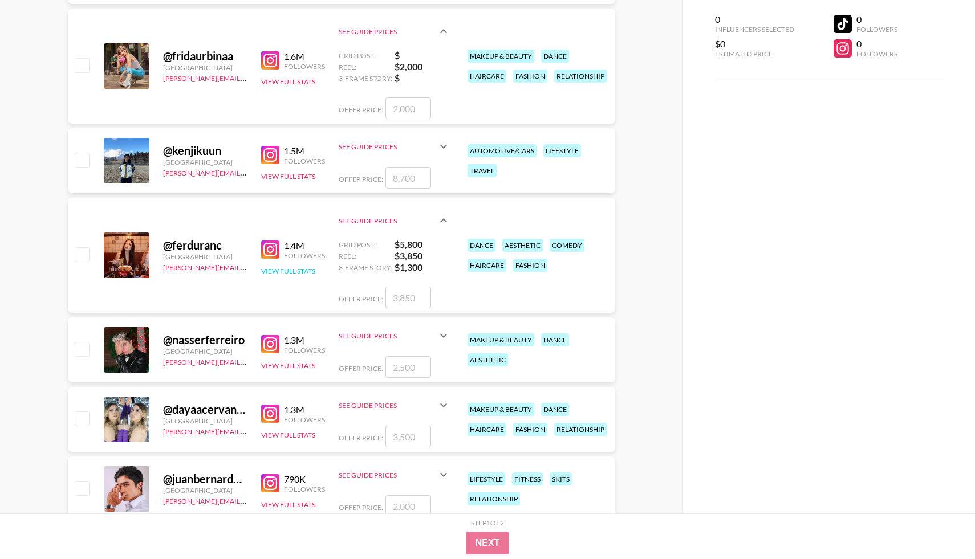
click at [283, 267] on button "View Full Stats" at bounding box center [288, 271] width 54 height 9
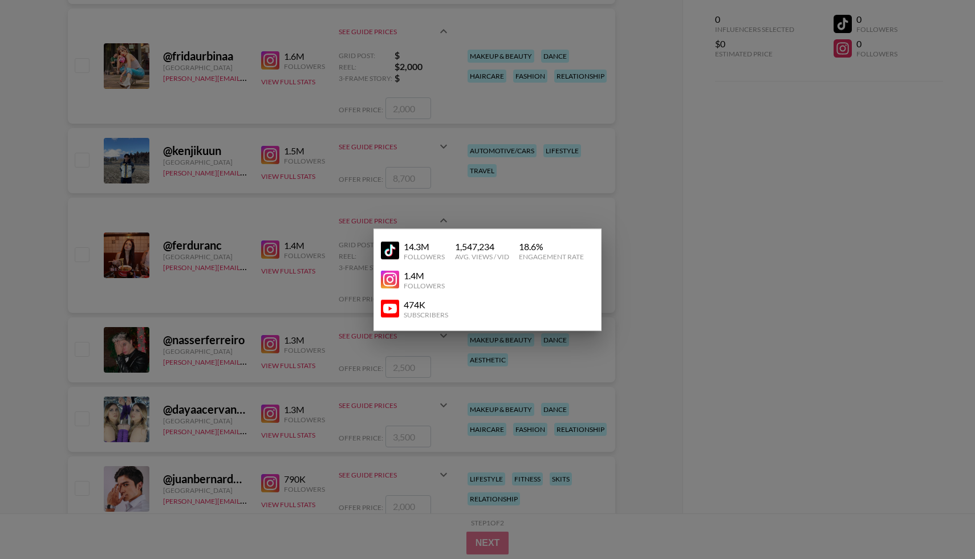
click at [392, 251] on img at bounding box center [390, 251] width 18 height 18
click at [270, 238] on div at bounding box center [487, 279] width 975 height 559
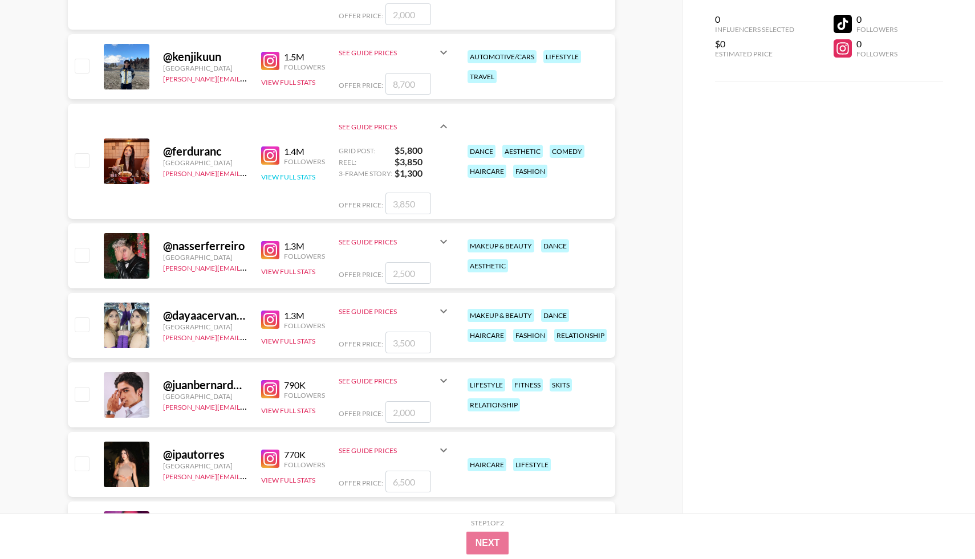
scroll to position [839, 0]
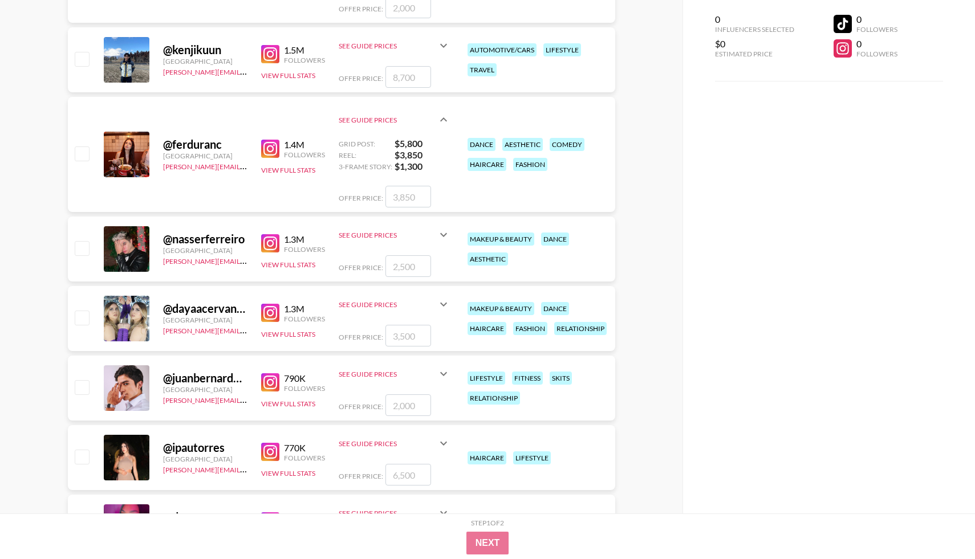
click at [283, 320] on link at bounding box center [272, 313] width 23 height 18
click at [442, 306] on icon at bounding box center [443, 305] width 7 height 4
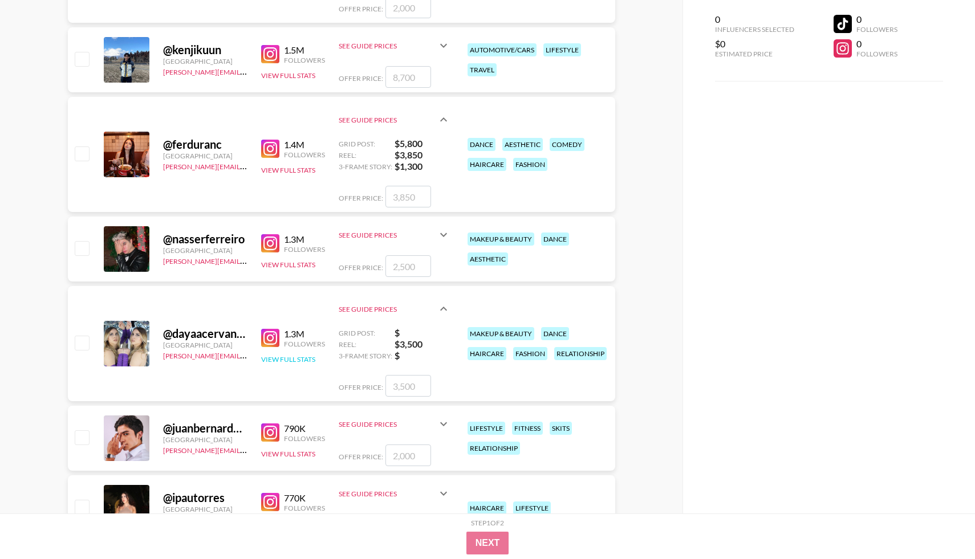
click at [294, 357] on button "View Full Stats" at bounding box center [288, 359] width 54 height 9
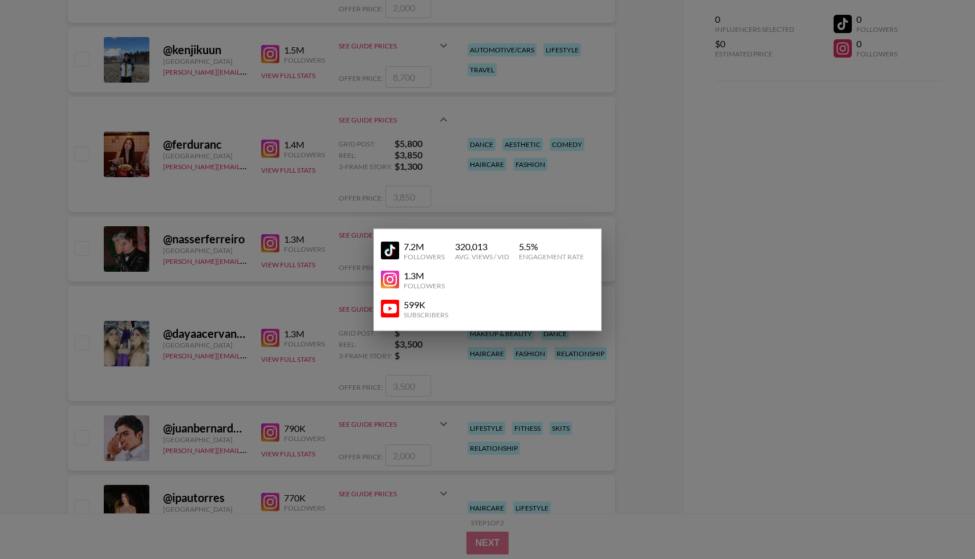
click at [387, 249] on img at bounding box center [390, 251] width 18 height 18
click at [585, 330] on div "7.2M Followers 320,013 Avg. Views / Vid 5.5 % Engagement Rate 1.3M Followers 59…" at bounding box center [488, 280] width 228 height 102
click at [643, 360] on div at bounding box center [487, 279] width 975 height 559
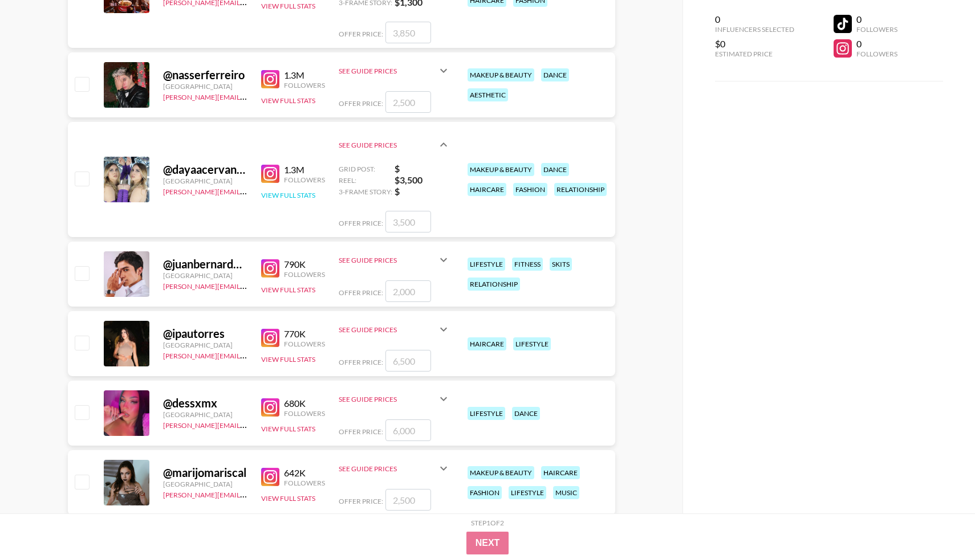
scroll to position [1045, 0]
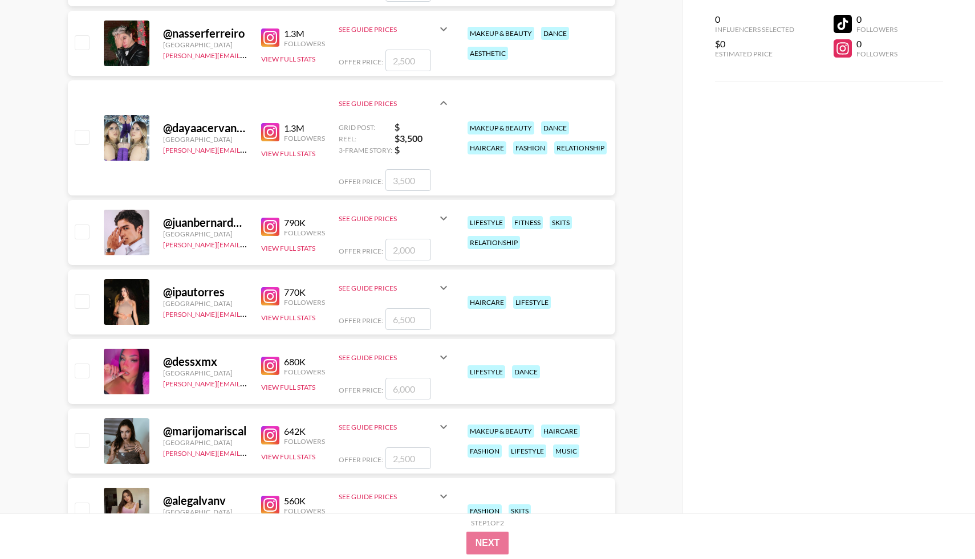
click at [277, 299] on img at bounding box center [270, 296] width 18 height 18
click at [446, 286] on icon at bounding box center [443, 288] width 7 height 4
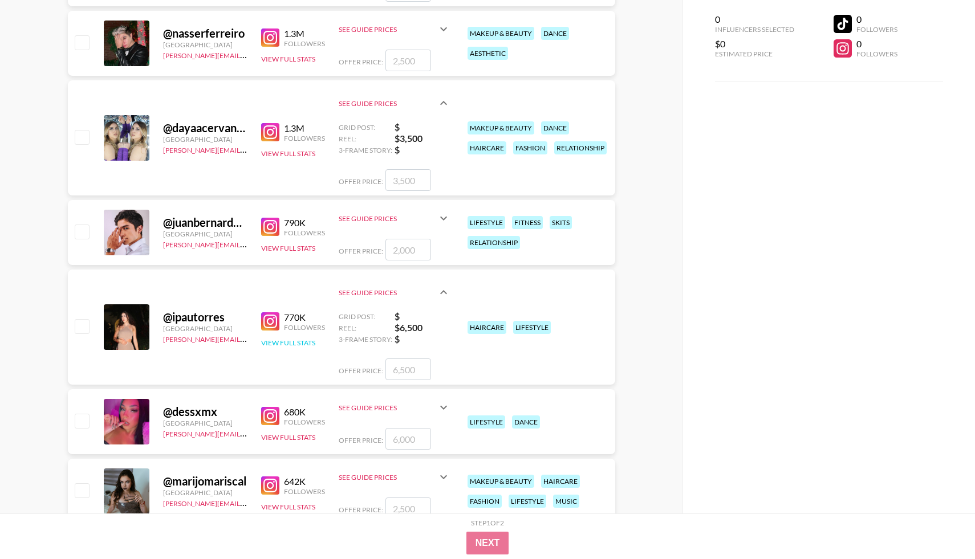
click at [306, 343] on button "View Full Stats" at bounding box center [288, 343] width 54 height 9
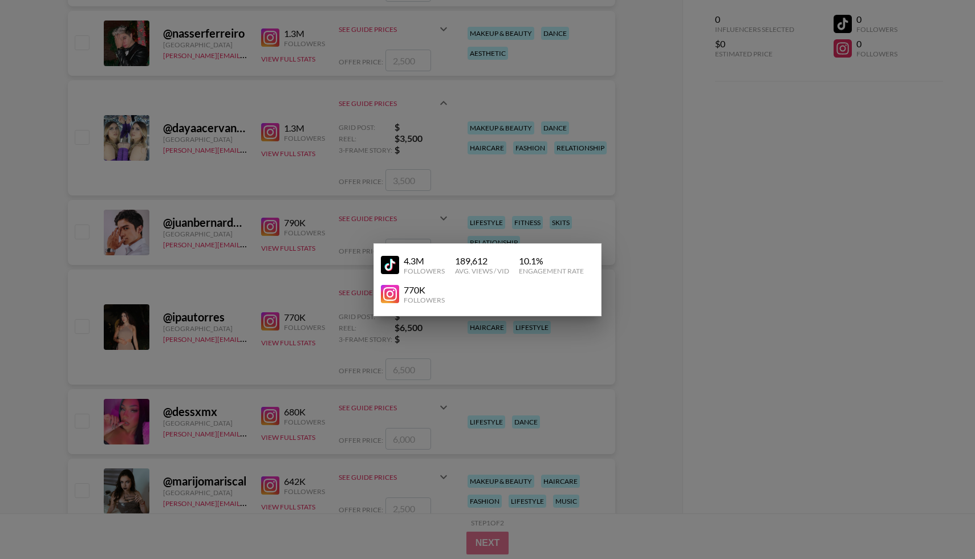
click at [385, 261] on img at bounding box center [390, 265] width 18 height 18
click at [665, 281] on div at bounding box center [487, 279] width 975 height 559
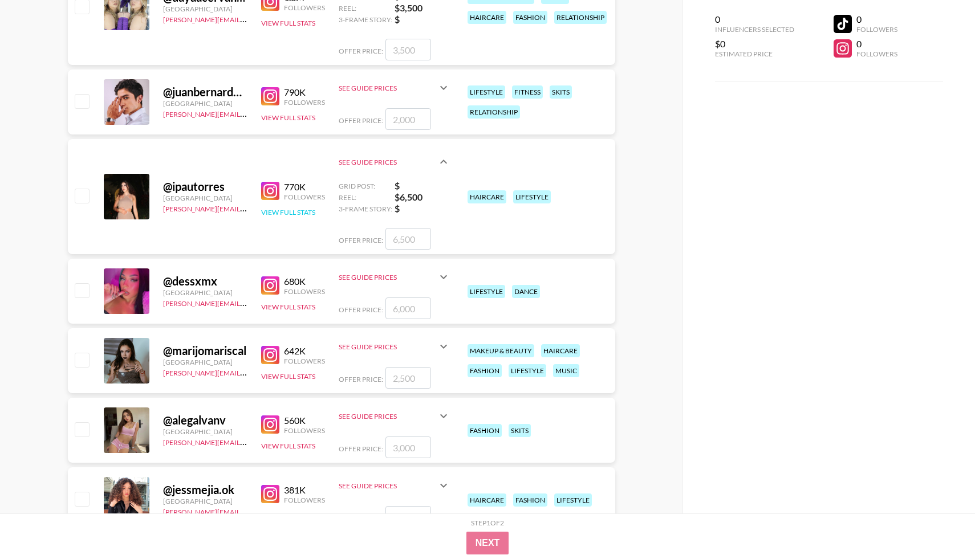
scroll to position [1223, 0]
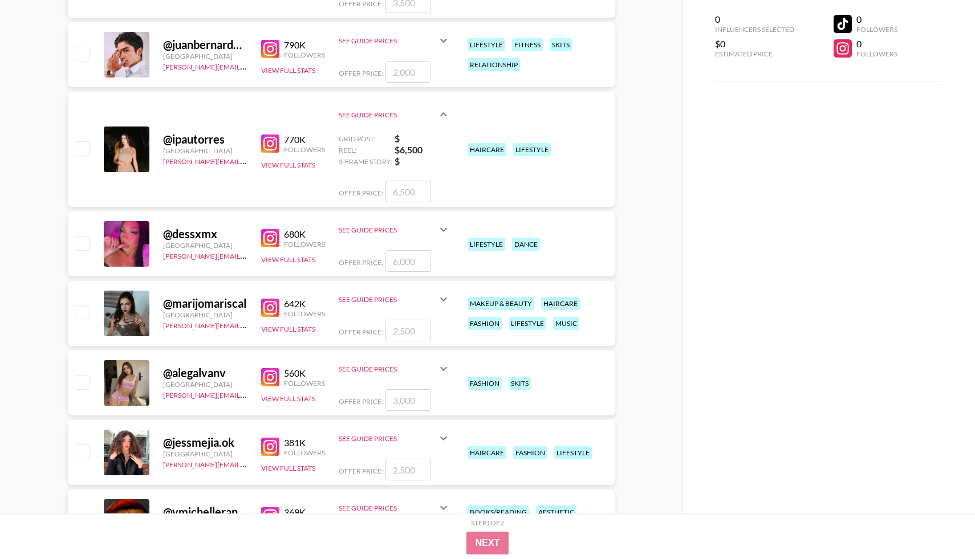
click at [272, 241] on img at bounding box center [270, 238] width 18 height 18
click at [444, 228] on icon at bounding box center [444, 230] width 14 height 14
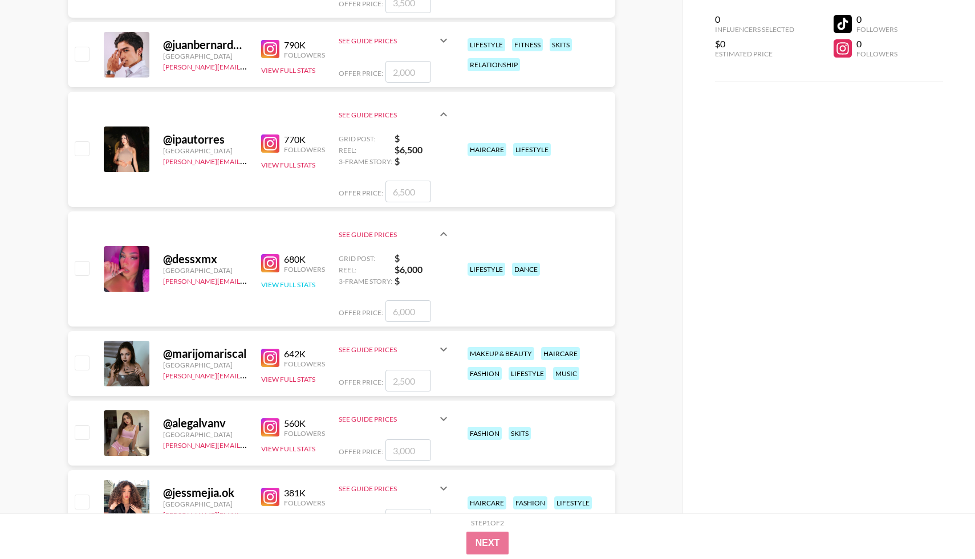
click at [299, 287] on button "View Full Stats" at bounding box center [288, 285] width 54 height 9
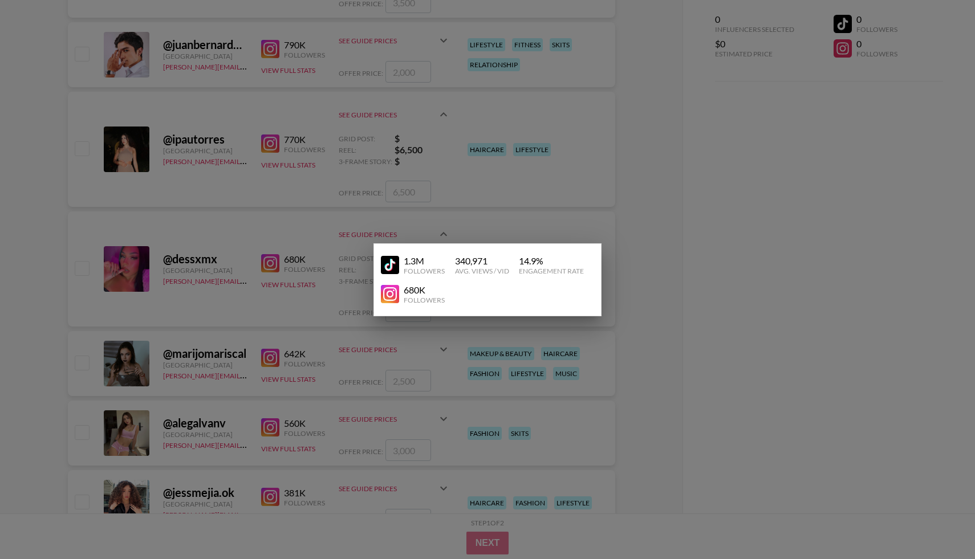
click at [391, 263] on img at bounding box center [390, 265] width 18 height 18
click at [255, 184] on div at bounding box center [487, 279] width 975 height 559
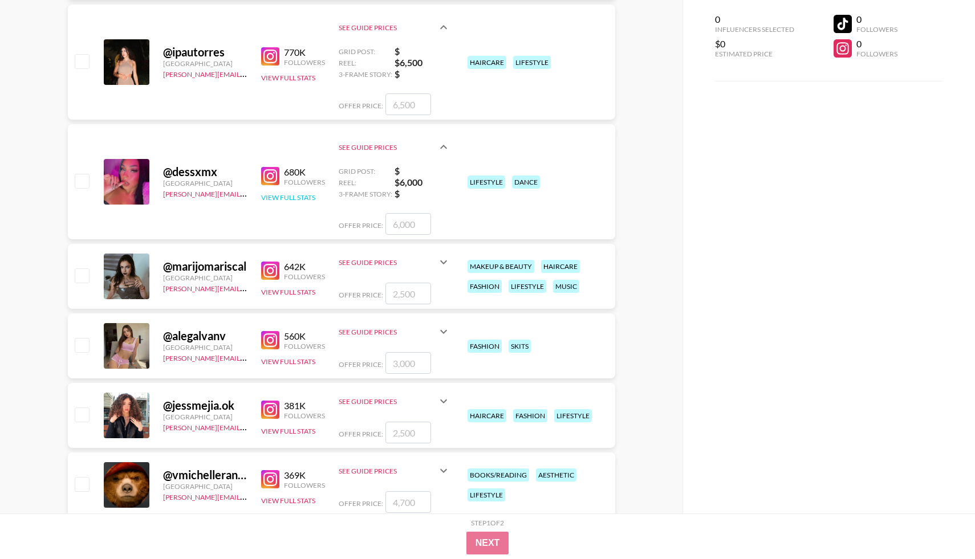
scroll to position [1312, 0]
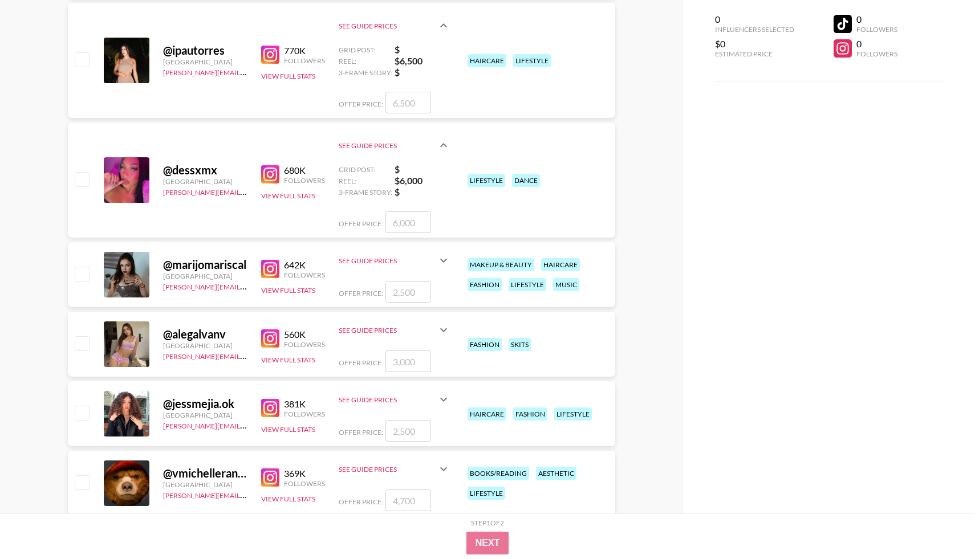
click at [270, 265] on img at bounding box center [270, 269] width 18 height 18
click at [442, 258] on icon at bounding box center [444, 261] width 14 height 14
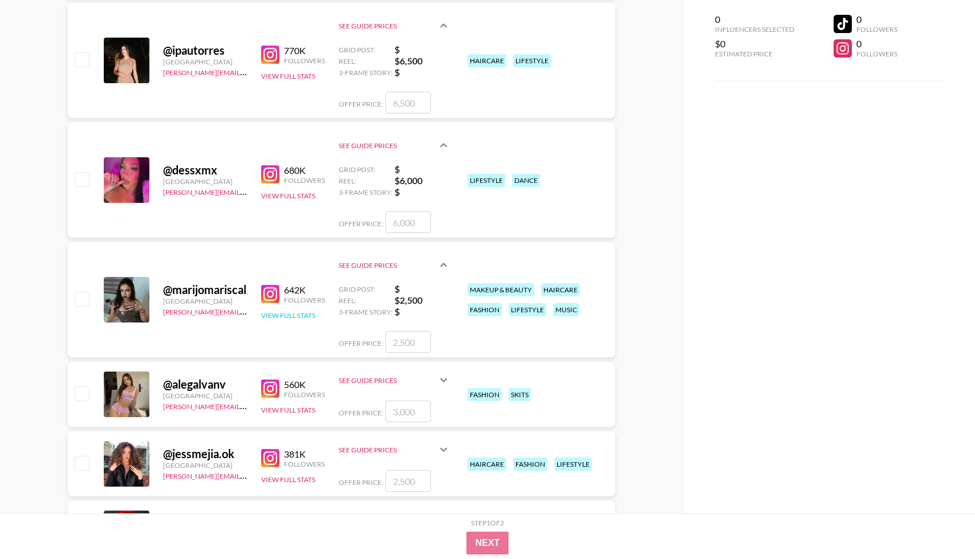
click at [274, 311] on button "View Full Stats" at bounding box center [288, 315] width 54 height 9
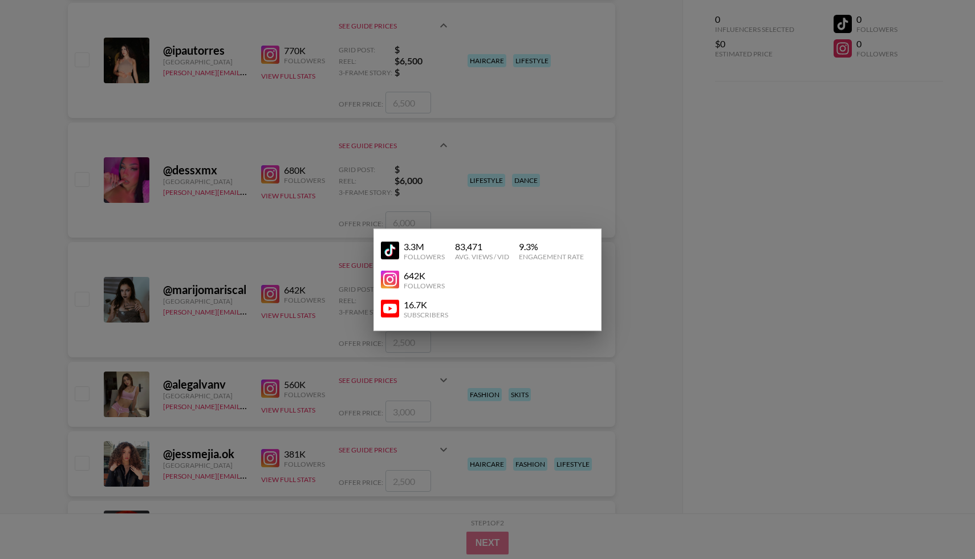
click at [383, 241] on div "3.3M Followers" at bounding box center [413, 251] width 65 height 20
click at [384, 251] on img at bounding box center [390, 251] width 18 height 18
click at [244, 322] on div at bounding box center [487, 279] width 975 height 559
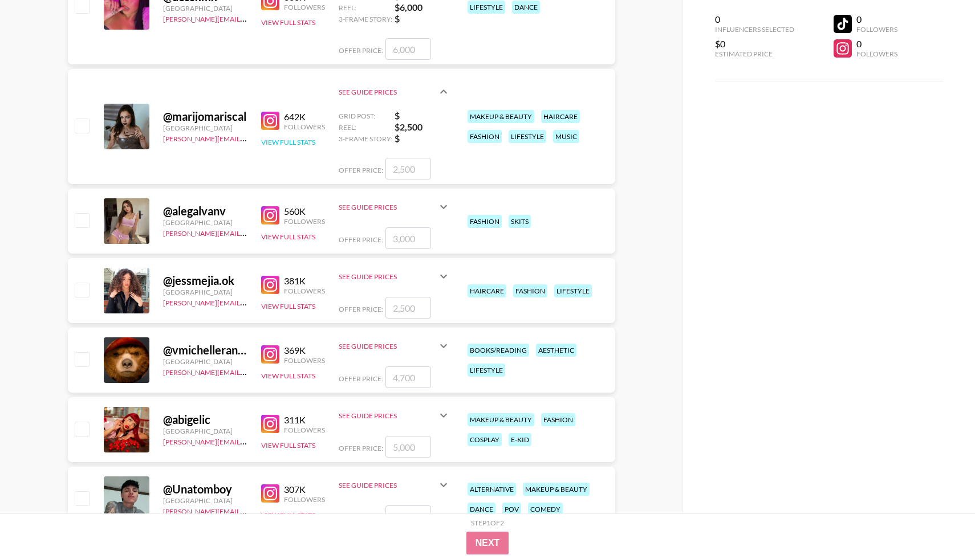
scroll to position [1436, 0]
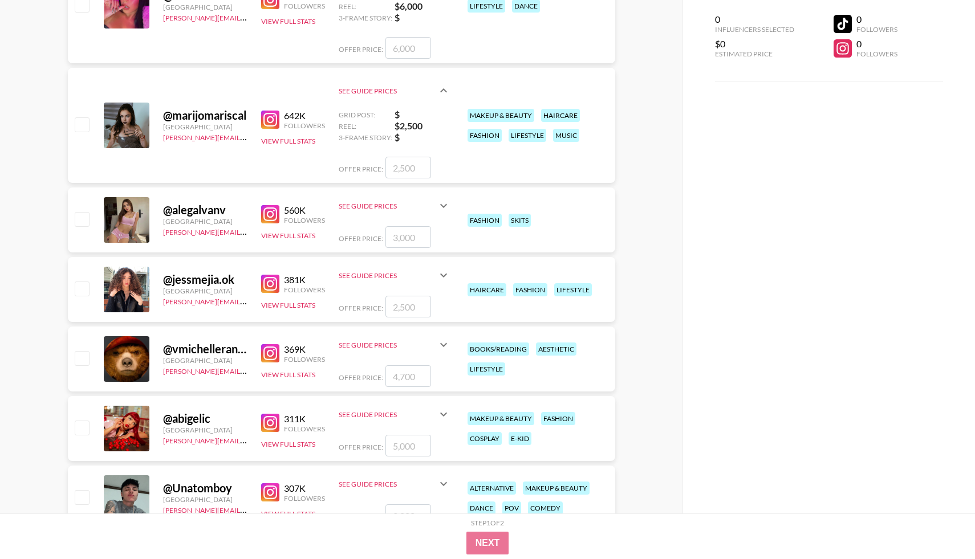
click at [269, 213] on img at bounding box center [270, 214] width 18 height 18
click at [445, 213] on div "See Guide Prices" at bounding box center [395, 205] width 112 height 27
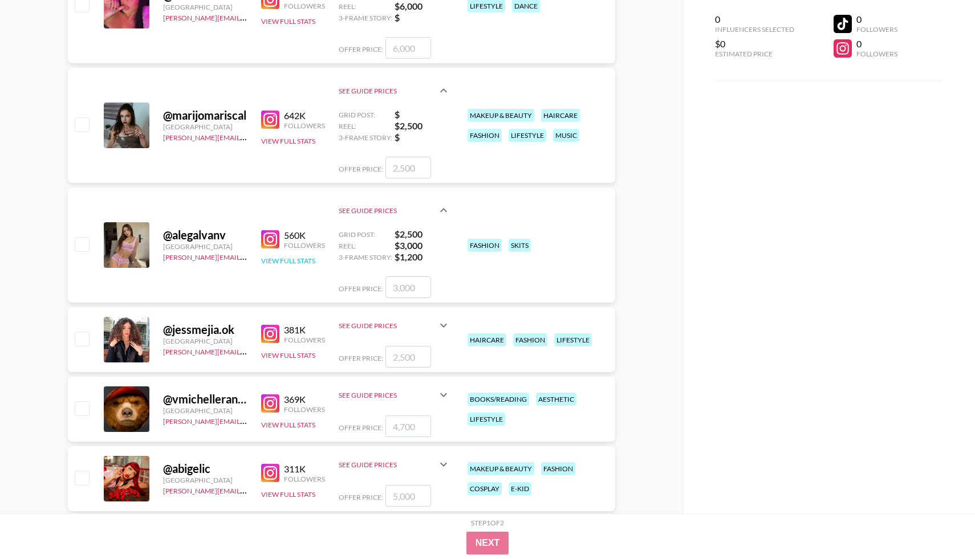
click at [290, 261] on button "View Full Stats" at bounding box center [288, 261] width 54 height 9
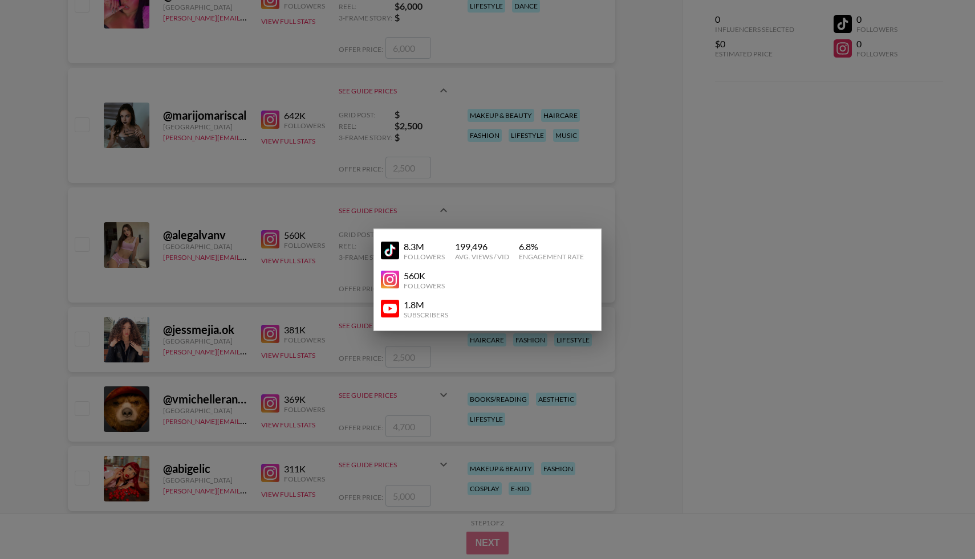
click at [388, 258] on img at bounding box center [390, 251] width 18 height 18
click at [231, 228] on div at bounding box center [487, 279] width 975 height 559
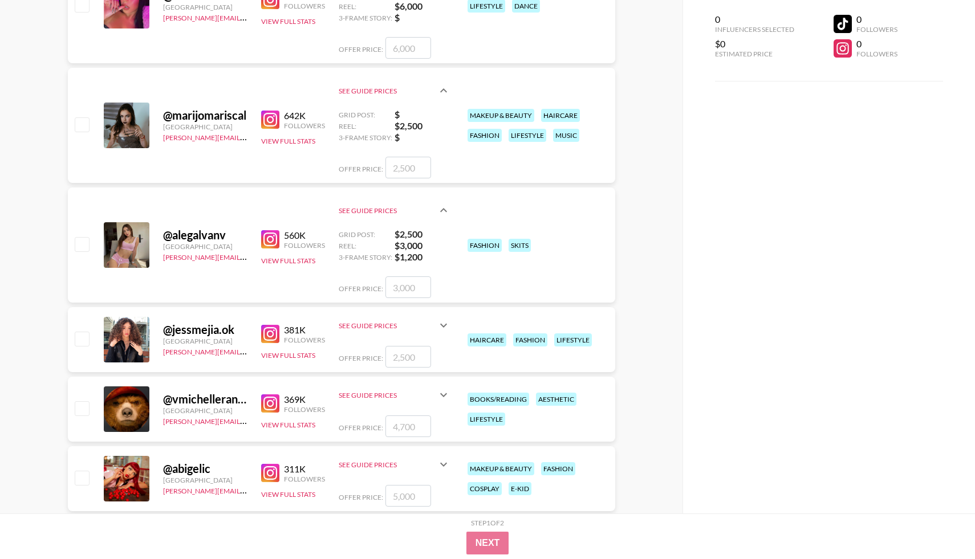
click at [276, 332] on img at bounding box center [270, 334] width 18 height 18
click at [271, 355] on button "View Full Stats" at bounding box center [288, 355] width 54 height 9
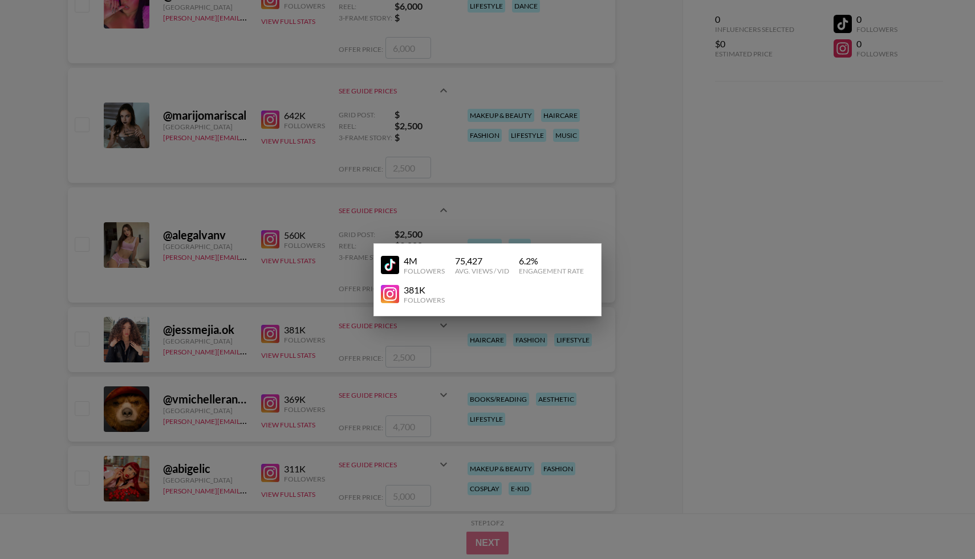
click at [384, 273] on img at bounding box center [390, 265] width 18 height 18
click at [272, 266] on div at bounding box center [487, 279] width 975 height 559
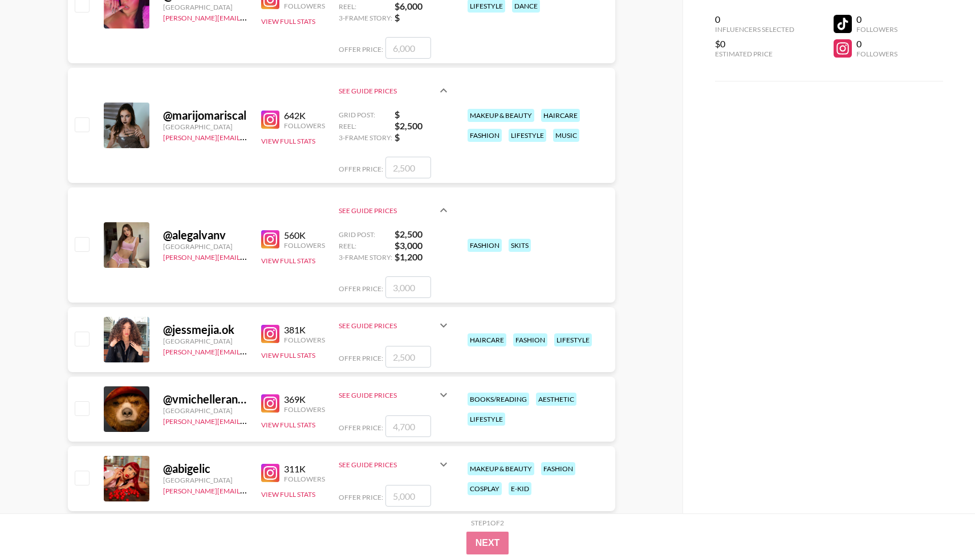
click at [444, 332] on div "See Guide Prices" at bounding box center [395, 325] width 112 height 27
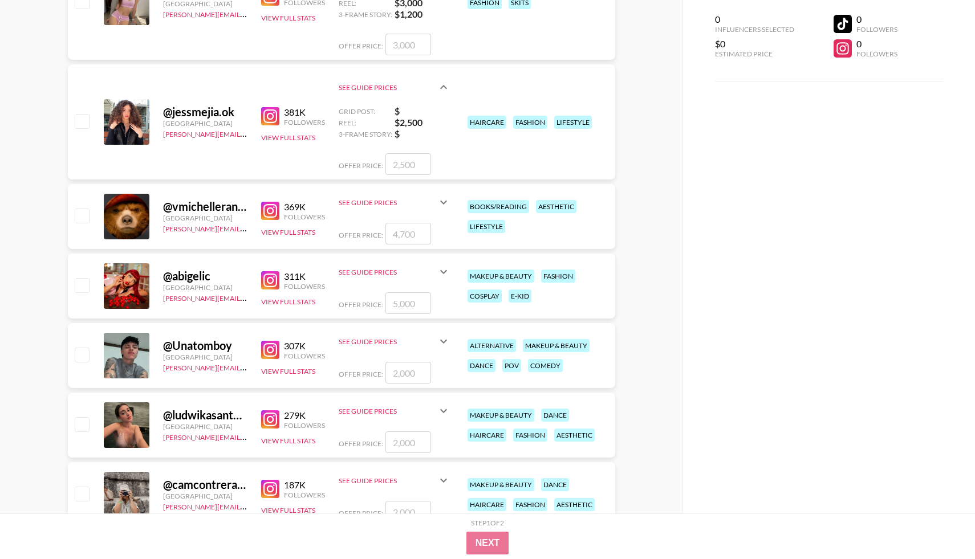
scroll to position [1698, 0]
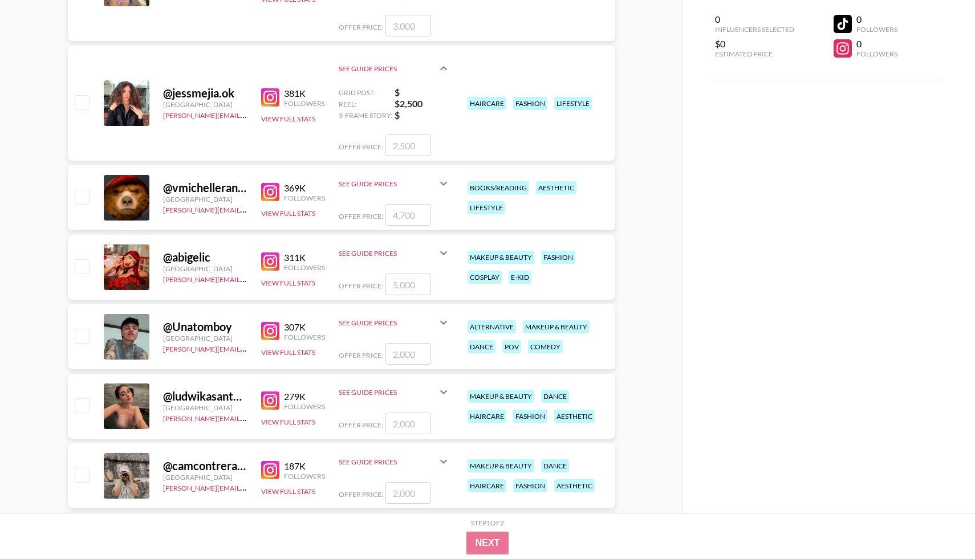
click at [268, 197] on img at bounding box center [270, 192] width 18 height 18
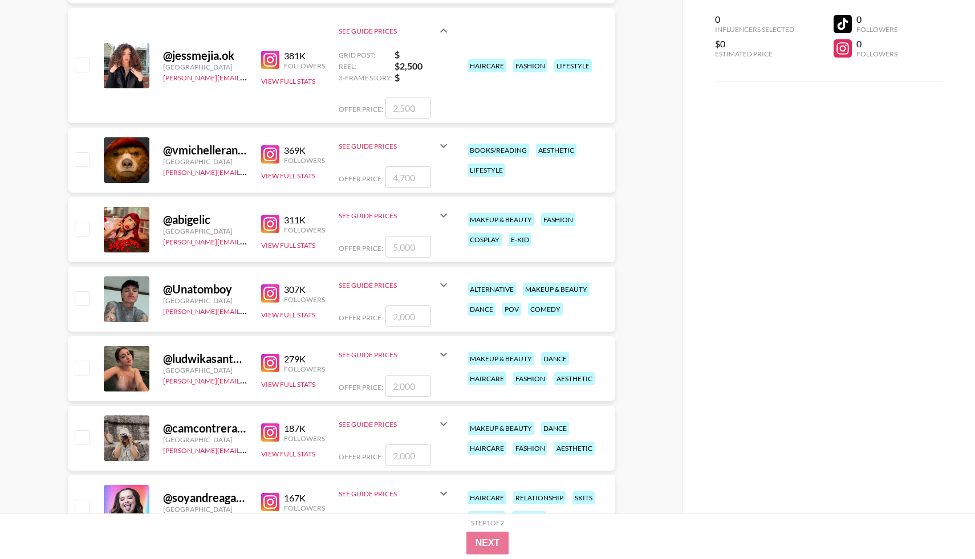
scroll to position [1741, 0]
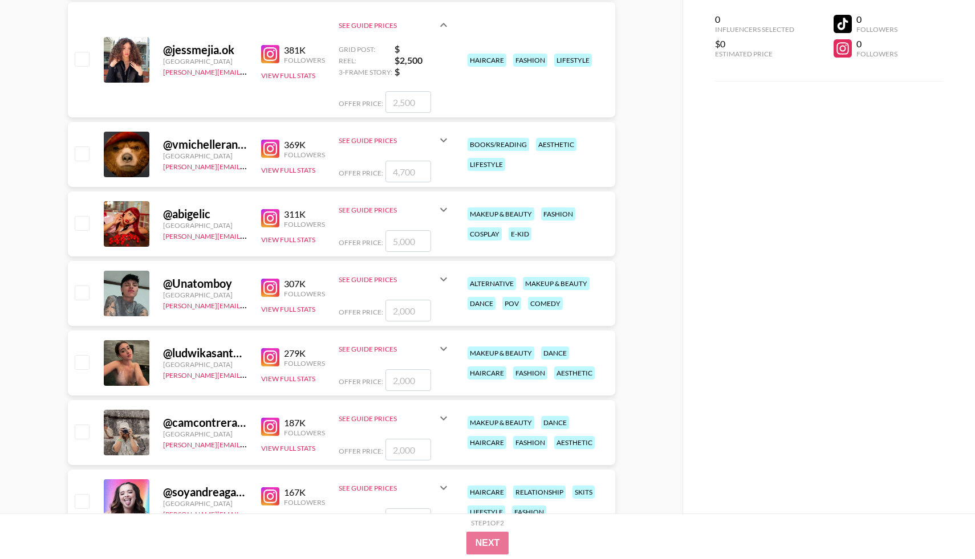
click at [268, 216] on img at bounding box center [270, 218] width 18 height 18
click at [285, 237] on button "View Full Stats" at bounding box center [288, 240] width 54 height 9
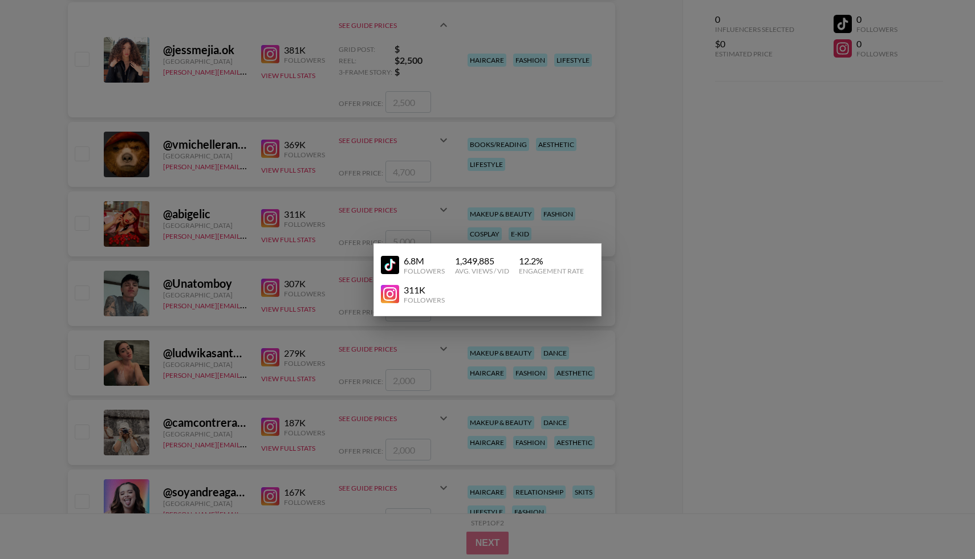
click at [286, 286] on div at bounding box center [487, 279] width 975 height 559
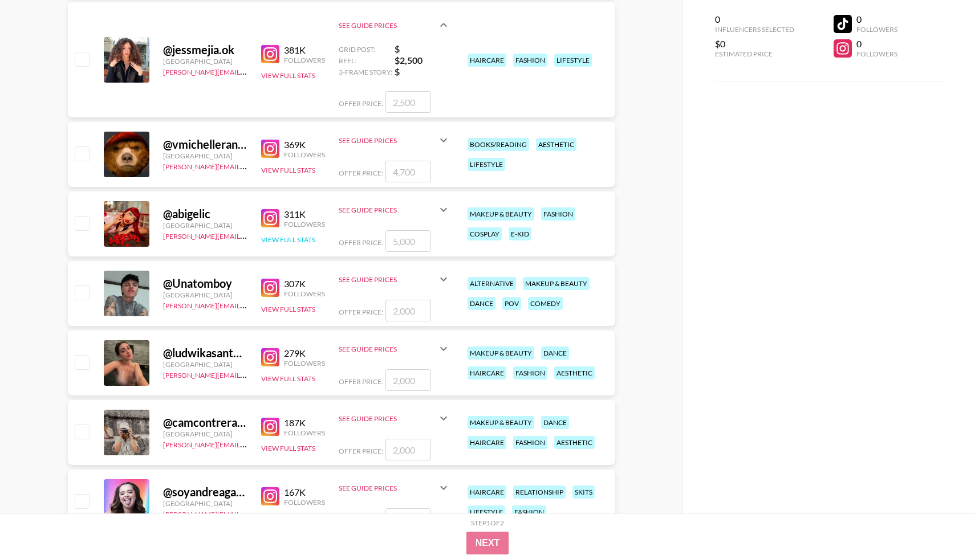
click at [303, 238] on button "View Full Stats" at bounding box center [288, 240] width 54 height 9
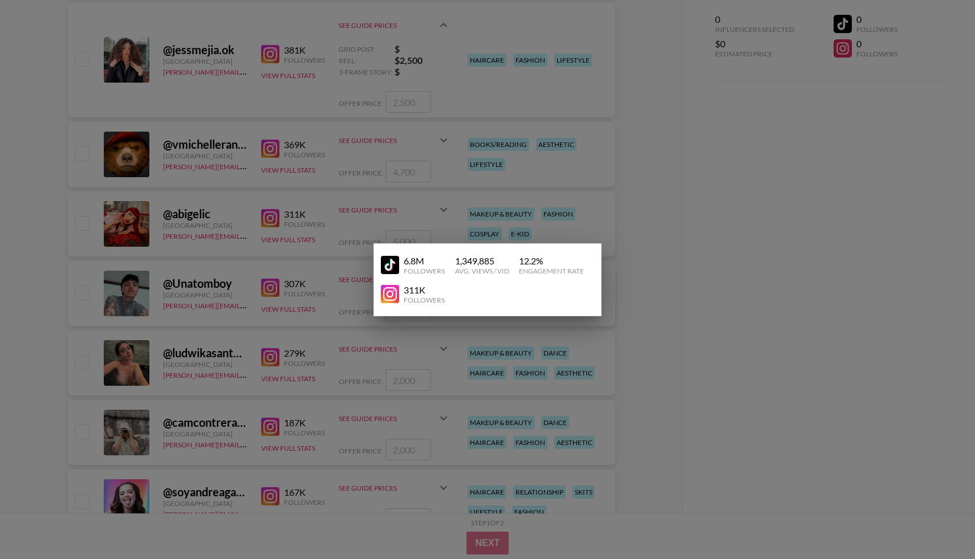
click at [386, 263] on img at bounding box center [390, 265] width 18 height 18
click at [733, 291] on div at bounding box center [487, 279] width 975 height 559
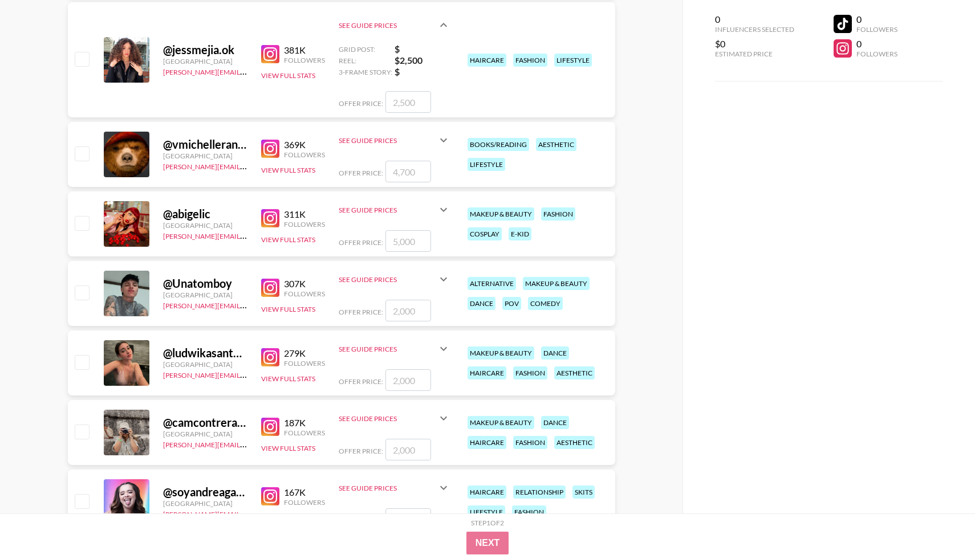
click at [267, 354] on img at bounding box center [270, 357] width 18 height 18
click at [446, 210] on icon at bounding box center [444, 210] width 14 height 14
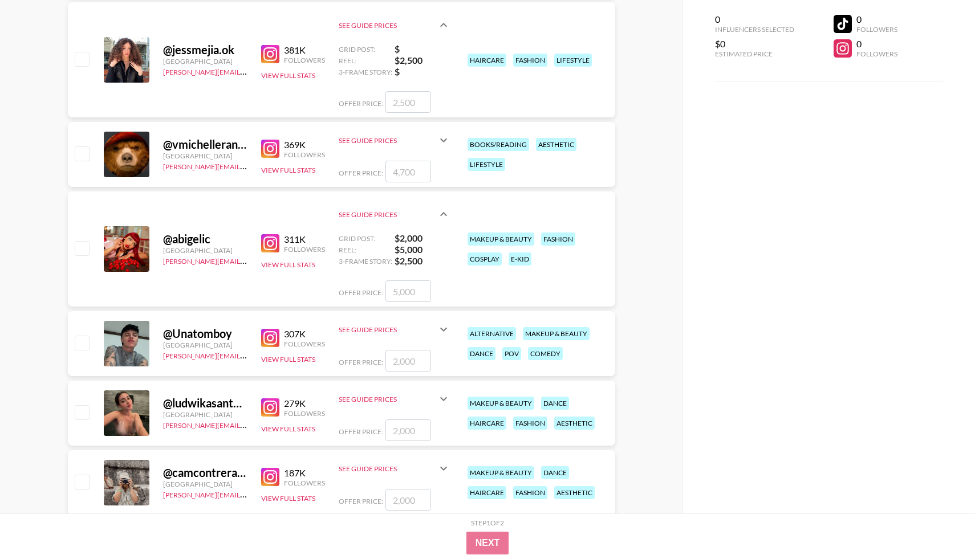
click at [450, 397] on div "@ ludwikasantoyo Mexico pete@grail-talent.com 279K Followers View Full Stats Se…" at bounding box center [341, 413] width 547 height 65
click at [446, 399] on icon at bounding box center [444, 399] width 14 height 14
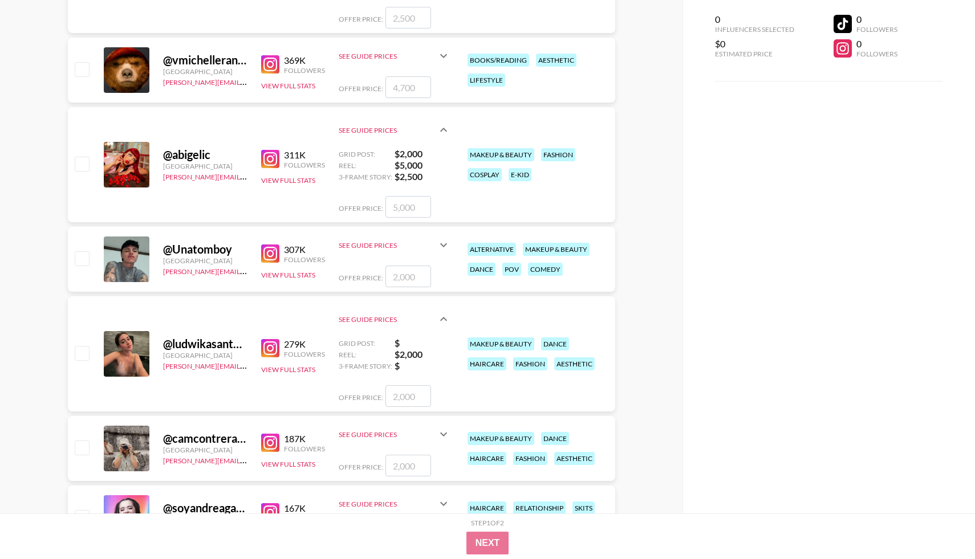
scroll to position [1834, 0]
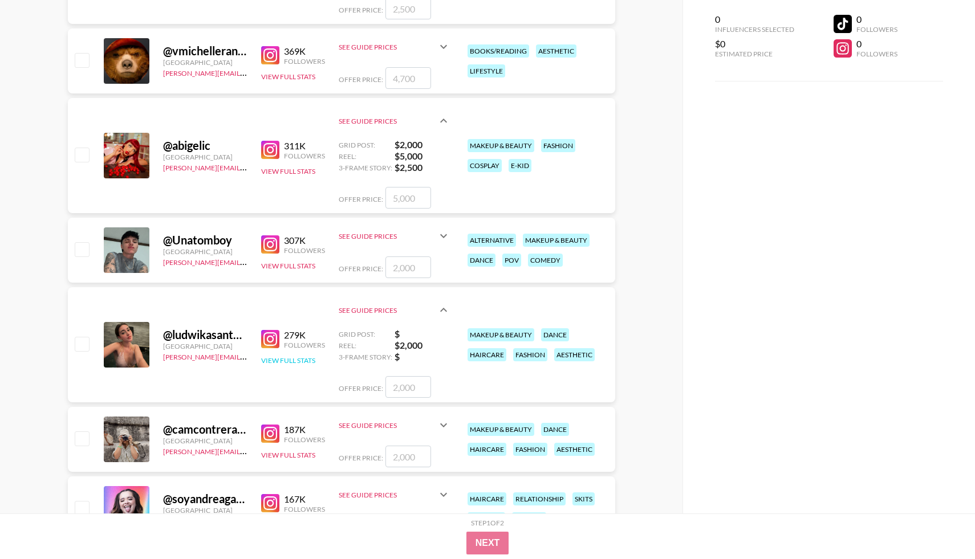
click at [291, 360] on button "View Full Stats" at bounding box center [288, 360] width 54 height 9
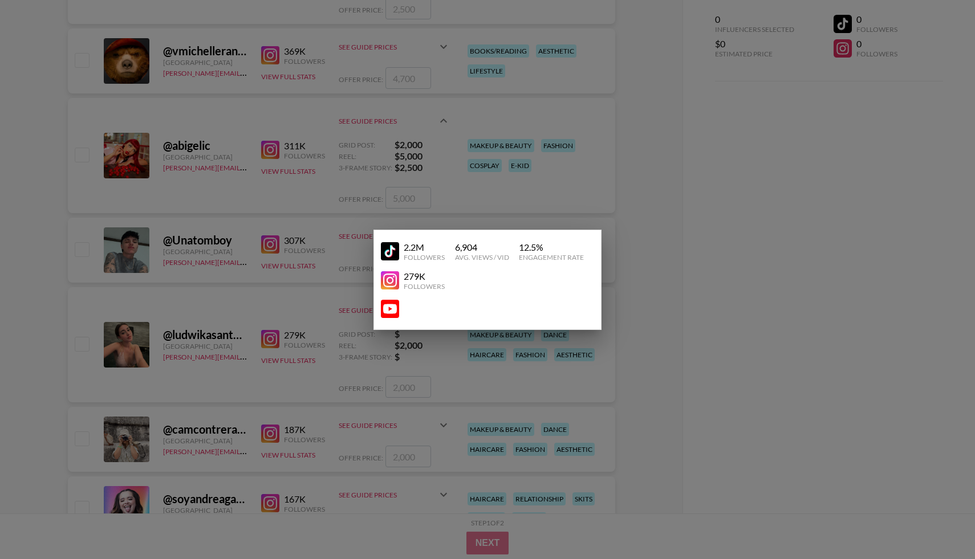
click at [391, 252] on img at bounding box center [390, 251] width 18 height 18
click at [328, 281] on div at bounding box center [487, 279] width 975 height 559
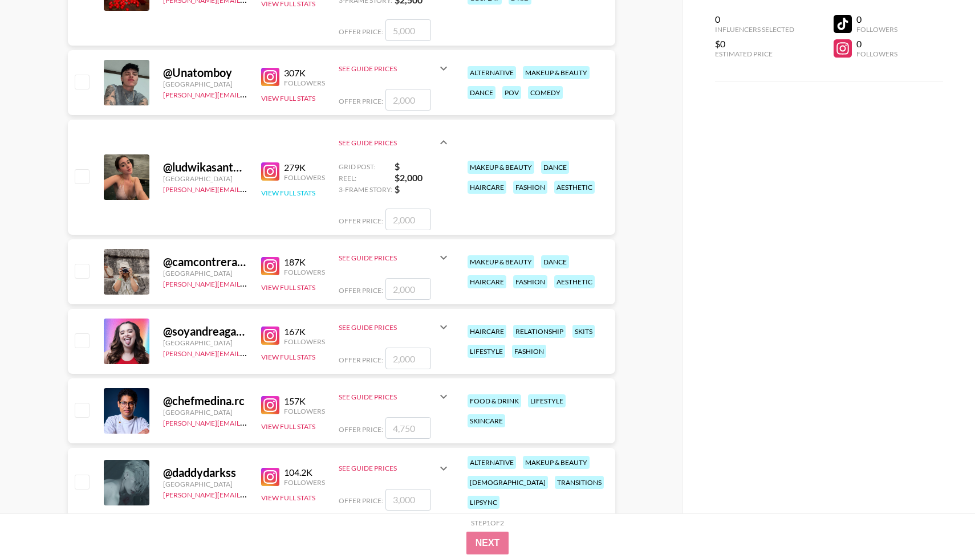
scroll to position [2008, 0]
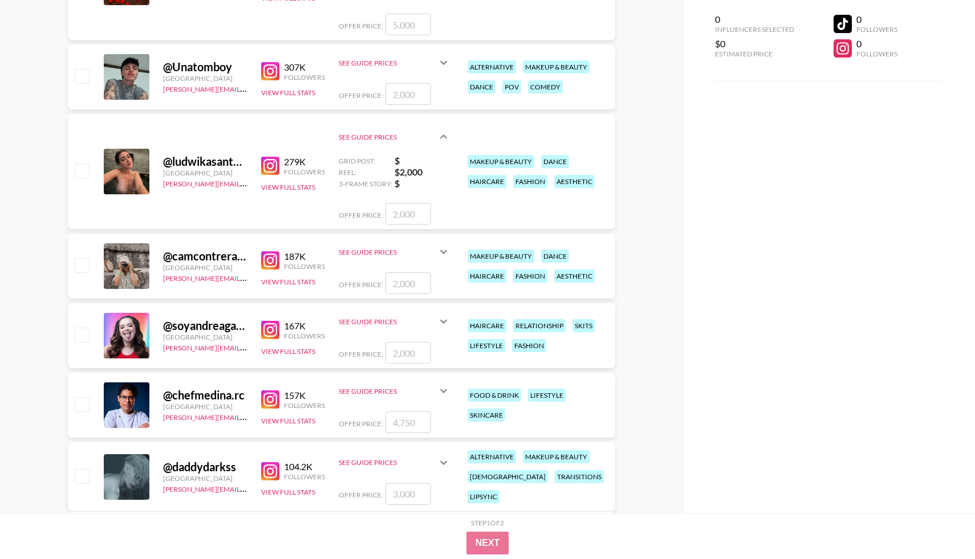
click at [269, 330] on img at bounding box center [270, 330] width 18 height 18
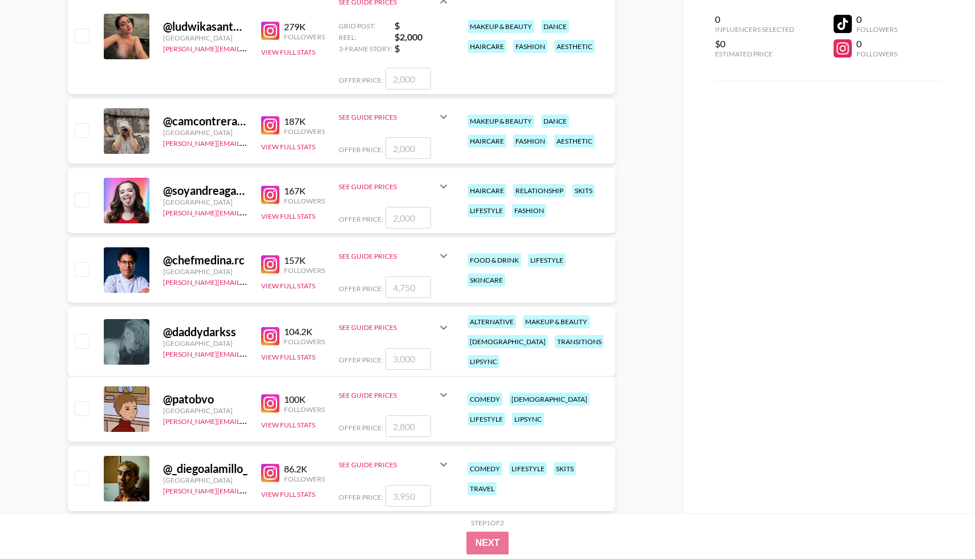
scroll to position [2164, 0]
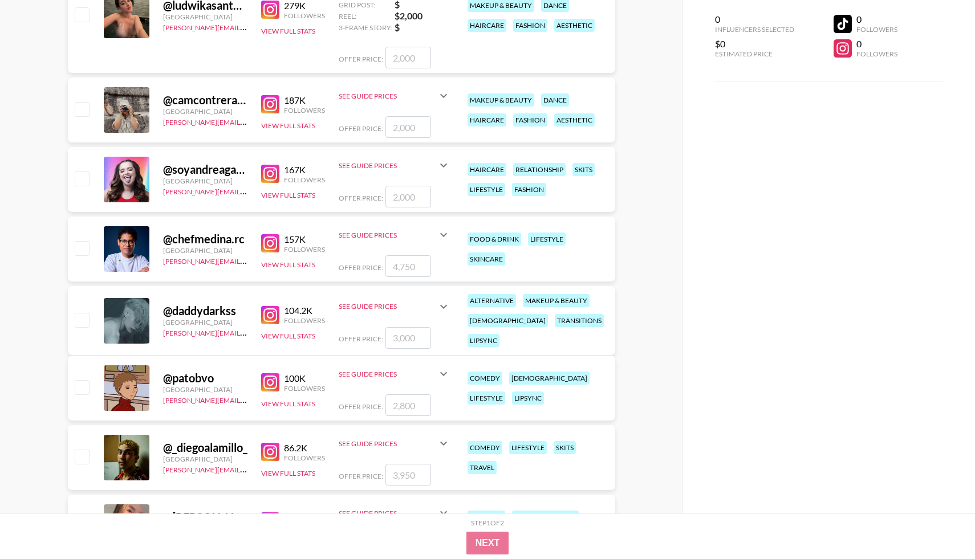
click at [269, 310] on img at bounding box center [270, 315] width 18 height 18
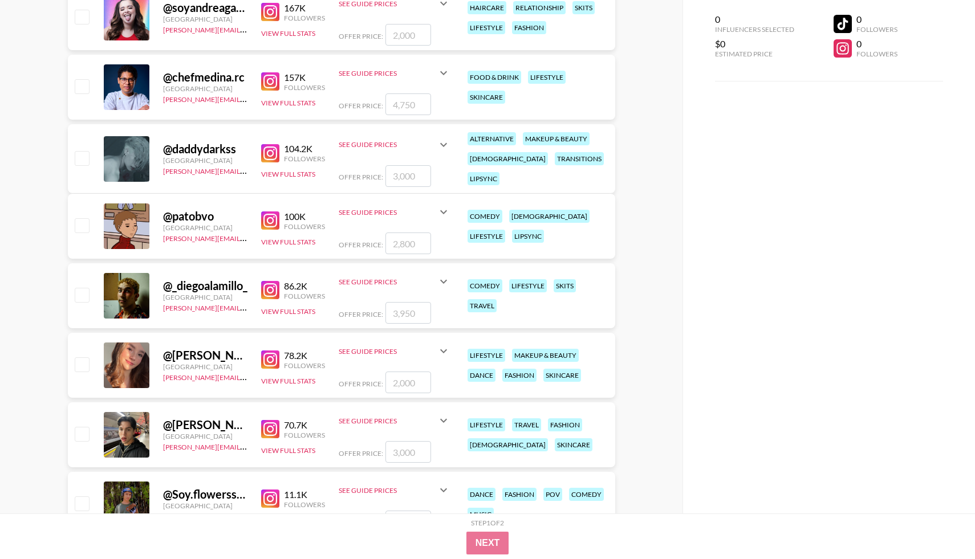
scroll to position [2349, 0]
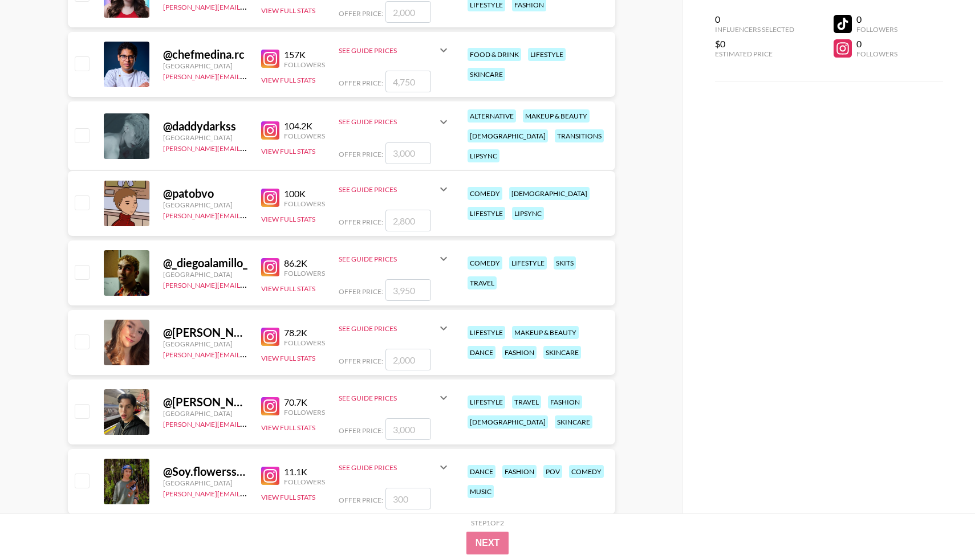
click at [299, 339] on div "Followers" at bounding box center [304, 343] width 41 height 9
click at [271, 334] on img at bounding box center [270, 337] width 18 height 18
click at [439, 330] on icon at bounding box center [444, 329] width 14 height 14
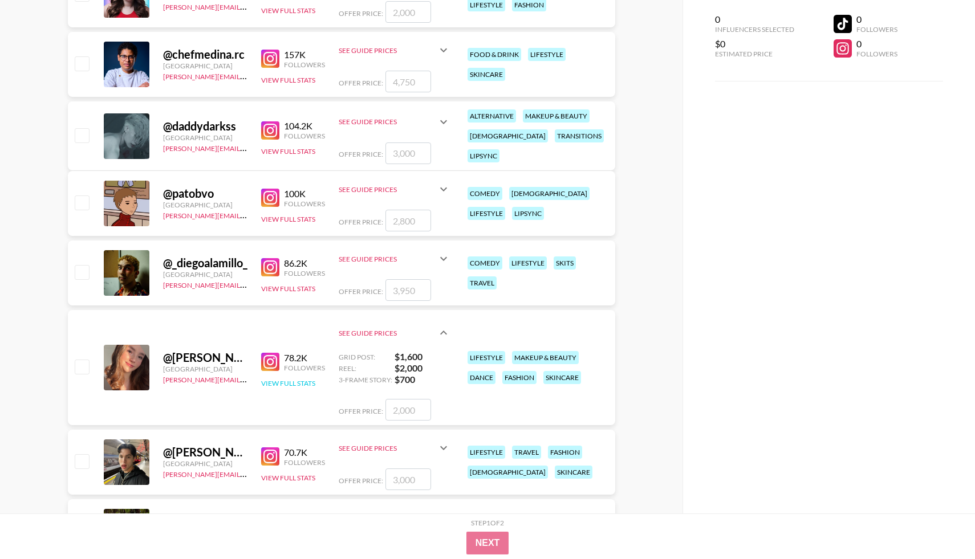
click at [282, 382] on button "View Full Stats" at bounding box center [288, 383] width 54 height 9
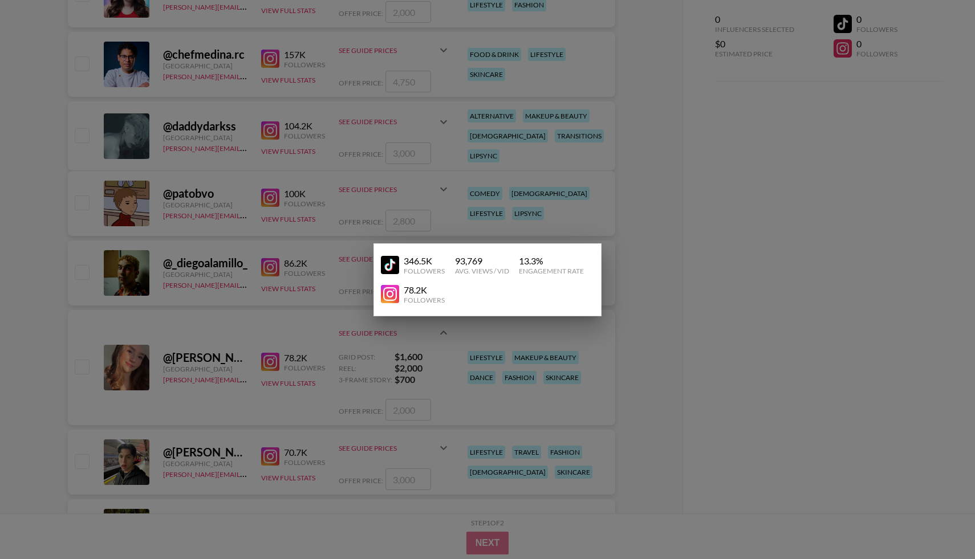
click at [396, 262] on img at bounding box center [390, 265] width 18 height 18
click at [190, 327] on div at bounding box center [487, 279] width 975 height 559
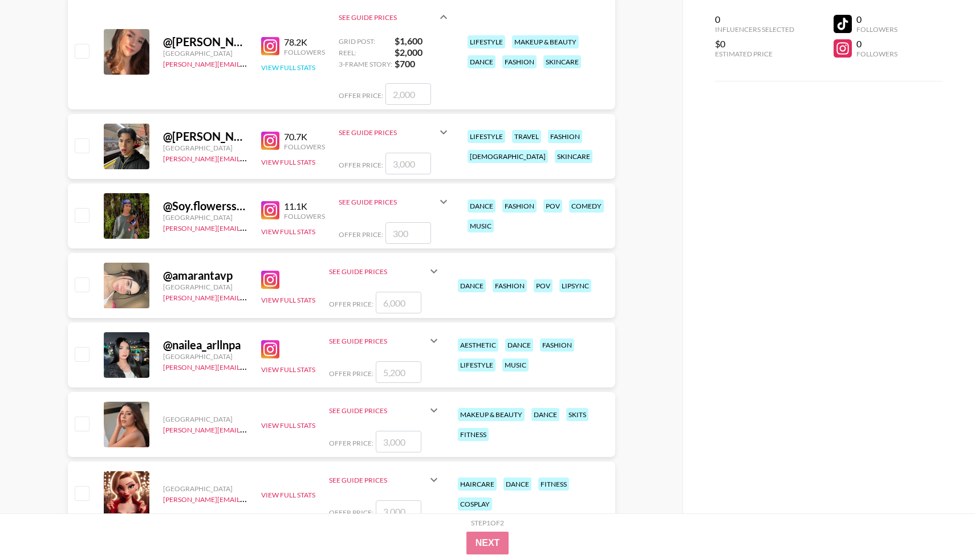
scroll to position [2666, 0]
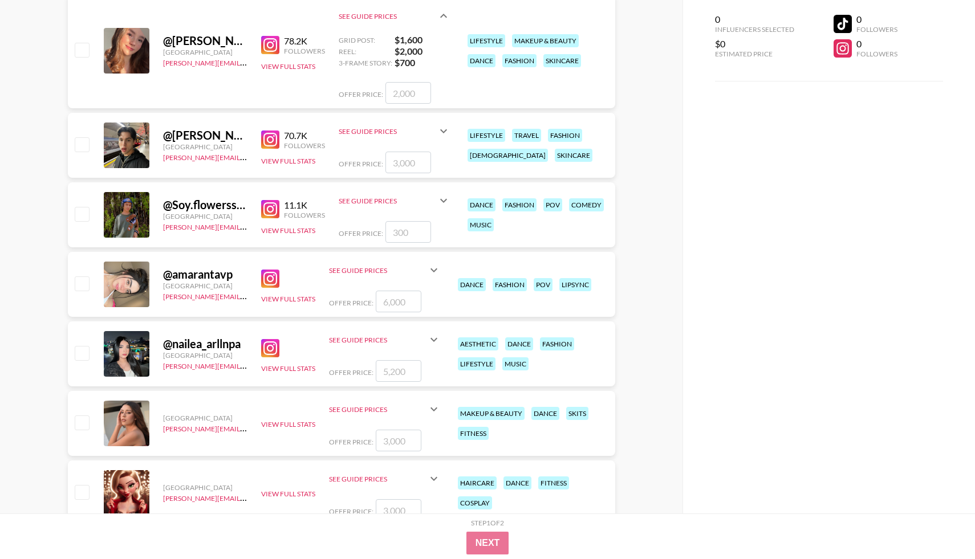
click at [267, 275] on img at bounding box center [270, 279] width 18 height 18
click at [437, 277] on icon at bounding box center [434, 270] width 14 height 14
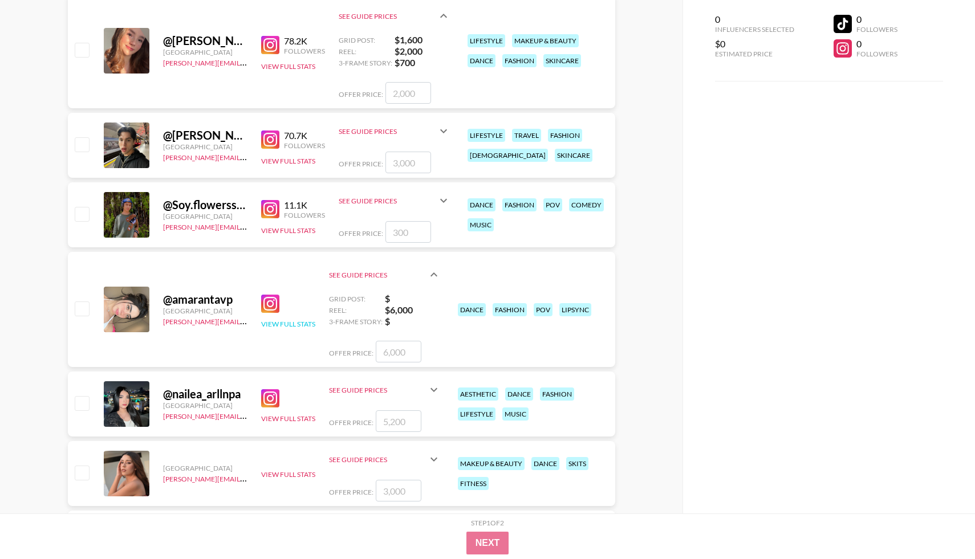
click at [301, 323] on button "View Full Stats" at bounding box center [288, 324] width 54 height 9
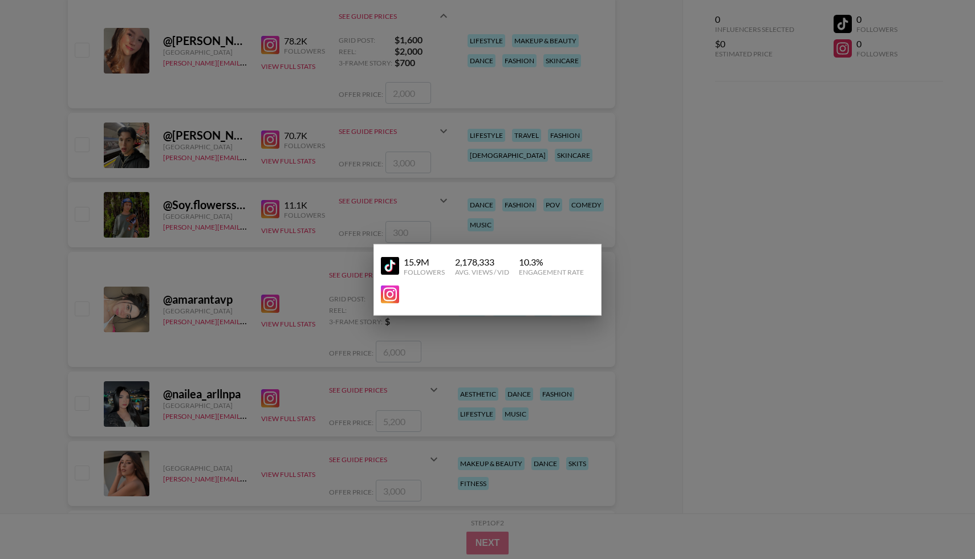
click at [391, 264] on img at bounding box center [390, 266] width 18 height 18
click at [298, 292] on div at bounding box center [487, 279] width 975 height 559
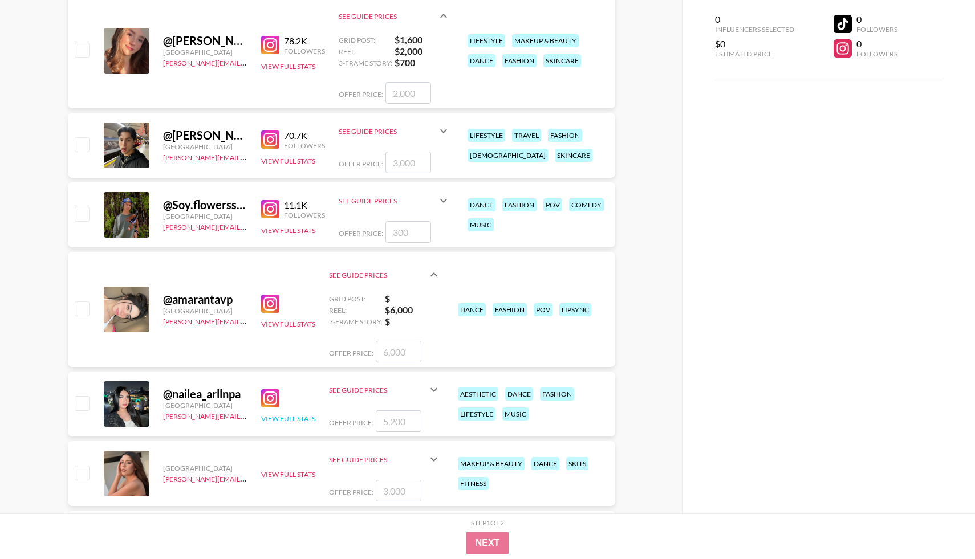
click at [288, 418] on button "View Full Stats" at bounding box center [288, 419] width 54 height 9
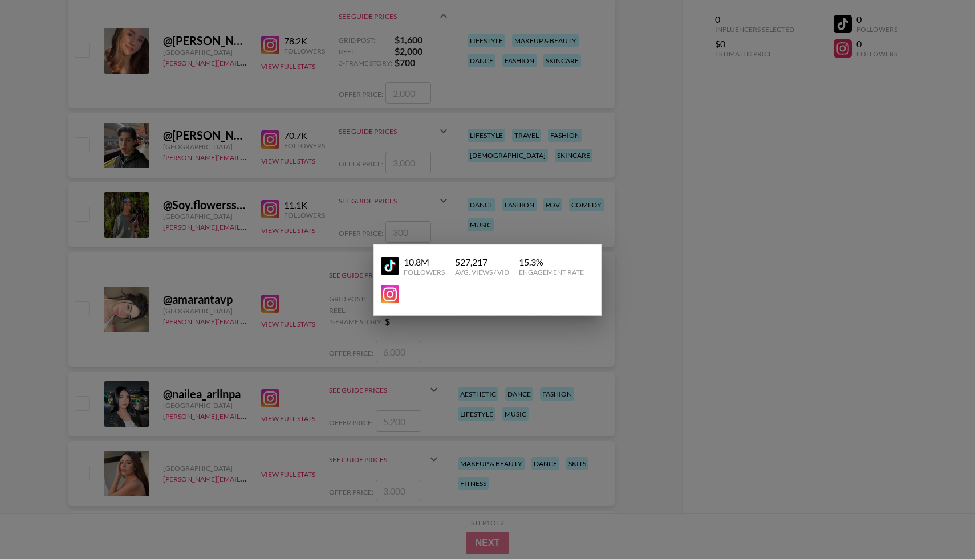
click at [324, 397] on div at bounding box center [487, 279] width 975 height 559
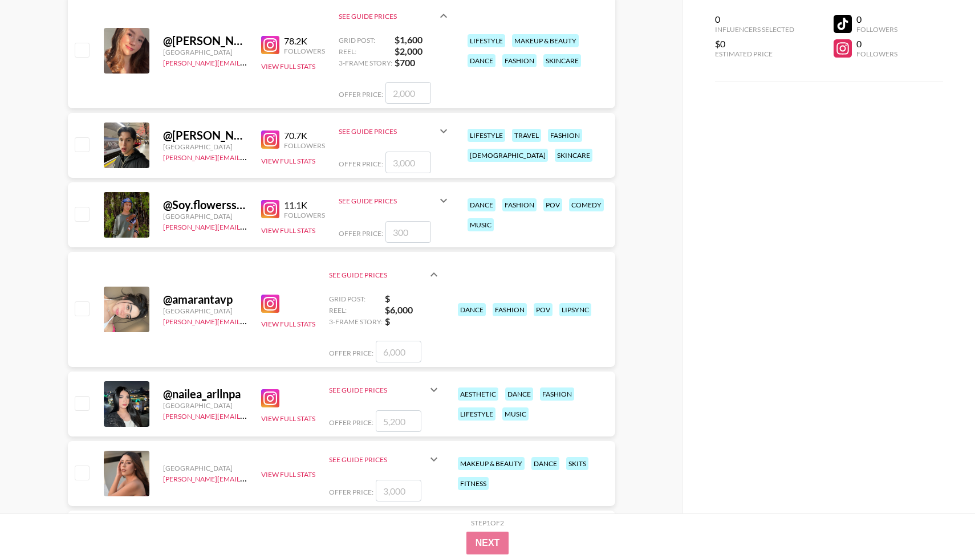
click at [265, 399] on img at bounding box center [270, 398] width 18 height 18
click at [432, 392] on icon at bounding box center [434, 390] width 14 height 14
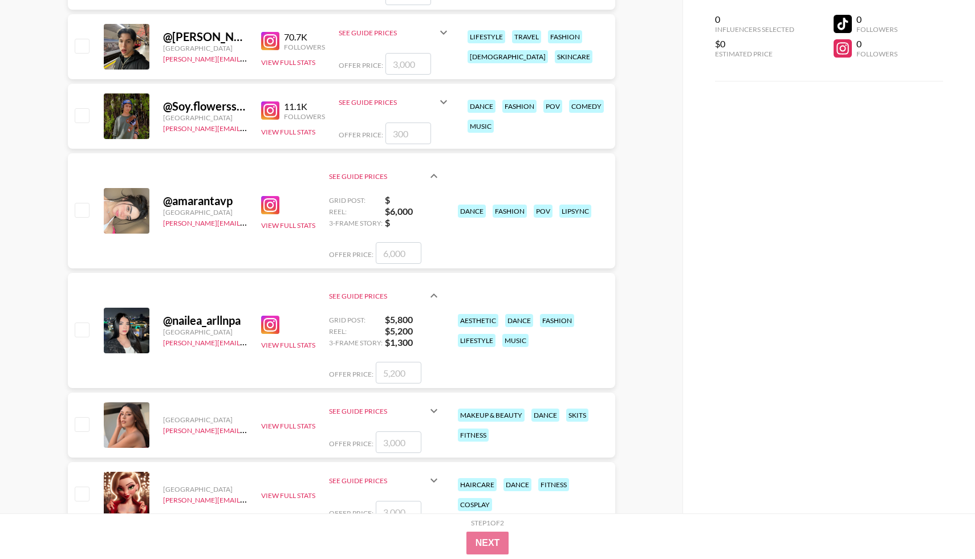
scroll to position [2766, 0]
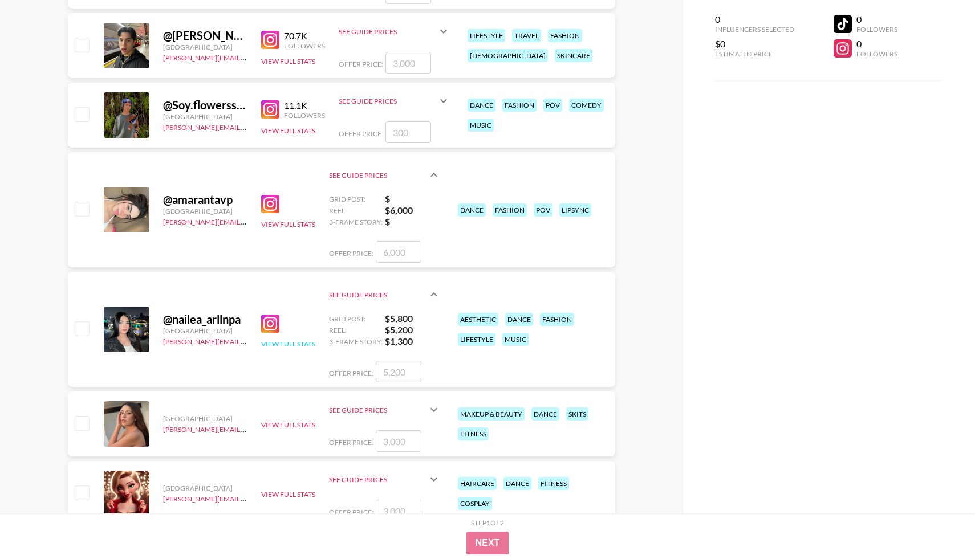
click at [275, 346] on button "View Full Stats" at bounding box center [288, 344] width 54 height 9
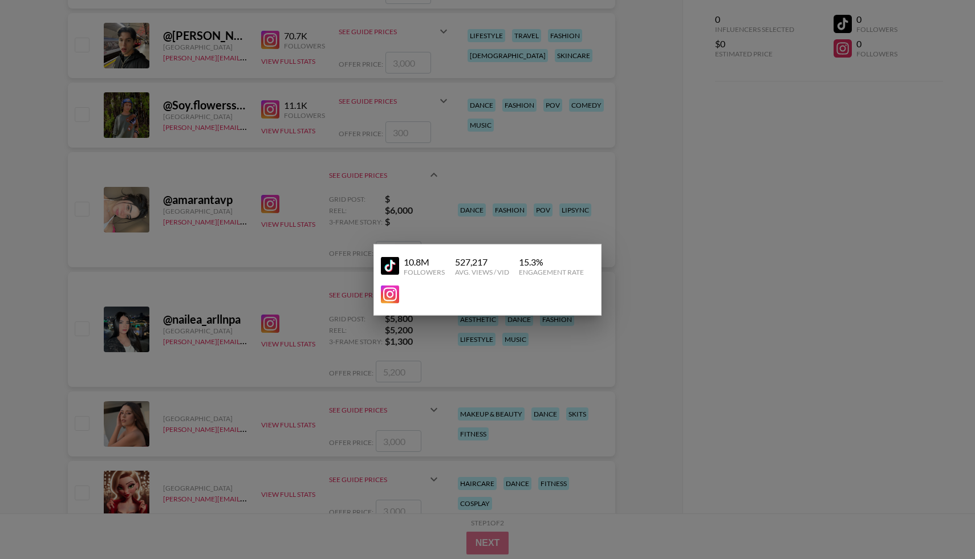
click at [381, 263] on img at bounding box center [390, 266] width 18 height 18
click at [266, 251] on div at bounding box center [487, 279] width 975 height 559
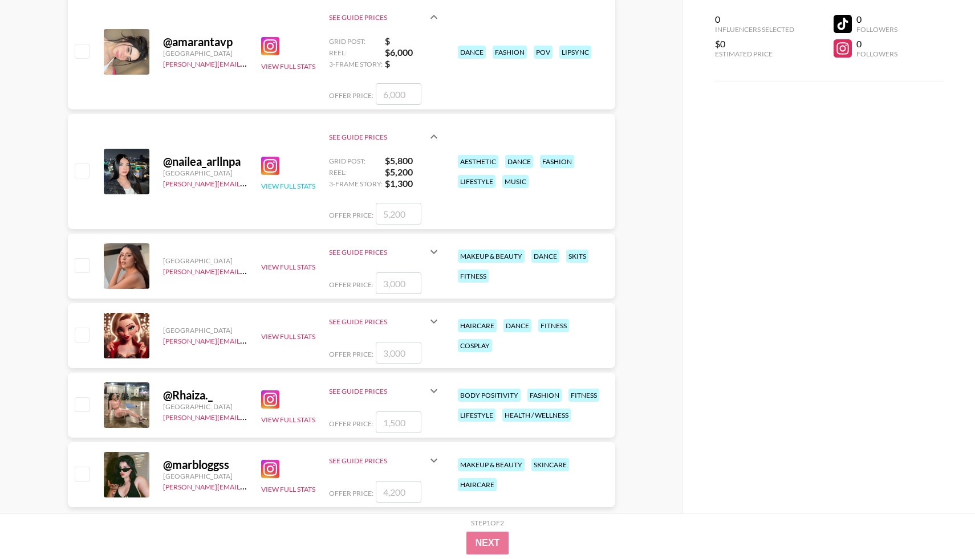
scroll to position [2925, 0]
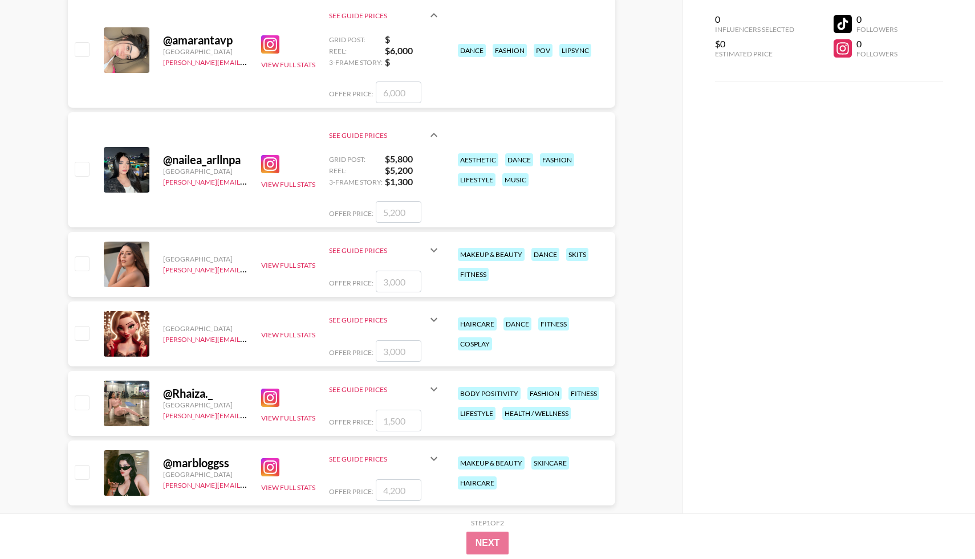
click at [286, 246] on div "Mexico pete@grail-talent.com View Full Stats See Guide Prices Grid Post: $ Reel…" at bounding box center [341, 264] width 547 height 65
click at [285, 268] on button "View Full Stats" at bounding box center [288, 265] width 54 height 9
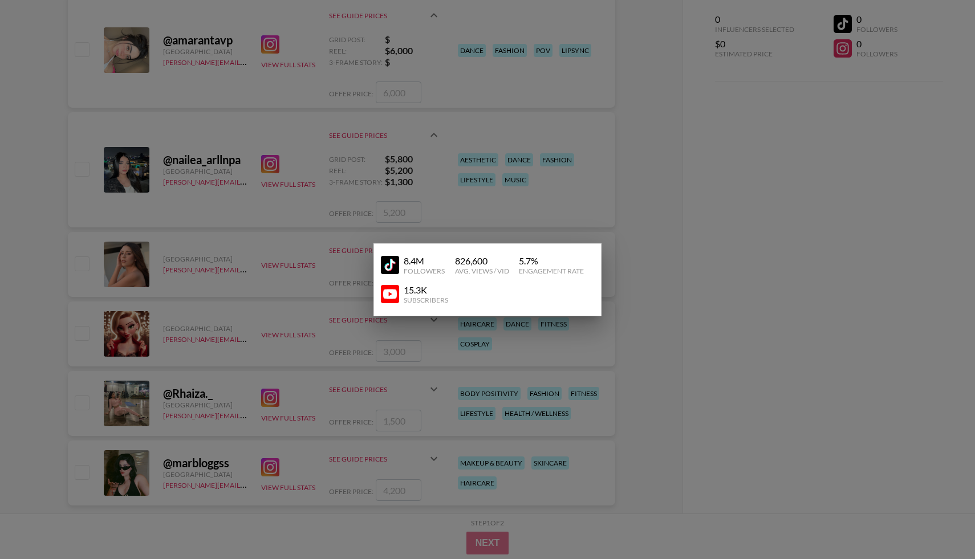
click at [292, 287] on div at bounding box center [487, 279] width 975 height 559
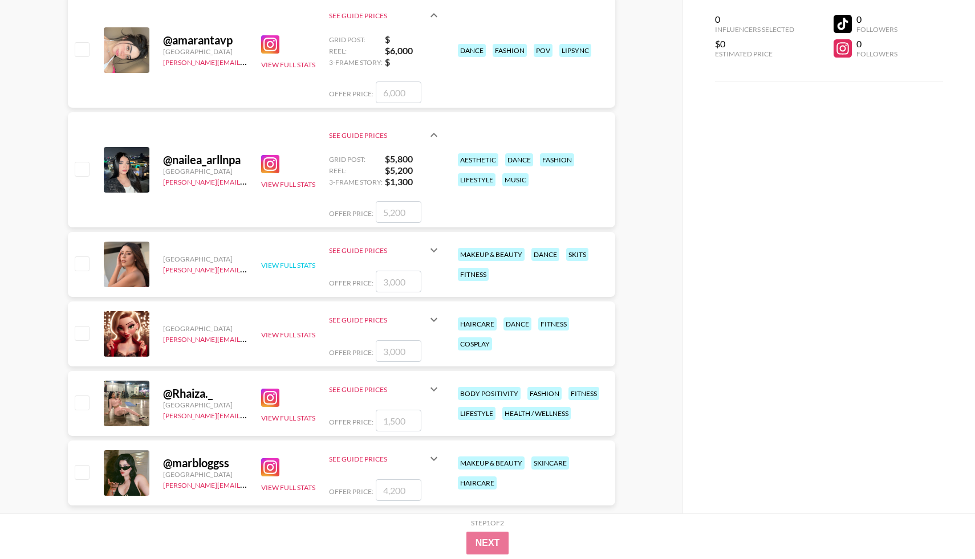
scroll to position [2949, 0]
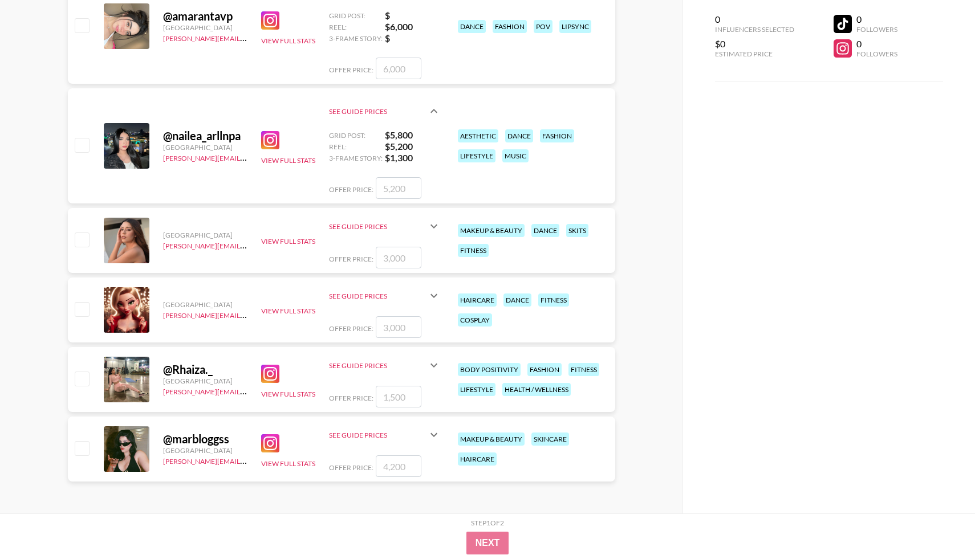
click at [270, 368] on img at bounding box center [270, 374] width 18 height 18
click at [444, 366] on div "@ Rhaiza._ Mexico joe.chiarelli@grail-talent.com View Full Stats See Guide Pric…" at bounding box center [341, 379] width 547 height 65
click at [434, 366] on icon at bounding box center [434, 366] width 14 height 14
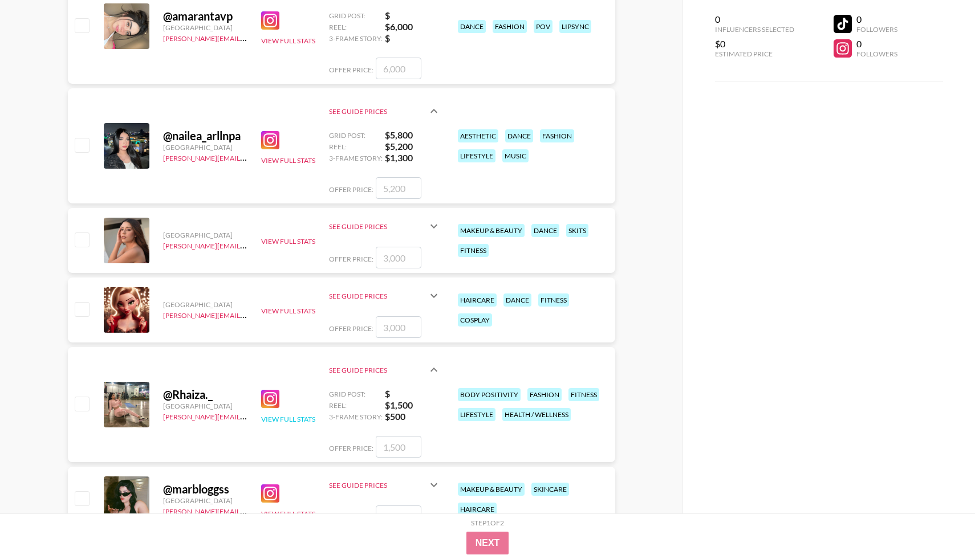
click at [287, 420] on button "View Full Stats" at bounding box center [288, 419] width 54 height 9
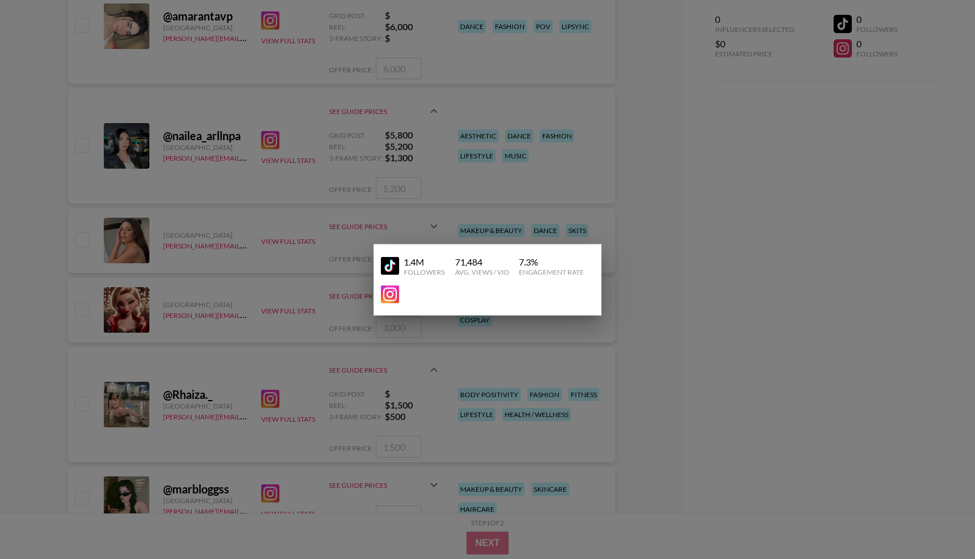
click at [388, 266] on img at bounding box center [390, 266] width 18 height 18
click at [261, 301] on div at bounding box center [487, 279] width 975 height 559
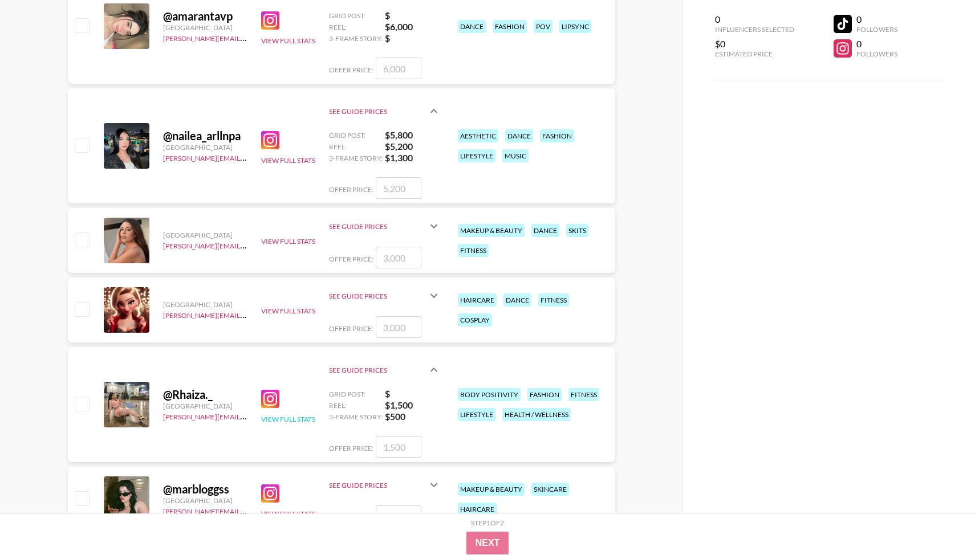
scroll to position [2999, 0]
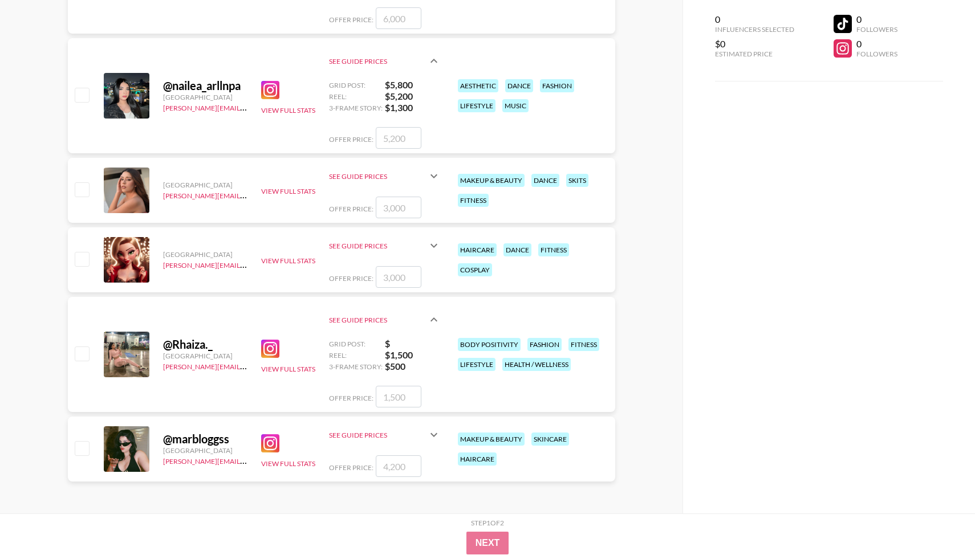
click at [276, 442] on img at bounding box center [270, 444] width 18 height 18
click at [429, 441] on icon at bounding box center [434, 435] width 14 height 14
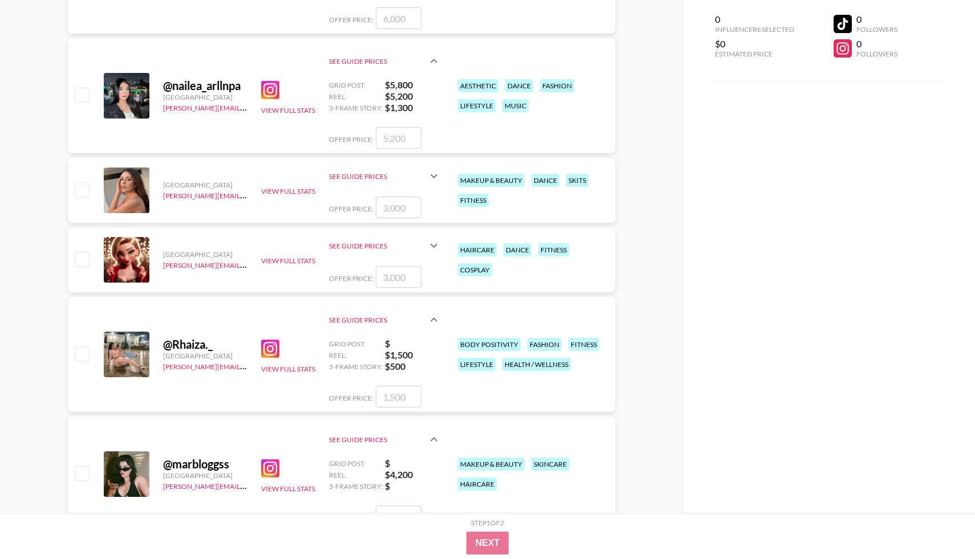
click at [269, 472] on img at bounding box center [270, 469] width 18 height 18
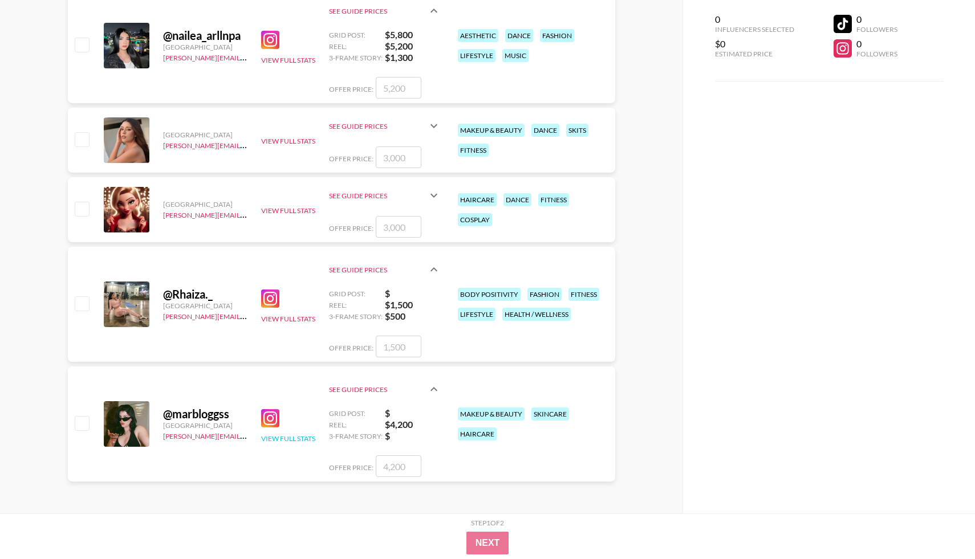
click at [274, 435] on button "View Full Stats" at bounding box center [288, 439] width 54 height 9
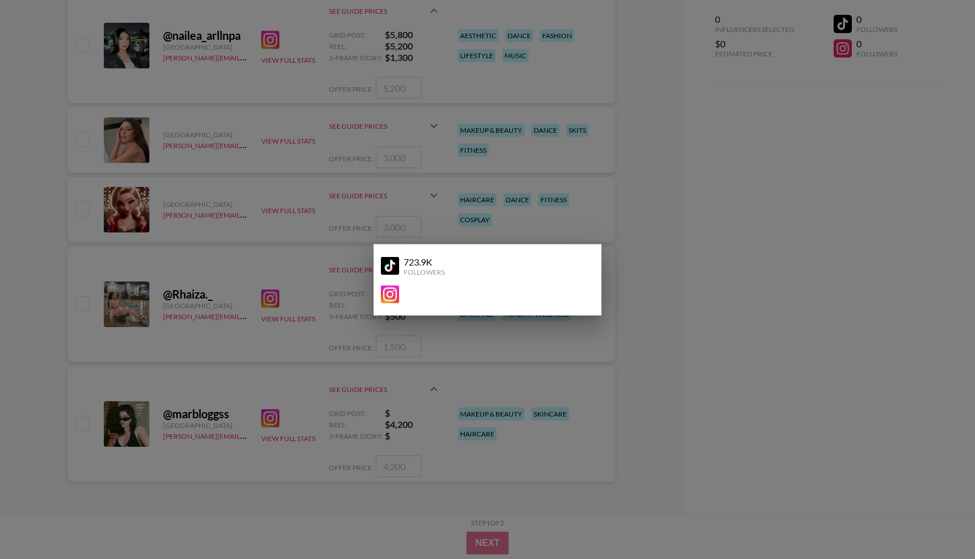
click at [393, 262] on img at bounding box center [390, 266] width 18 height 18
click at [578, 377] on div at bounding box center [487, 279] width 975 height 559
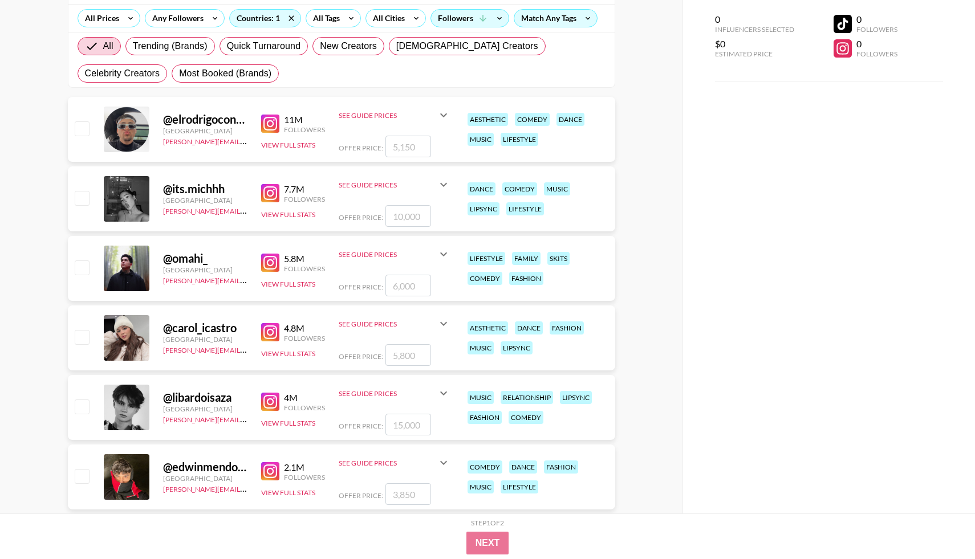
scroll to position [0, 0]
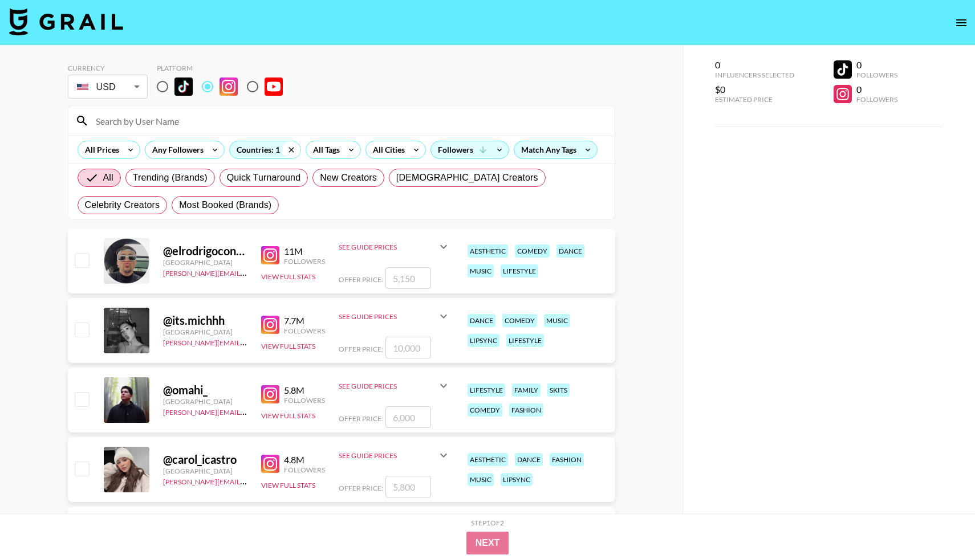
click at [292, 151] on icon at bounding box center [291, 149] width 18 height 17
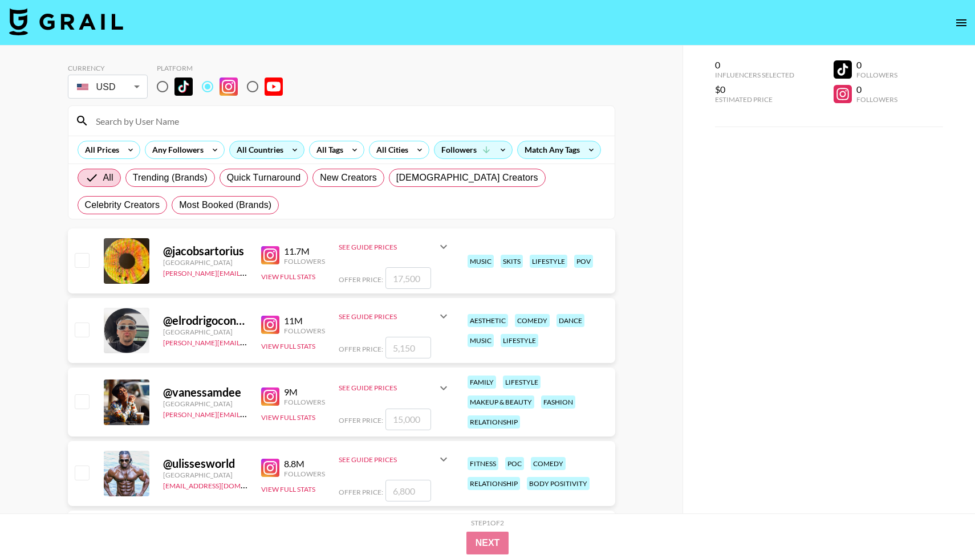
click at [275, 148] on div "All Countries" at bounding box center [258, 149] width 56 height 17
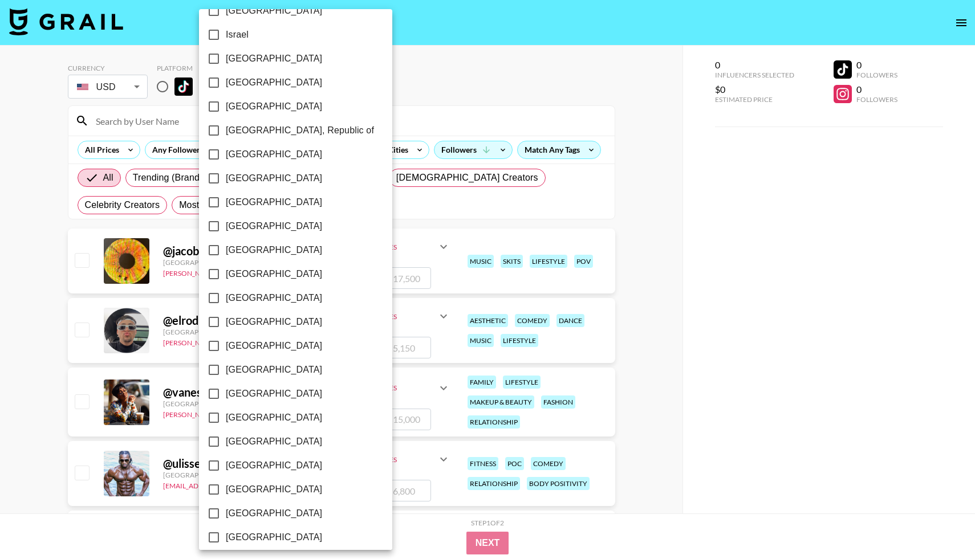
scroll to position [549, 0]
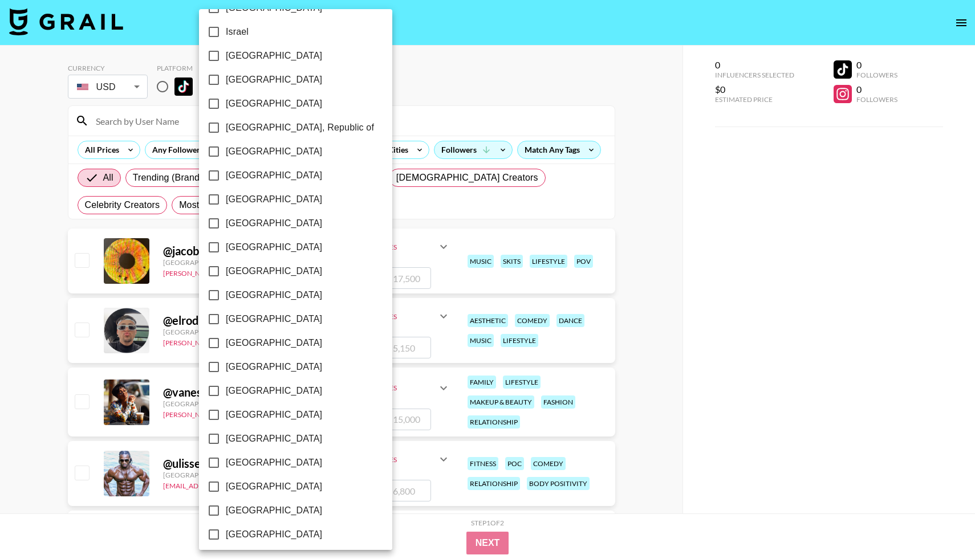
click at [218, 270] on input "[GEOGRAPHIC_DATA]" at bounding box center [214, 271] width 24 height 24
checkbox input "true"
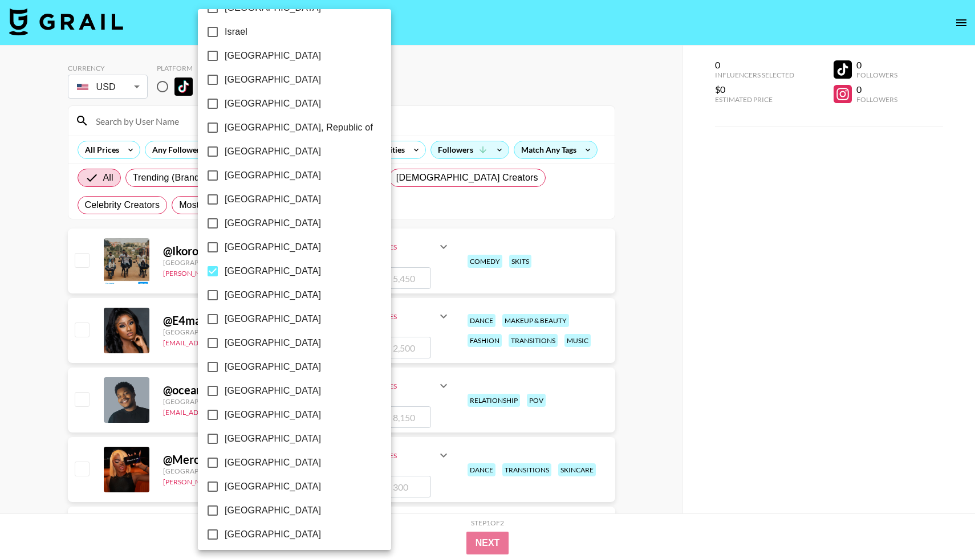
click at [699, 317] on div at bounding box center [487, 279] width 975 height 559
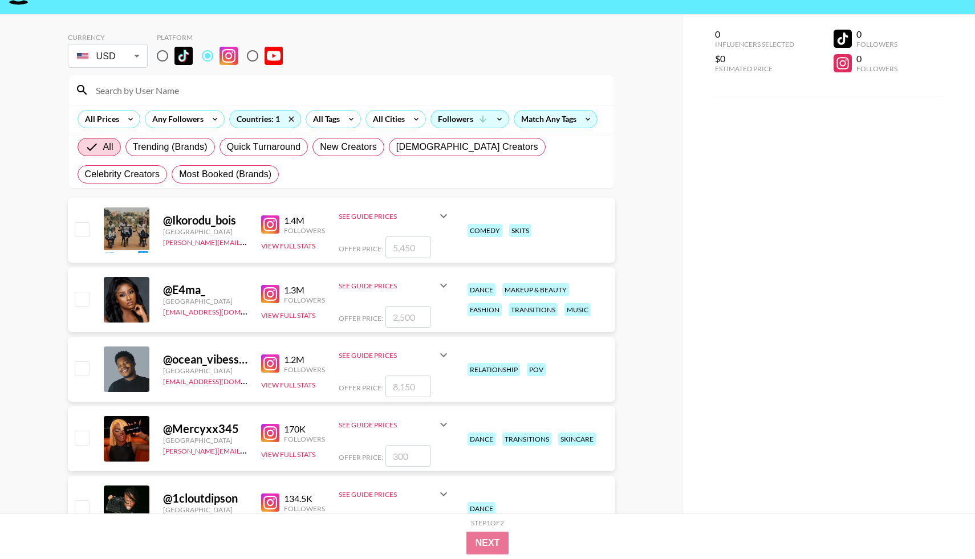
scroll to position [30, 0]
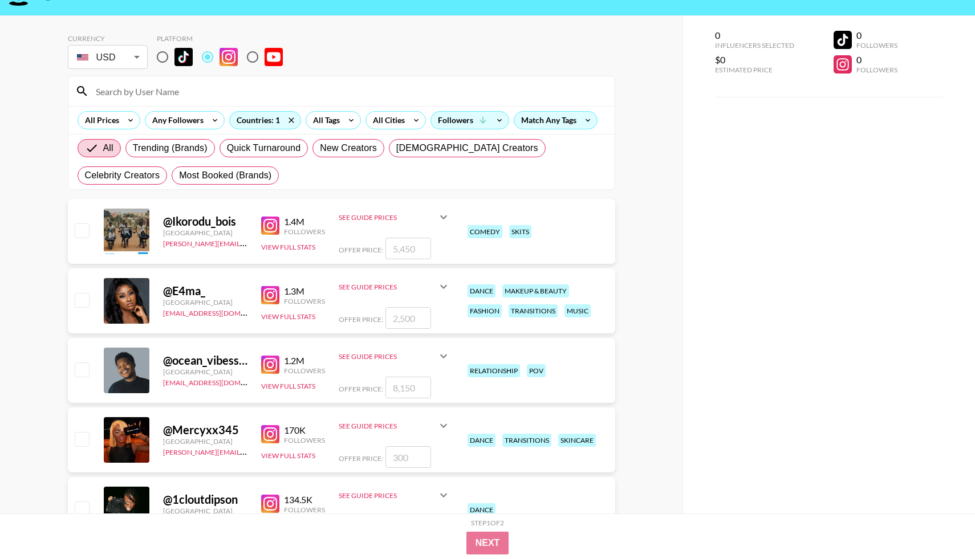
click at [266, 228] on img at bounding box center [270, 226] width 18 height 18
click at [274, 295] on img at bounding box center [270, 295] width 18 height 18
click at [281, 319] on button "View Full Stats" at bounding box center [288, 316] width 54 height 9
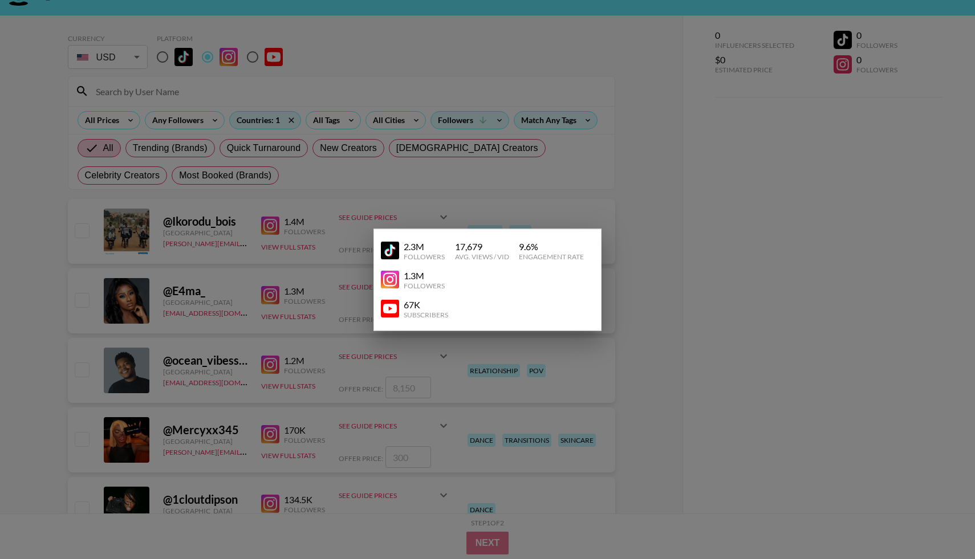
click at [392, 249] on img at bounding box center [390, 251] width 18 height 18
click at [306, 243] on div at bounding box center [487, 279] width 975 height 559
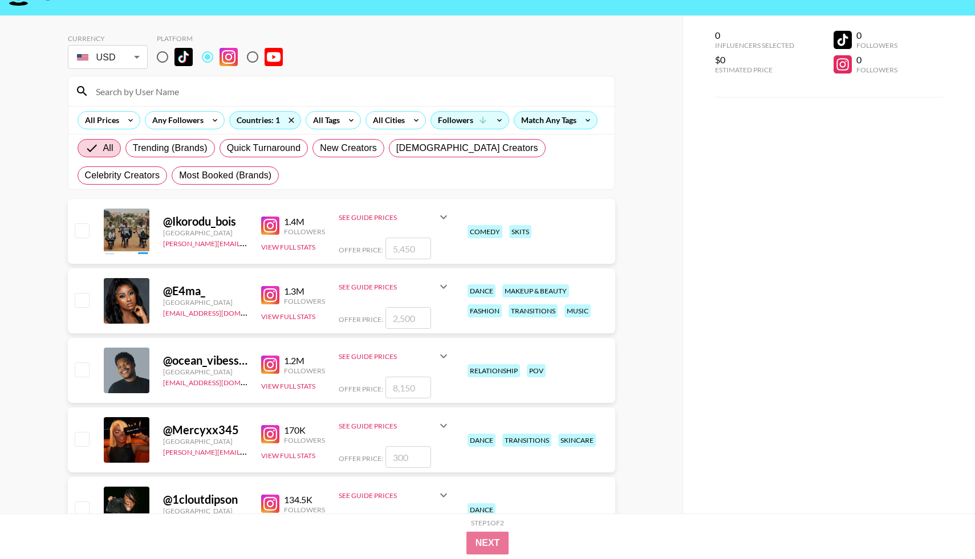
click at [437, 283] on icon at bounding box center [444, 287] width 14 height 14
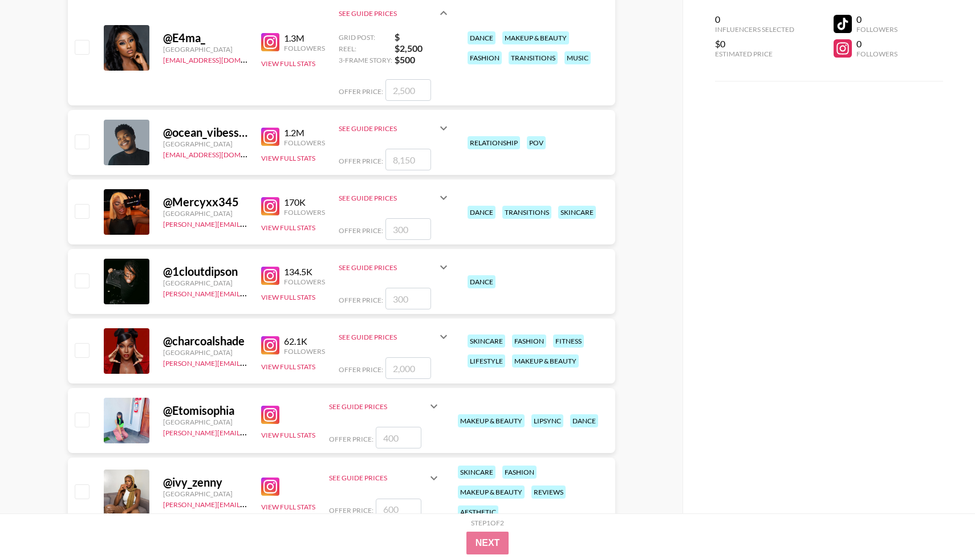
scroll to position [354, 0]
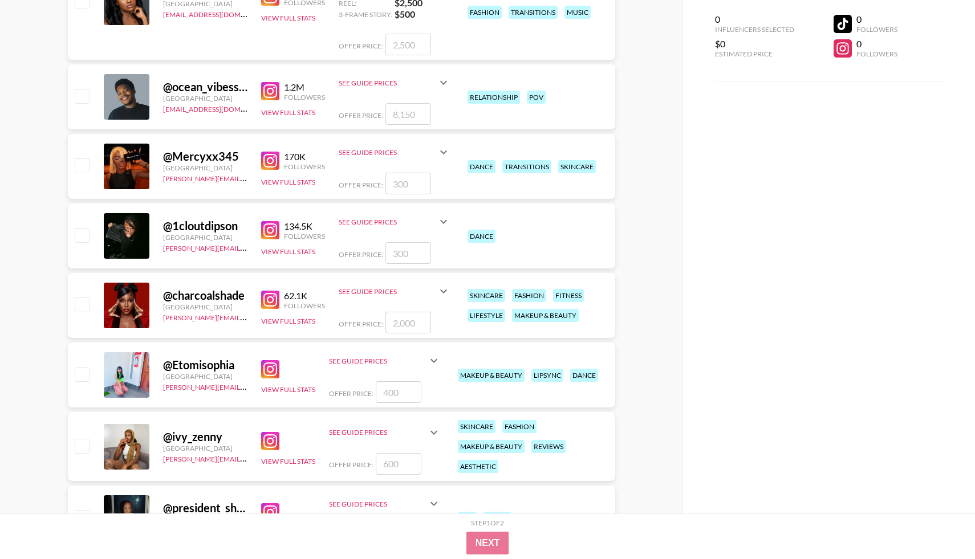
click at [275, 161] on img at bounding box center [270, 161] width 18 height 18
click at [441, 300] on div "See Guide Prices" at bounding box center [395, 291] width 112 height 27
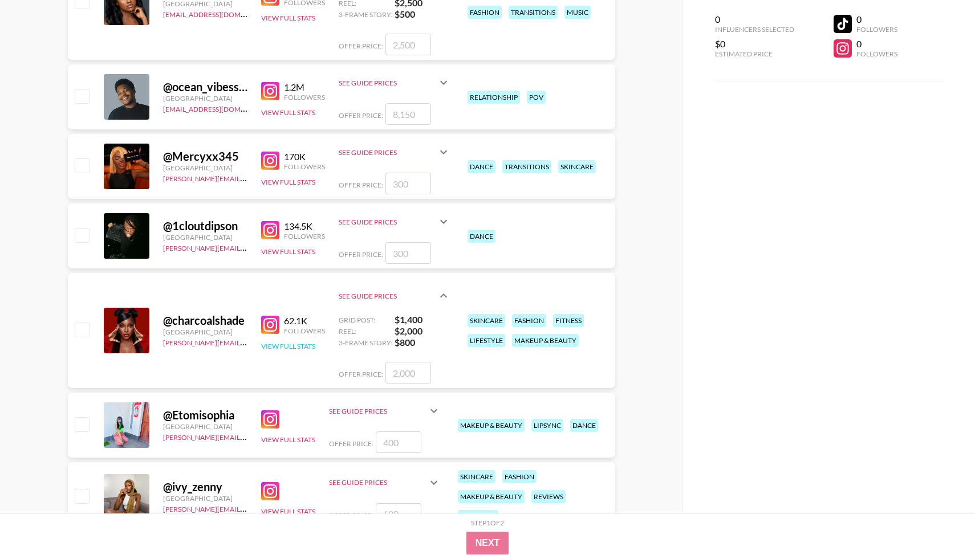
click at [303, 345] on button "View Full Stats" at bounding box center [288, 346] width 54 height 9
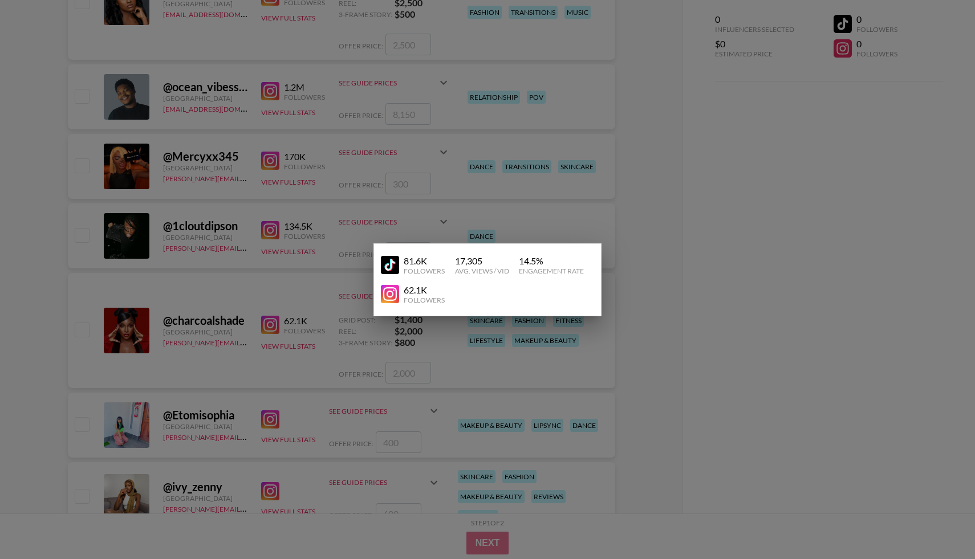
click at [383, 262] on img at bounding box center [390, 265] width 18 height 18
click at [210, 220] on div at bounding box center [487, 279] width 975 height 559
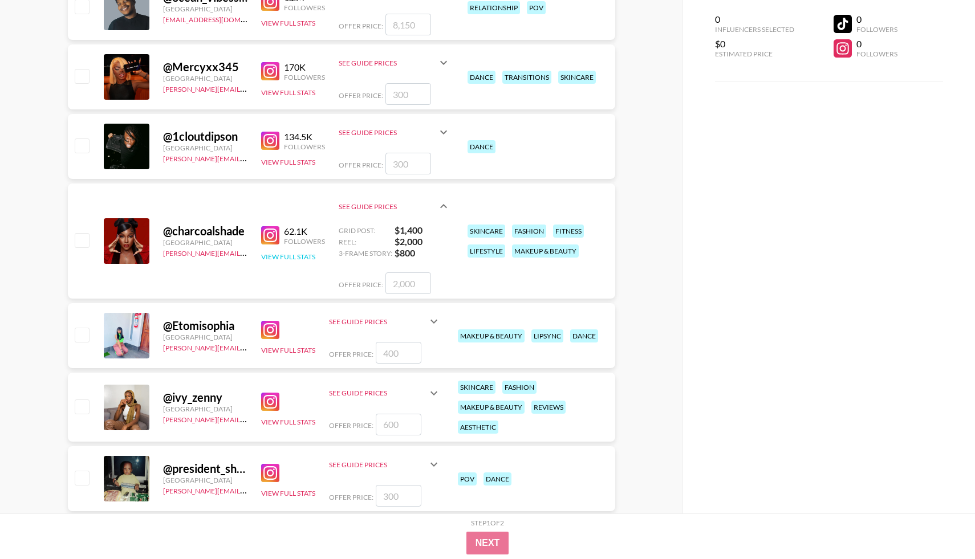
scroll to position [473, 0]
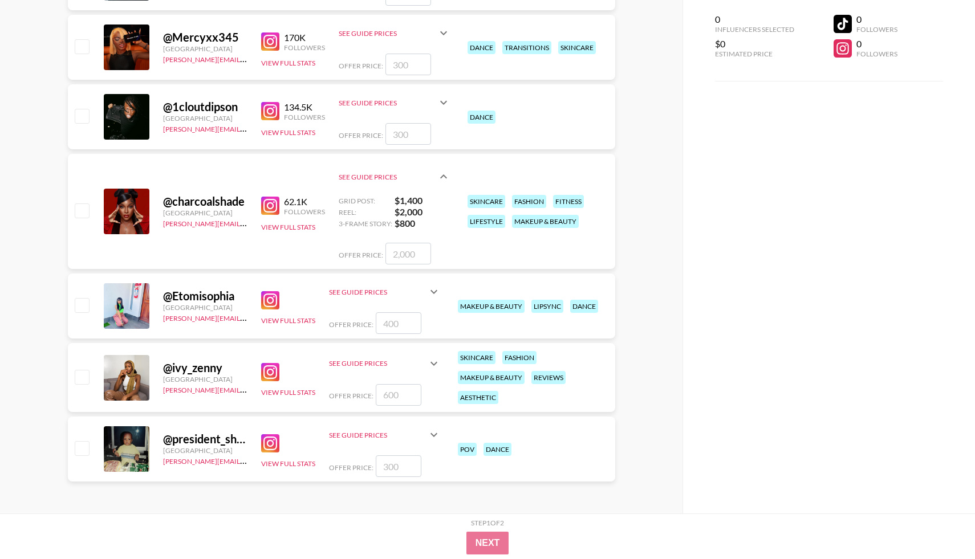
click at [271, 289] on div "View Full Stats" at bounding box center [288, 306] width 54 height 39
click at [267, 301] on img at bounding box center [270, 300] width 18 height 18
click at [274, 209] on img at bounding box center [270, 206] width 18 height 18
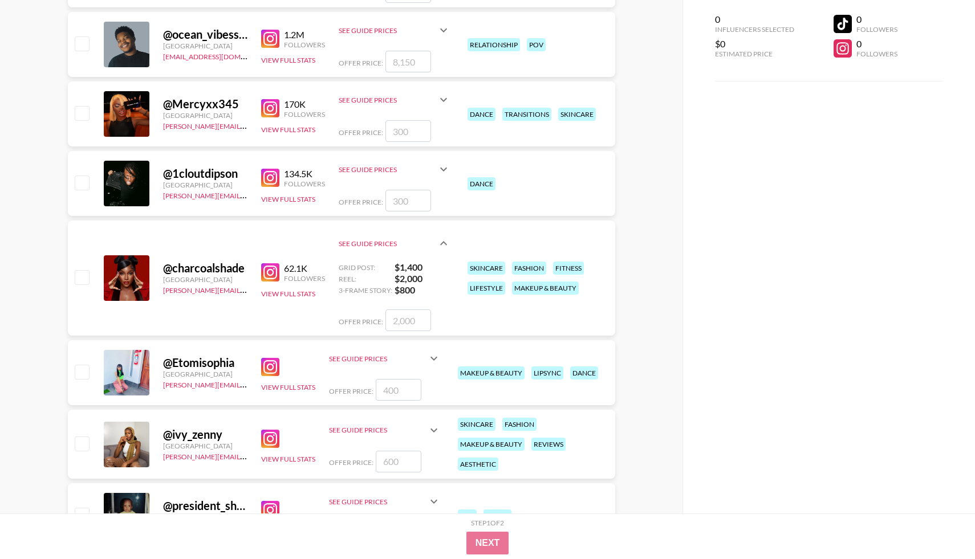
click at [441, 356] on icon at bounding box center [434, 359] width 14 height 14
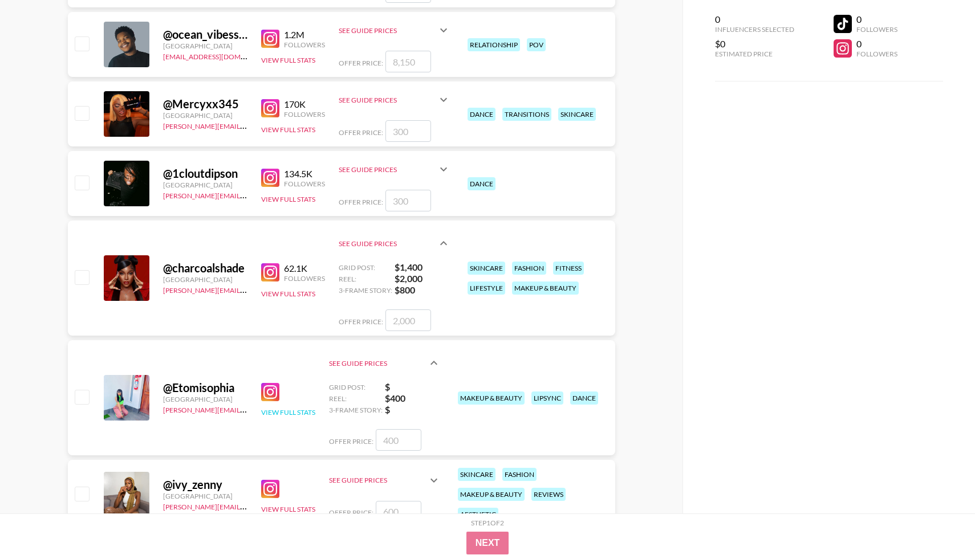
click at [279, 408] on button "View Full Stats" at bounding box center [288, 412] width 54 height 9
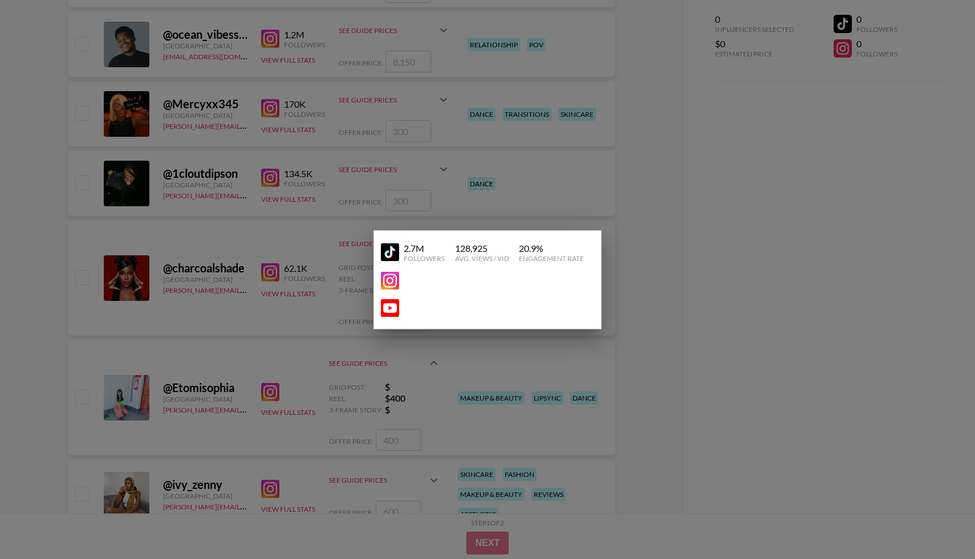
click at [388, 251] on img at bounding box center [390, 252] width 18 height 18
click at [214, 289] on div at bounding box center [487, 279] width 975 height 559
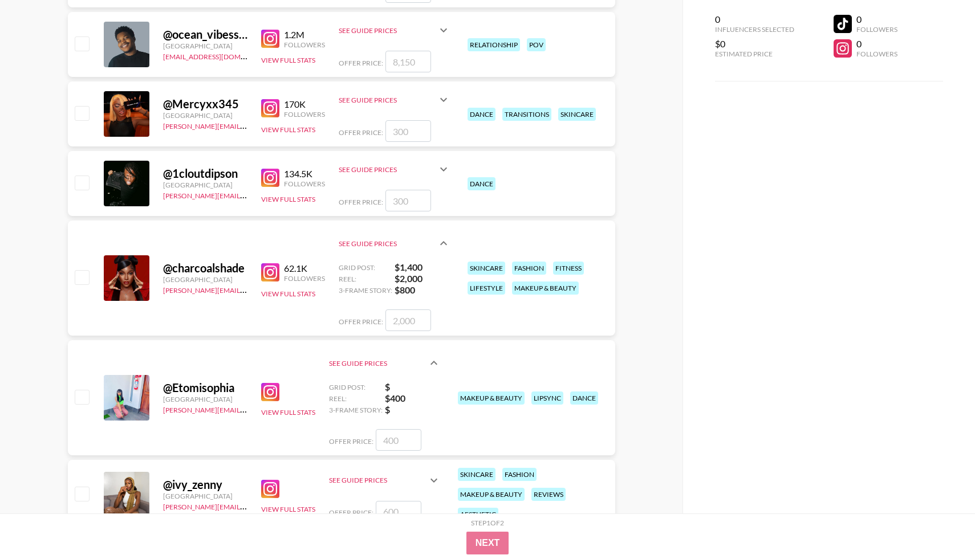
click at [271, 273] on img at bounding box center [270, 272] width 18 height 18
click at [301, 294] on button "View Full Stats" at bounding box center [288, 294] width 54 height 9
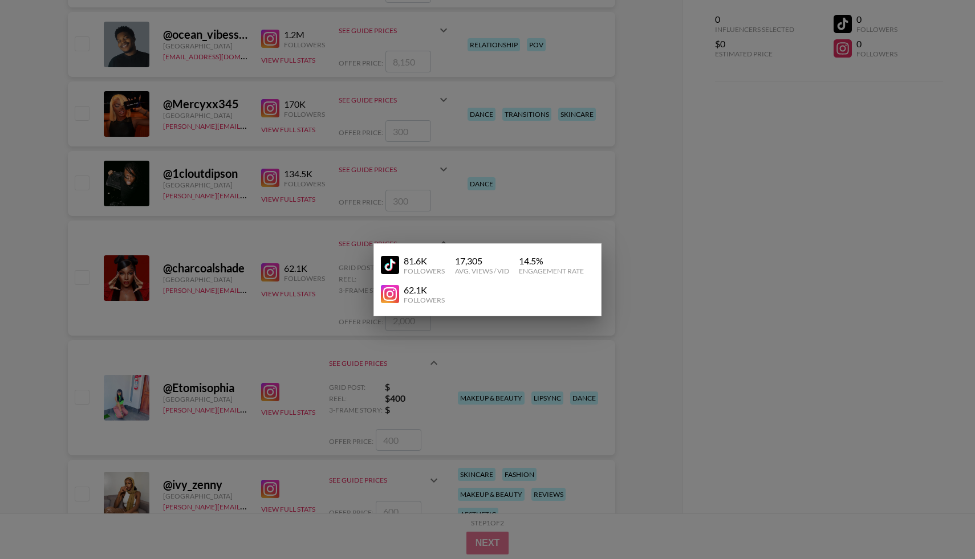
click at [387, 261] on img at bounding box center [390, 265] width 18 height 18
click at [258, 237] on div at bounding box center [487, 279] width 975 height 559
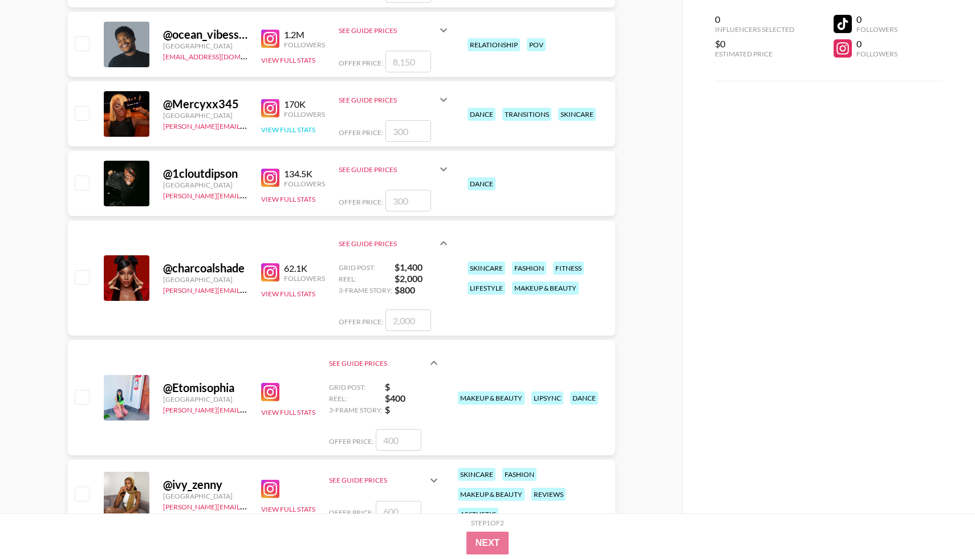
click at [286, 132] on button "View Full Stats" at bounding box center [288, 129] width 54 height 9
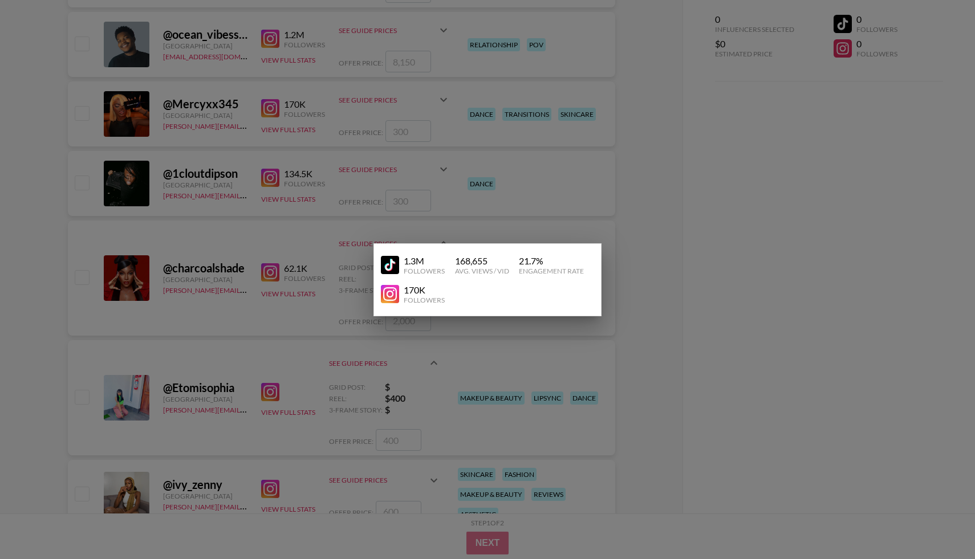
click at [384, 265] on img at bounding box center [390, 265] width 18 height 18
click at [234, 307] on div at bounding box center [487, 279] width 975 height 559
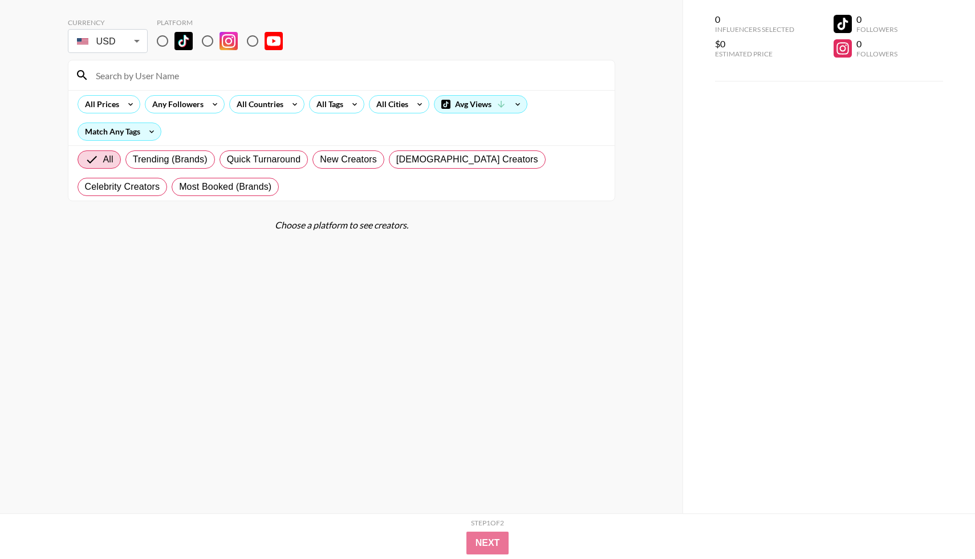
scroll to position [0, 0]
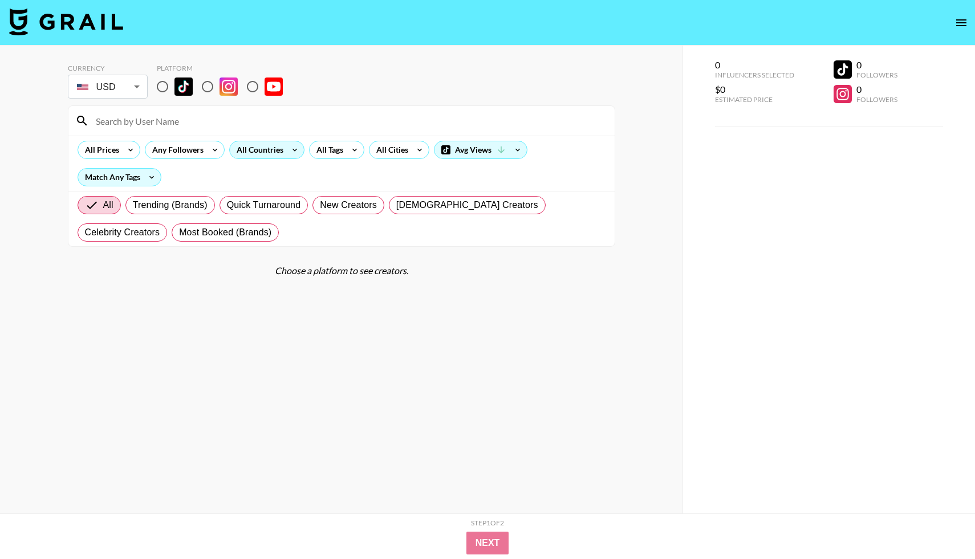
click at [261, 155] on div "All Countries" at bounding box center [258, 149] width 56 height 17
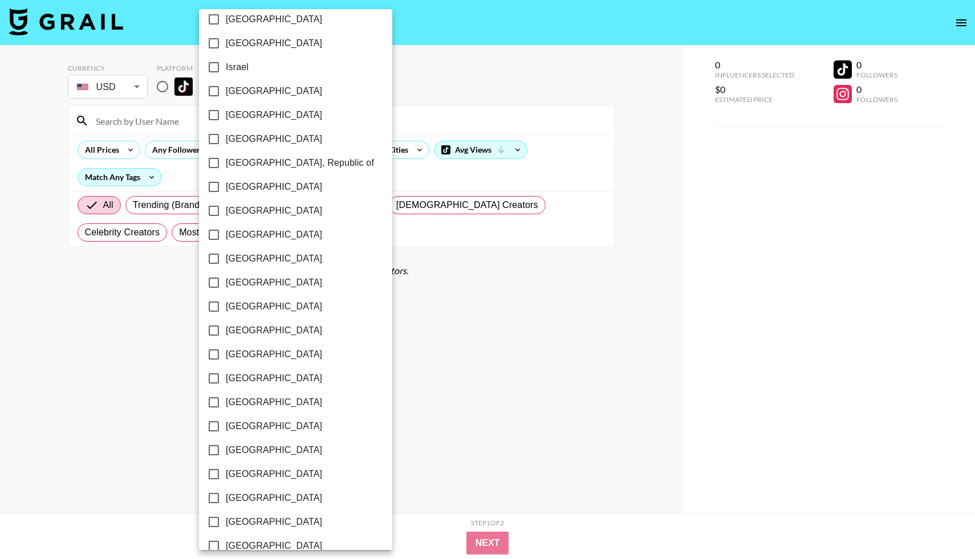
scroll to position [559, 0]
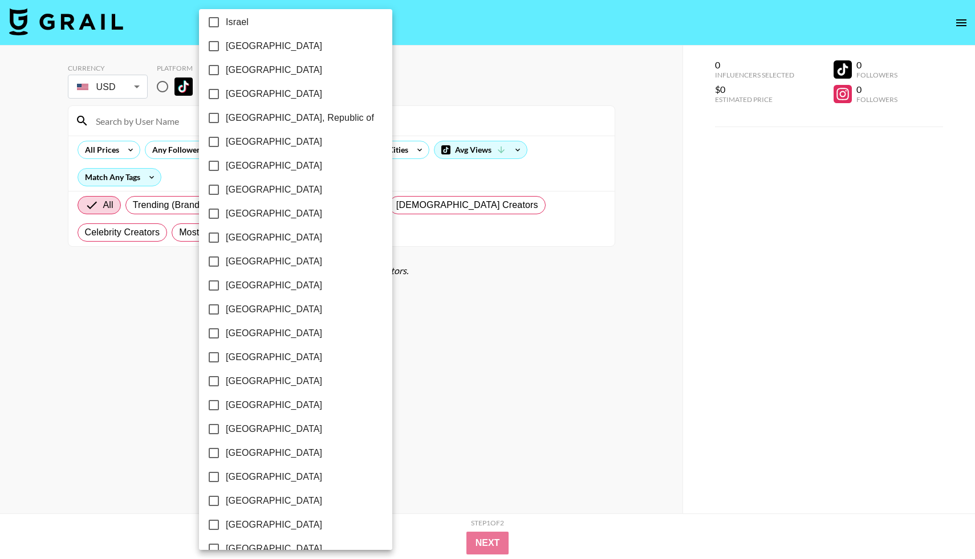
click at [253, 266] on span "[GEOGRAPHIC_DATA]" at bounding box center [274, 262] width 96 height 14
click at [226, 266] on input "[GEOGRAPHIC_DATA]" at bounding box center [214, 262] width 24 height 24
checkbox input "true"
click at [350, 339] on div at bounding box center [487, 279] width 975 height 559
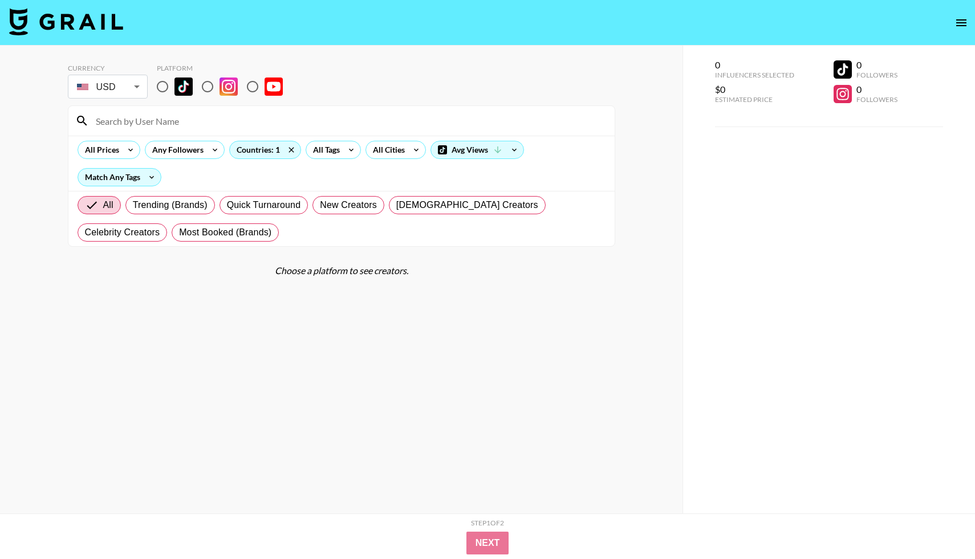
click at [318, 308] on section "Currency USD USD ​ Platform All Prices Any Followers Countries: 1 All Tags All …" at bounding box center [341, 289] width 547 height 468
click at [478, 153] on div "Avg Views" at bounding box center [481, 149] width 92 height 17
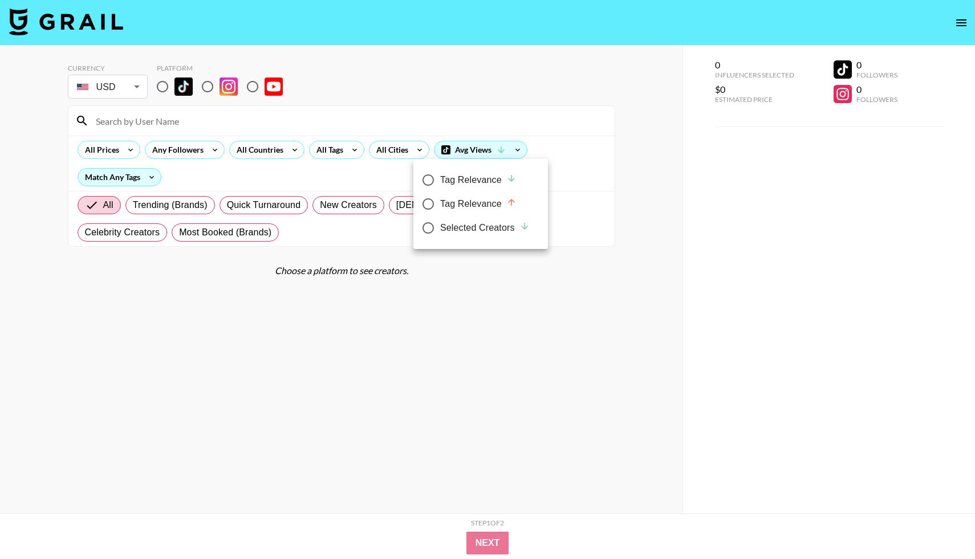
click at [472, 95] on div at bounding box center [487, 279] width 975 height 559
click at [249, 149] on div "All Countries" at bounding box center [258, 149] width 56 height 17
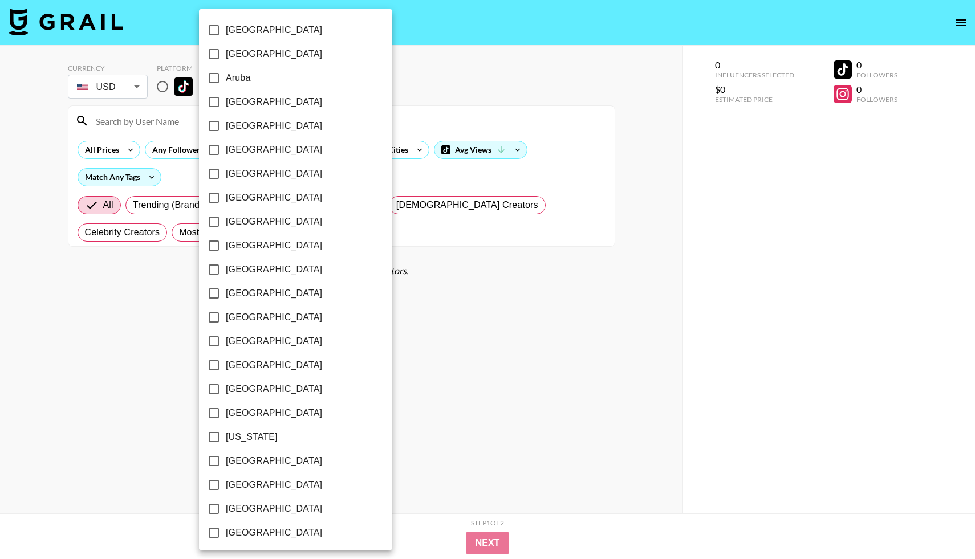
click at [387, 74] on div at bounding box center [487, 279] width 975 height 559
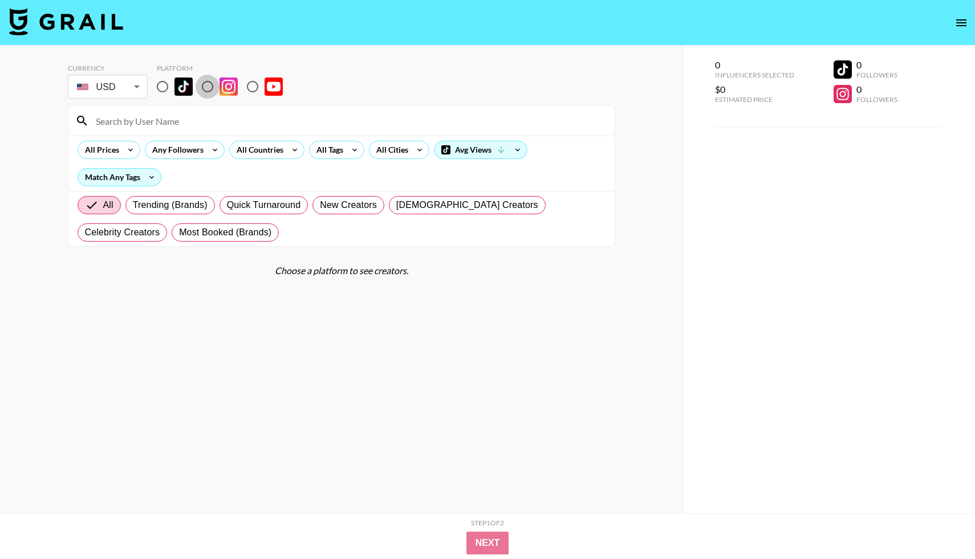
click at [205, 89] on input "radio" at bounding box center [208, 87] width 24 height 24
radio input "true"
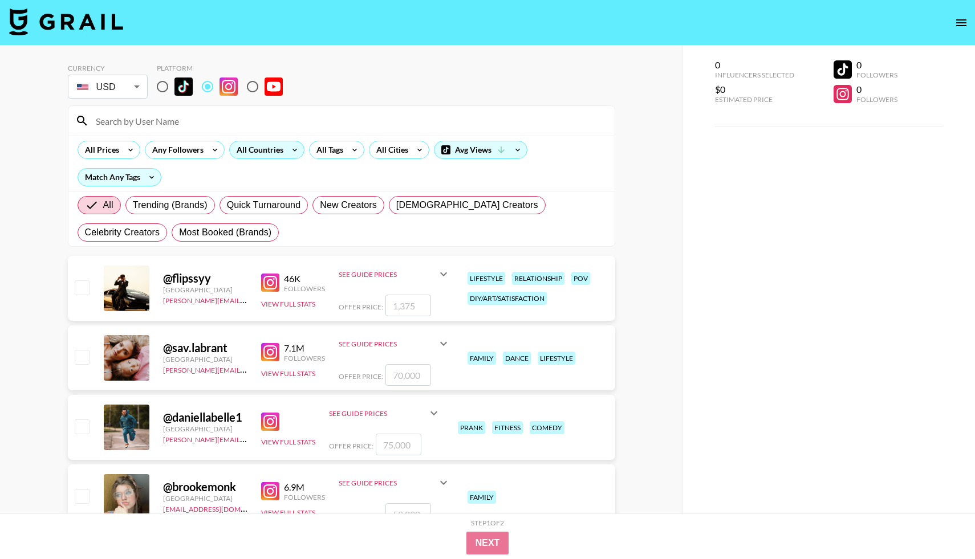
click at [258, 158] on div "All Countries" at bounding box center [258, 149] width 56 height 17
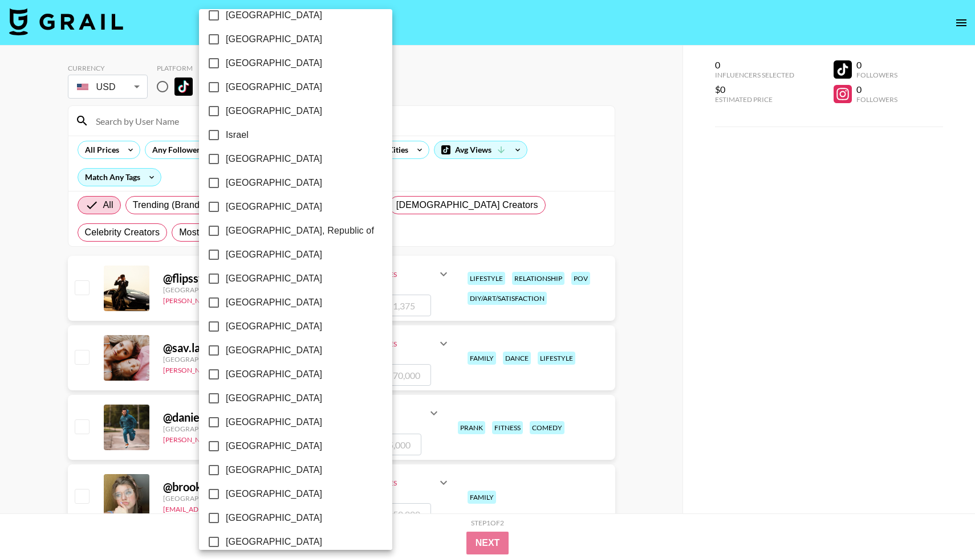
scroll to position [448, 0]
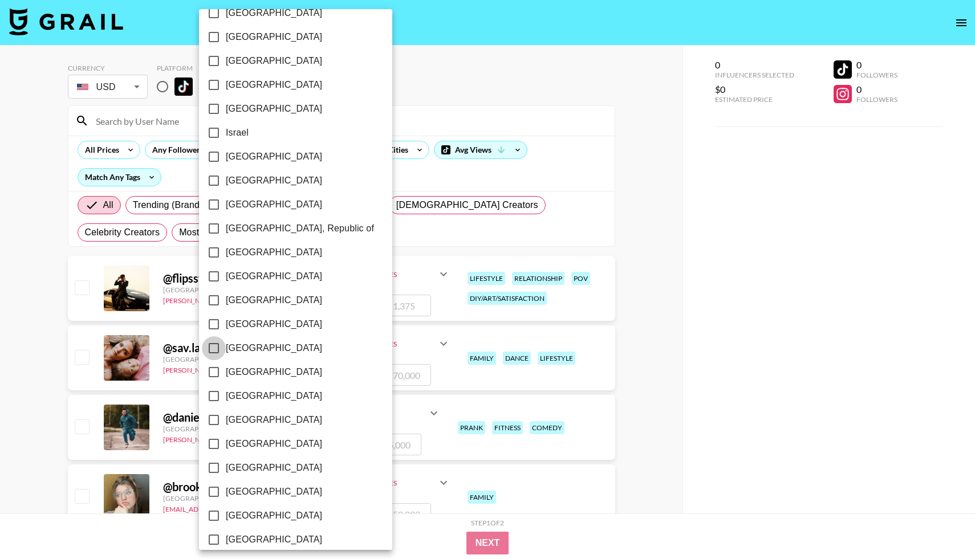
click at [213, 359] on input "[GEOGRAPHIC_DATA]" at bounding box center [214, 348] width 24 height 24
checkbox input "true"
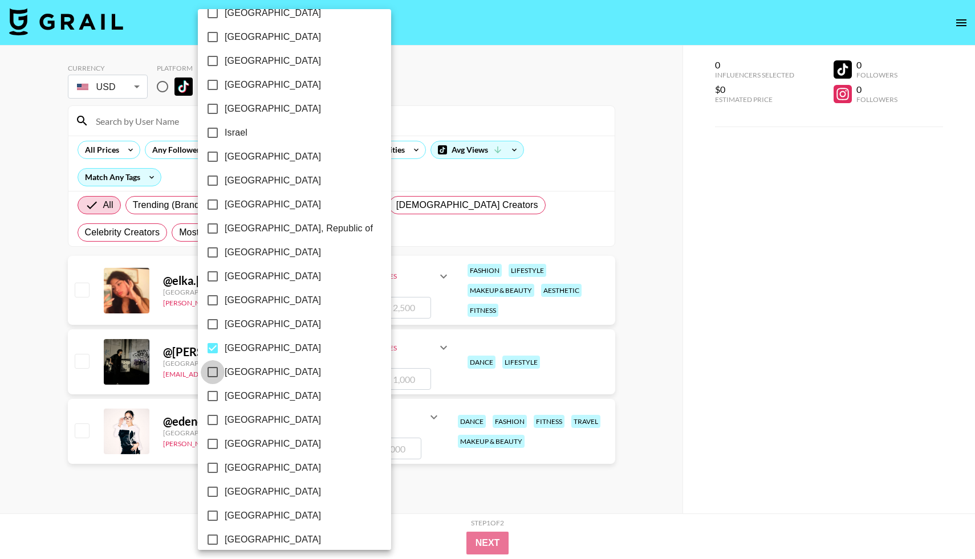
click at [213, 369] on input "[GEOGRAPHIC_DATA]" at bounding box center [213, 372] width 24 height 24
checkbox input "true"
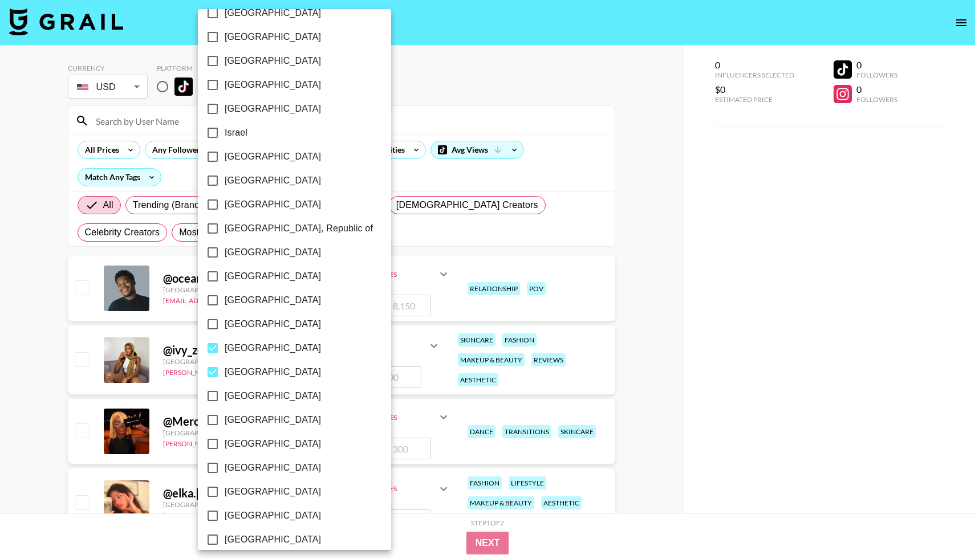
click at [213, 348] on input "[GEOGRAPHIC_DATA]" at bounding box center [213, 348] width 24 height 24
checkbox input "false"
click at [684, 282] on div at bounding box center [487, 279] width 975 height 559
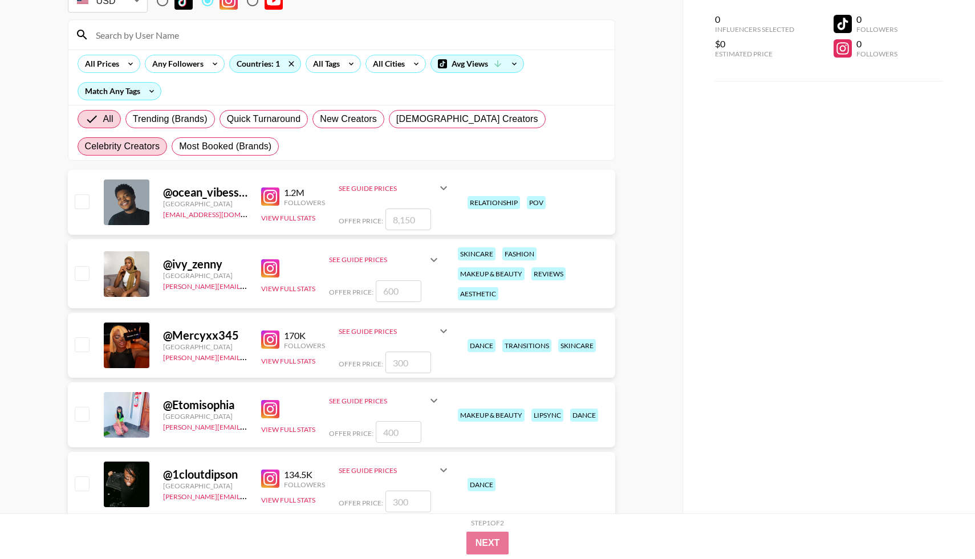
scroll to position [0, 0]
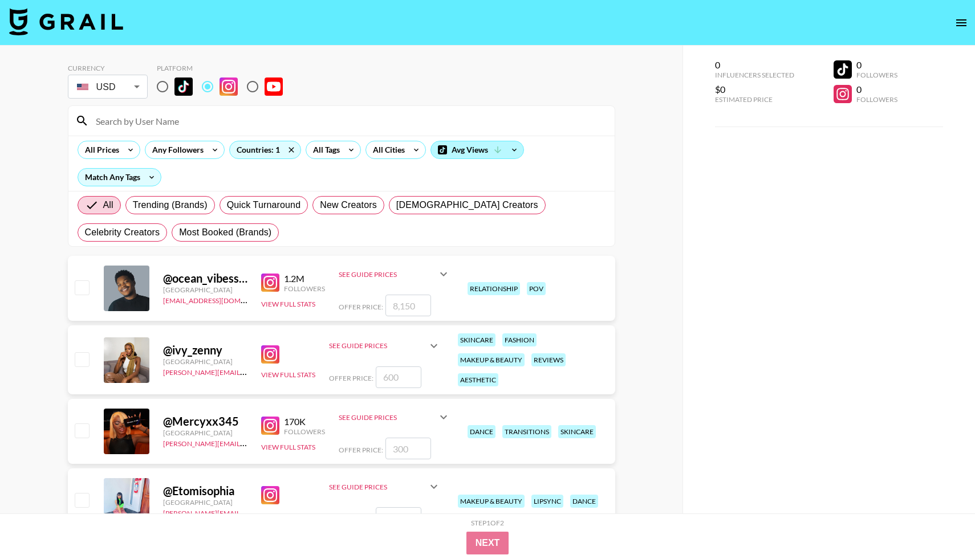
click at [482, 151] on div "Avg Views" at bounding box center [477, 149] width 92 height 17
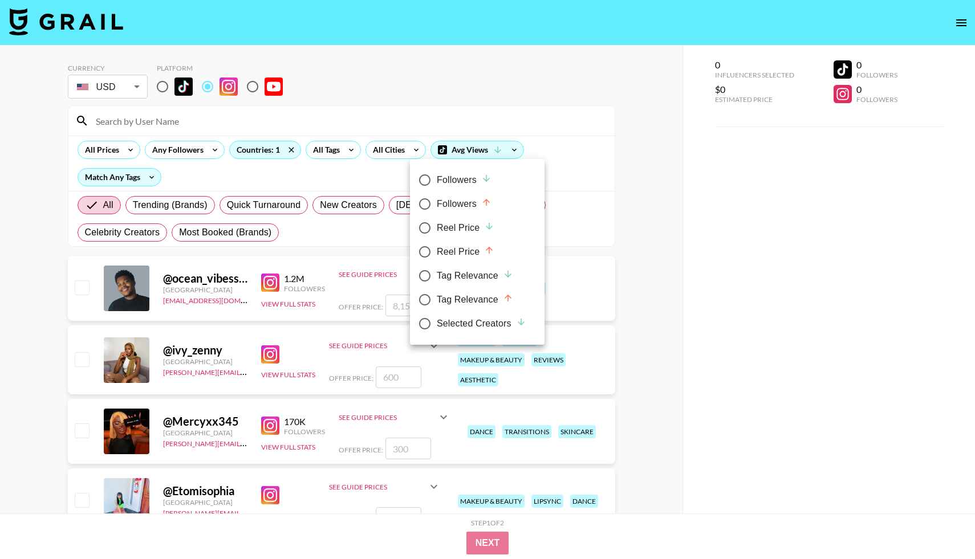
click at [444, 178] on div "Followers" at bounding box center [464, 180] width 55 height 14
click at [437, 178] on input "Followers" at bounding box center [425, 180] width 24 height 24
radio input "true"
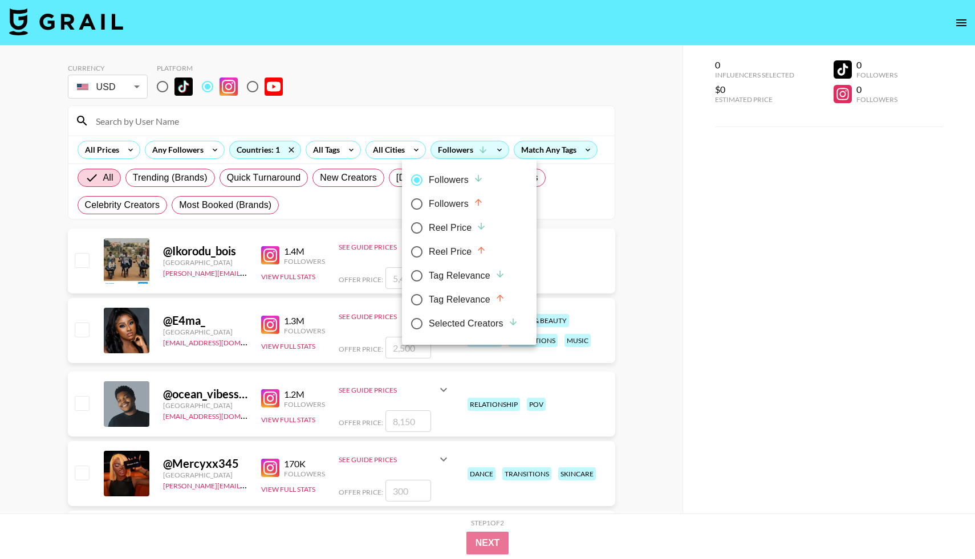
click at [481, 127] on div at bounding box center [487, 279] width 975 height 559
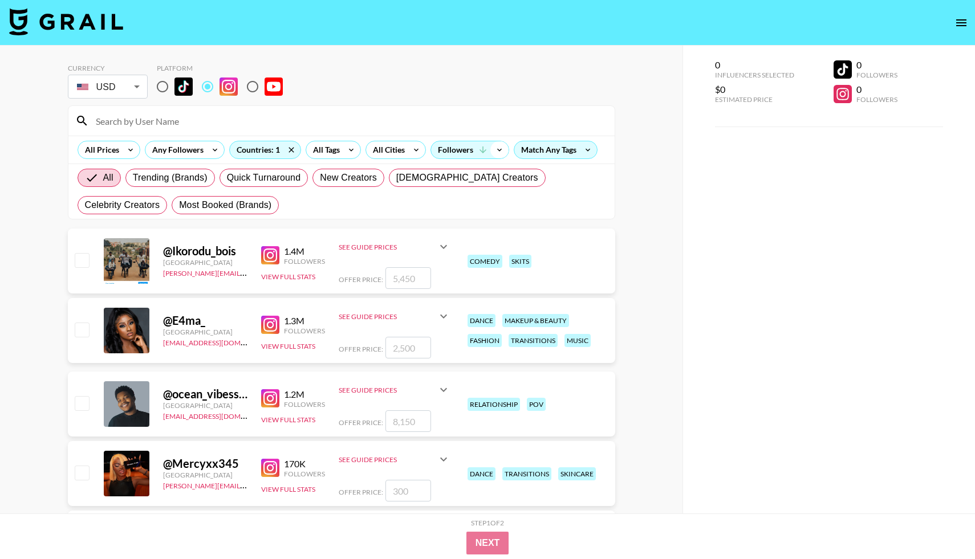
click at [493, 149] on icon at bounding box center [499, 149] width 18 height 17
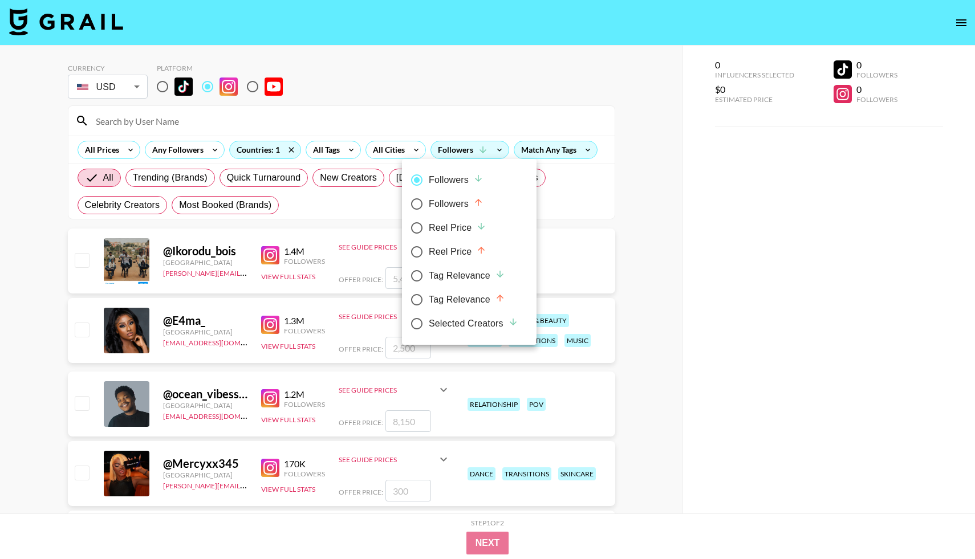
click at [468, 197] on div "Followers" at bounding box center [456, 204] width 55 height 14
click at [429, 197] on input "Followers" at bounding box center [417, 204] width 24 height 24
radio input "true"
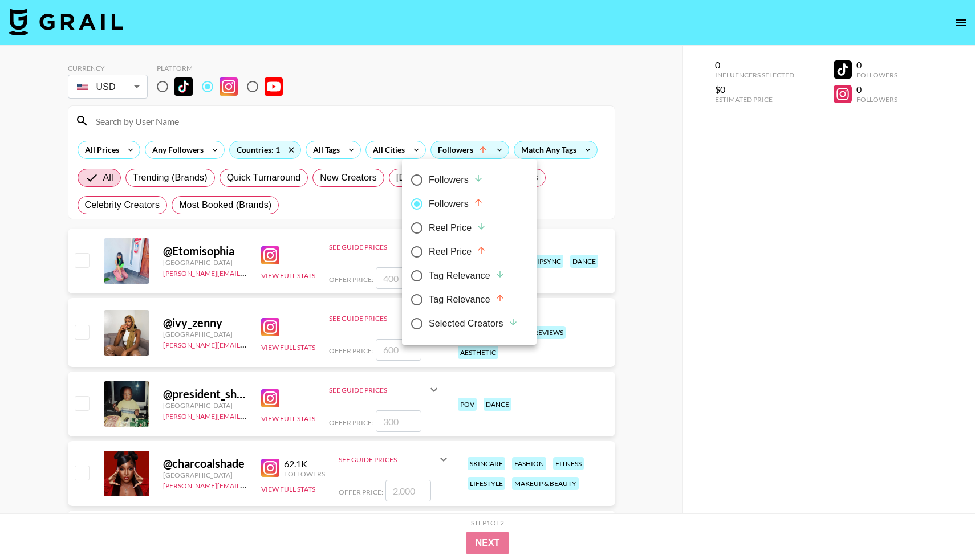
click at [481, 182] on icon at bounding box center [478, 178] width 10 height 10
click at [429, 182] on input "Followers" at bounding box center [417, 180] width 24 height 24
radio input "true"
radio input "false"
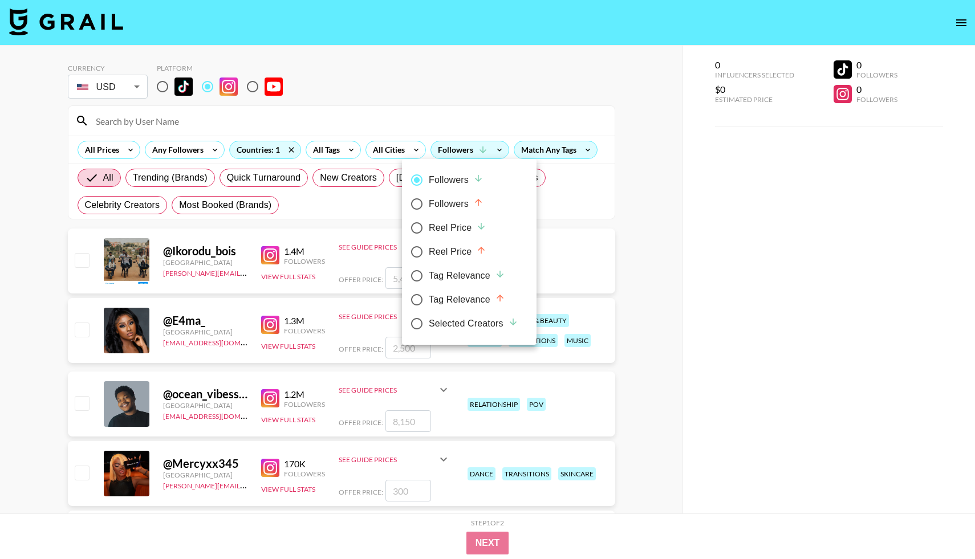
click at [655, 243] on div at bounding box center [487, 279] width 975 height 559
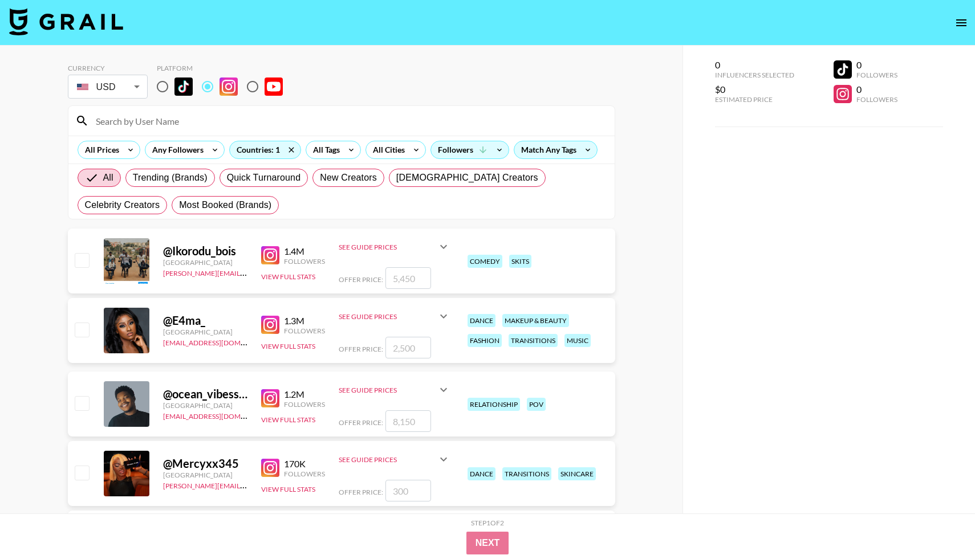
scroll to position [372, 0]
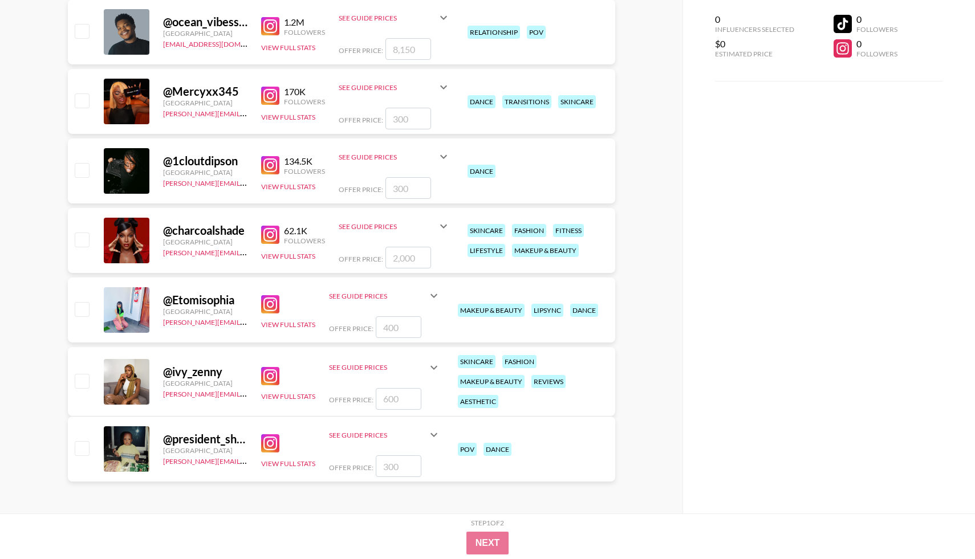
click at [263, 375] on img at bounding box center [270, 376] width 18 height 18
click at [275, 395] on button "View Full Stats" at bounding box center [288, 396] width 54 height 9
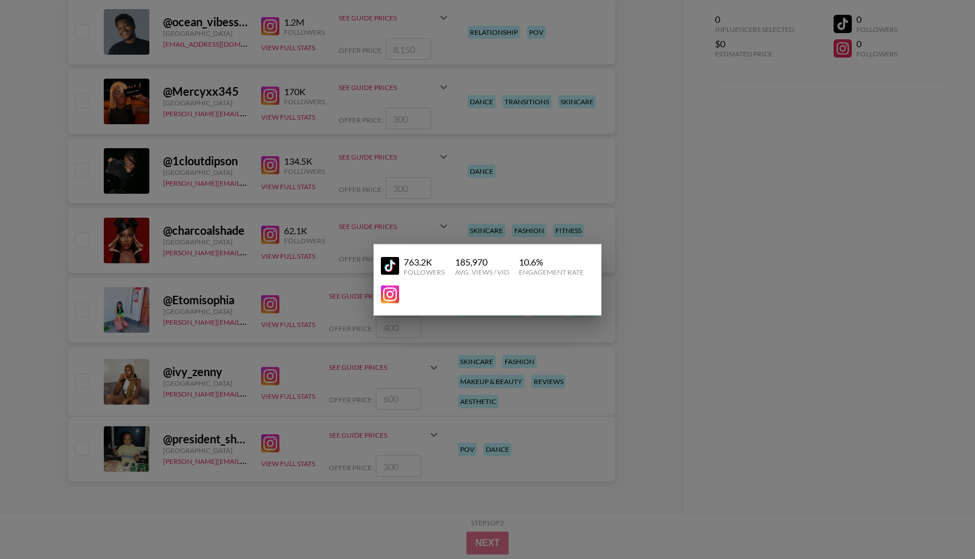
click at [391, 271] on img at bounding box center [390, 266] width 18 height 18
click at [262, 306] on div at bounding box center [487, 279] width 975 height 559
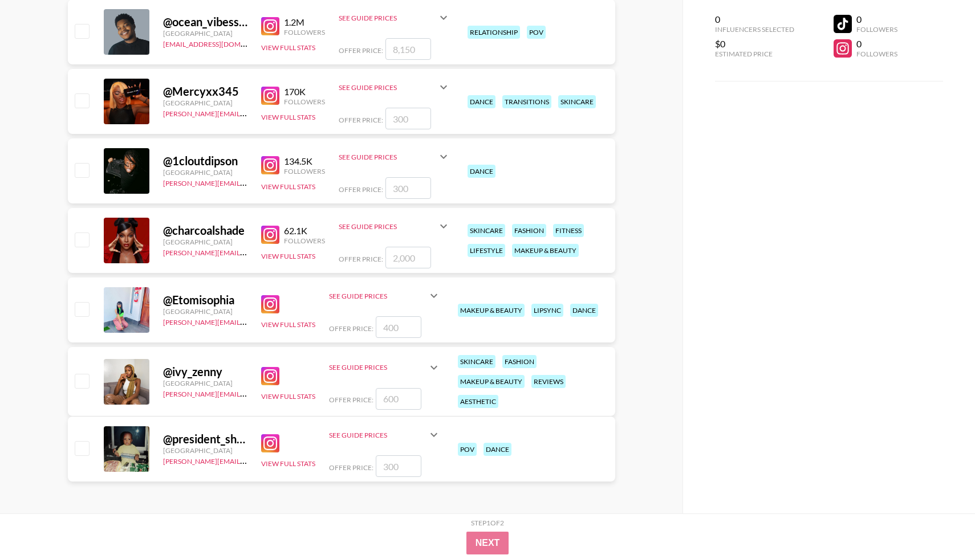
click at [399, 370] on div "See Guide Prices" at bounding box center [378, 367] width 98 height 9
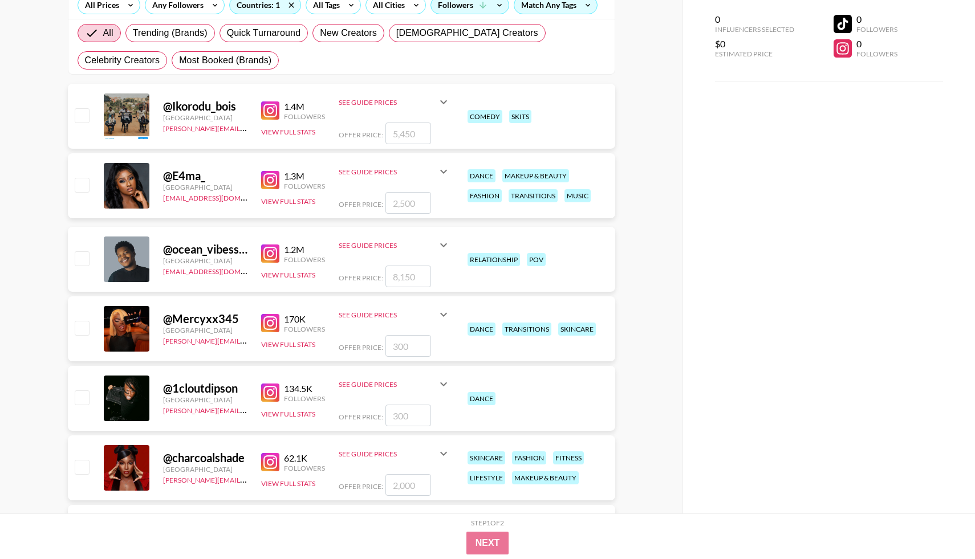
scroll to position [0, 0]
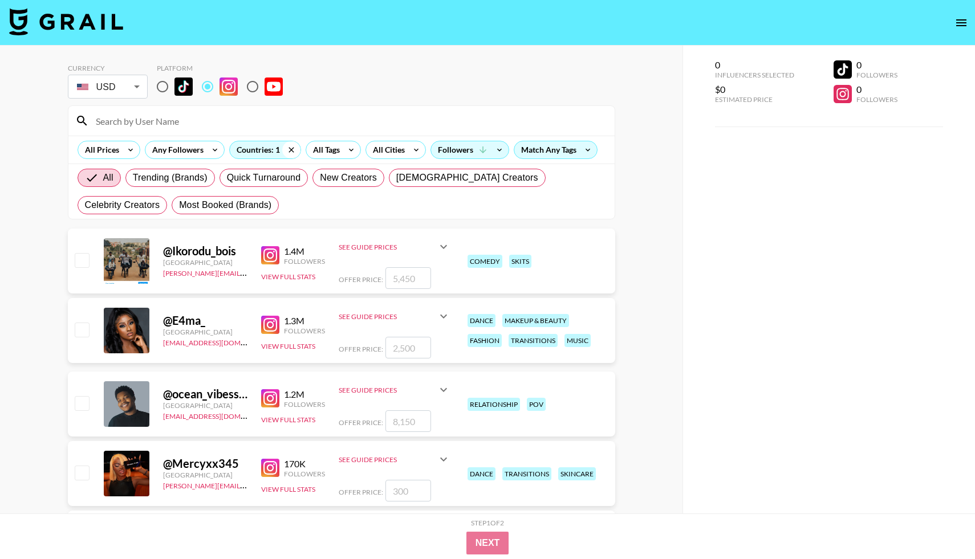
click at [292, 148] on icon at bounding box center [291, 149] width 18 height 17
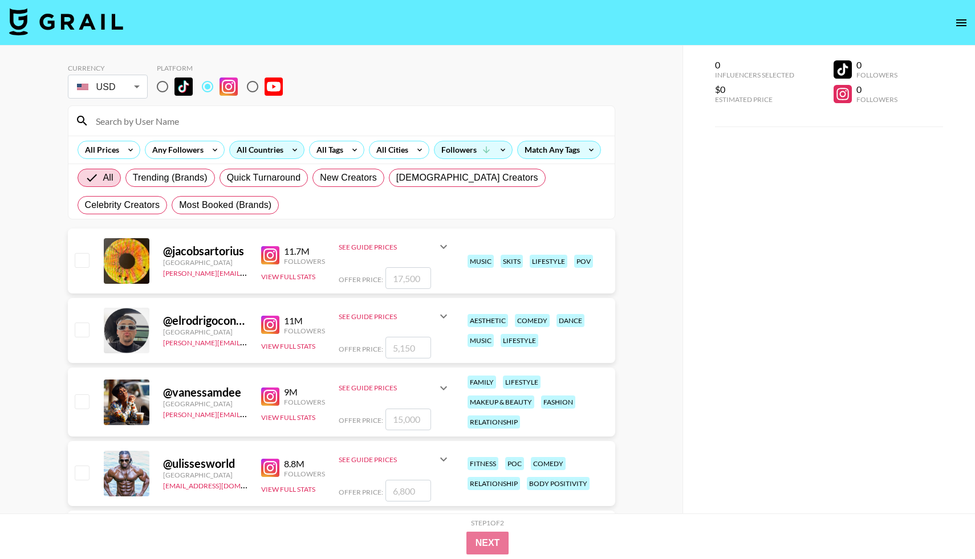
click at [286, 150] on icon at bounding box center [295, 149] width 18 height 17
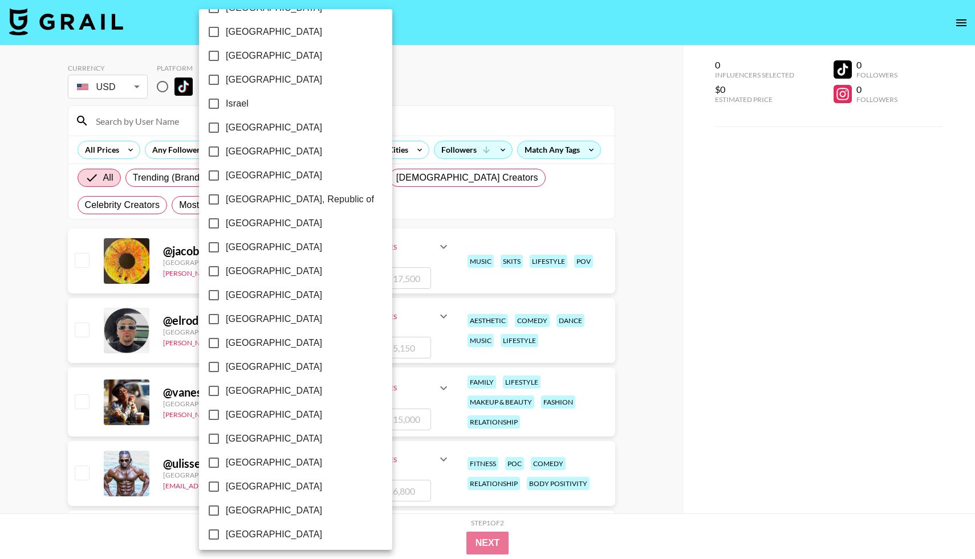
scroll to position [479, 0]
click at [258, 246] on span "[GEOGRAPHIC_DATA]" at bounding box center [274, 246] width 96 height 14
click at [226, 246] on input "[GEOGRAPHIC_DATA]" at bounding box center [214, 246] width 24 height 24
checkbox input "true"
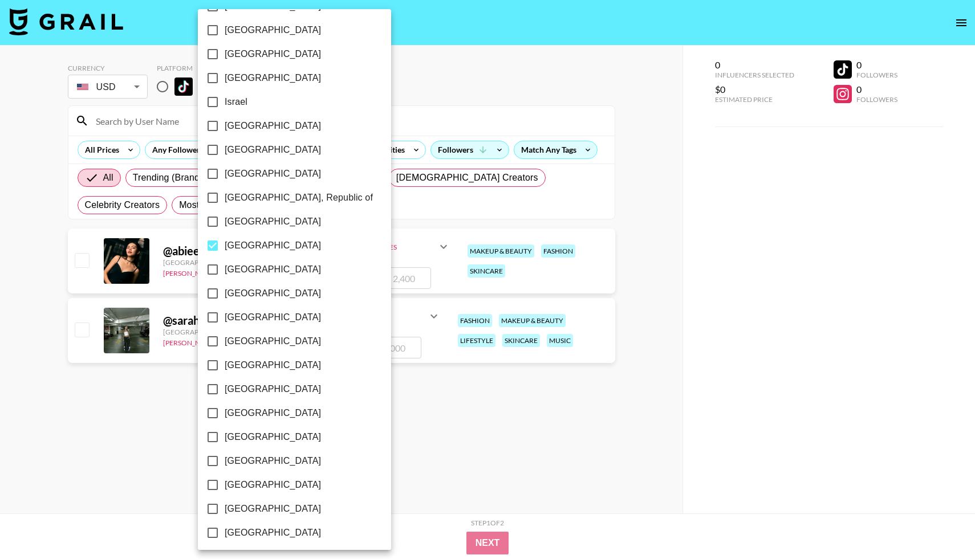
click at [366, 444] on div at bounding box center [487, 279] width 975 height 559
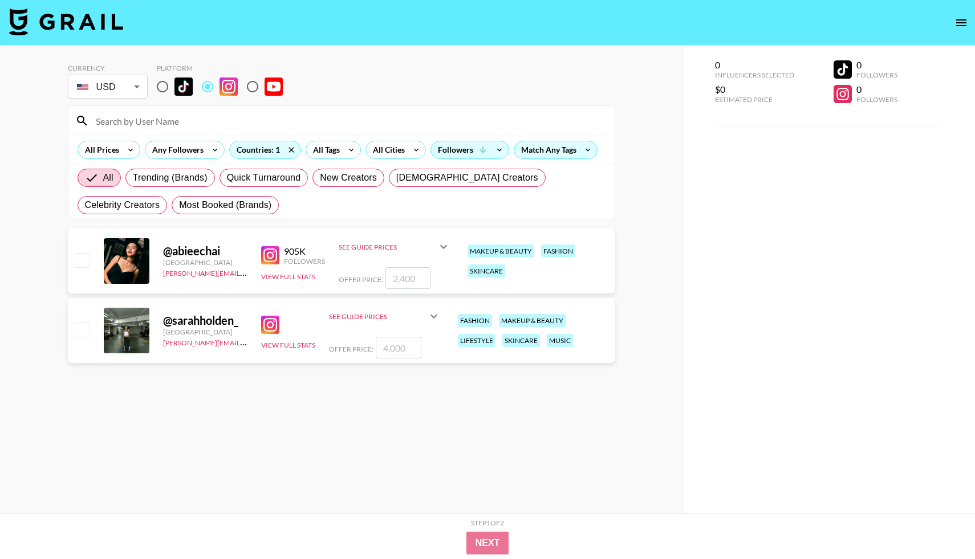
click at [275, 254] on img at bounding box center [270, 255] width 18 height 18
click at [289, 156] on icon at bounding box center [291, 149] width 18 height 17
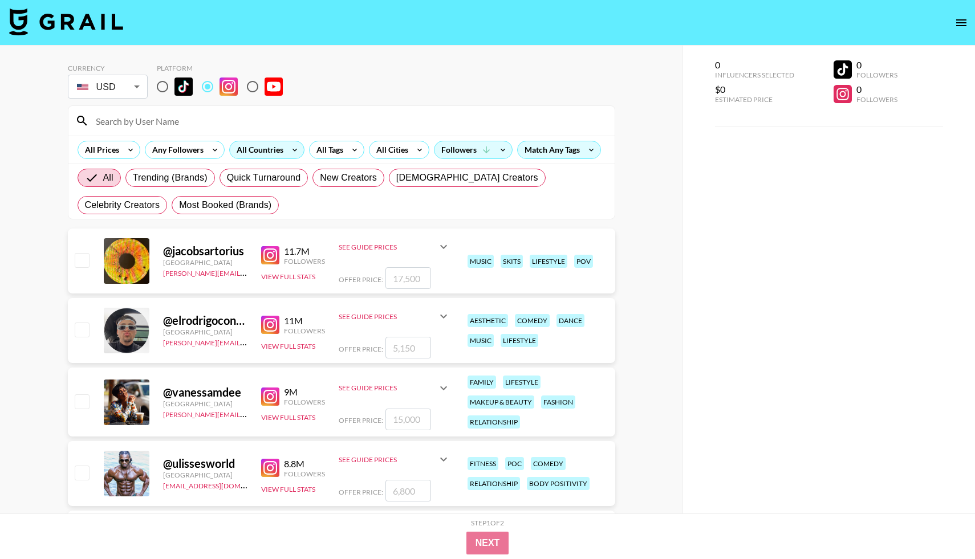
click at [279, 156] on div "All Countries" at bounding box center [258, 149] width 56 height 17
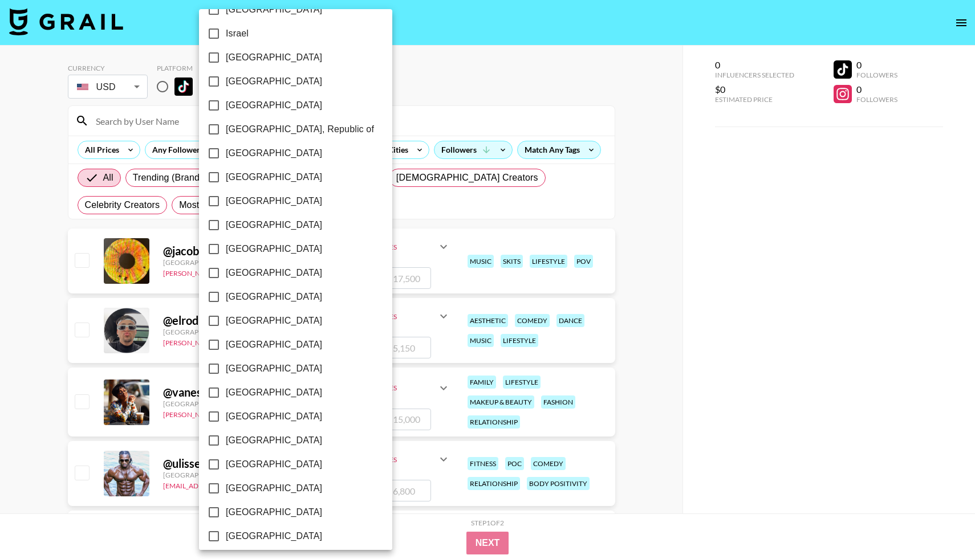
scroll to position [551, 0]
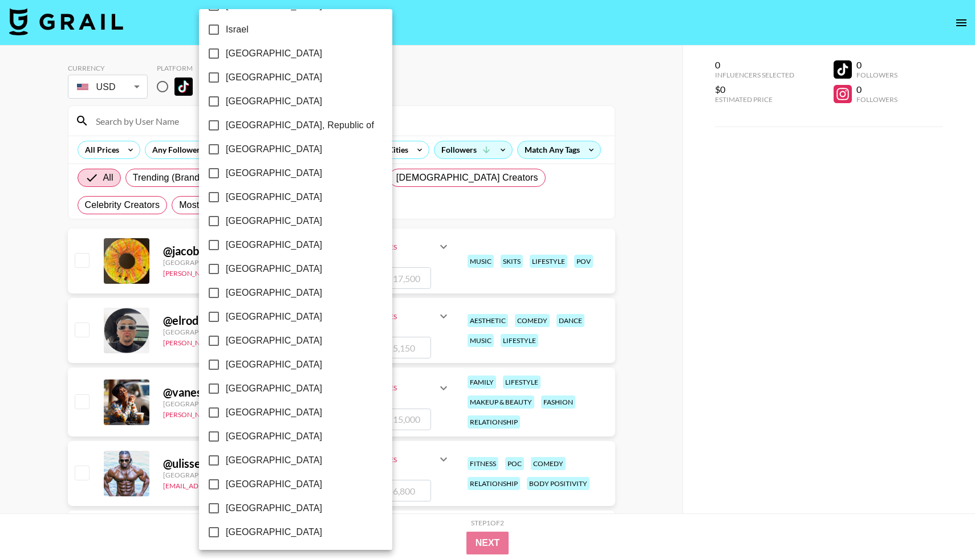
click at [217, 340] on input "[GEOGRAPHIC_DATA]" at bounding box center [214, 341] width 24 height 24
checkbox input "true"
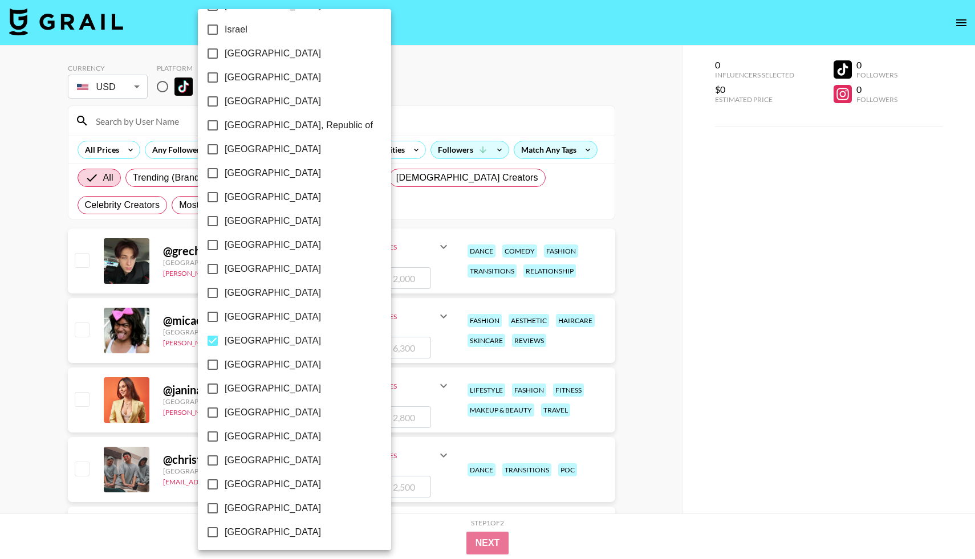
click at [567, 522] on div at bounding box center [487, 279] width 975 height 559
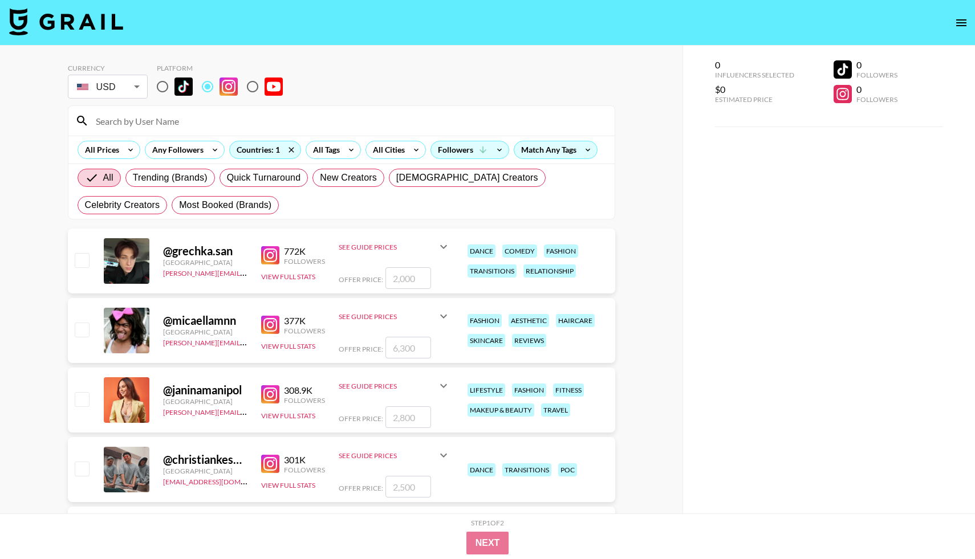
scroll to position [54, 0]
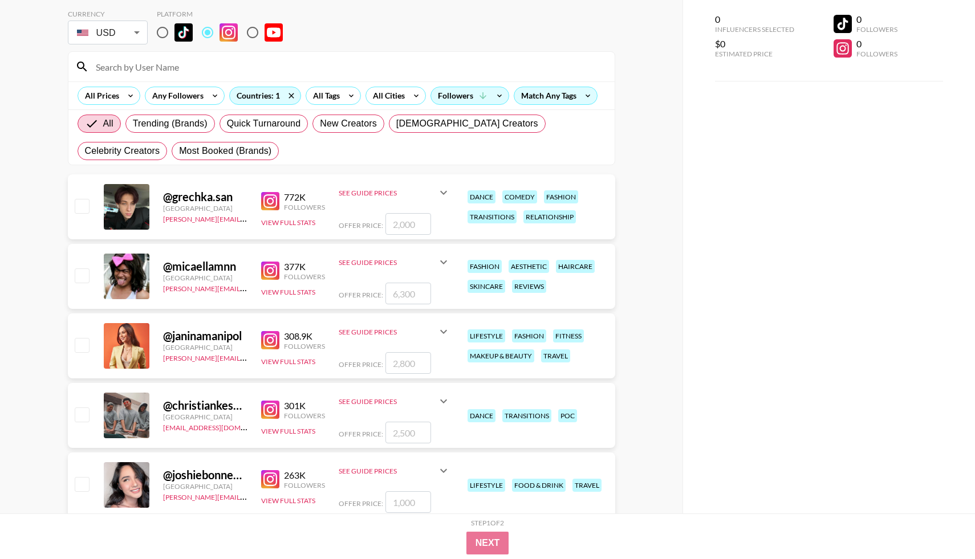
click at [270, 336] on img at bounding box center [270, 340] width 18 height 18
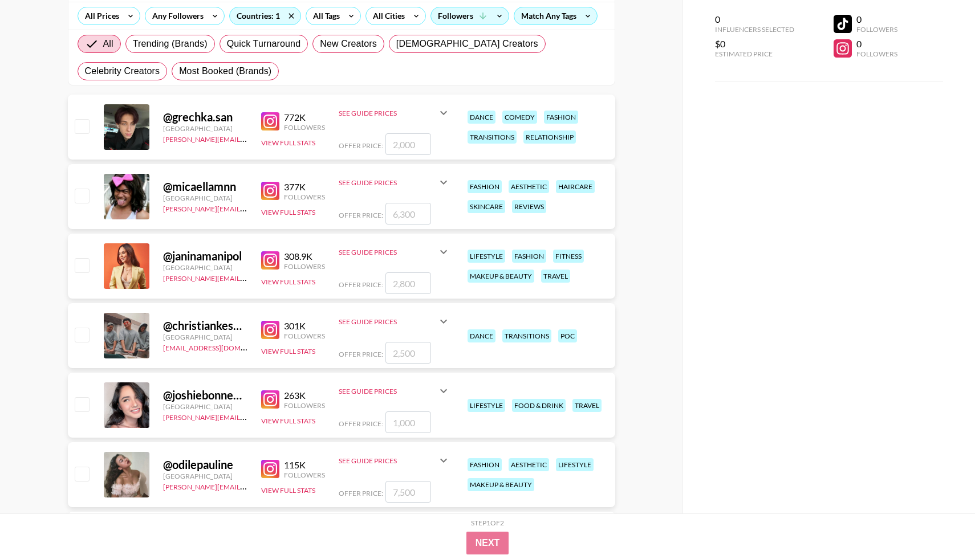
click at [269, 263] on img at bounding box center [270, 260] width 18 height 18
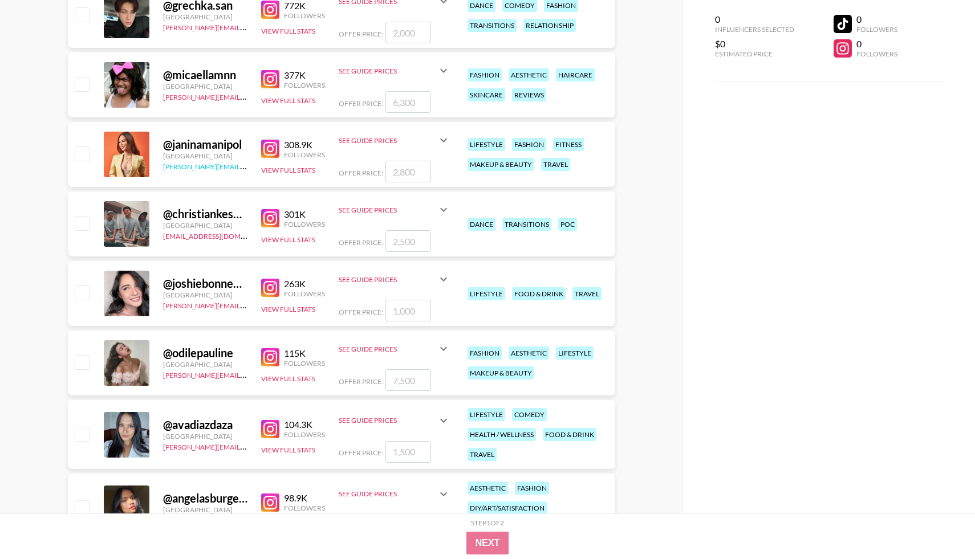
scroll to position [270, 0]
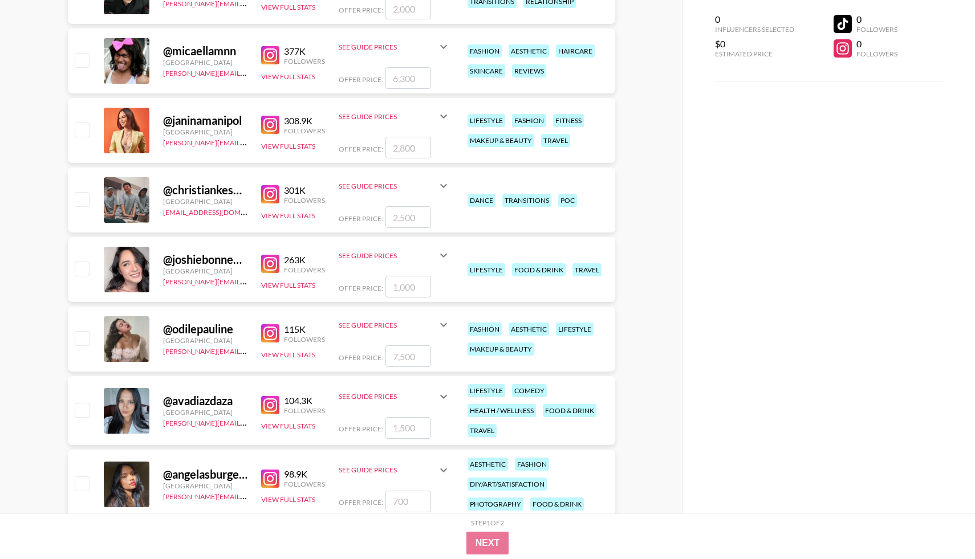
click at [267, 267] on img at bounding box center [270, 264] width 18 height 18
click at [280, 285] on button "View Full Stats" at bounding box center [288, 285] width 54 height 9
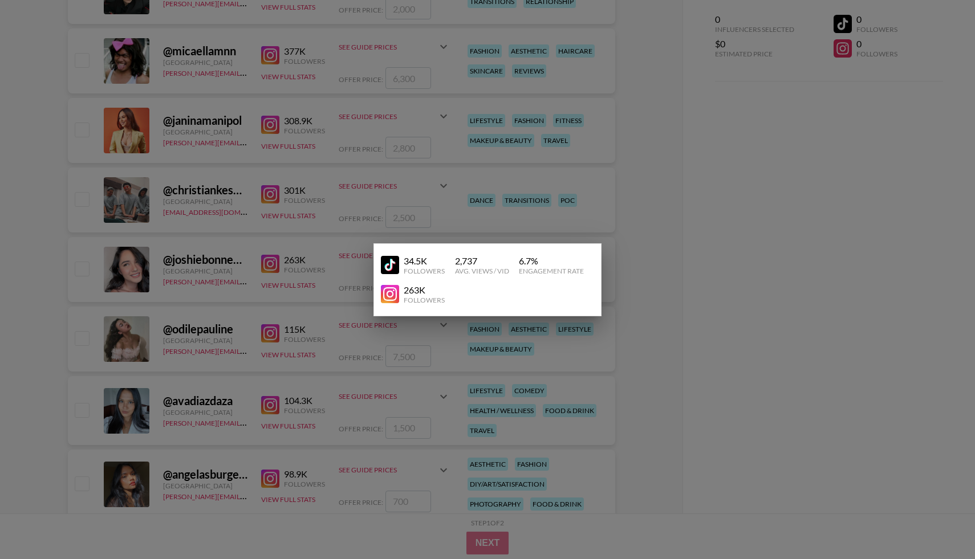
click at [389, 267] on img at bounding box center [390, 265] width 18 height 18
click at [334, 271] on div at bounding box center [487, 279] width 975 height 559
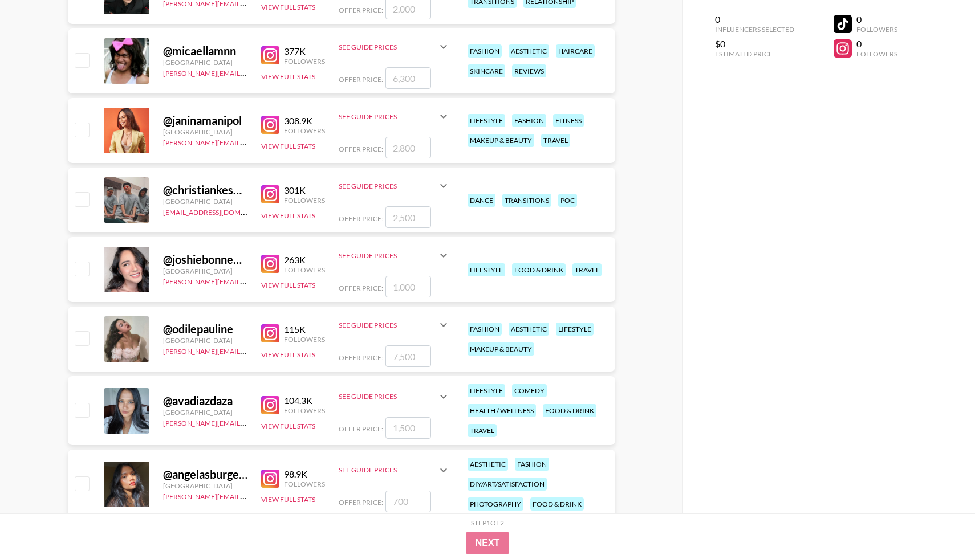
click at [440, 258] on icon at bounding box center [444, 256] width 14 height 14
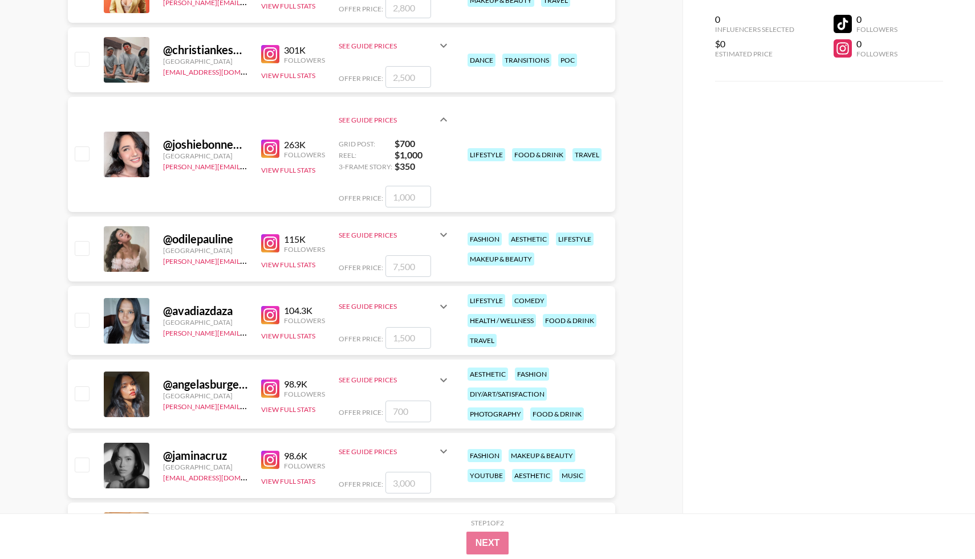
scroll to position [424, 0]
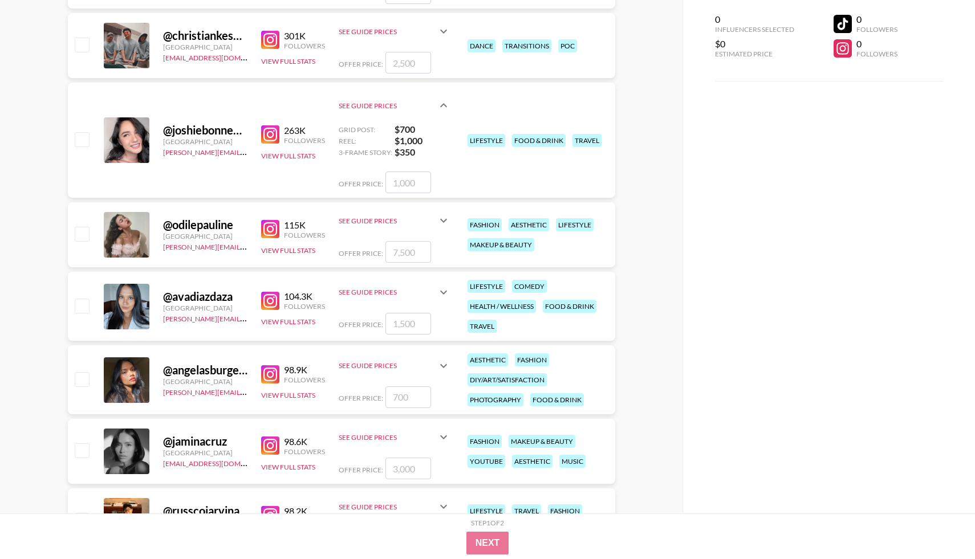
click at [269, 228] on img at bounding box center [270, 229] width 18 height 18
click at [270, 299] on img at bounding box center [270, 301] width 18 height 18
click at [274, 136] on img at bounding box center [270, 134] width 18 height 18
click at [269, 234] on img at bounding box center [270, 229] width 18 height 18
click at [268, 298] on img at bounding box center [270, 301] width 18 height 18
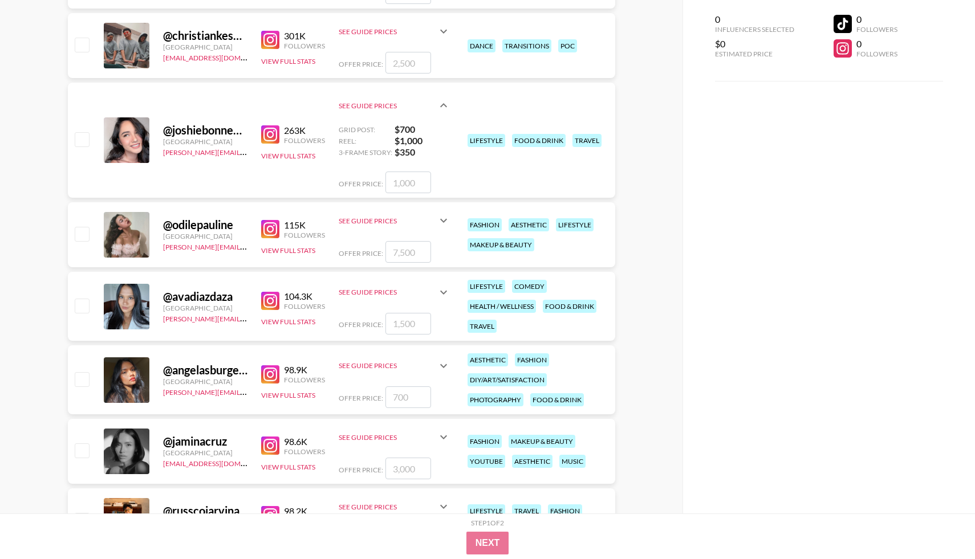
click at [445, 295] on icon at bounding box center [444, 293] width 14 height 14
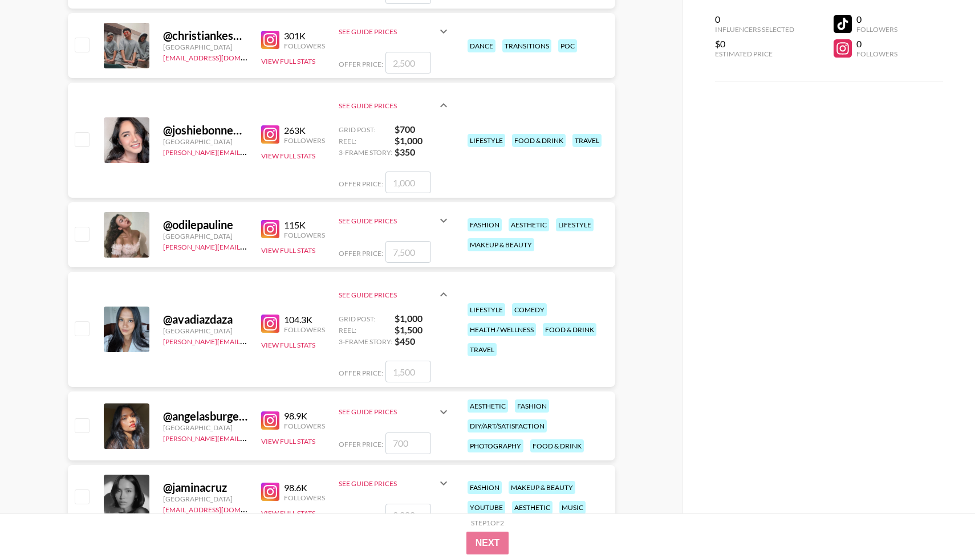
click at [277, 340] on div "104.3K Followers View Full Stats" at bounding box center [293, 330] width 64 height 40
click at [298, 341] on button "View Full Stats" at bounding box center [288, 345] width 54 height 9
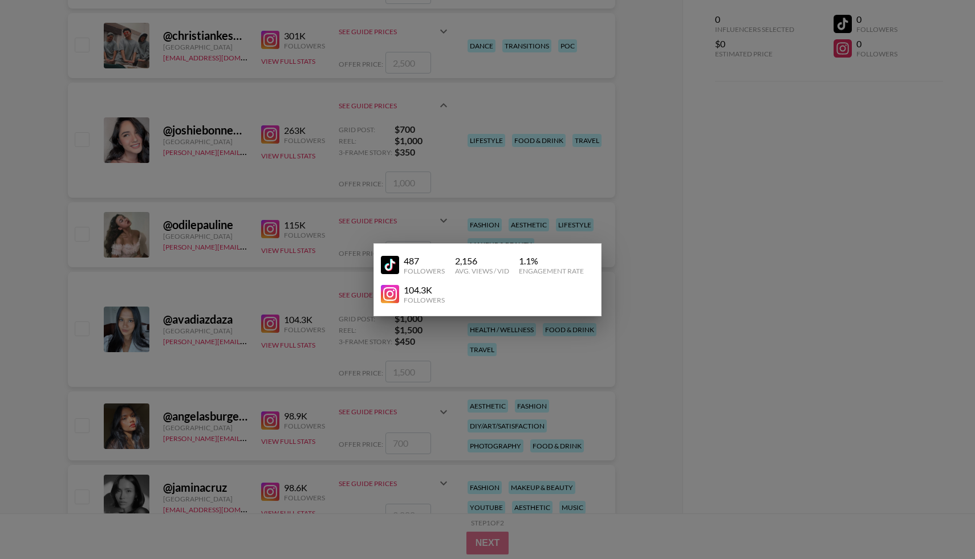
click at [388, 263] on img at bounding box center [390, 265] width 18 height 18
click at [194, 116] on div at bounding box center [487, 279] width 975 height 559
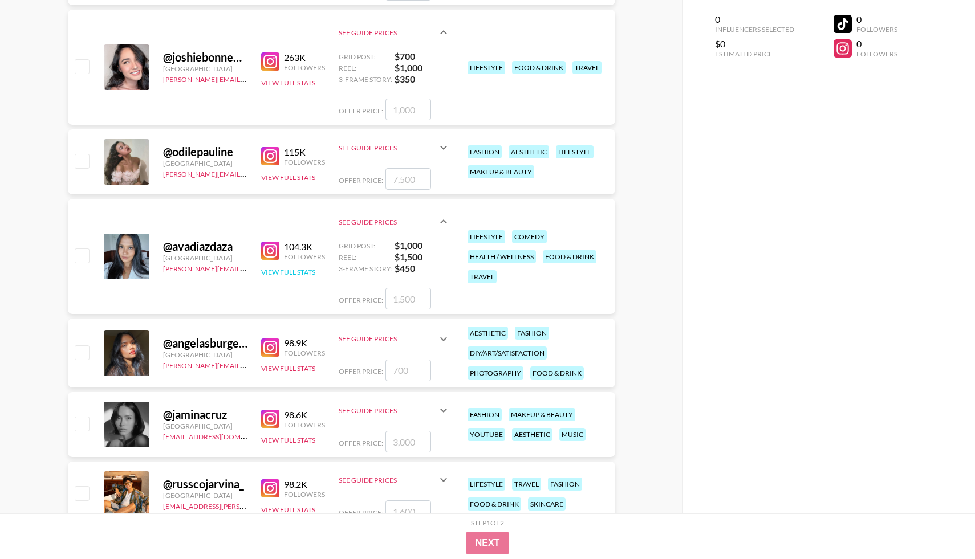
scroll to position [497, 0]
click at [273, 345] on img at bounding box center [270, 348] width 18 height 18
click at [435, 340] on div "See Guide Prices" at bounding box center [388, 339] width 98 height 9
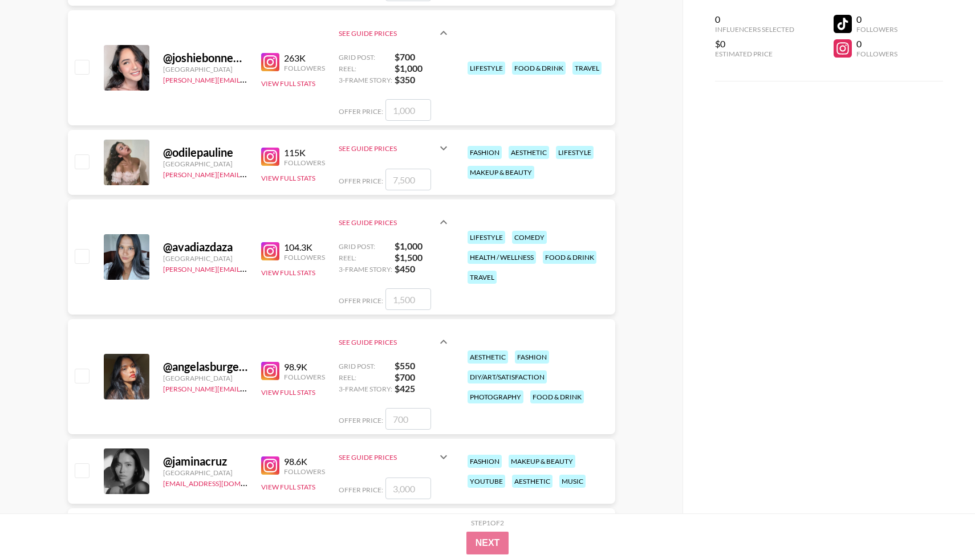
click at [299, 400] on div "@ angelasburgers [GEOGRAPHIC_DATA] [PERSON_NAME][EMAIL_ADDRESS][PERSON_NAME][DO…" at bounding box center [341, 376] width 547 height 115
click at [305, 391] on button "View Full Stats" at bounding box center [288, 392] width 54 height 9
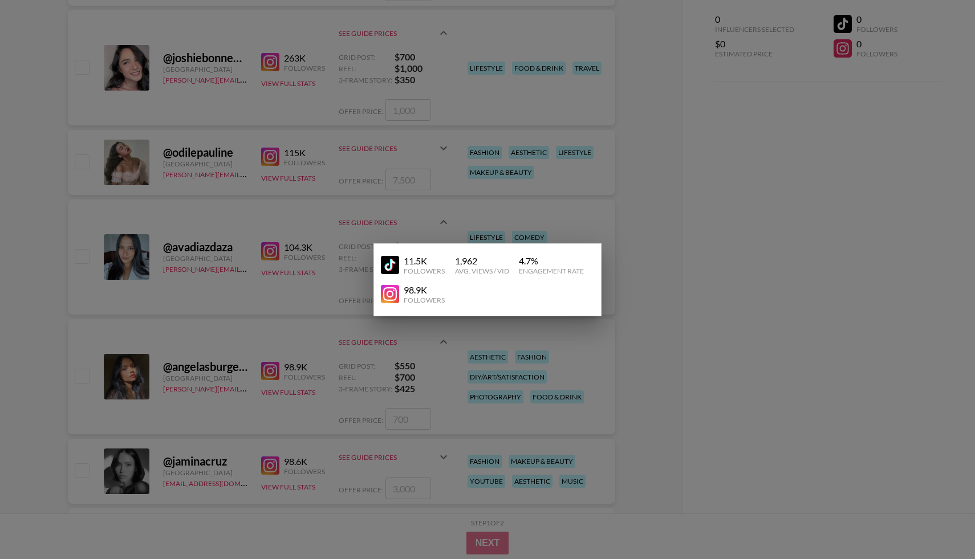
click at [394, 263] on img at bounding box center [390, 265] width 18 height 18
click at [271, 201] on div at bounding box center [487, 279] width 975 height 559
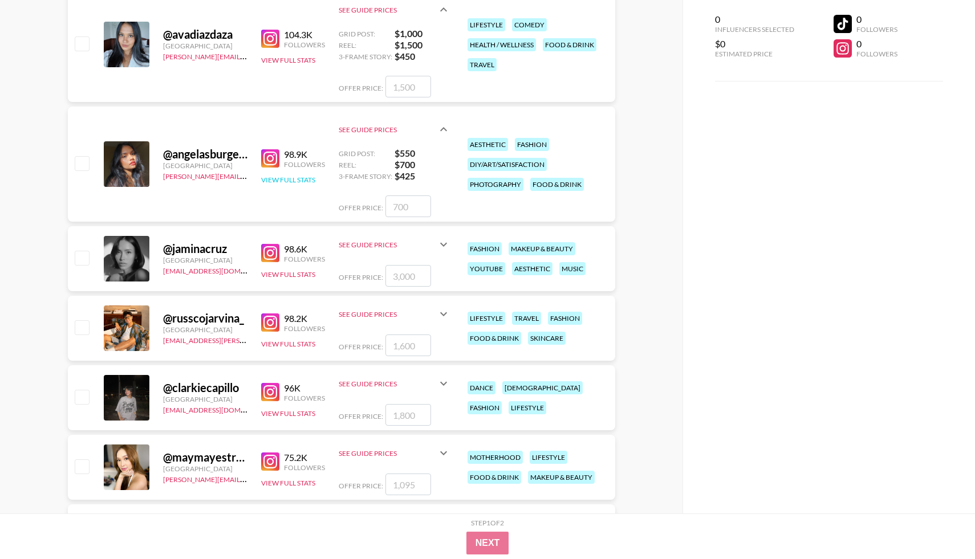
scroll to position [713, 0]
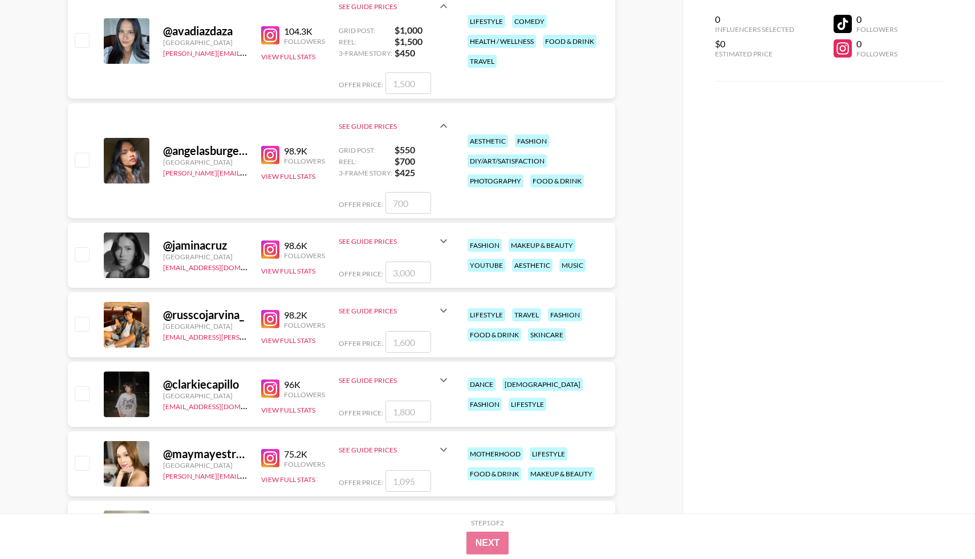
click at [264, 247] on img at bounding box center [270, 250] width 18 height 18
click at [445, 241] on icon at bounding box center [443, 241] width 7 height 4
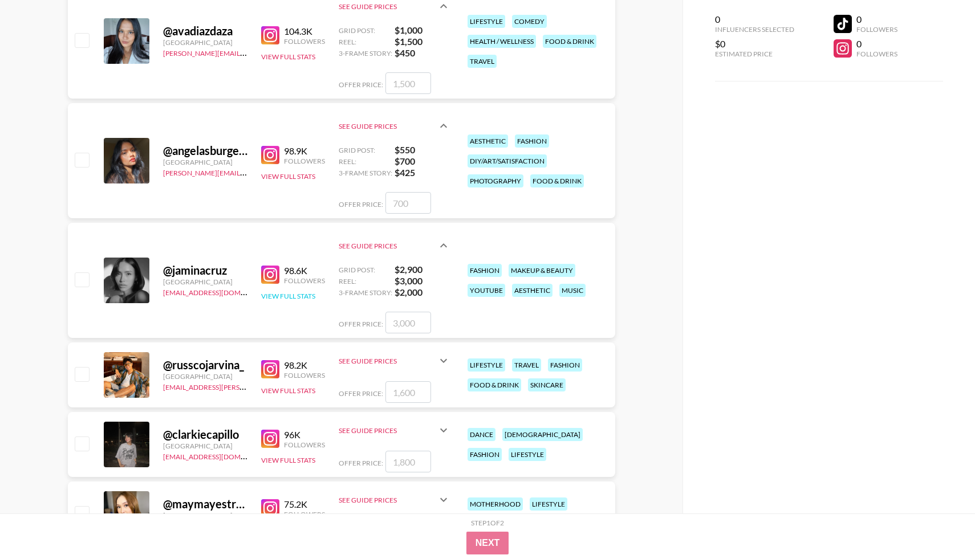
click at [273, 294] on button "View Full Stats" at bounding box center [288, 296] width 54 height 9
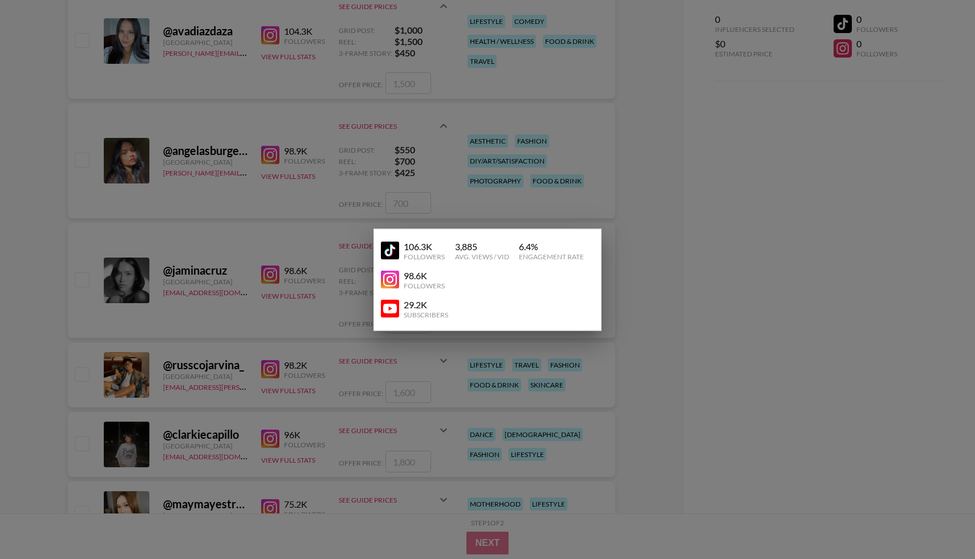
click at [395, 251] on img at bounding box center [390, 251] width 18 height 18
click at [249, 213] on div at bounding box center [487, 279] width 975 height 559
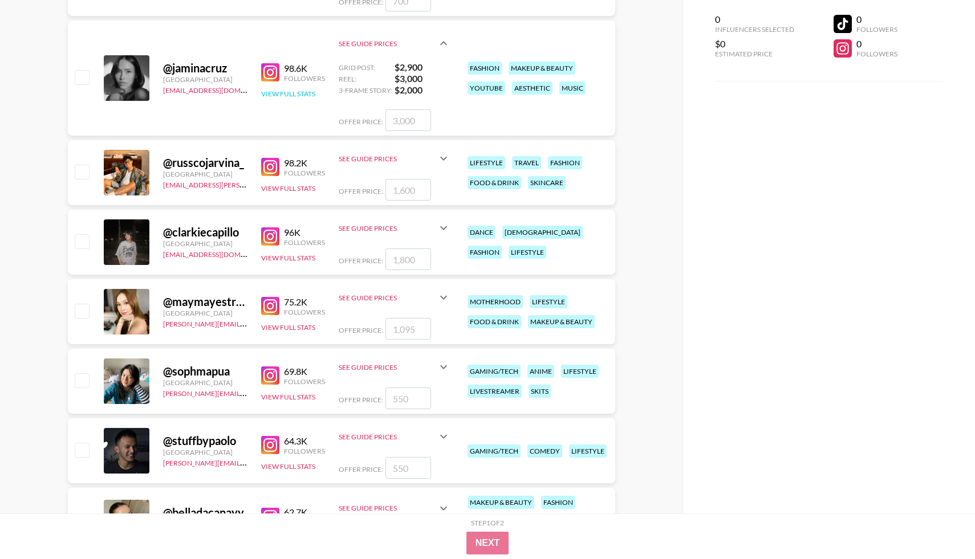
scroll to position [921, 0]
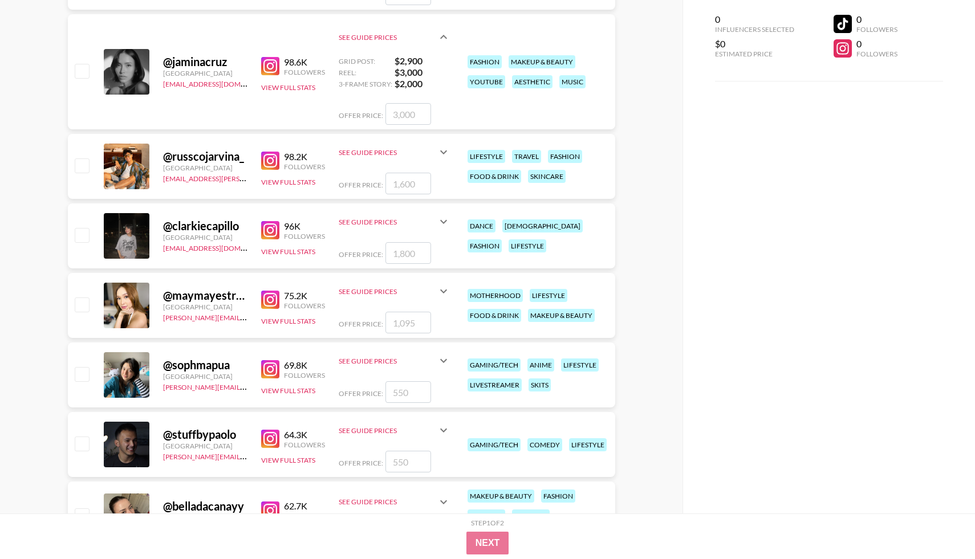
click at [267, 231] on img at bounding box center [270, 230] width 18 height 18
click at [273, 299] on img at bounding box center [270, 300] width 18 height 18
click at [267, 371] on img at bounding box center [270, 369] width 18 height 18
click at [268, 305] on img at bounding box center [270, 300] width 18 height 18
click at [293, 389] on button "View Full Stats" at bounding box center [288, 391] width 54 height 9
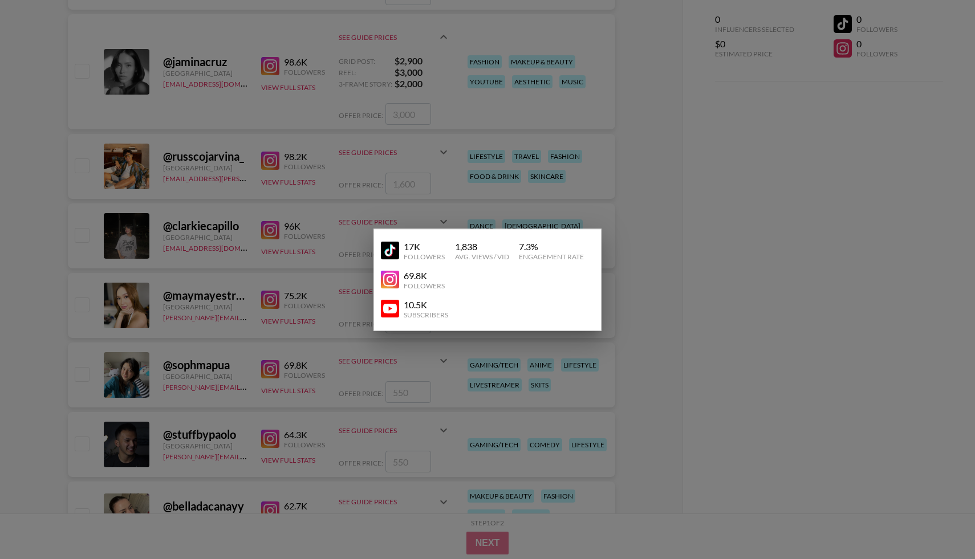
click at [393, 255] on img at bounding box center [390, 251] width 18 height 18
click at [324, 325] on div at bounding box center [487, 279] width 975 height 559
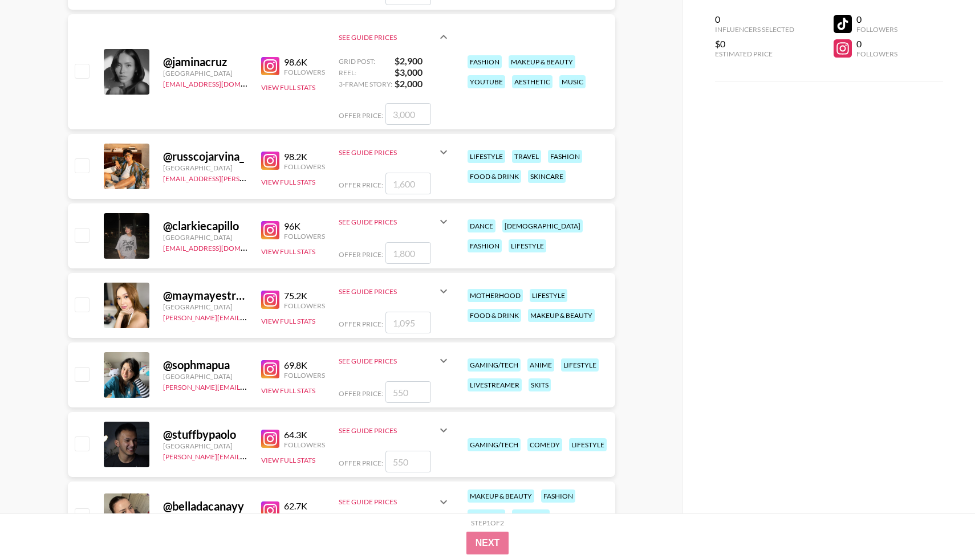
click at [437, 359] on icon at bounding box center [444, 361] width 14 height 14
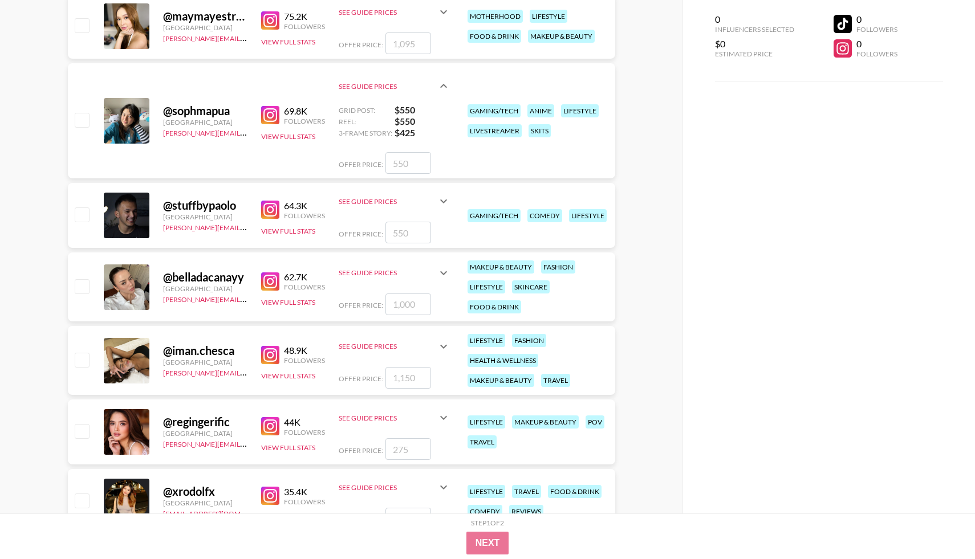
scroll to position [1222, 0]
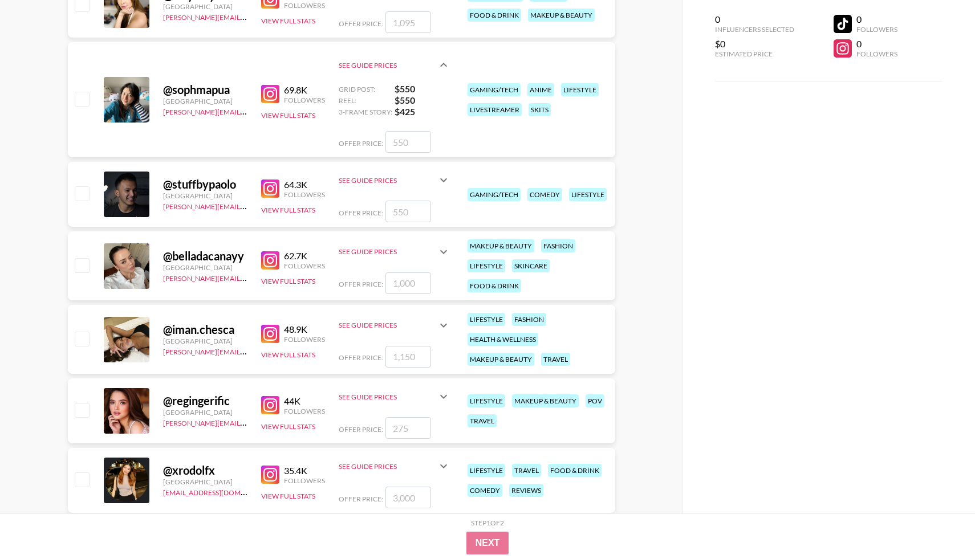
click at [278, 262] on img at bounding box center [270, 260] width 18 height 18
click at [283, 282] on button "View Full Stats" at bounding box center [288, 281] width 54 height 9
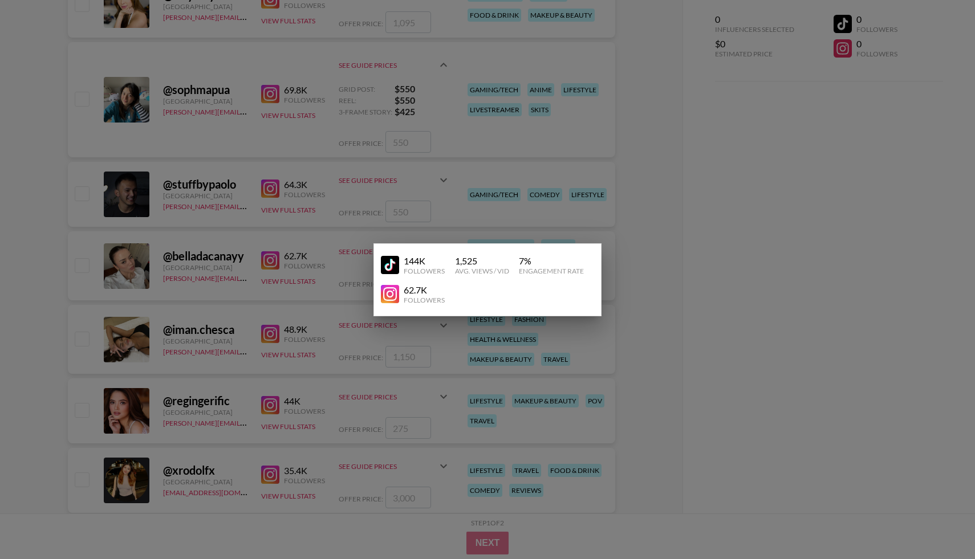
click at [383, 266] on img at bounding box center [390, 265] width 18 height 18
click at [235, 265] on div at bounding box center [487, 279] width 975 height 559
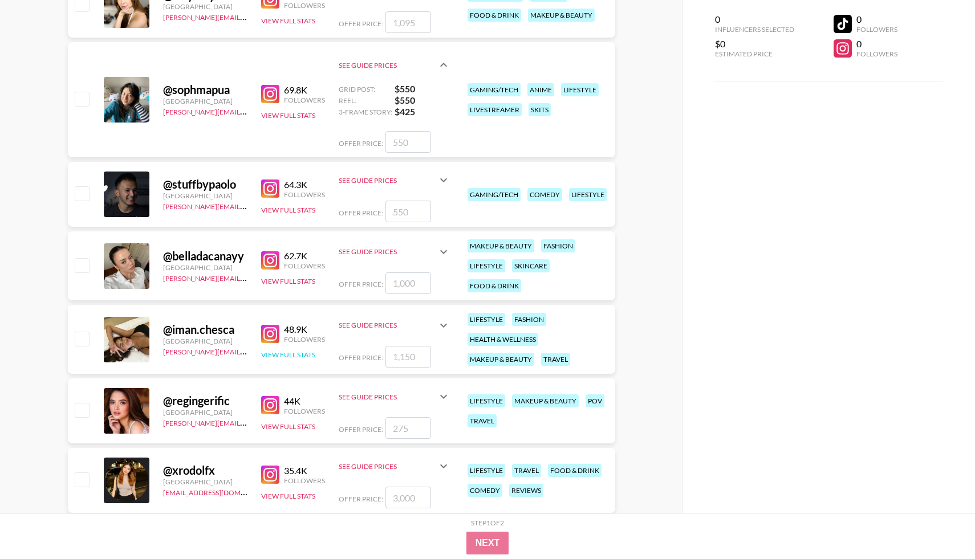
click at [290, 352] on button "View Full Stats" at bounding box center [288, 355] width 54 height 9
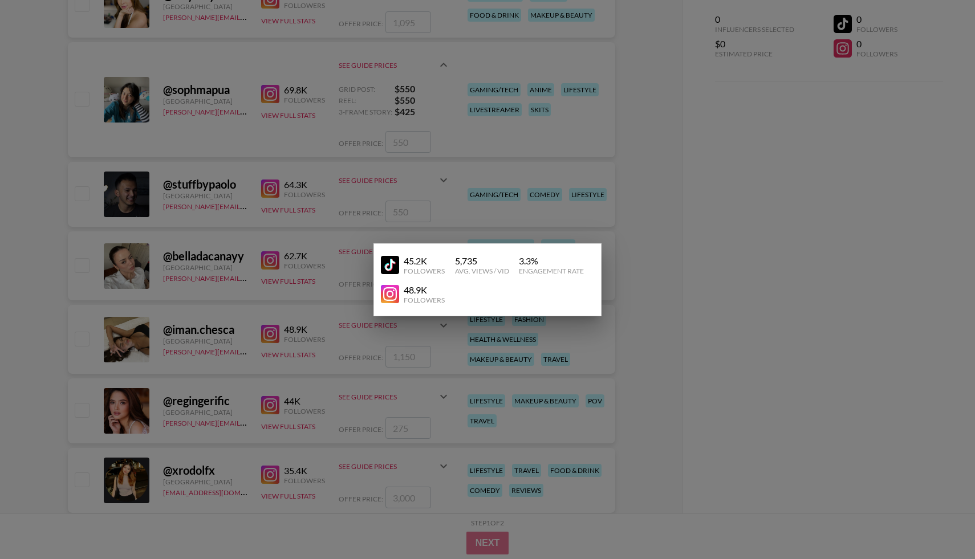
click at [387, 298] on img at bounding box center [390, 294] width 18 height 18
click at [339, 310] on div at bounding box center [487, 279] width 975 height 559
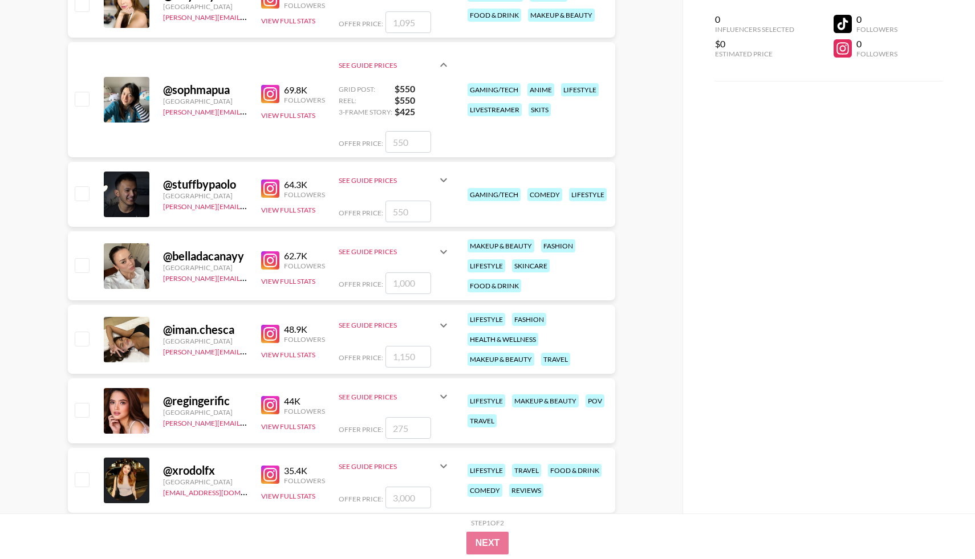
click at [448, 254] on icon at bounding box center [444, 252] width 14 height 14
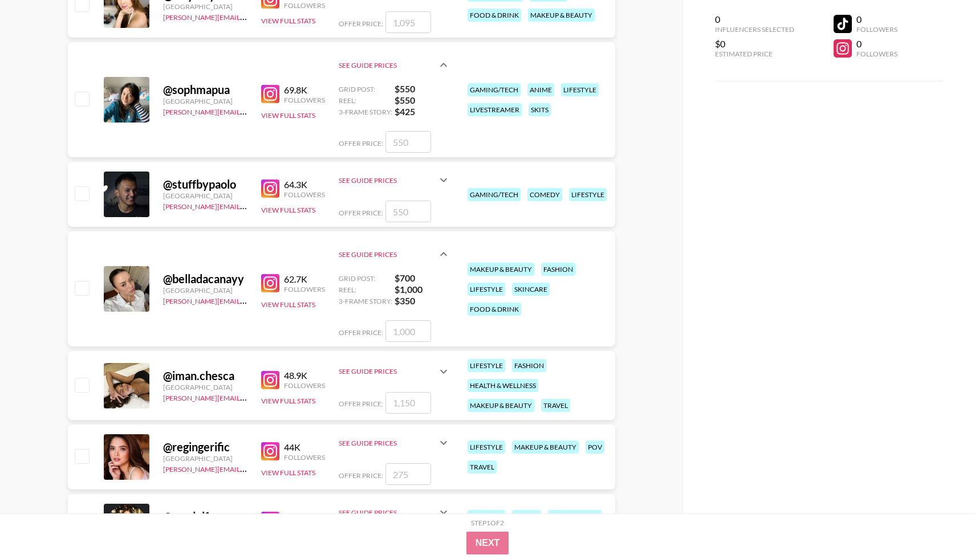
click at [435, 367] on div "See Guide Prices" at bounding box center [388, 371] width 98 height 9
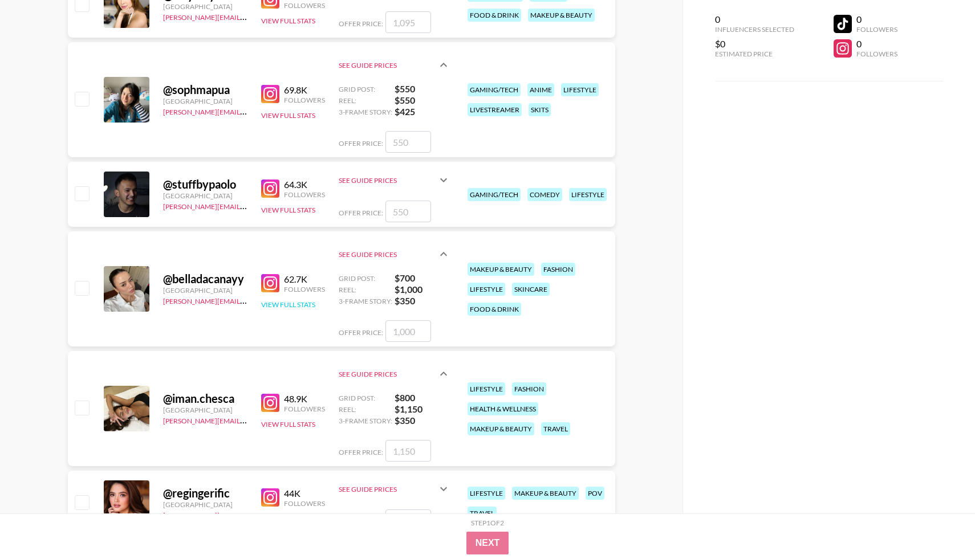
click at [279, 302] on button "View Full Stats" at bounding box center [288, 305] width 54 height 9
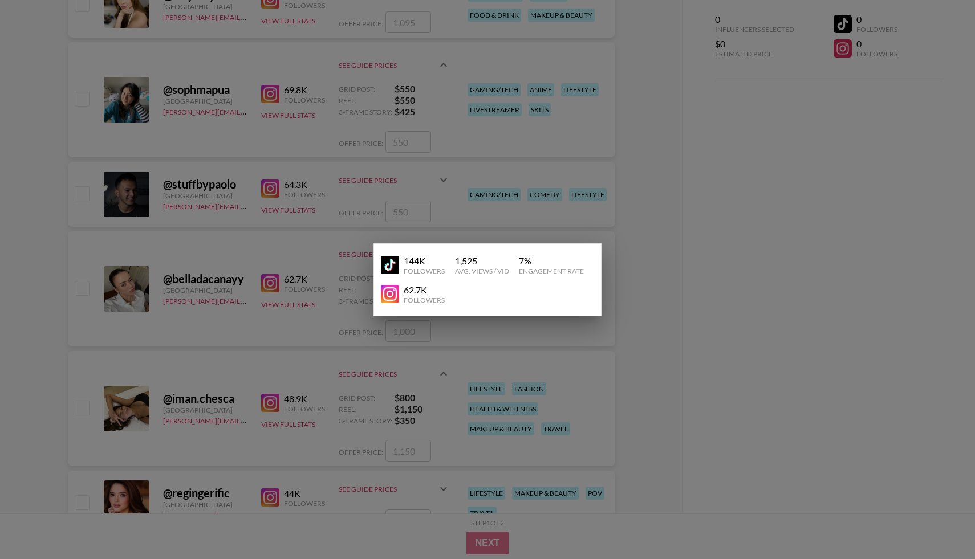
click at [282, 367] on div at bounding box center [487, 279] width 975 height 559
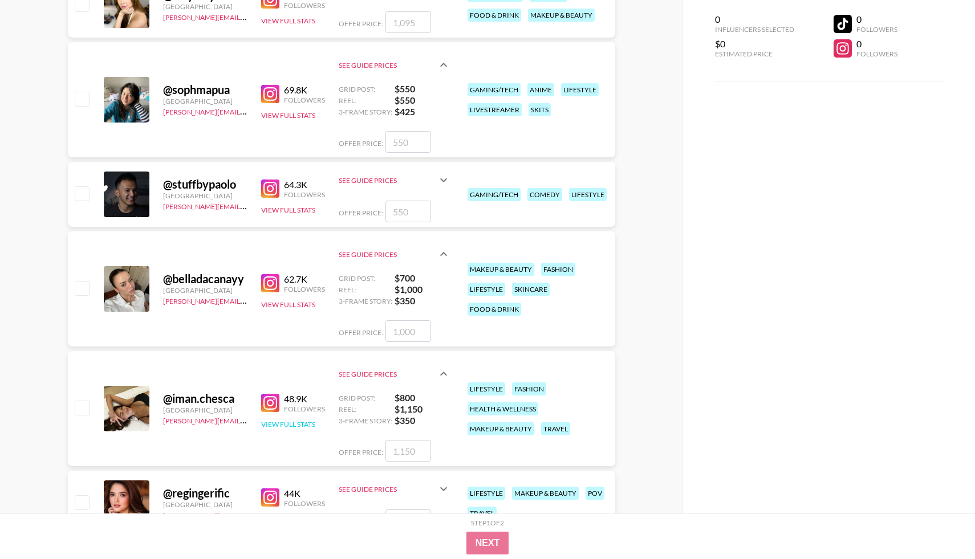
click at [283, 422] on button "View Full Stats" at bounding box center [288, 424] width 54 height 9
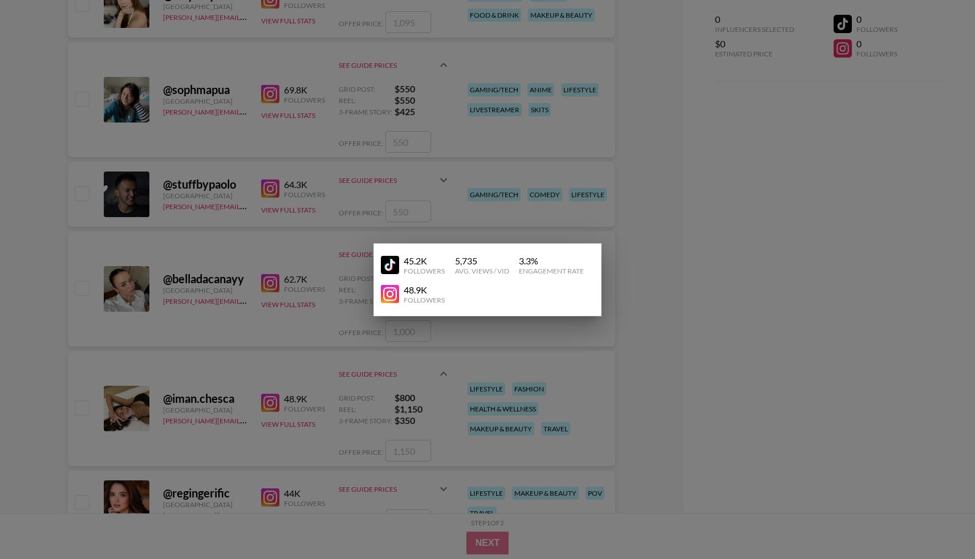
click at [385, 262] on img at bounding box center [390, 265] width 18 height 18
click at [245, 322] on div at bounding box center [487, 279] width 975 height 559
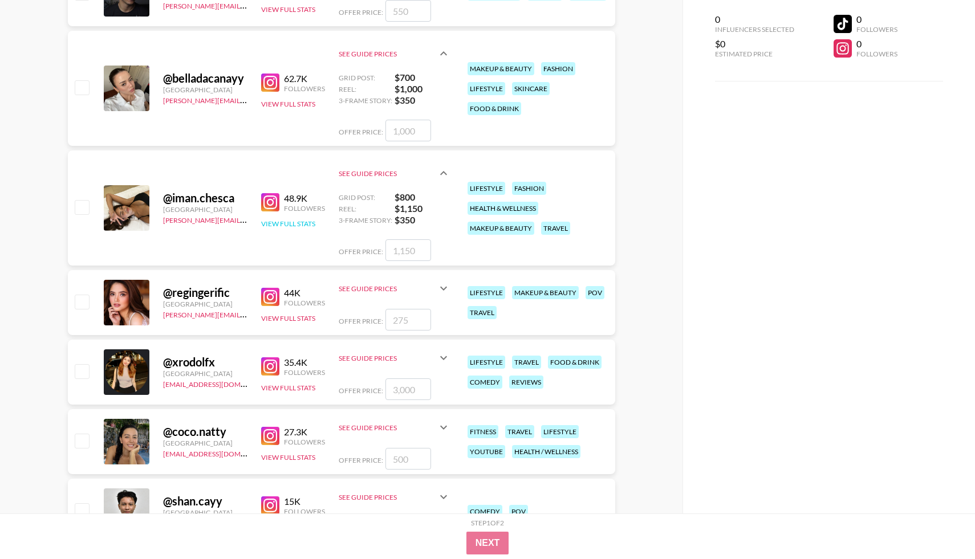
scroll to position [1423, 0]
click at [271, 299] on img at bounding box center [270, 296] width 18 height 18
click at [265, 370] on img at bounding box center [270, 366] width 18 height 18
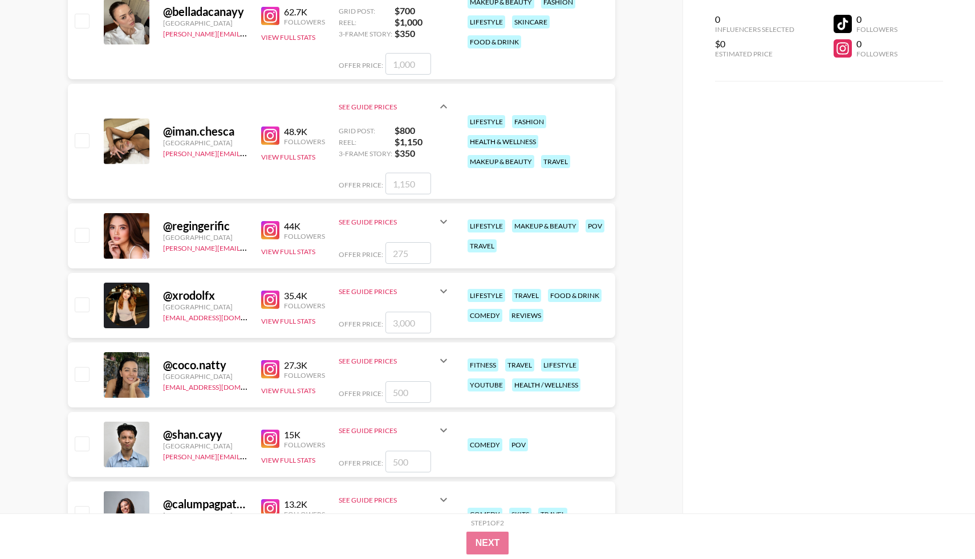
click at [271, 368] on img at bounding box center [270, 369] width 18 height 18
click at [438, 355] on icon at bounding box center [444, 361] width 14 height 14
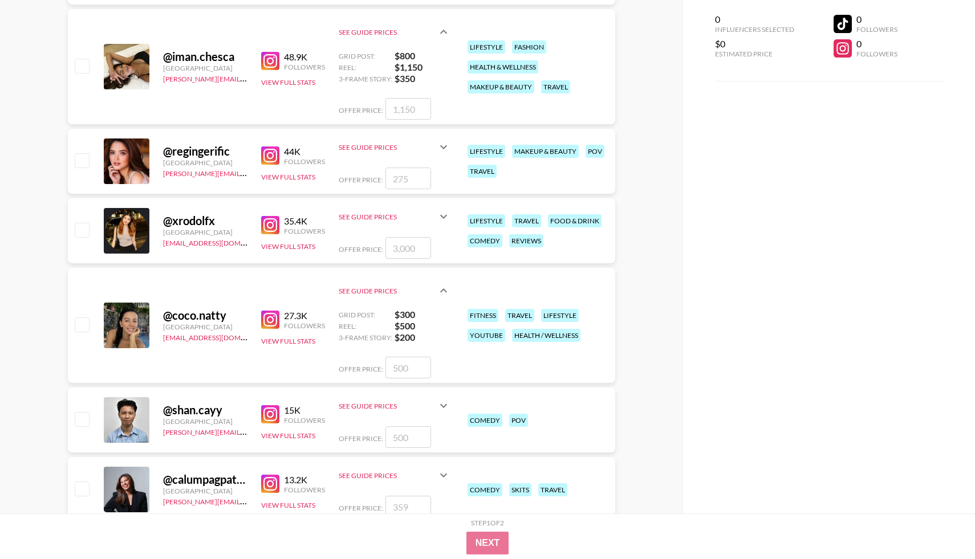
scroll to position [1565, 0]
click at [310, 336] on button "View Full Stats" at bounding box center [288, 340] width 54 height 9
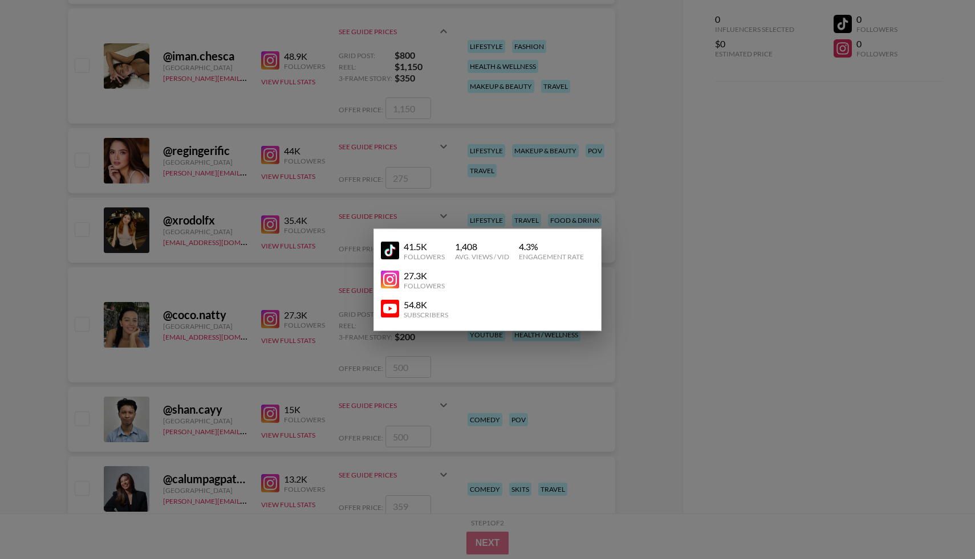
click at [388, 245] on img at bounding box center [390, 251] width 18 height 18
click at [201, 288] on div at bounding box center [487, 279] width 975 height 559
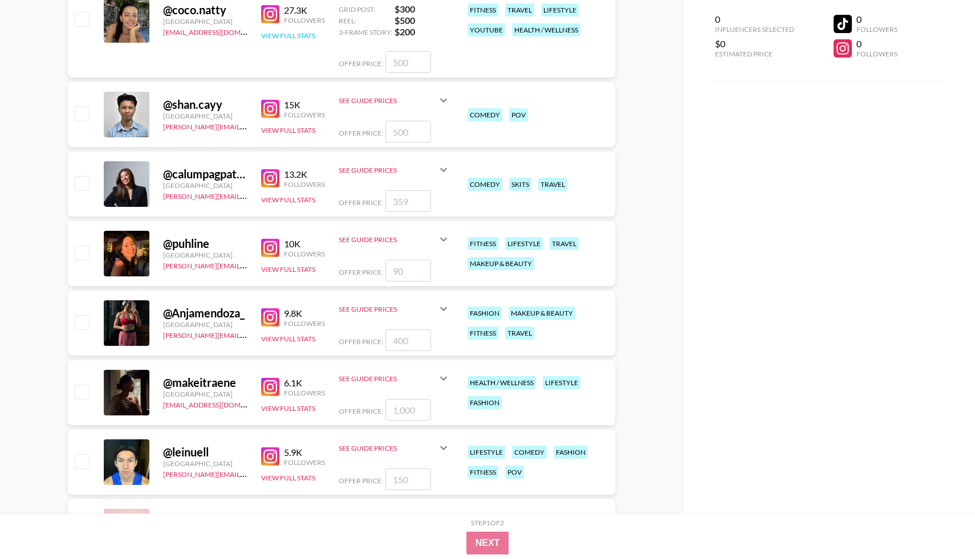
scroll to position [1870, 0]
click at [267, 173] on img at bounding box center [270, 178] width 18 height 18
click at [272, 315] on img at bounding box center [270, 317] width 18 height 18
click at [433, 314] on div "See Guide Prices" at bounding box center [395, 308] width 112 height 27
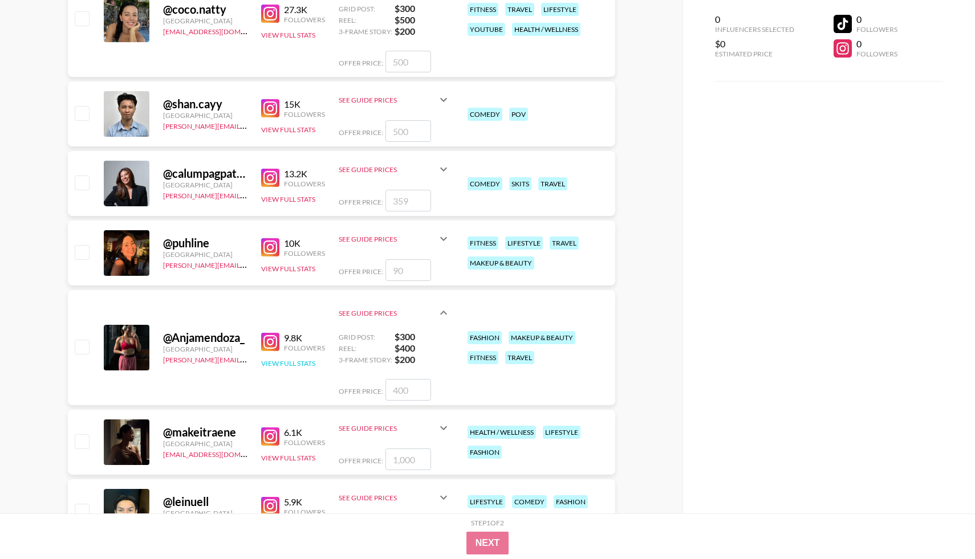
click at [271, 360] on button "View Full Stats" at bounding box center [288, 363] width 54 height 9
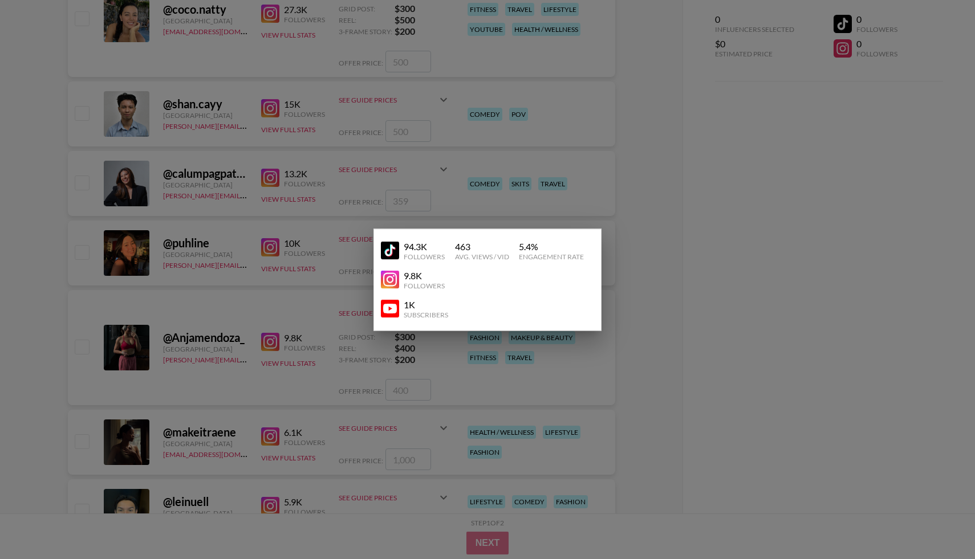
click at [389, 254] on img at bounding box center [390, 251] width 18 height 18
click at [241, 296] on div at bounding box center [487, 279] width 975 height 559
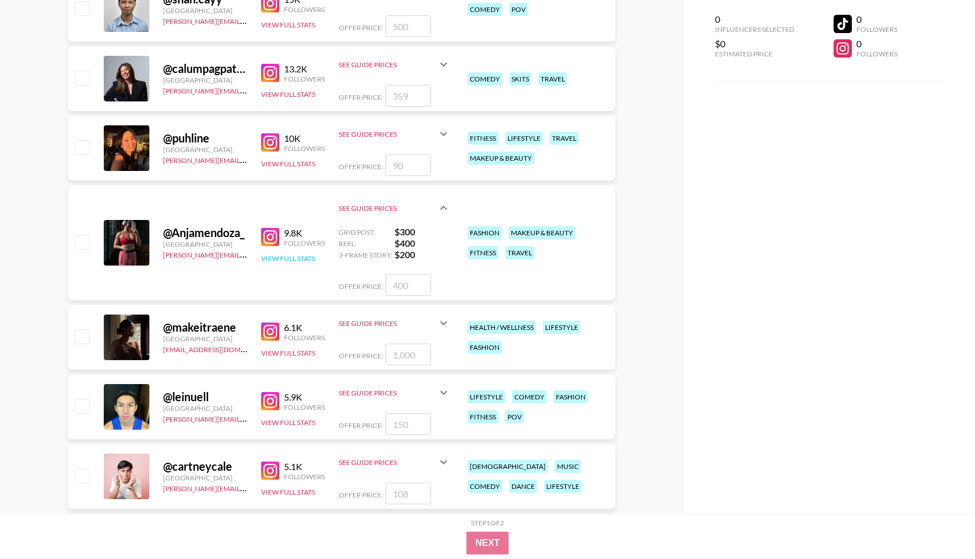
scroll to position [1976, 0]
click at [286, 350] on button "View Full Stats" at bounding box center [288, 352] width 54 height 9
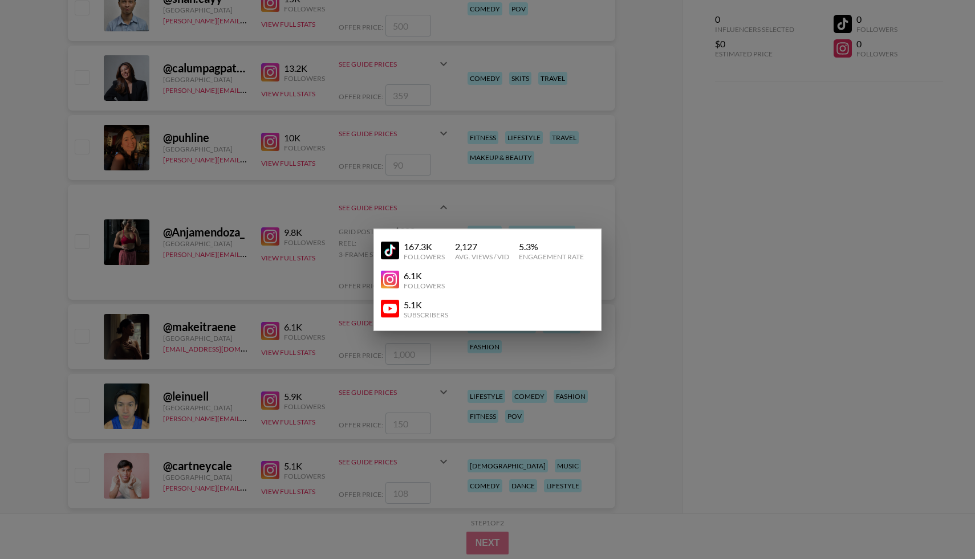
click at [392, 283] on img at bounding box center [390, 280] width 18 height 18
click at [223, 185] on div at bounding box center [487, 279] width 975 height 559
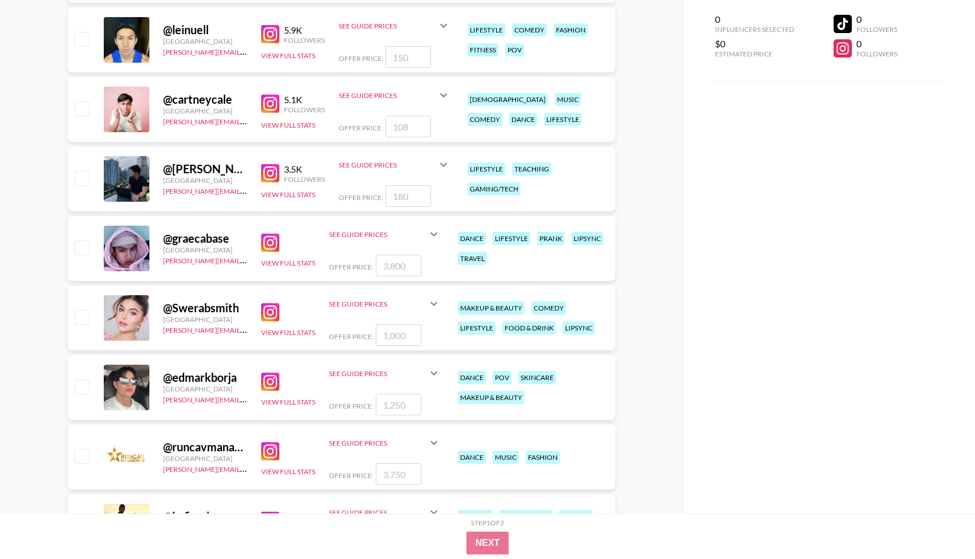
scroll to position [2360, 0]
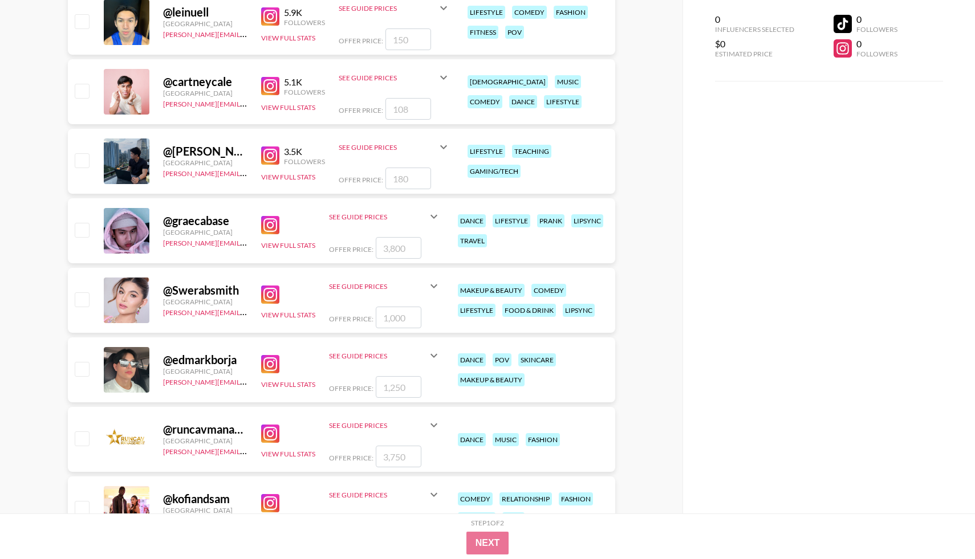
click at [265, 297] on img at bounding box center [270, 295] width 18 height 18
click at [286, 318] on button "View Full Stats" at bounding box center [288, 315] width 54 height 9
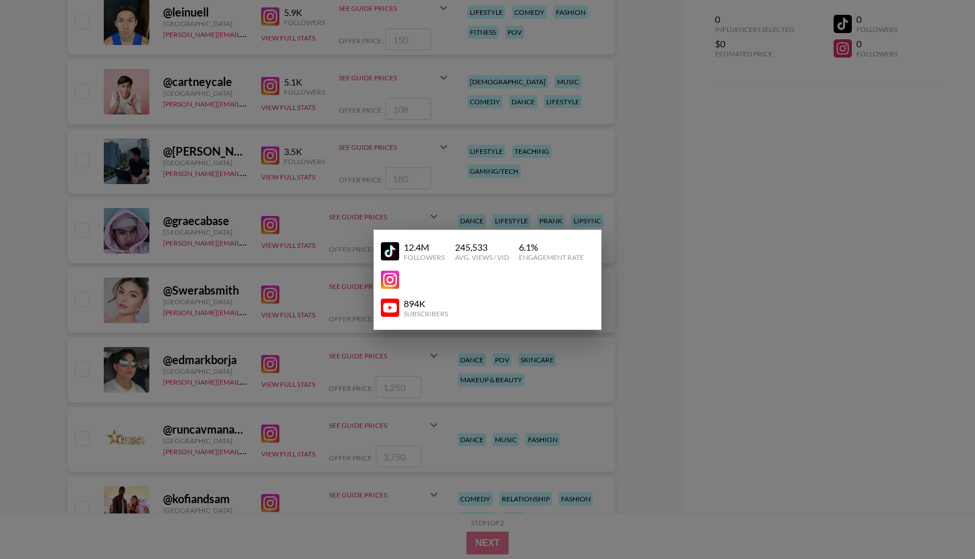
click at [381, 254] on img at bounding box center [390, 251] width 18 height 18
click at [293, 294] on div at bounding box center [487, 279] width 975 height 559
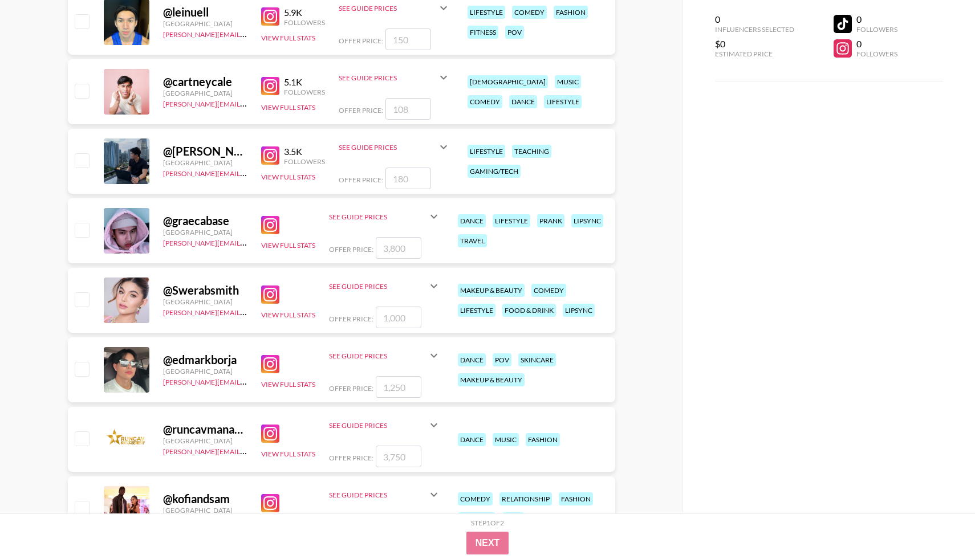
click at [436, 283] on icon at bounding box center [434, 286] width 14 height 14
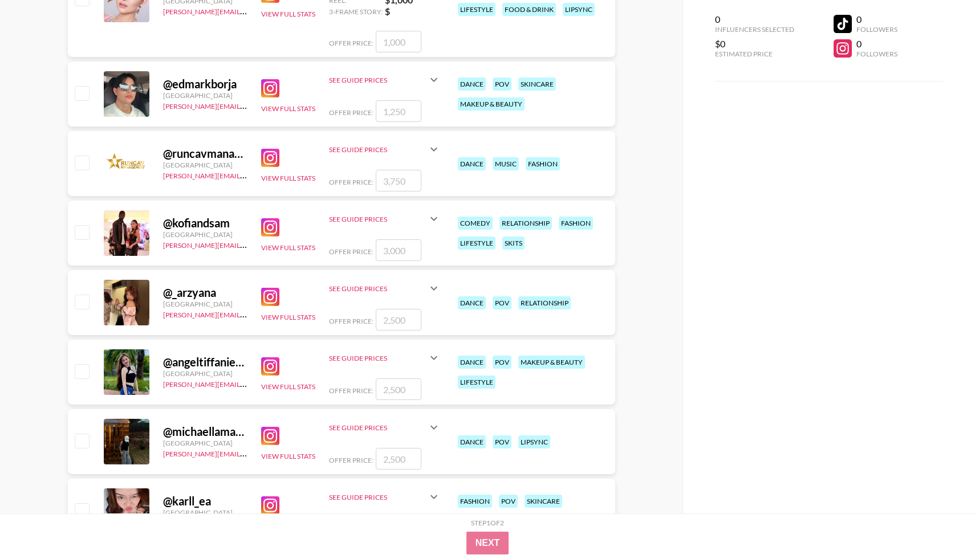
scroll to position [2695, 0]
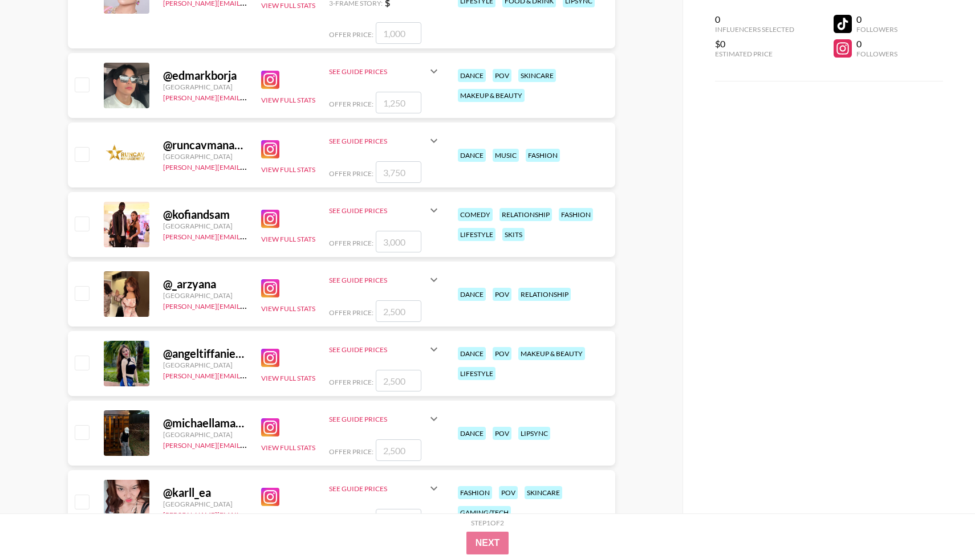
click at [273, 155] on img at bounding box center [270, 149] width 18 height 18
click at [270, 226] on img at bounding box center [270, 219] width 18 height 18
click at [269, 285] on img at bounding box center [270, 288] width 18 height 18
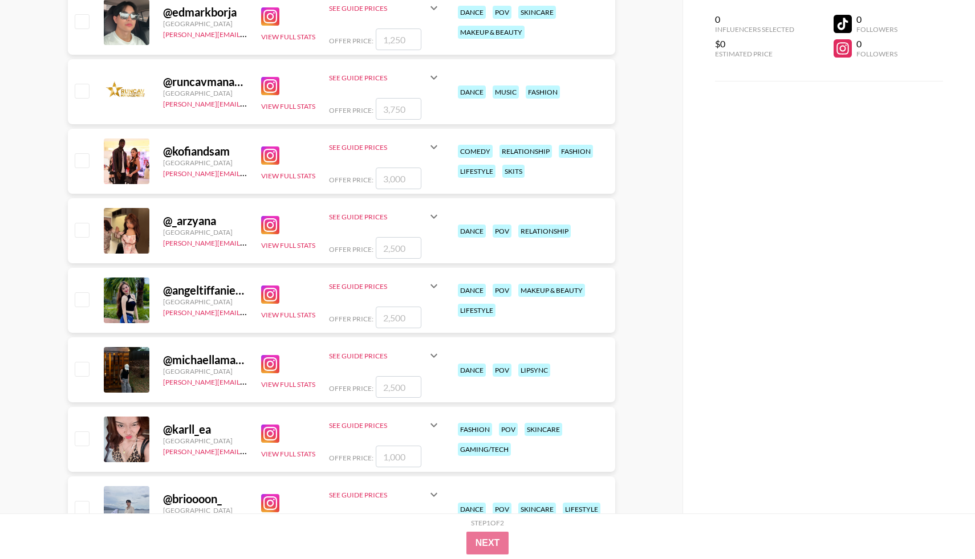
scroll to position [2766, 0]
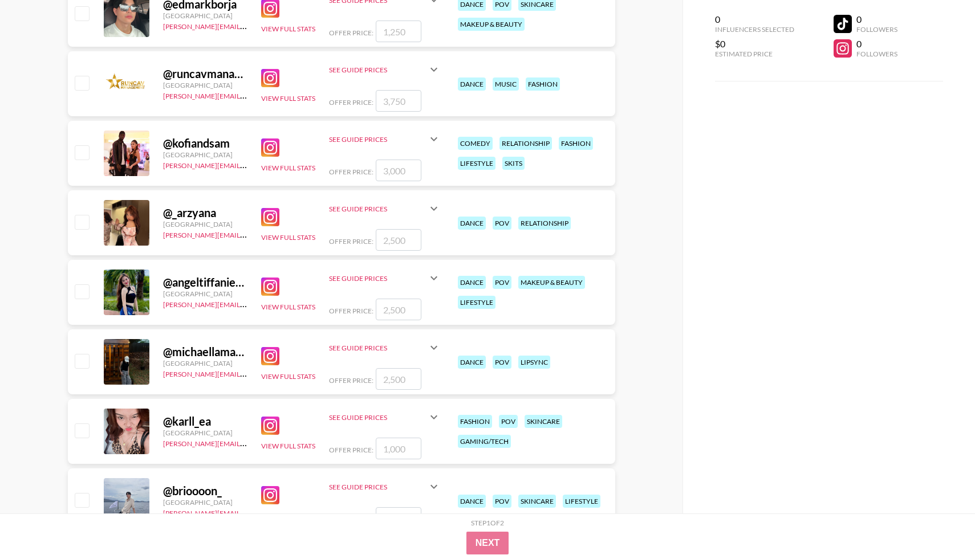
click at [266, 290] on img at bounding box center [270, 287] width 18 height 18
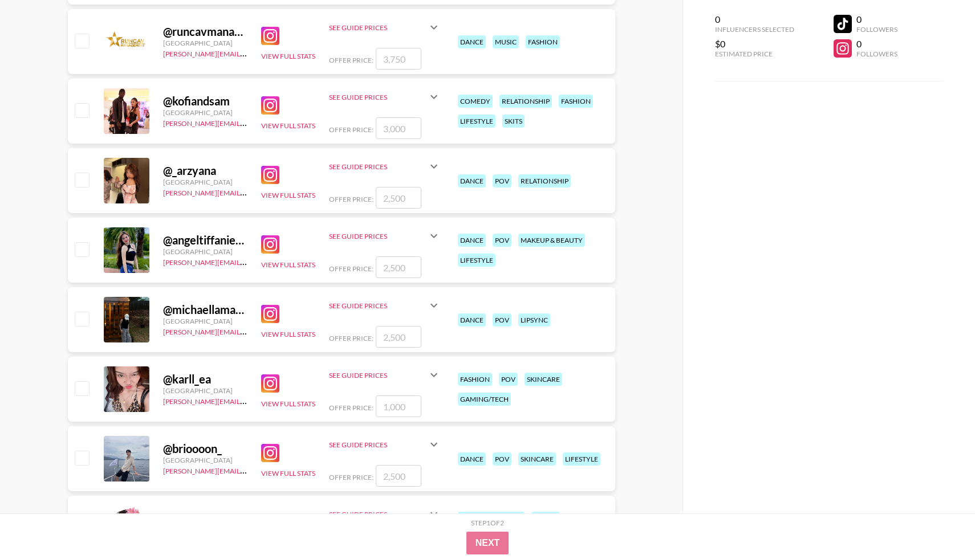
click at [262, 310] on img at bounding box center [270, 314] width 18 height 18
click at [295, 334] on button "View Full Stats" at bounding box center [288, 334] width 54 height 9
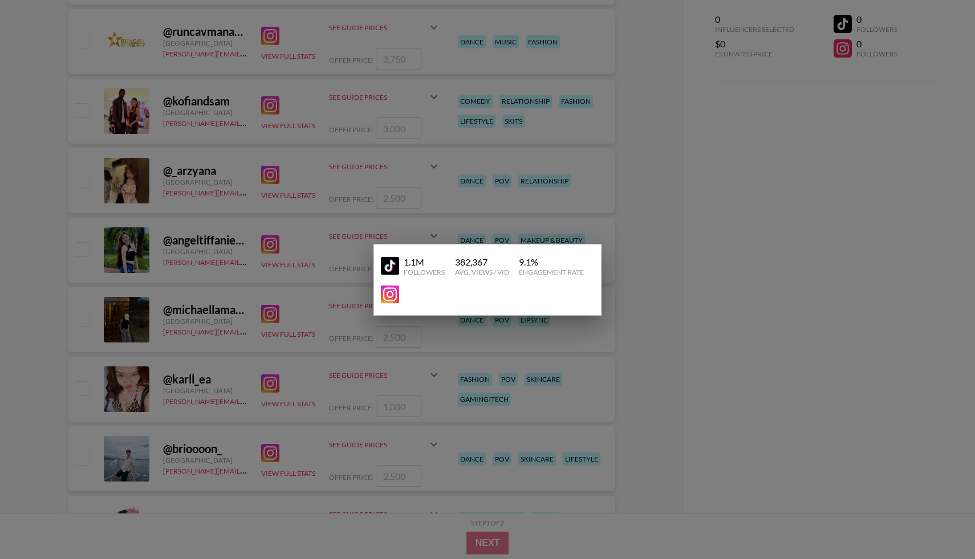
click at [385, 259] on img at bounding box center [390, 266] width 18 height 18
click at [337, 347] on div at bounding box center [487, 279] width 975 height 559
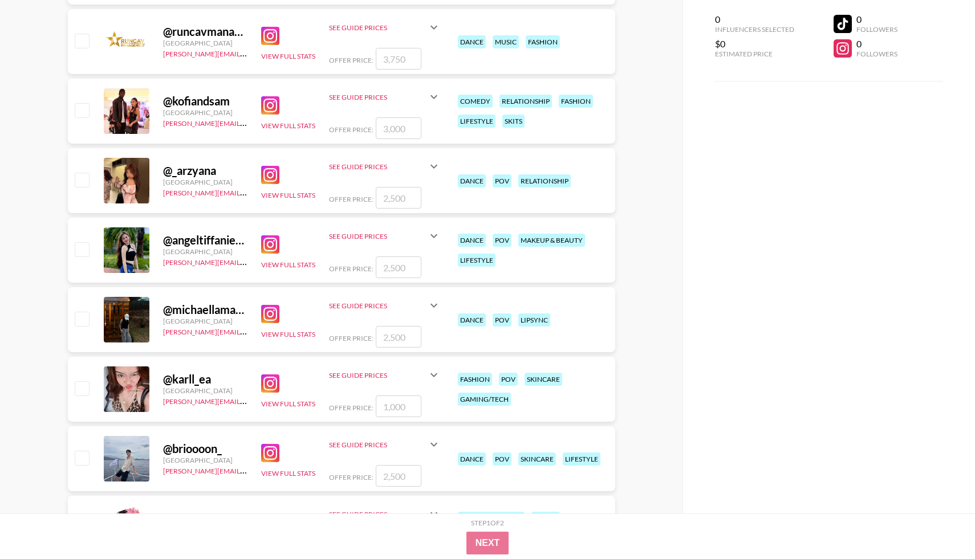
click at [431, 307] on icon at bounding box center [434, 306] width 14 height 14
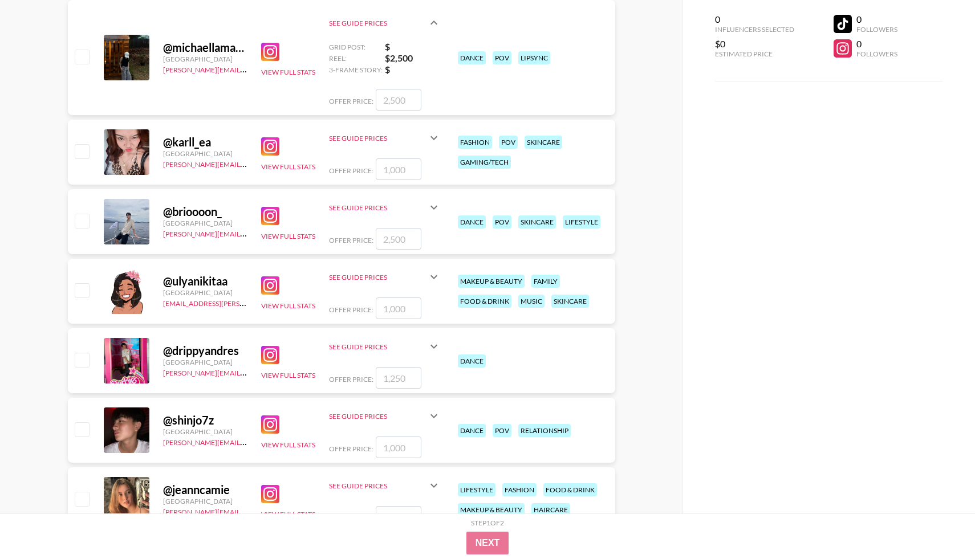
scroll to position [3100, 0]
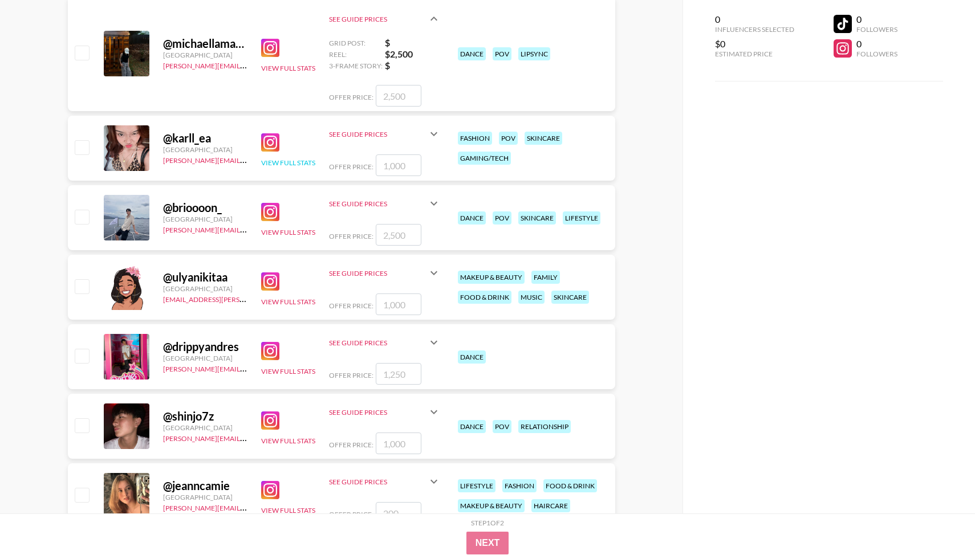
click at [287, 159] on button "View Full Stats" at bounding box center [288, 163] width 54 height 9
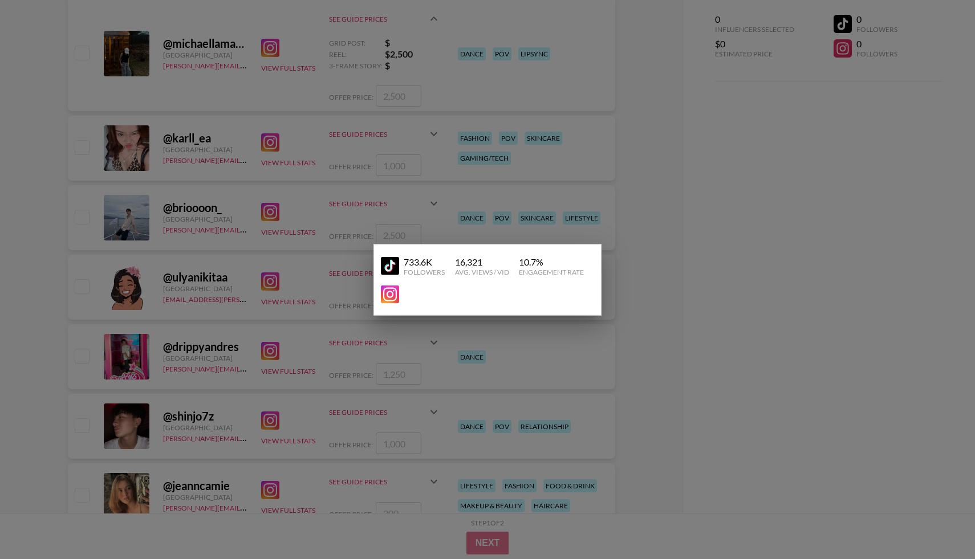
click at [392, 289] on img at bounding box center [390, 294] width 18 height 18
click at [255, 301] on div at bounding box center [487, 279] width 975 height 559
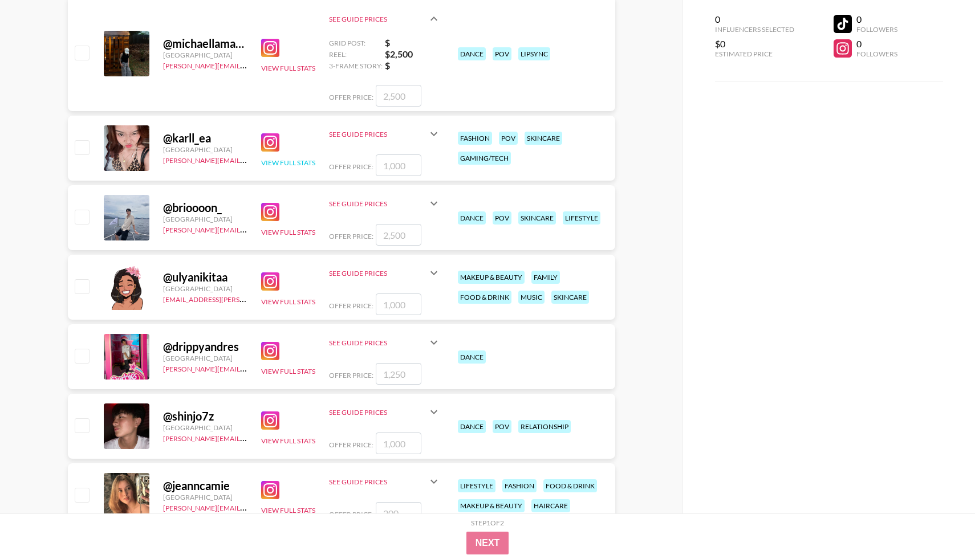
click at [295, 164] on button "View Full Stats" at bounding box center [288, 163] width 54 height 9
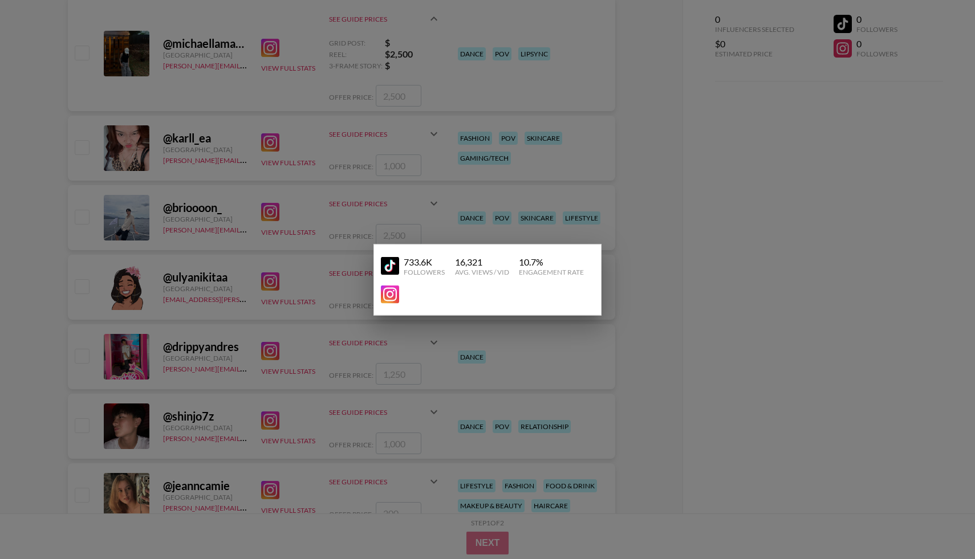
click at [392, 259] on img at bounding box center [390, 266] width 18 height 18
click at [242, 286] on div at bounding box center [487, 279] width 975 height 559
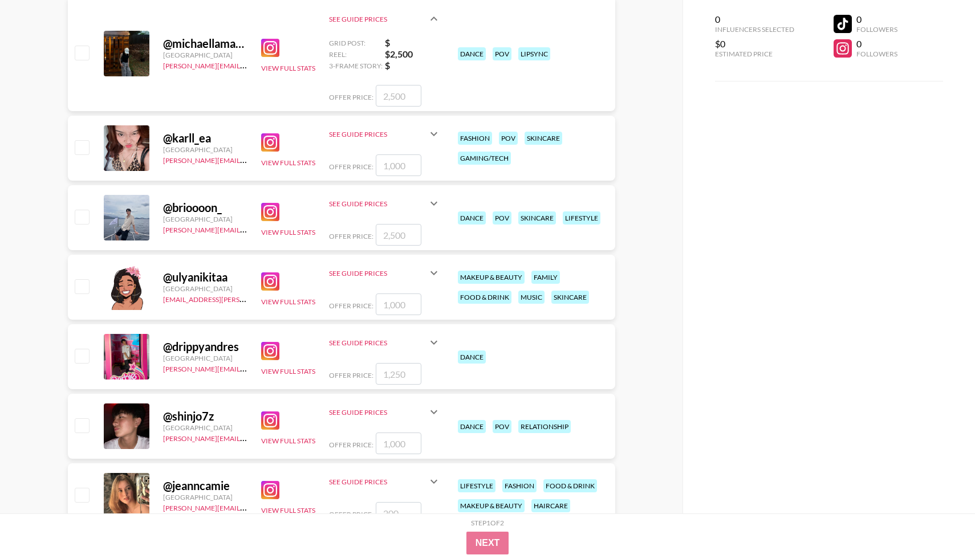
click at [281, 167] on div "View Full Stats" at bounding box center [288, 148] width 54 height 39
click at [284, 165] on button "View Full Stats" at bounding box center [288, 163] width 54 height 9
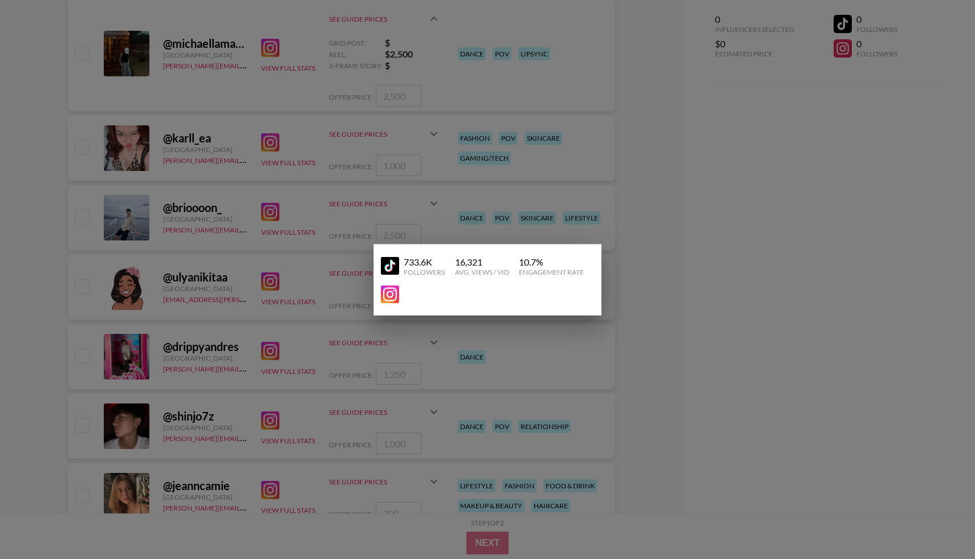
click at [392, 271] on img at bounding box center [390, 266] width 18 height 18
click at [311, 358] on div at bounding box center [487, 279] width 975 height 559
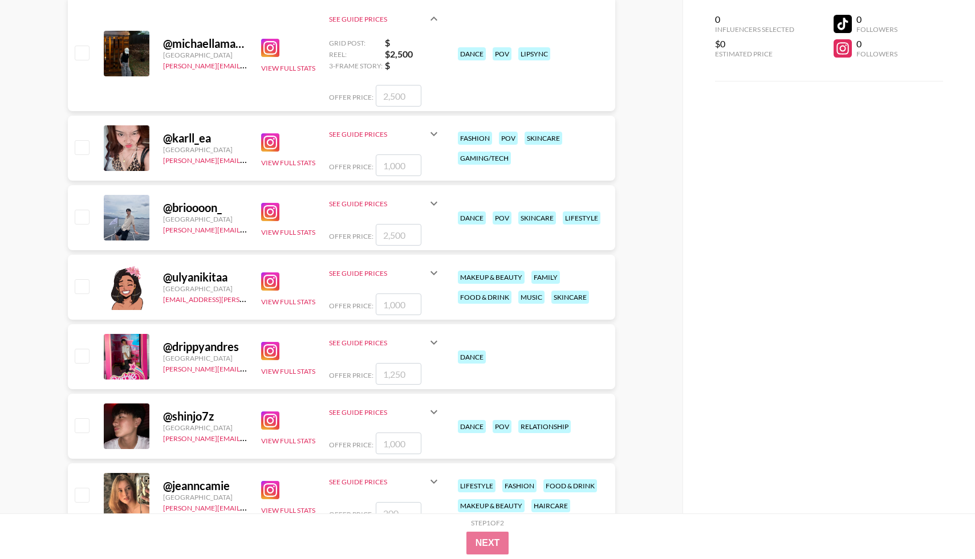
click at [267, 283] on img at bounding box center [270, 282] width 18 height 18
click at [432, 146] on div "See Guide Prices" at bounding box center [385, 133] width 112 height 27
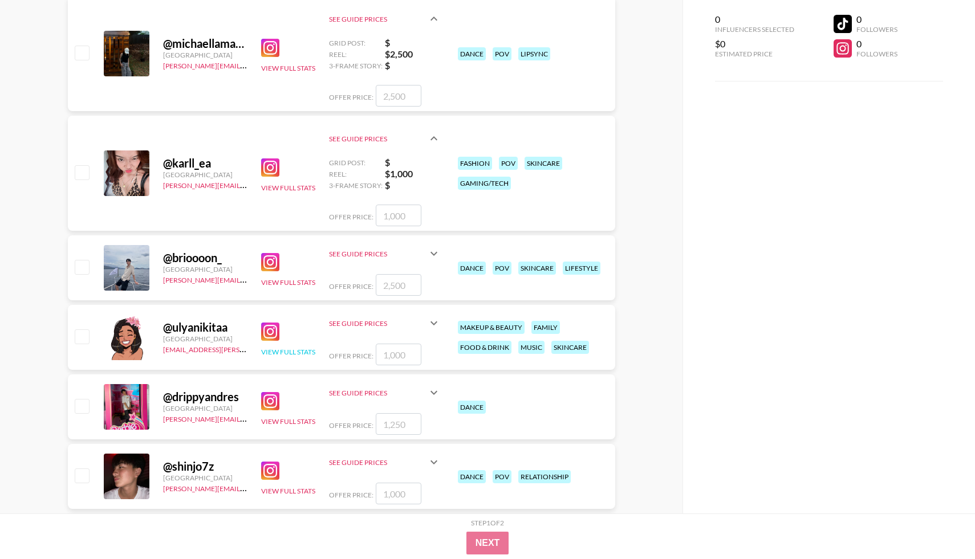
click at [306, 354] on button "View Full Stats" at bounding box center [288, 352] width 54 height 9
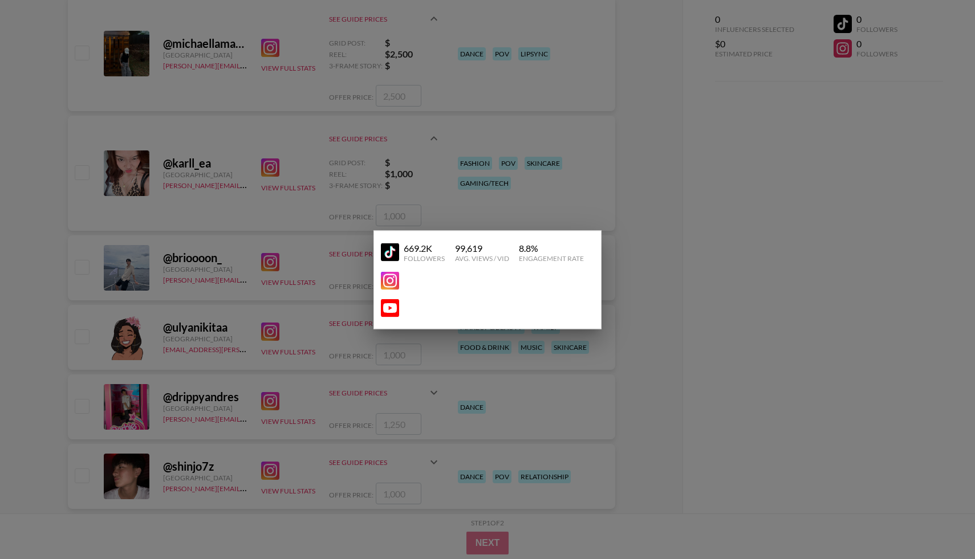
click at [392, 257] on img at bounding box center [390, 252] width 18 height 18
click at [217, 204] on div at bounding box center [487, 279] width 975 height 559
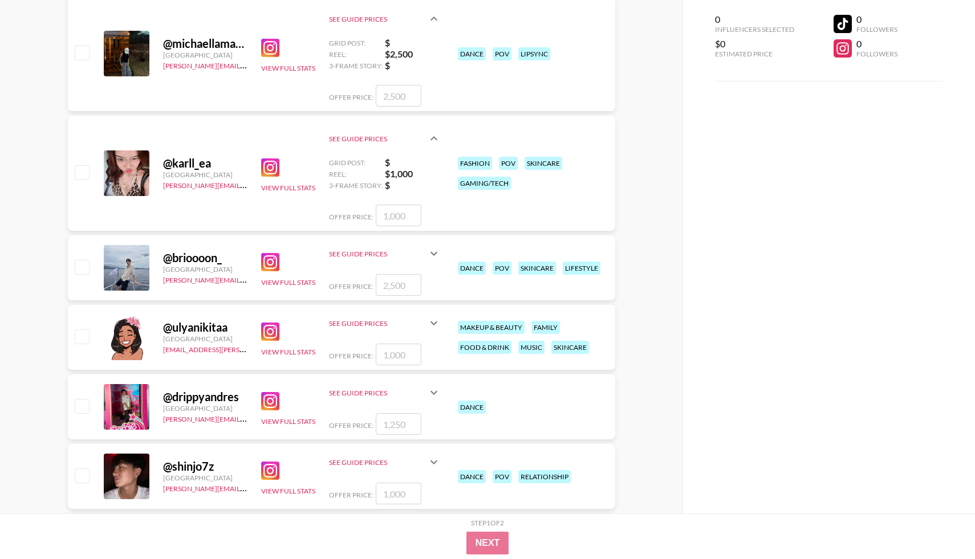
click at [437, 326] on icon at bounding box center [434, 323] width 14 height 14
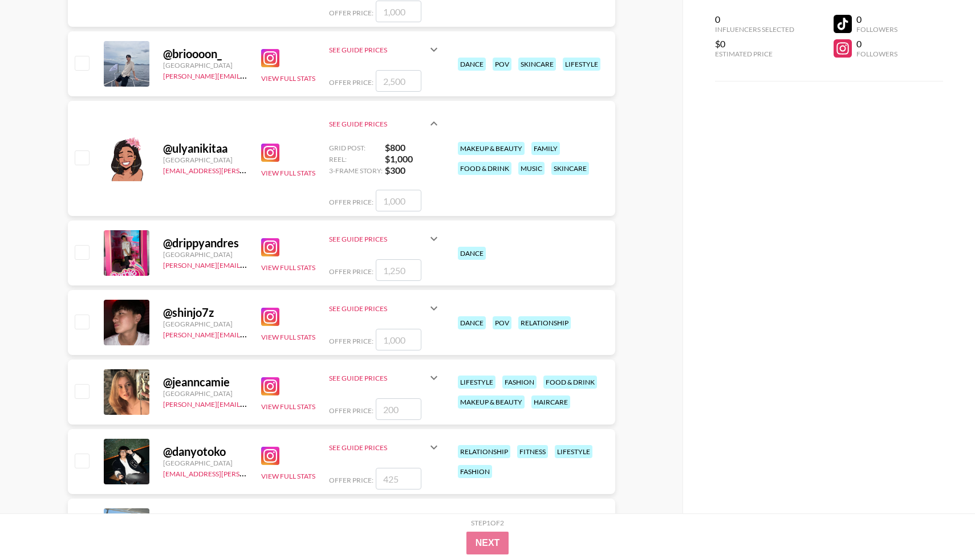
scroll to position [3306, 0]
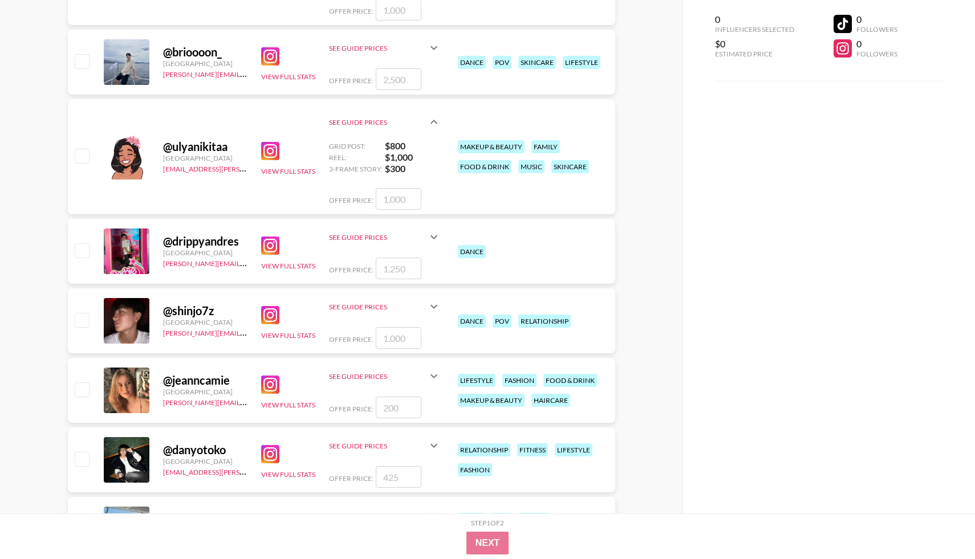
click at [272, 380] on img at bounding box center [270, 385] width 18 height 18
click at [312, 408] on button "View Full Stats" at bounding box center [288, 405] width 54 height 9
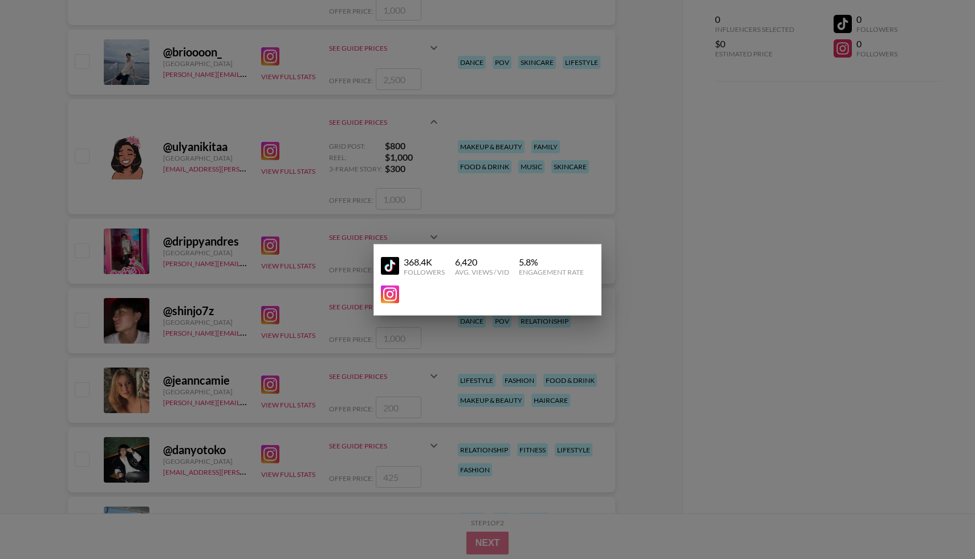
click at [369, 389] on div at bounding box center [487, 279] width 975 height 559
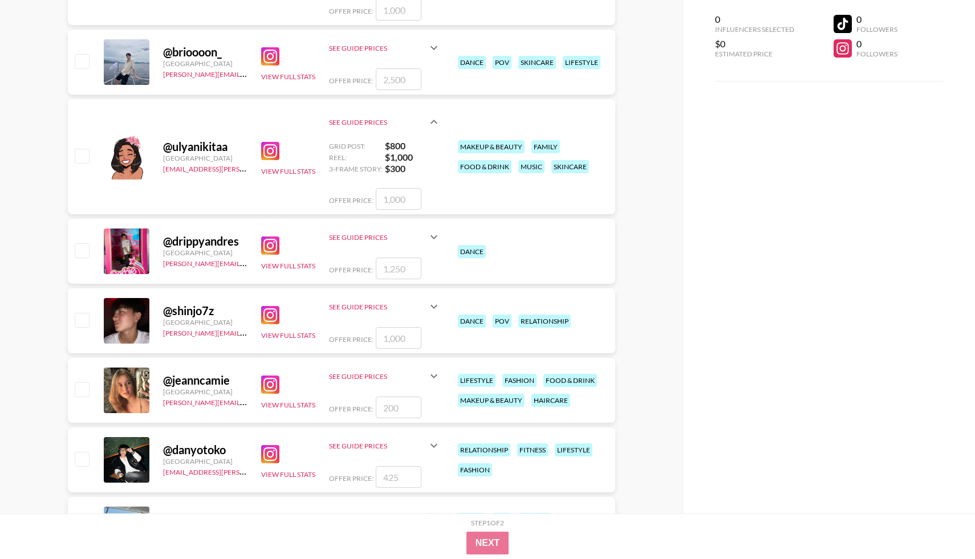
click at [433, 377] on icon at bounding box center [434, 377] width 14 height 14
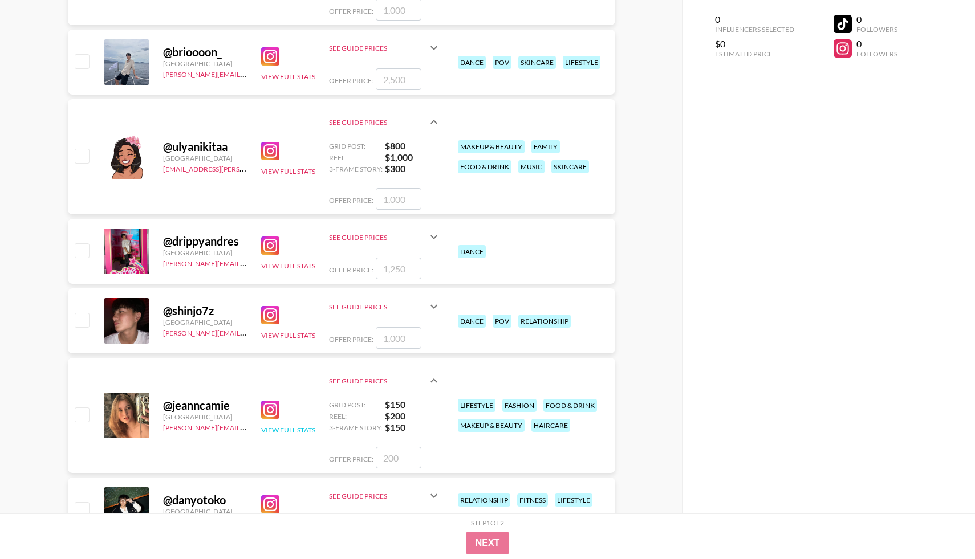
click at [295, 432] on button "View Full Stats" at bounding box center [288, 430] width 54 height 9
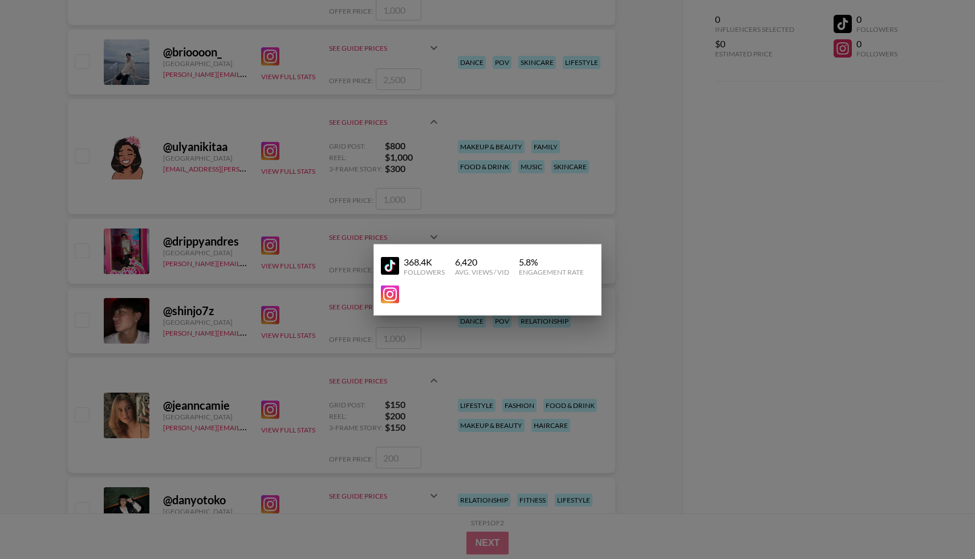
click at [391, 266] on img at bounding box center [390, 266] width 18 height 18
click at [216, 279] on div at bounding box center [487, 279] width 975 height 559
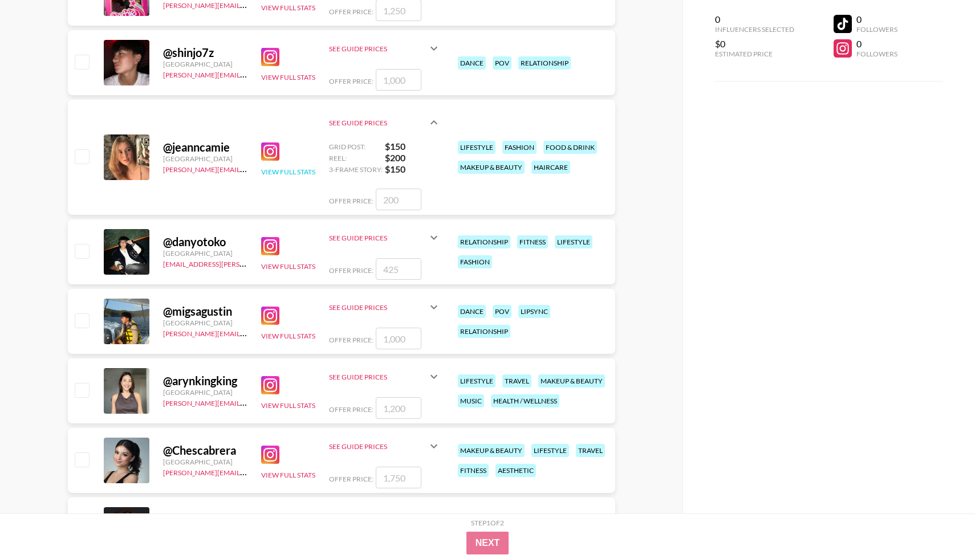
scroll to position [3572, 0]
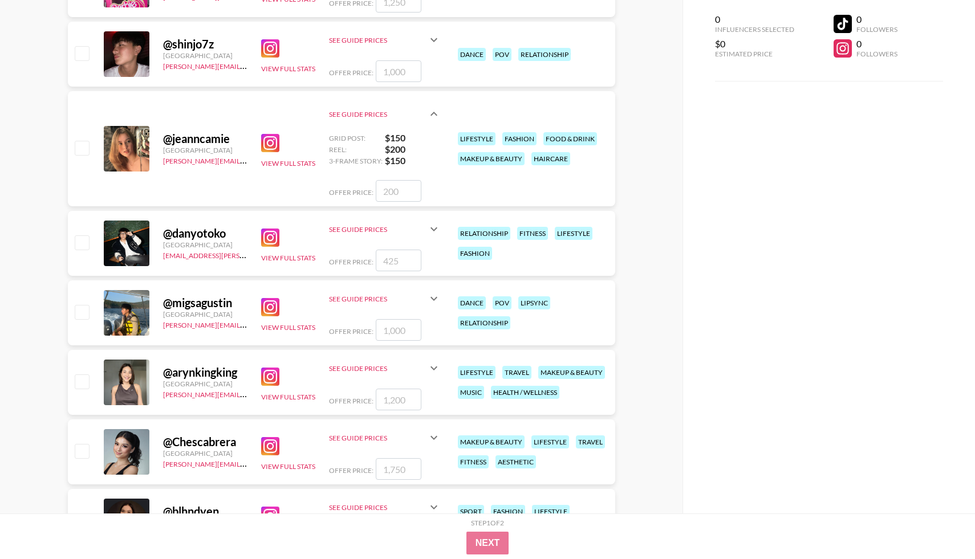
click at [270, 242] on img at bounding box center [270, 238] width 18 height 18
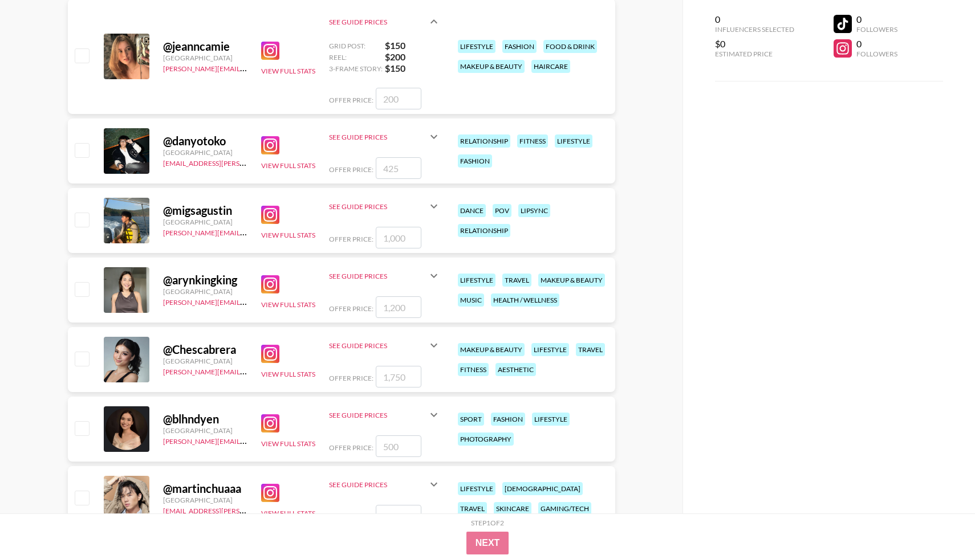
scroll to position [3667, 0]
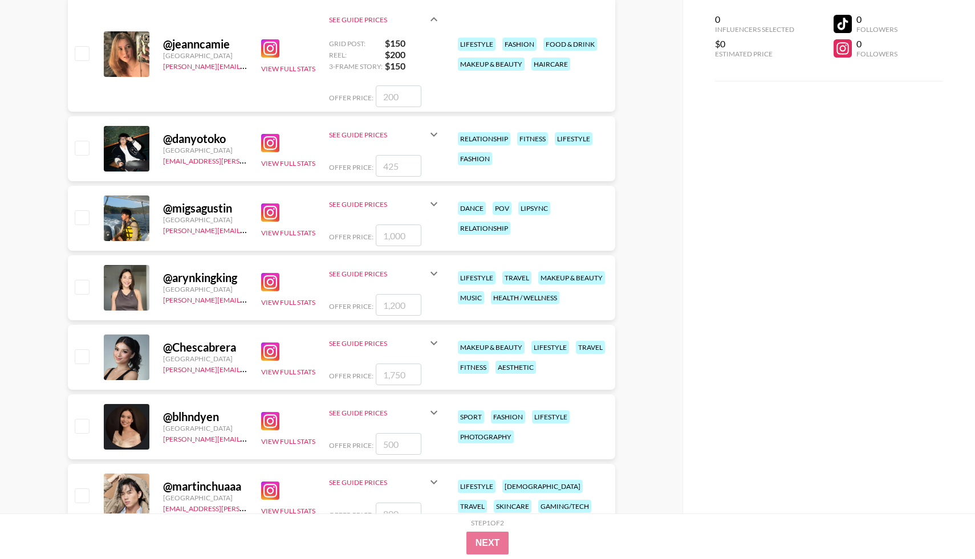
click at [267, 281] on img at bounding box center [270, 282] width 18 height 18
click at [436, 266] on div "See Guide Prices" at bounding box center [385, 273] width 112 height 27
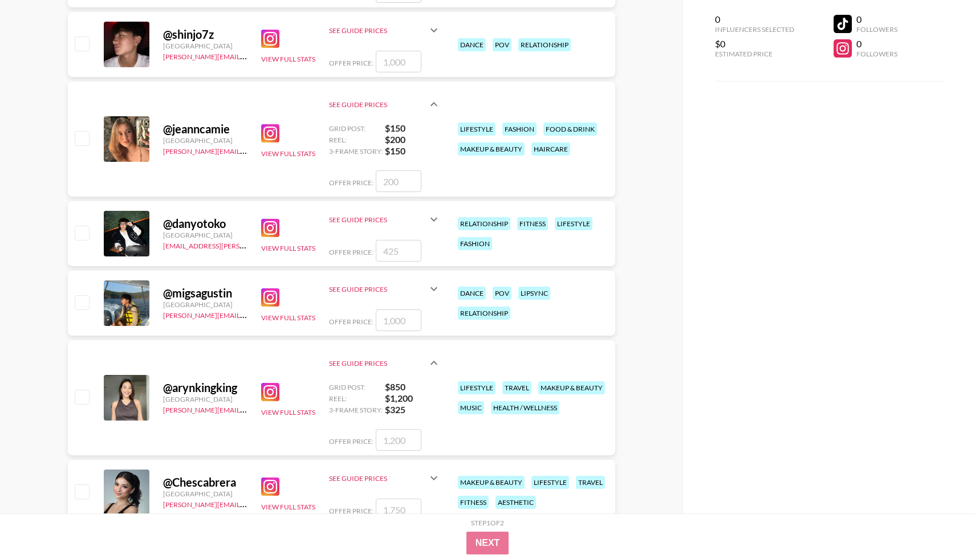
scroll to position [3624, 0]
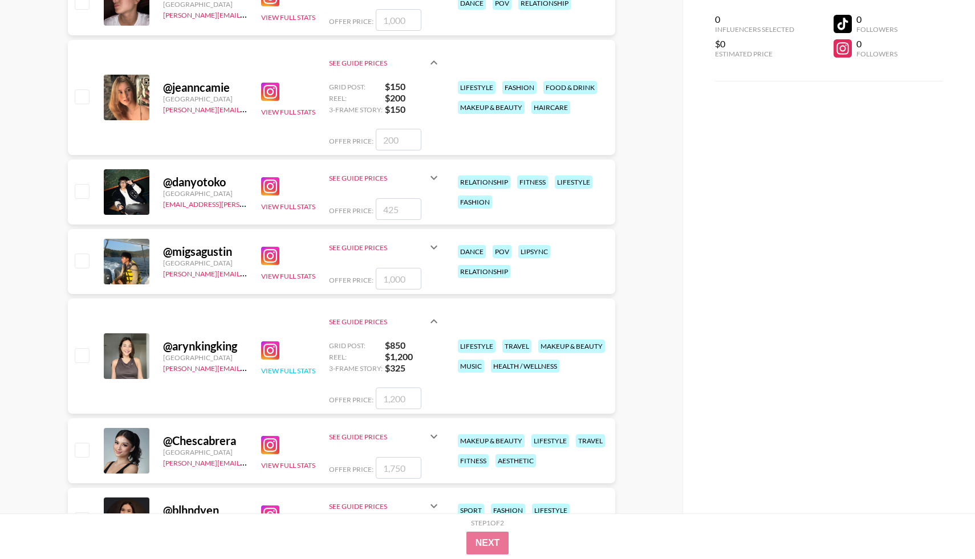
click at [274, 370] on button "View Full Stats" at bounding box center [288, 371] width 54 height 9
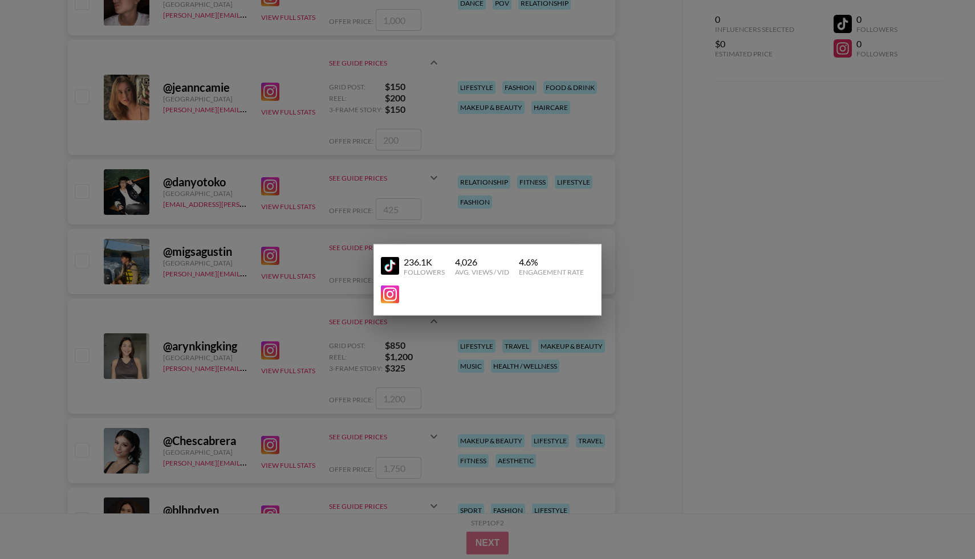
click at [391, 268] on img at bounding box center [390, 266] width 18 height 18
click at [194, 356] on div at bounding box center [487, 279] width 975 height 559
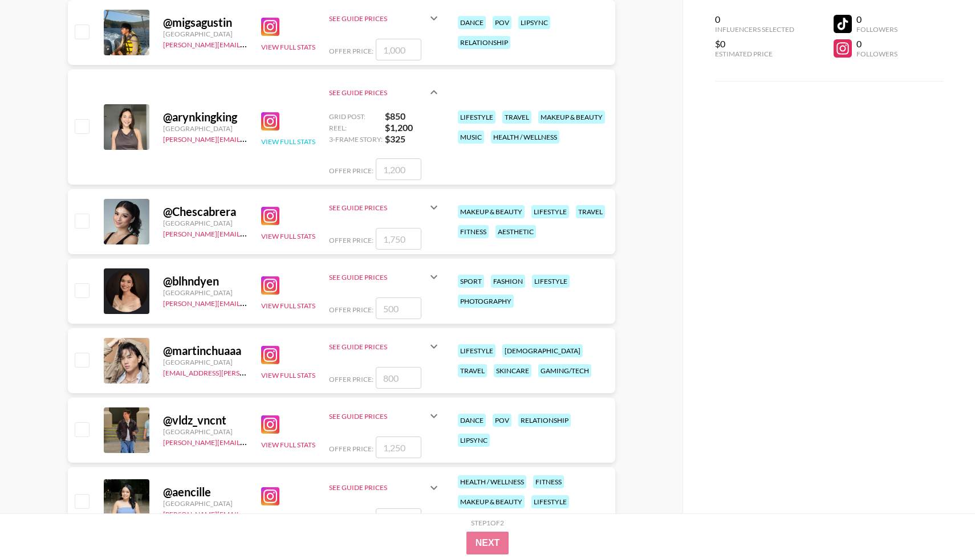
scroll to position [3852, 0]
click at [279, 234] on button "View Full Stats" at bounding box center [288, 237] width 54 height 9
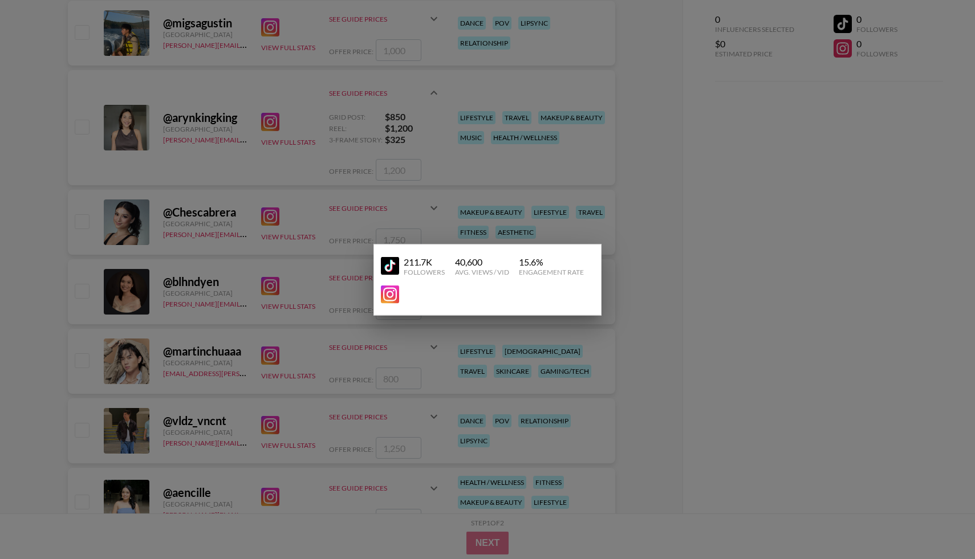
click at [394, 294] on img at bounding box center [390, 294] width 18 height 18
click at [420, 324] on div at bounding box center [487, 279] width 975 height 559
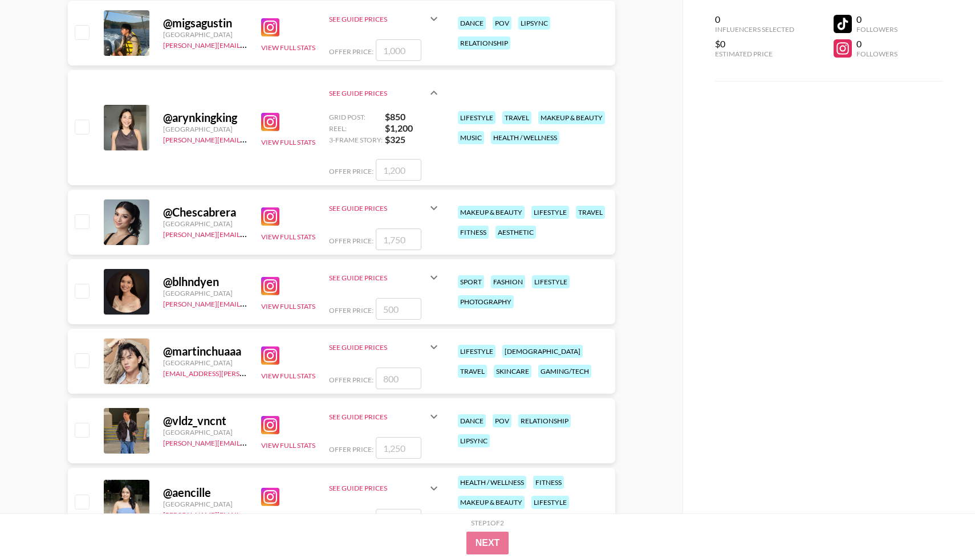
click at [430, 212] on icon at bounding box center [434, 208] width 14 height 14
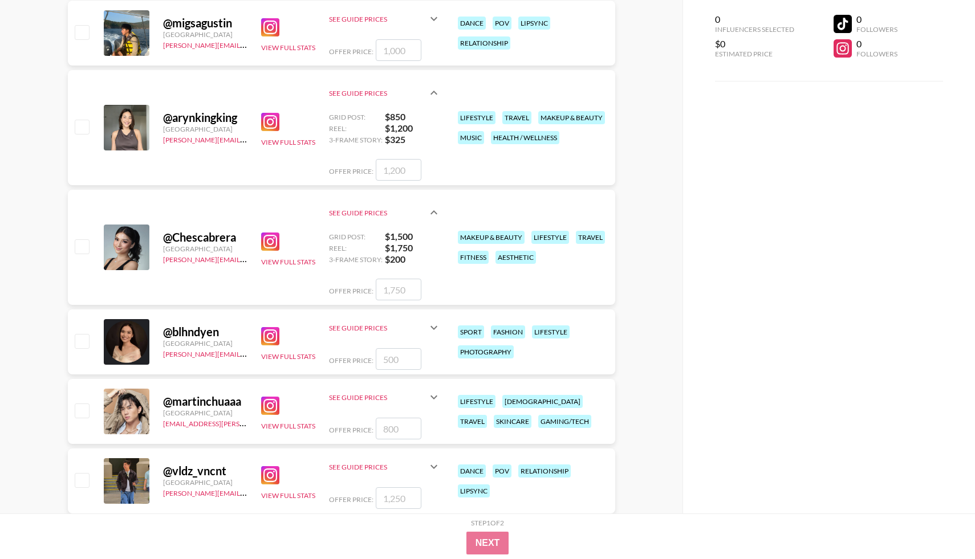
click at [430, 212] on icon at bounding box center [434, 213] width 14 height 14
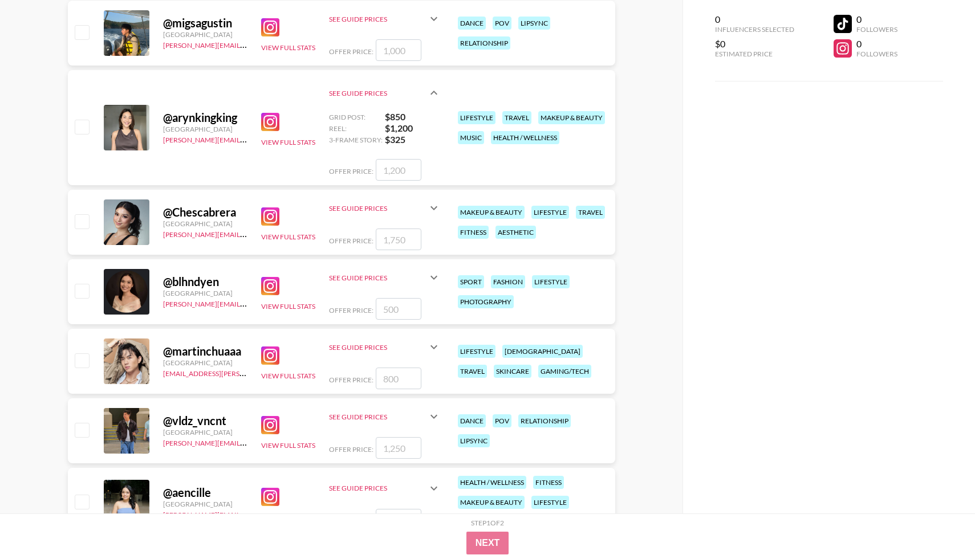
click at [298, 243] on div "@ Chescabrera [GEOGRAPHIC_DATA] [PERSON_NAME][EMAIL_ADDRESS][DOMAIN_NAME] View …" at bounding box center [341, 222] width 547 height 65
click at [303, 241] on div "View Full Stats" at bounding box center [288, 222] width 54 height 39
click at [305, 239] on button "View Full Stats" at bounding box center [288, 237] width 54 height 9
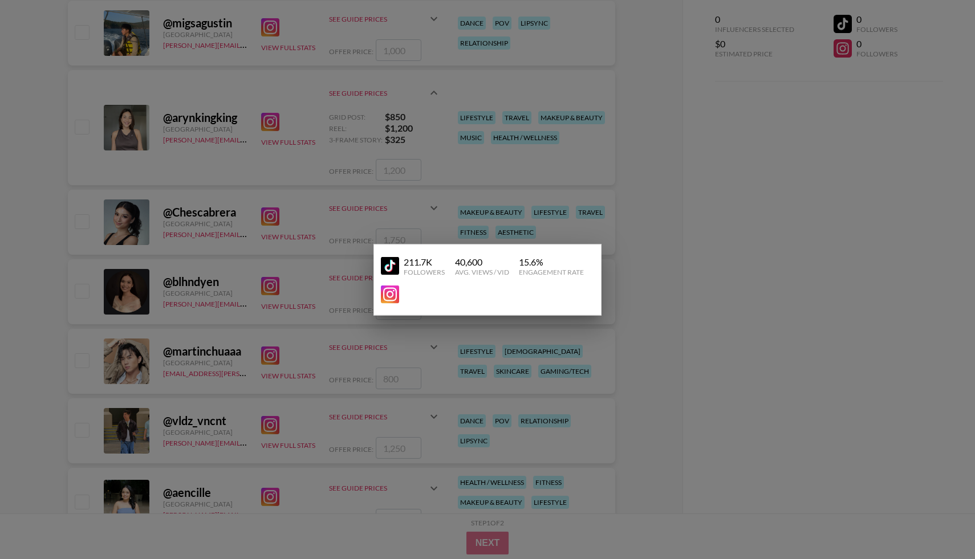
click at [392, 275] on div "211.7K Followers" at bounding box center [413, 266] width 65 height 20
click at [393, 266] on img at bounding box center [390, 266] width 18 height 18
click at [279, 331] on div at bounding box center [487, 279] width 975 height 559
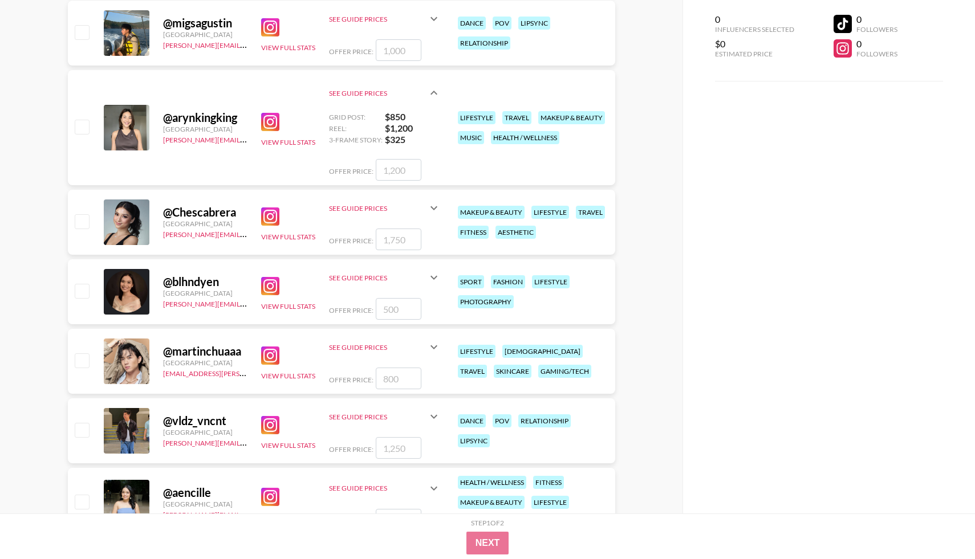
click at [275, 294] on img at bounding box center [270, 286] width 18 height 18
click at [303, 307] on button "View Full Stats" at bounding box center [288, 306] width 54 height 9
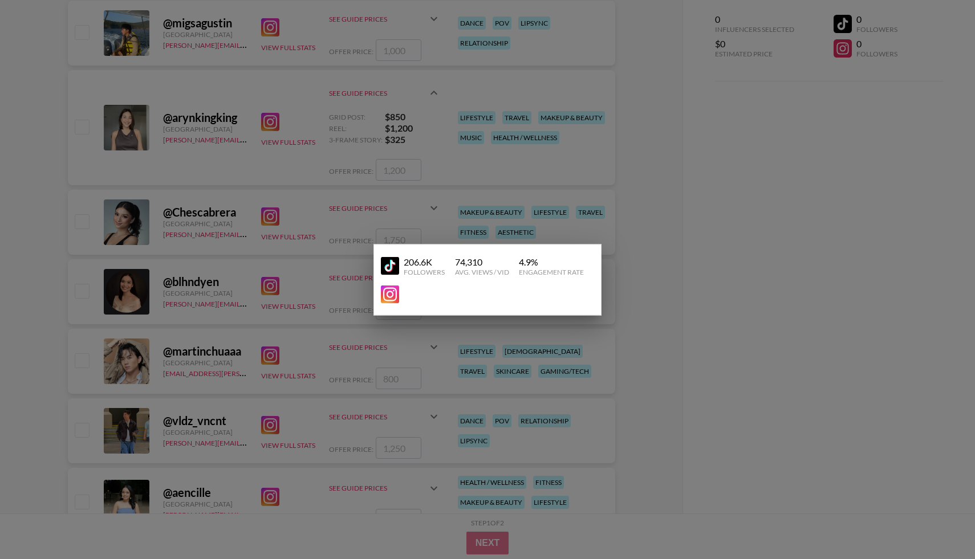
click at [388, 266] on img at bounding box center [390, 266] width 18 height 18
click at [328, 278] on div at bounding box center [487, 279] width 975 height 559
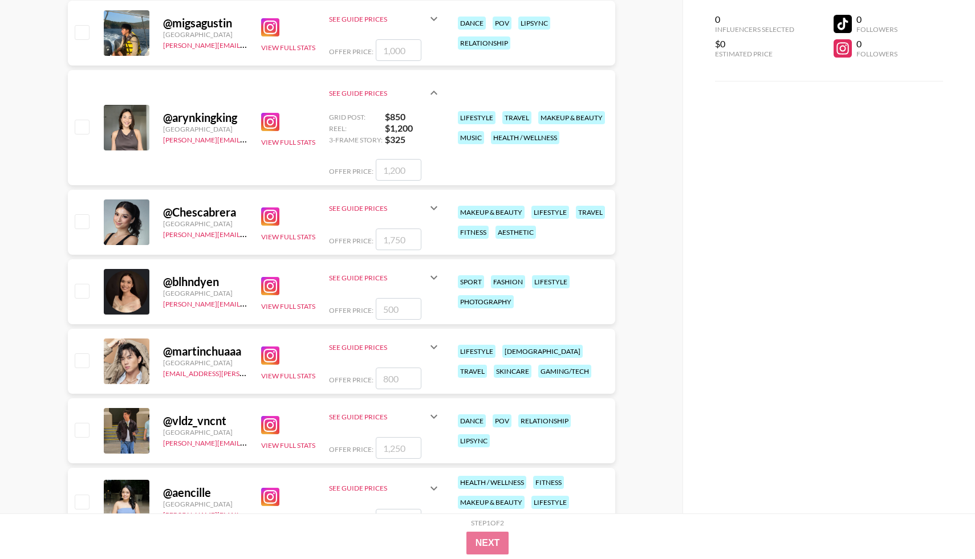
click at [435, 275] on icon at bounding box center [434, 278] width 14 height 14
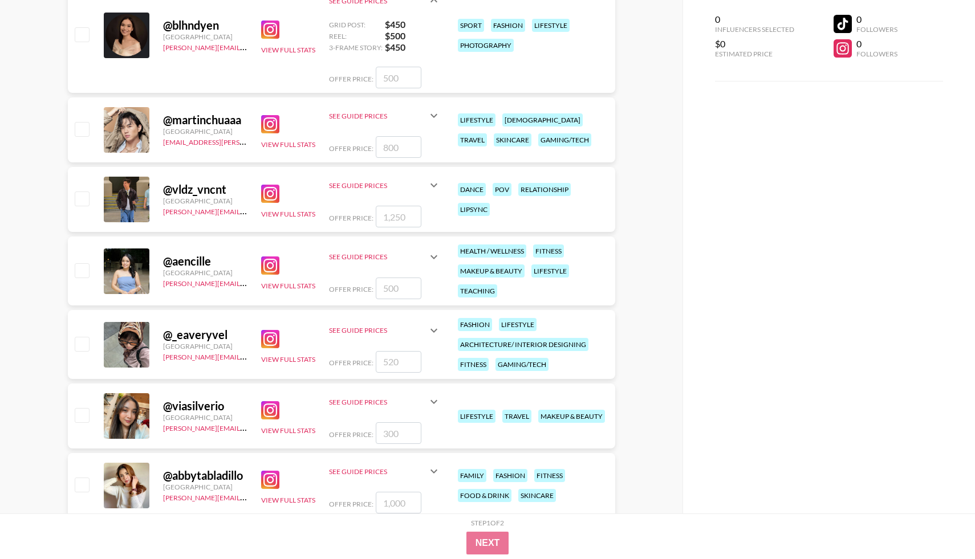
scroll to position [4135, 0]
click at [273, 266] on img at bounding box center [270, 265] width 18 height 18
click at [266, 334] on img at bounding box center [270, 339] width 18 height 18
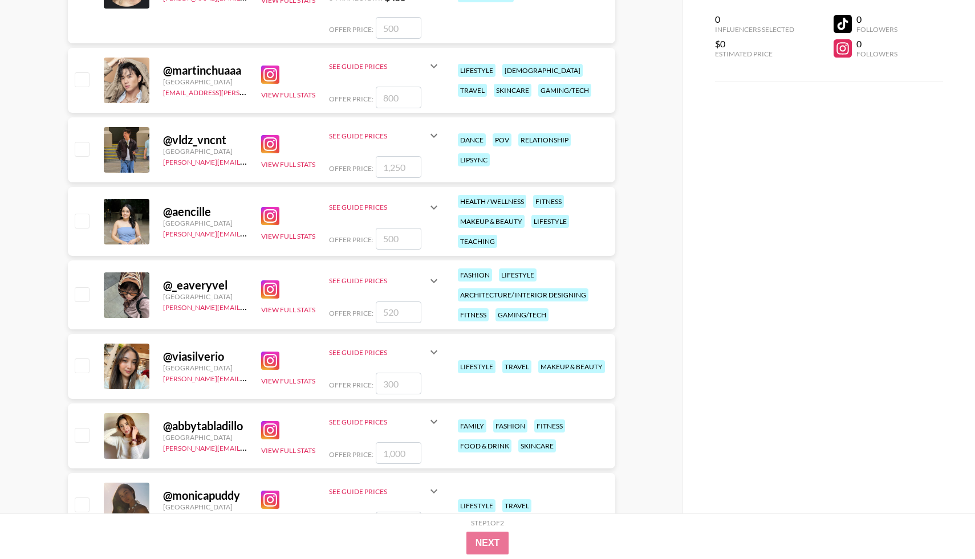
scroll to position [4188, 0]
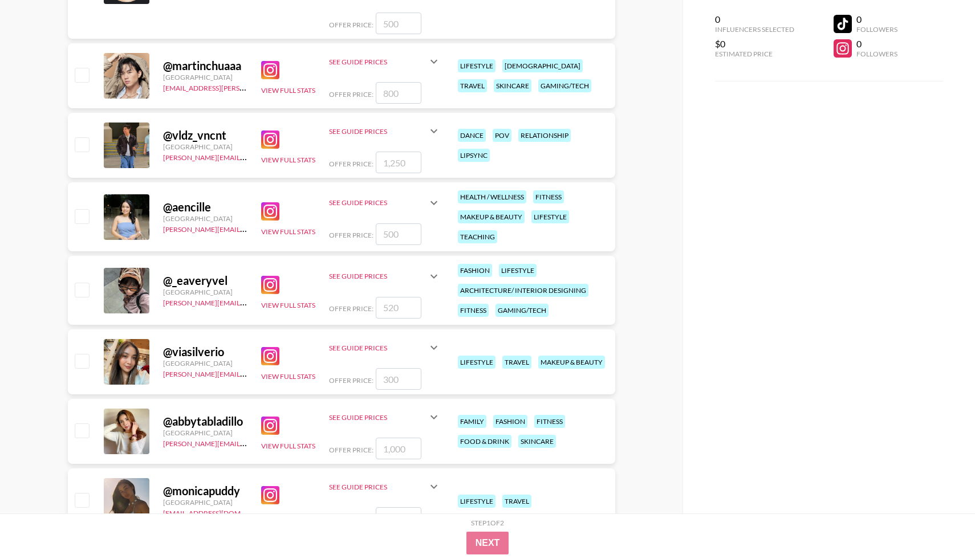
click at [271, 358] on img at bounding box center [270, 356] width 18 height 18
click at [267, 425] on img at bounding box center [270, 426] width 18 height 18
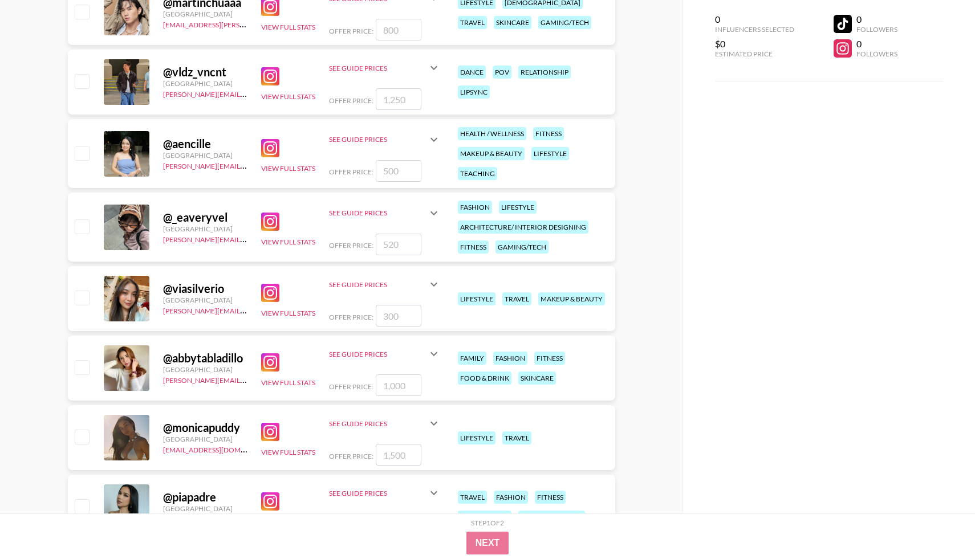
scroll to position [4310, 0]
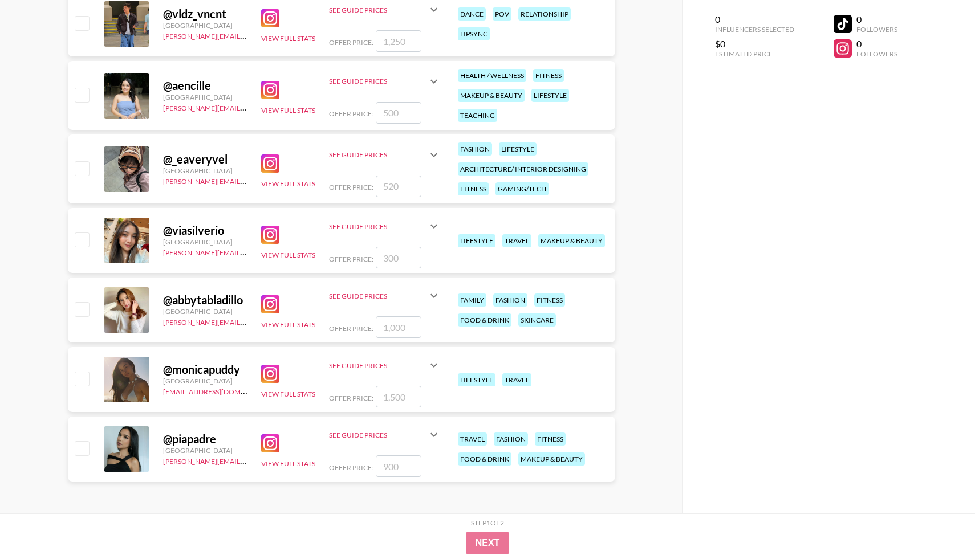
click at [279, 300] on img at bounding box center [270, 304] width 18 height 18
click at [270, 374] on img at bounding box center [270, 374] width 18 height 18
click at [306, 391] on button "View Full Stats" at bounding box center [288, 394] width 54 height 9
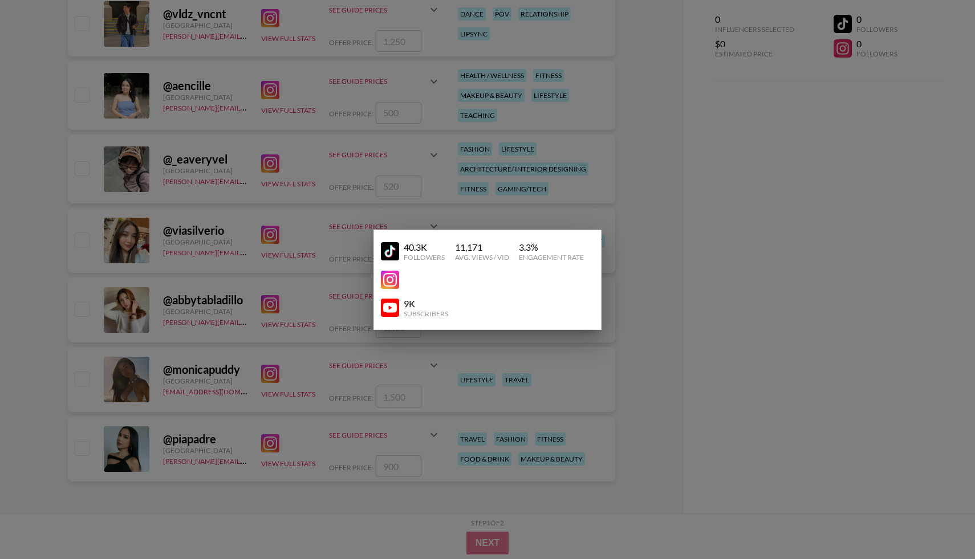
click at [391, 259] on img at bounding box center [390, 251] width 18 height 18
click at [198, 438] on div at bounding box center [487, 279] width 975 height 559
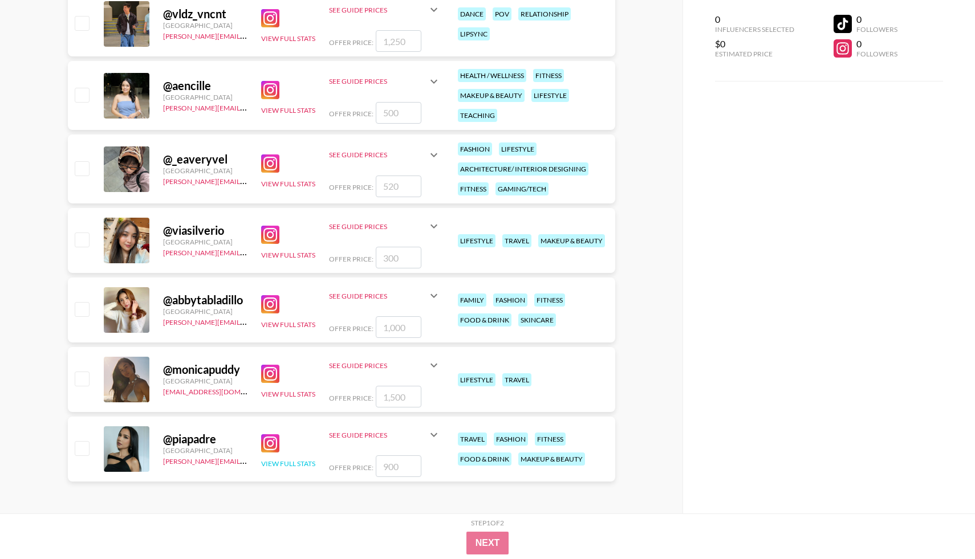
click at [284, 464] on button "View Full Stats" at bounding box center [288, 464] width 54 height 9
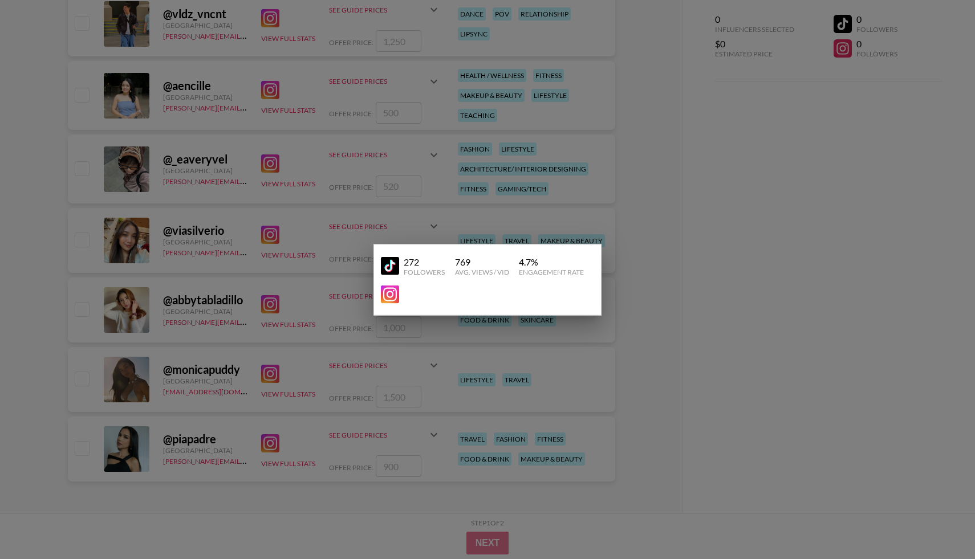
click at [322, 384] on div at bounding box center [487, 279] width 975 height 559
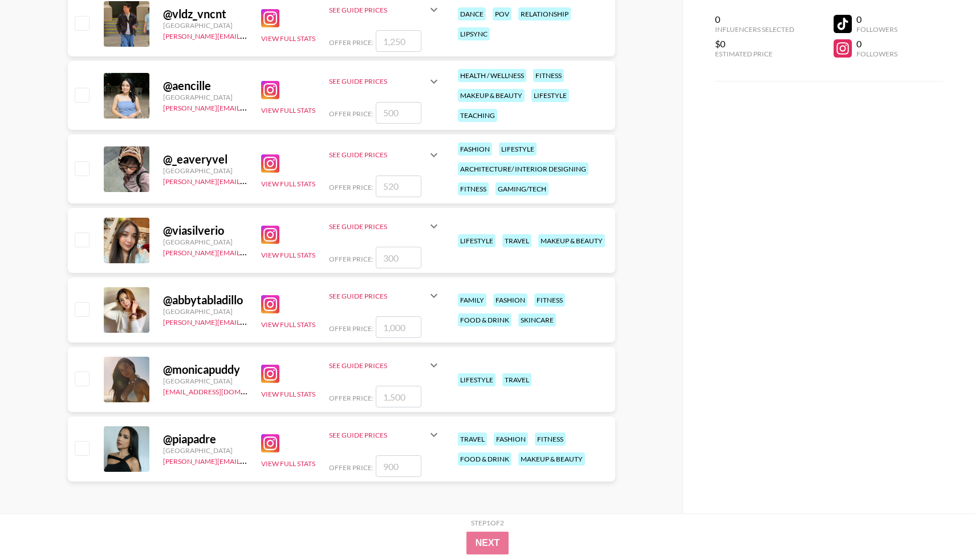
click at [272, 437] on img at bounding box center [270, 444] width 18 height 18
click at [432, 442] on div "See Guide Prices" at bounding box center [385, 434] width 112 height 27
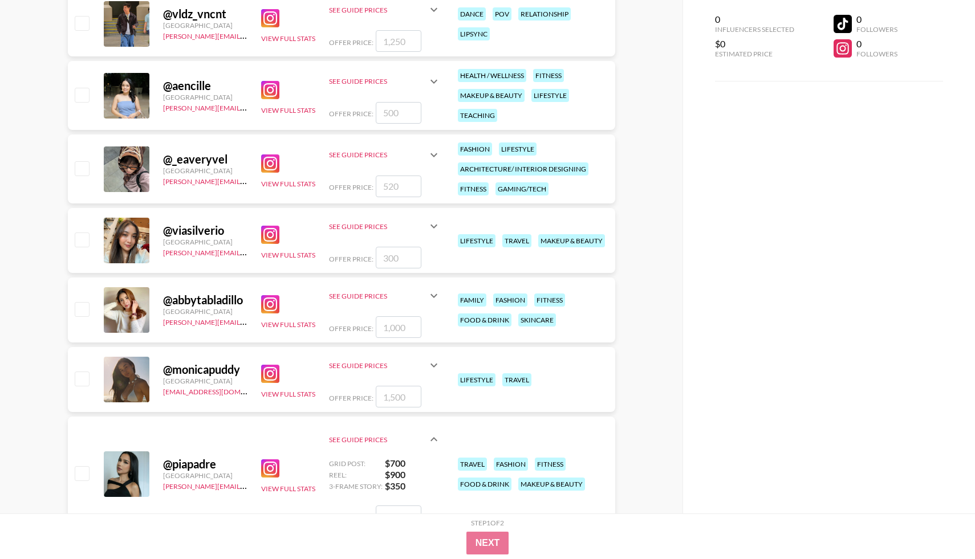
click at [431, 368] on icon at bounding box center [434, 366] width 14 height 14
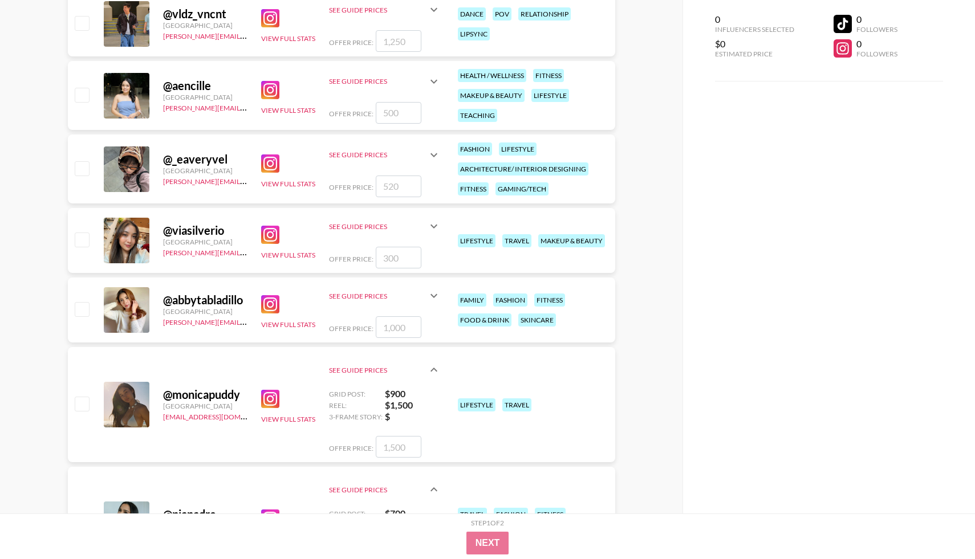
scroll to position [4410, 0]
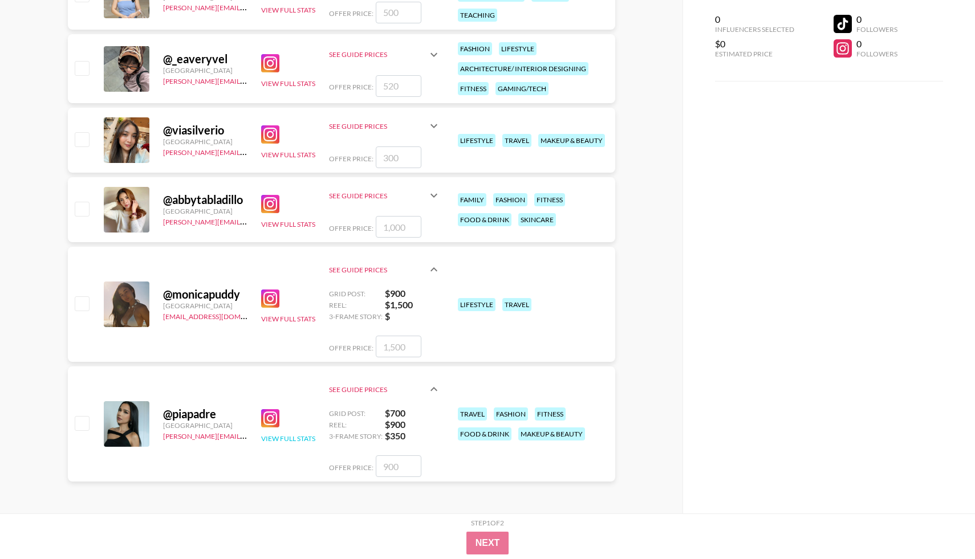
click at [310, 438] on button "View Full Stats" at bounding box center [288, 439] width 54 height 9
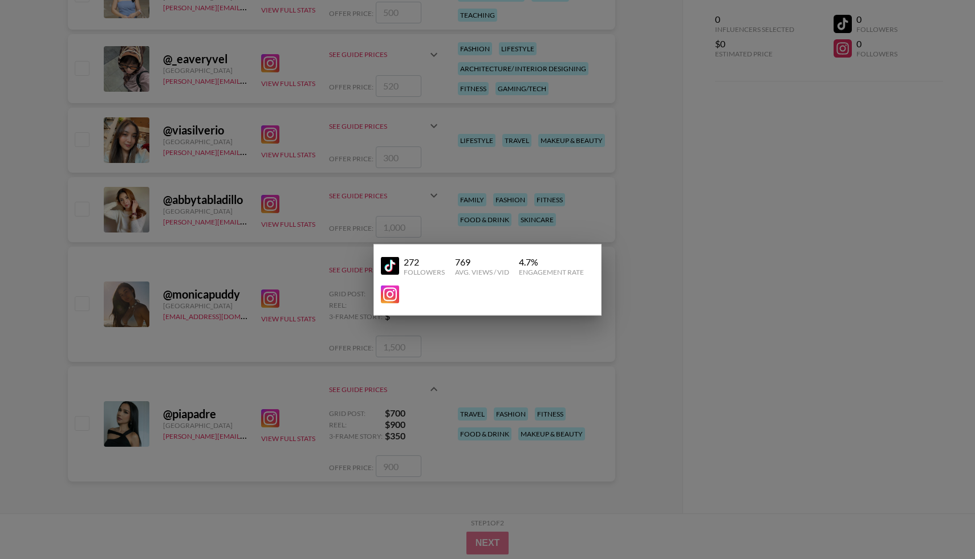
click at [394, 265] on img at bounding box center [390, 266] width 18 height 18
click at [622, 265] on div at bounding box center [487, 279] width 975 height 559
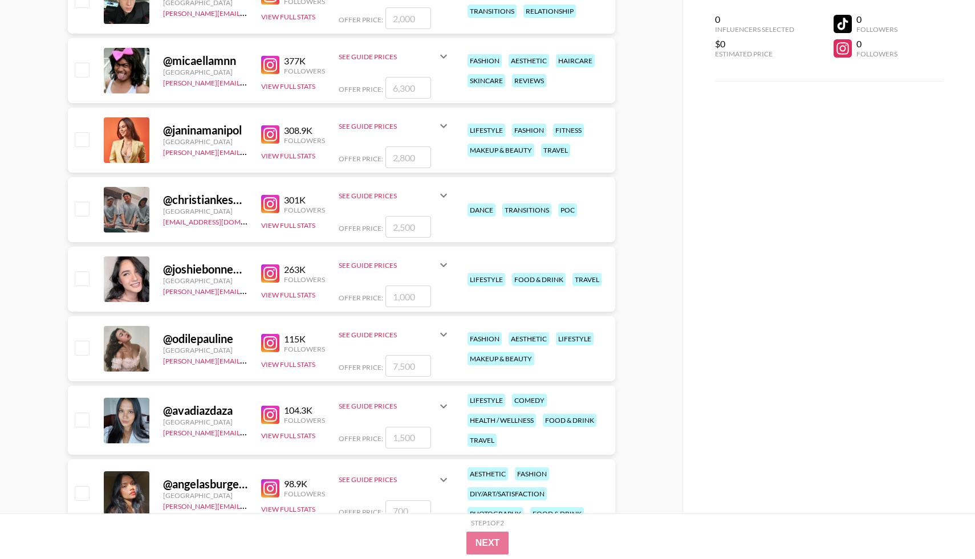
scroll to position [0, 0]
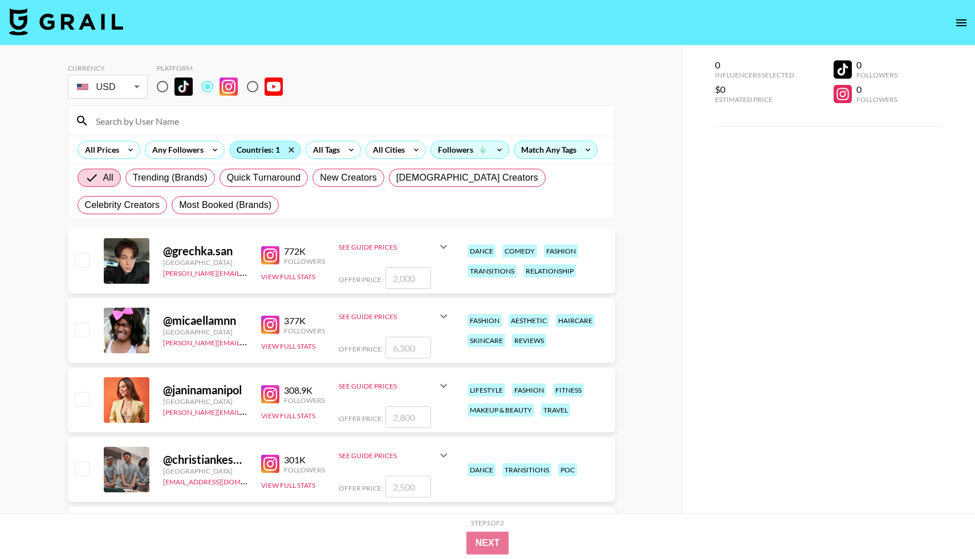
click at [263, 145] on div "Countries: 1" at bounding box center [265, 149] width 71 height 17
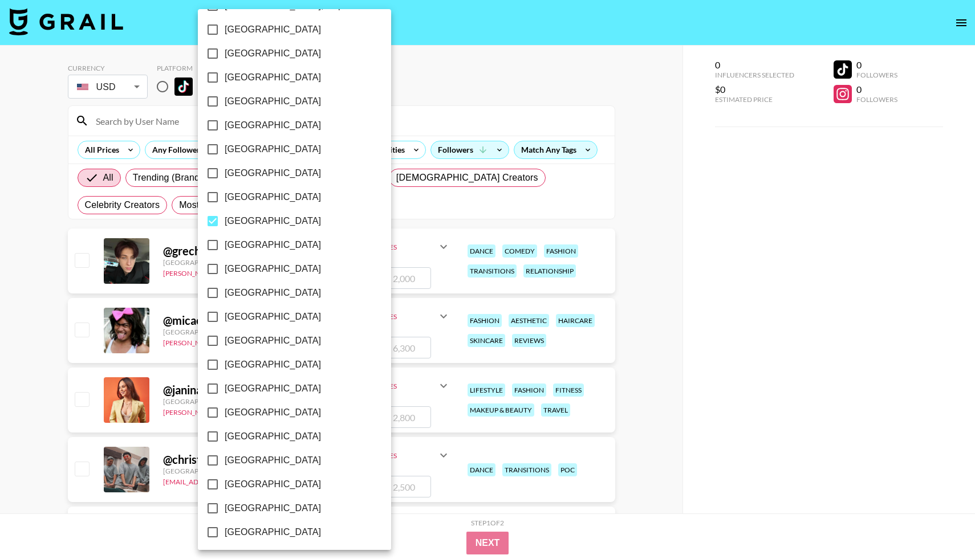
scroll to position [770, 0]
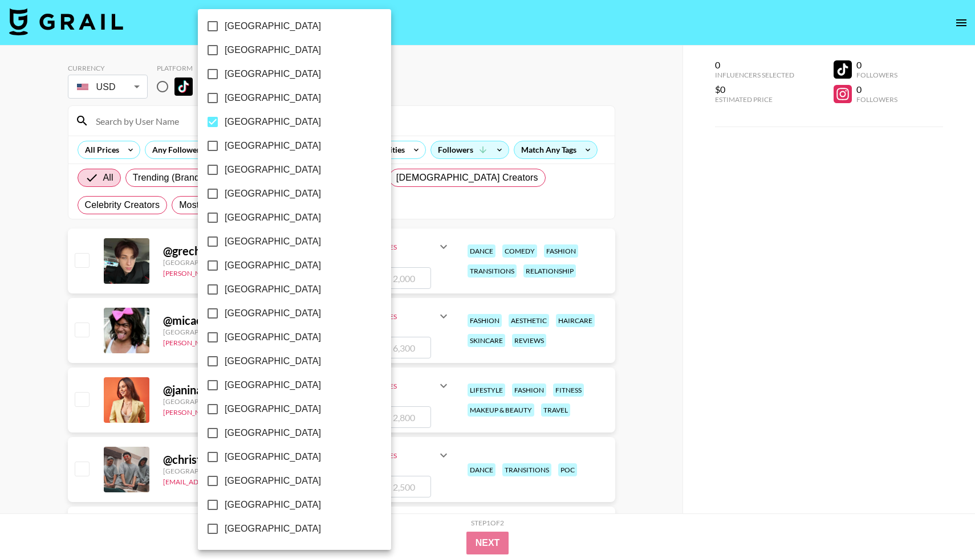
click at [212, 290] on input "[GEOGRAPHIC_DATA]" at bounding box center [213, 290] width 24 height 24
checkbox input "true"
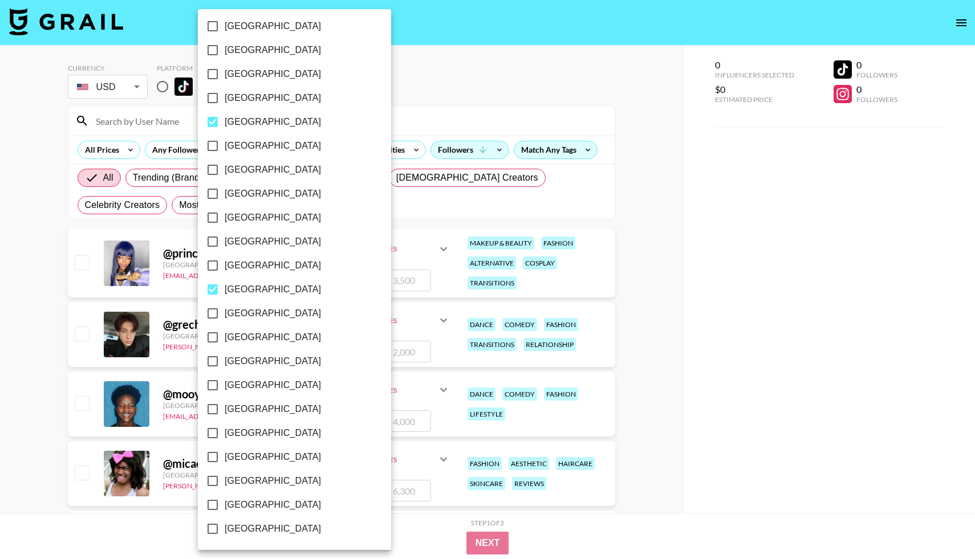
click at [634, 259] on div at bounding box center [487, 279] width 975 height 559
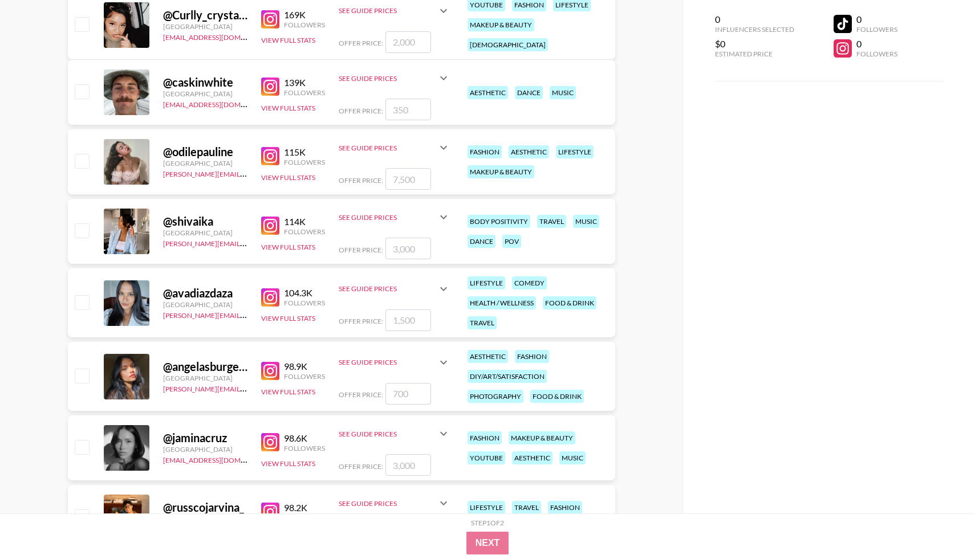
scroll to position [0, 0]
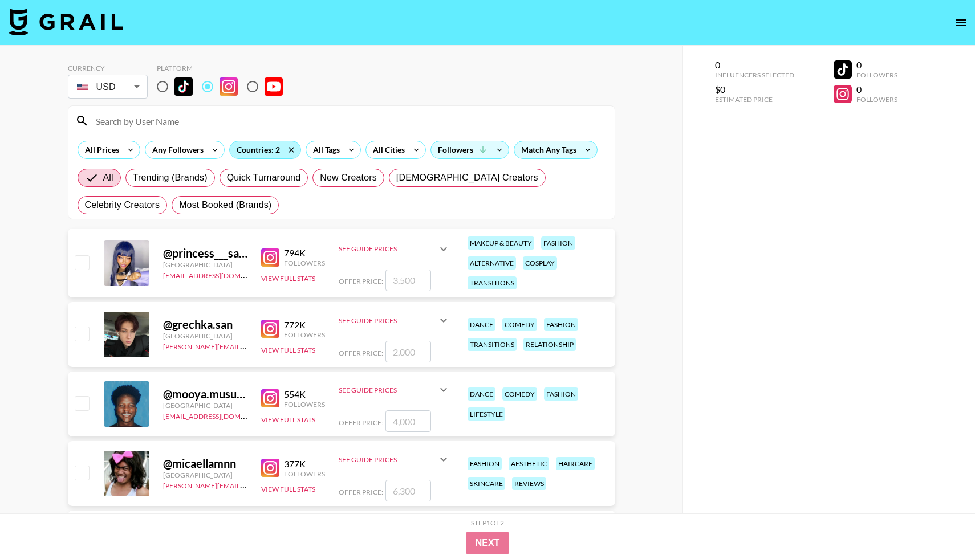
click at [266, 155] on div "Countries: 2" at bounding box center [265, 149] width 71 height 17
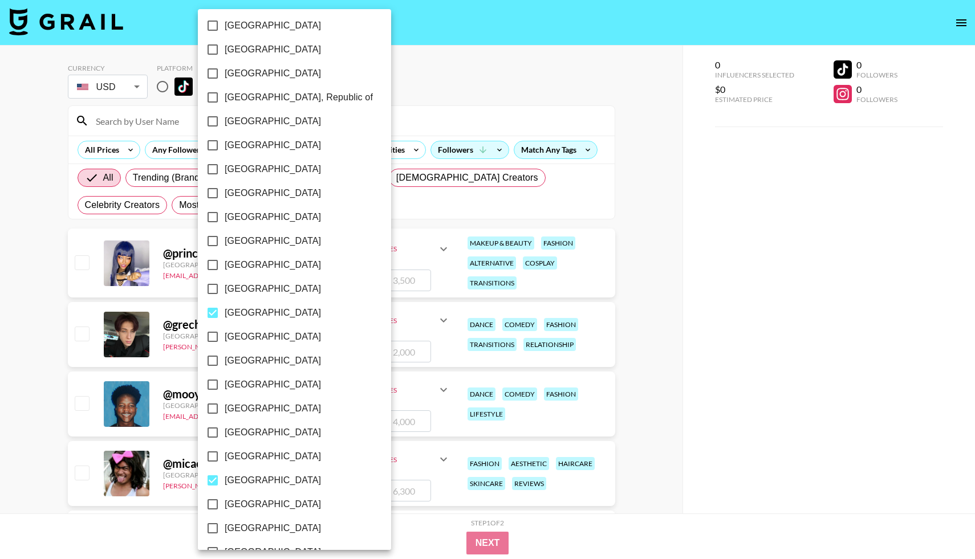
scroll to position [770, 0]
click at [218, 121] on input "[GEOGRAPHIC_DATA]" at bounding box center [213, 122] width 24 height 24
checkbox input "false"
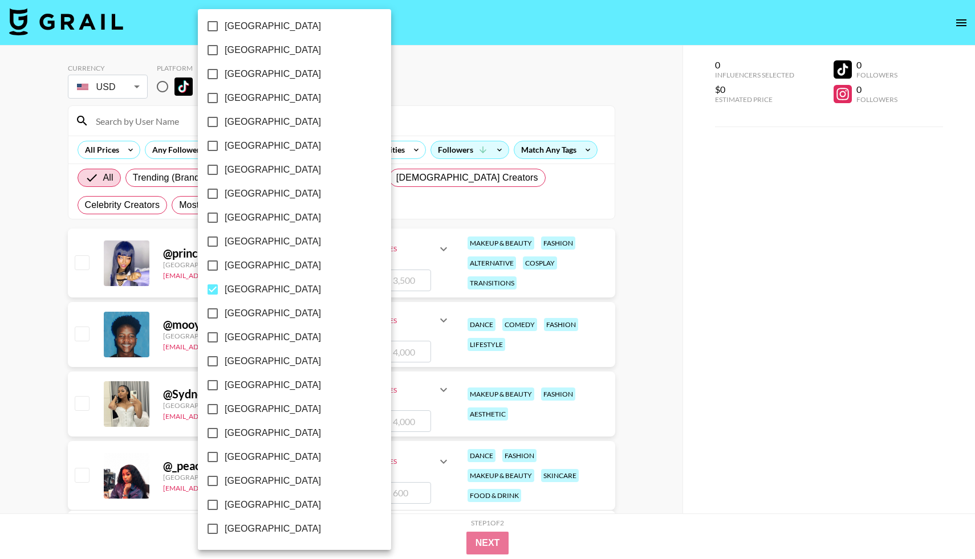
click at [432, 59] on div at bounding box center [487, 279] width 975 height 559
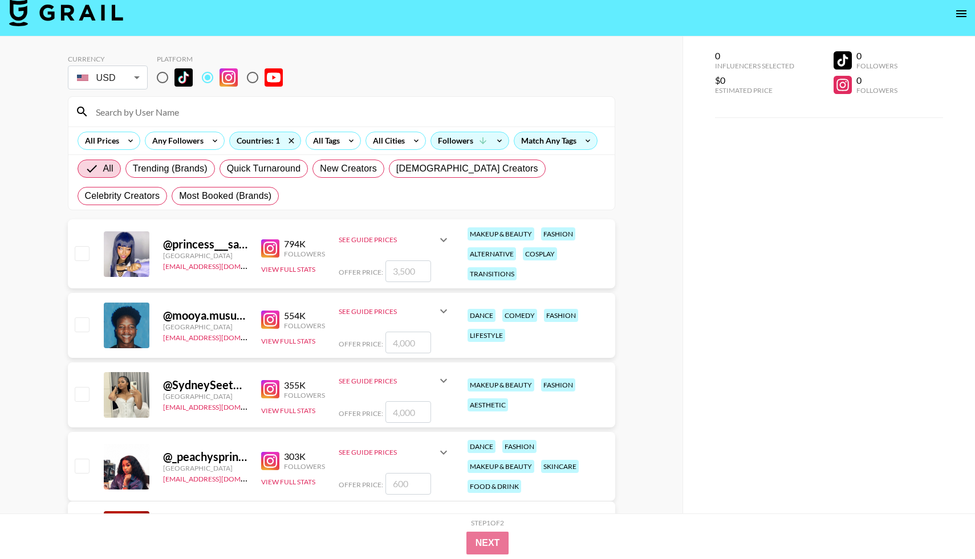
scroll to position [6, 0]
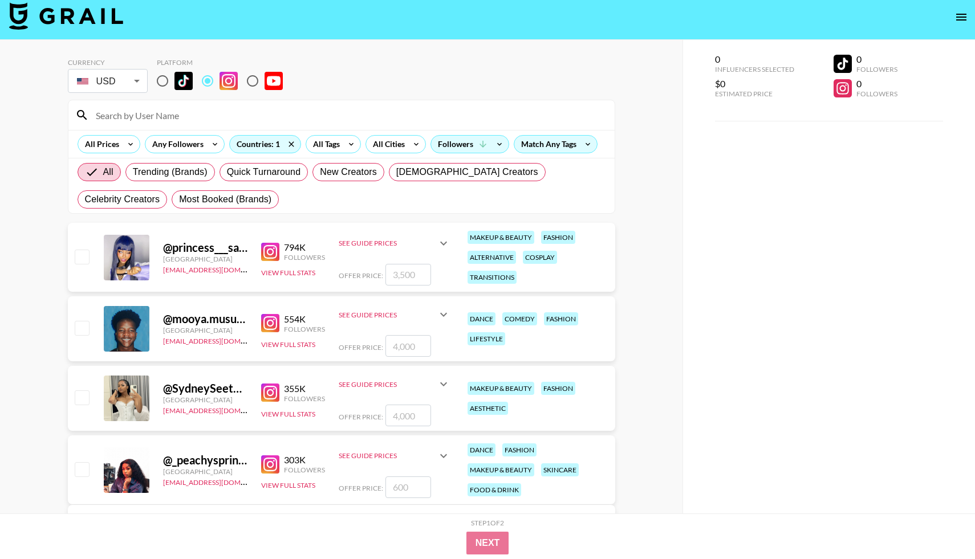
click at [269, 262] on div "794K Followers View Full Stats" at bounding box center [293, 257] width 64 height 40
click at [272, 248] on img at bounding box center [270, 252] width 18 height 18
click at [284, 274] on button "View Full Stats" at bounding box center [288, 273] width 54 height 9
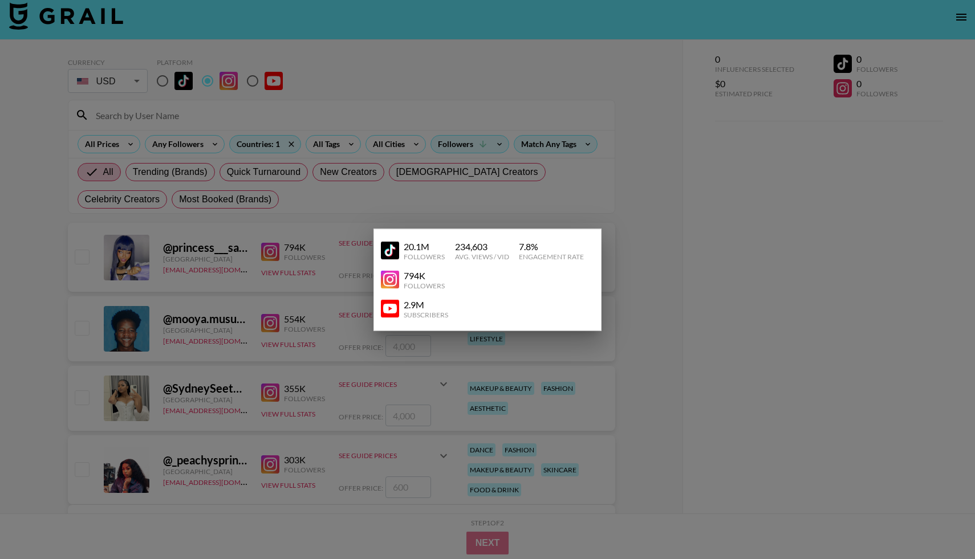
click at [389, 249] on img at bounding box center [390, 251] width 18 height 18
click at [282, 260] on div at bounding box center [487, 279] width 975 height 559
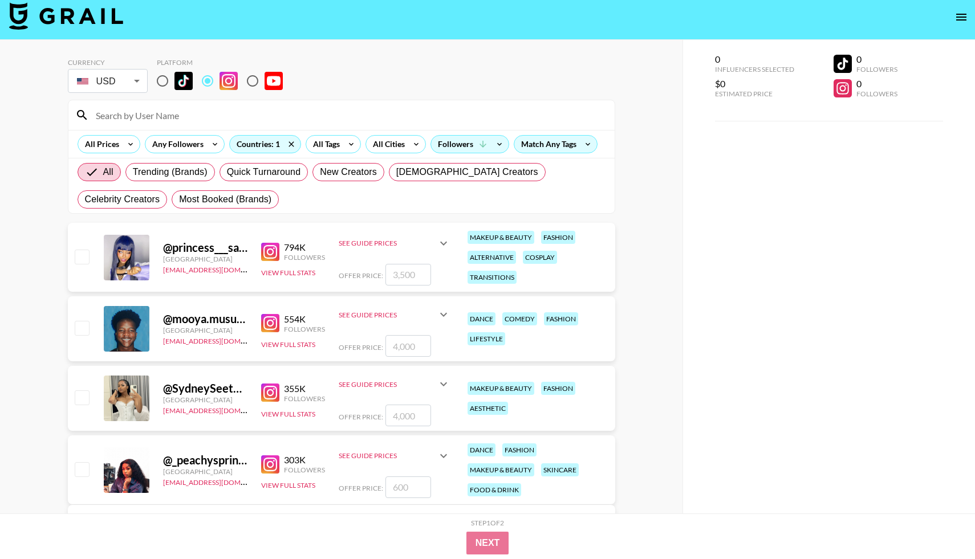
click at [440, 241] on icon at bounding box center [444, 244] width 14 height 14
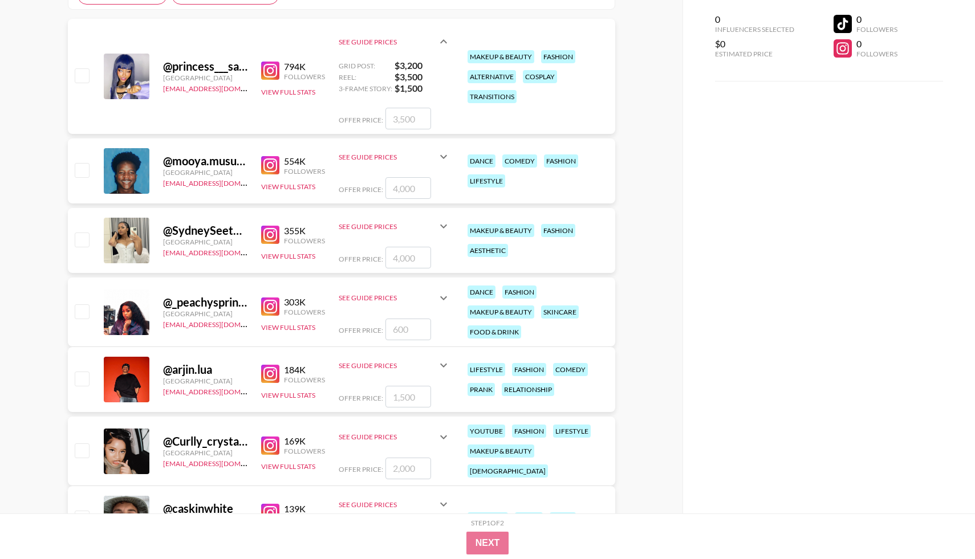
scroll to position [210, 0]
click at [265, 237] on img at bounding box center [270, 234] width 18 height 18
click at [296, 257] on button "View Full Stats" at bounding box center [288, 255] width 54 height 9
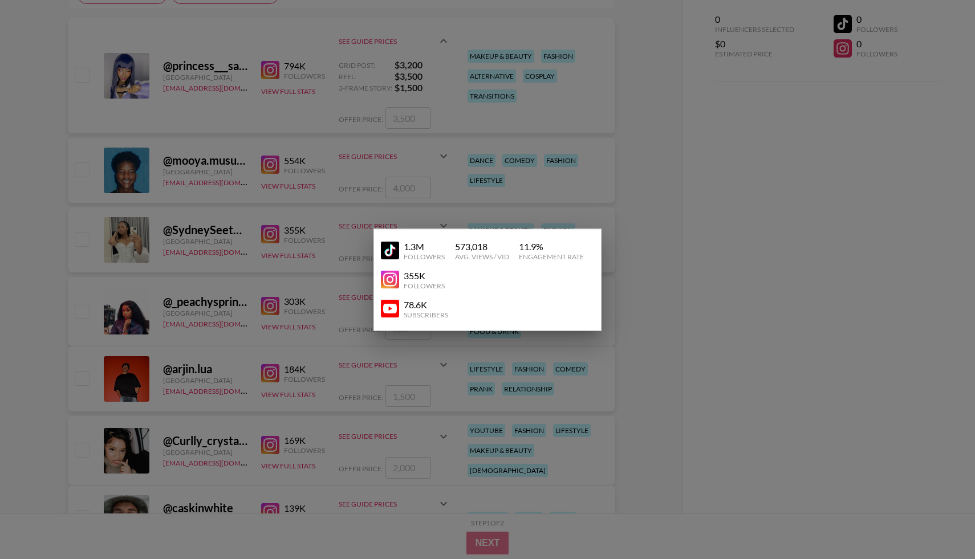
click at [392, 251] on img at bounding box center [390, 251] width 18 height 18
click at [333, 236] on div at bounding box center [487, 279] width 975 height 559
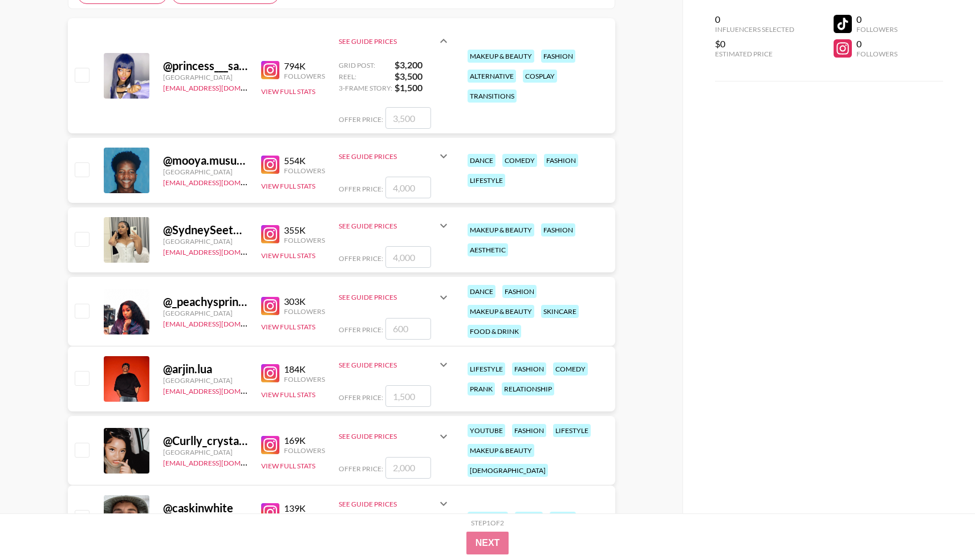
click at [440, 222] on icon at bounding box center [444, 226] width 14 height 14
